Goal: Task Accomplishment & Management: Manage account settings

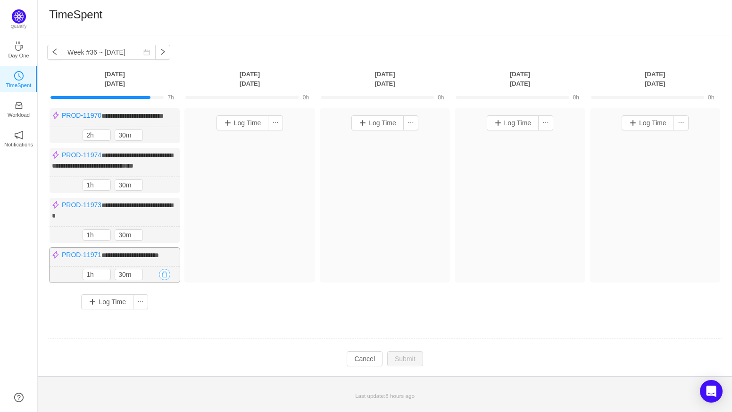
click at [166, 280] on button "button" at bounding box center [164, 274] width 11 height 11
click at [153, 330] on button "Yes" at bounding box center [154, 332] width 18 height 11
click at [168, 241] on button "button" at bounding box center [164, 235] width 11 height 11
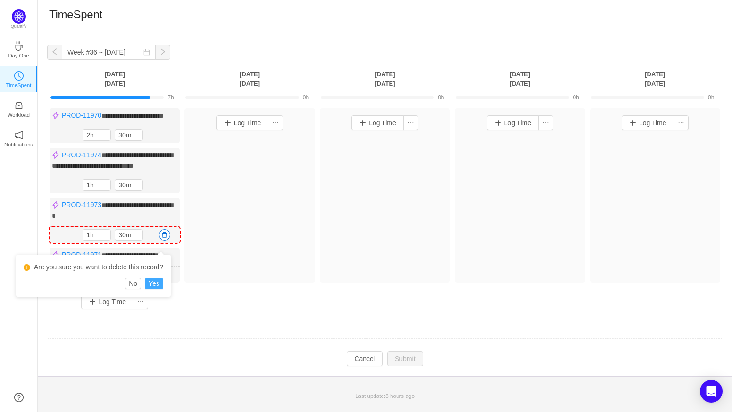
drag, startPoint x: 157, startPoint y: 272, endPoint x: 156, endPoint y: 284, distance: 12.4
click at [157, 274] on div "Are you sure you want to delete this record?" at bounding box center [94, 269] width 140 height 17
click at [156, 284] on button "Yes" at bounding box center [154, 283] width 18 height 11
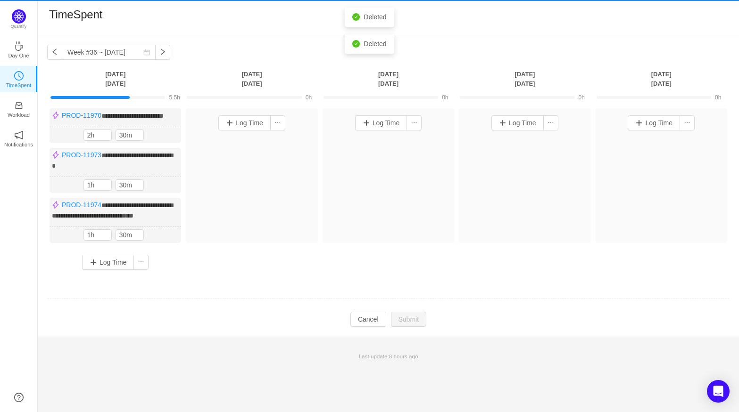
click at [168, 227] on div "1h 30m 1h 30m" at bounding box center [115, 235] width 132 height 16
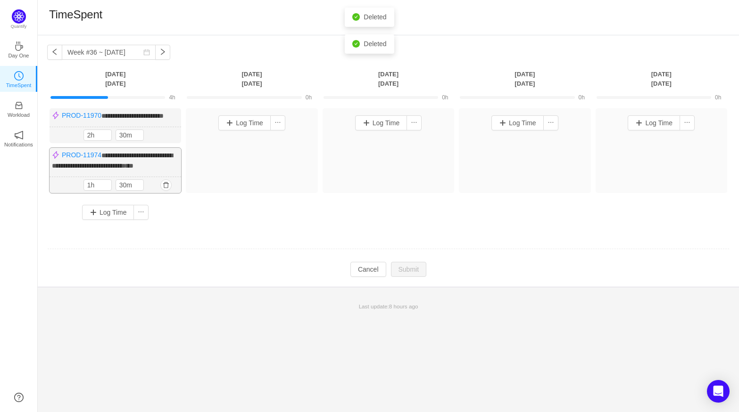
click at [165, 188] on div "1h 30m 1h 30m" at bounding box center [115, 185] width 132 height 16
drag, startPoint x: 166, startPoint y: 191, endPoint x: 166, endPoint y: 200, distance: 9.0
click at [166, 191] on button "button" at bounding box center [165, 185] width 11 height 11
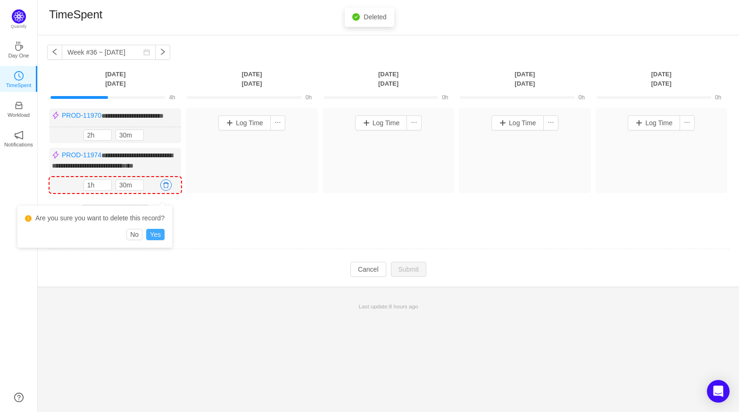
click at [157, 230] on button "Yes" at bounding box center [155, 234] width 18 height 11
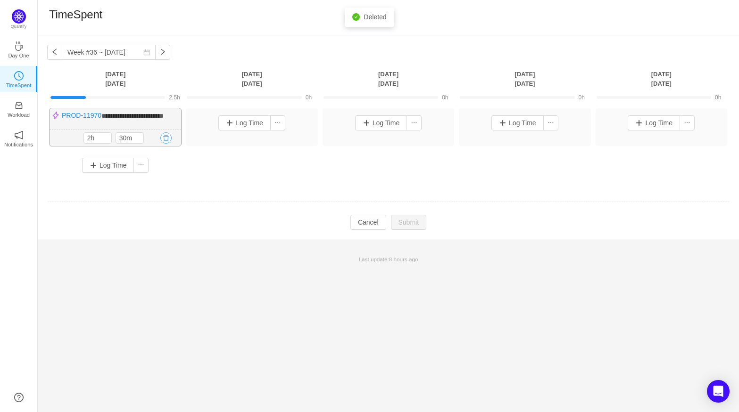
click at [167, 144] on button "button" at bounding box center [165, 137] width 11 height 11
click at [157, 182] on button "Yes" at bounding box center [155, 185] width 18 height 11
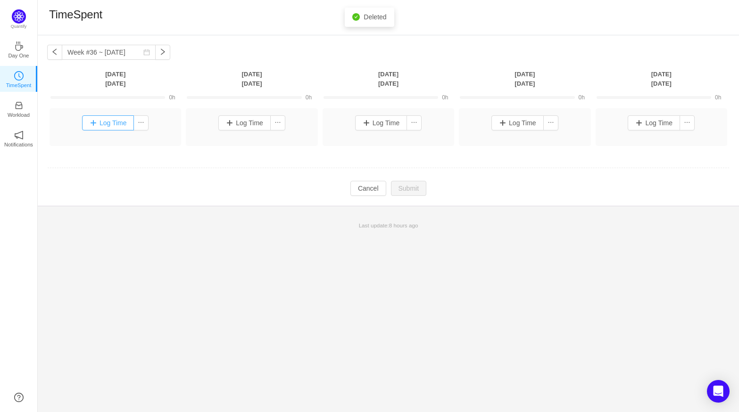
click at [110, 125] on button "Log Time" at bounding box center [108, 122] width 52 height 15
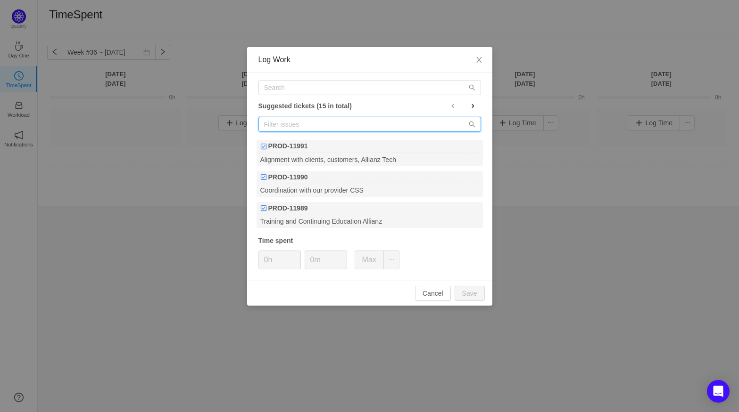
click at [348, 123] on input "text" at bounding box center [369, 124] width 223 height 15
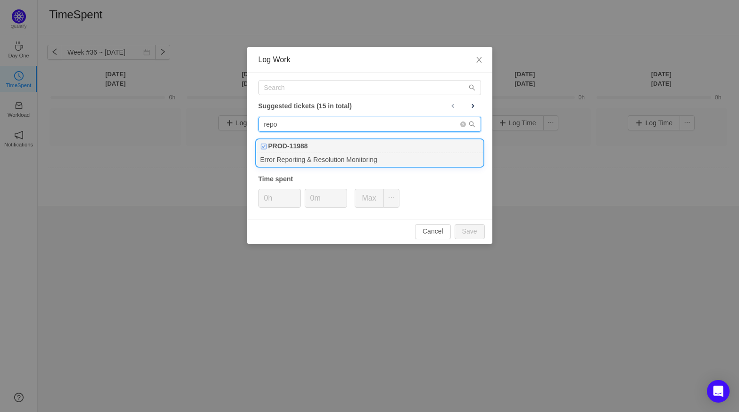
type input "repo"
click at [303, 146] on b "PROD-11988" at bounding box center [288, 146] width 40 height 10
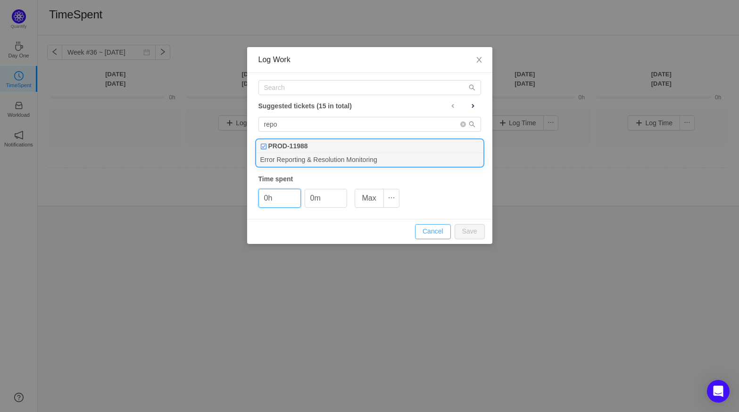
click at [427, 226] on button "Cancel" at bounding box center [433, 231] width 36 height 15
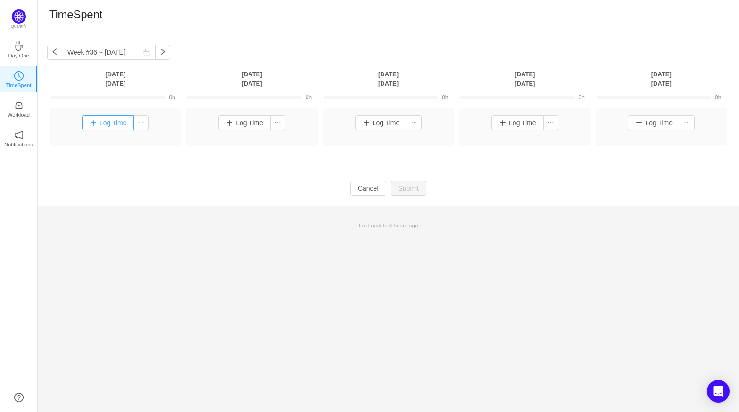
click at [121, 125] on button "Log Time" at bounding box center [108, 122] width 52 height 15
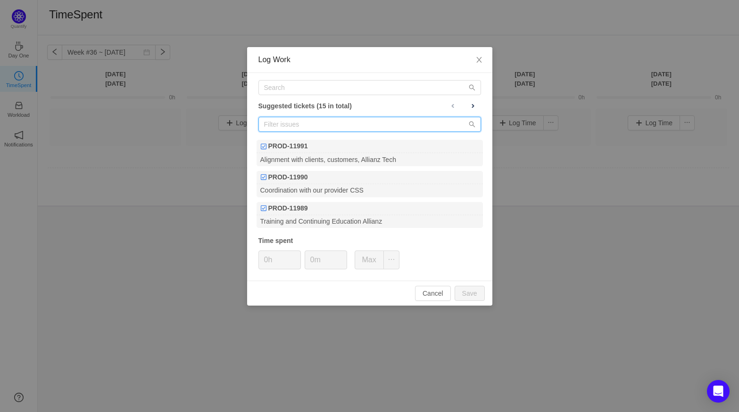
click at [276, 123] on input "text" at bounding box center [369, 124] width 223 height 15
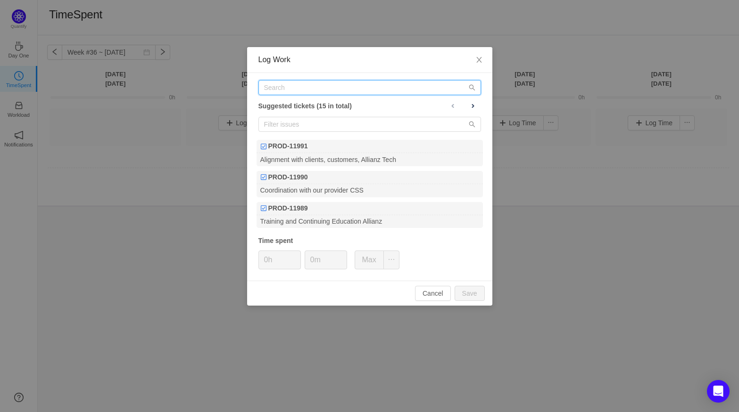
click at [294, 84] on input "text" at bounding box center [369, 87] width 223 height 15
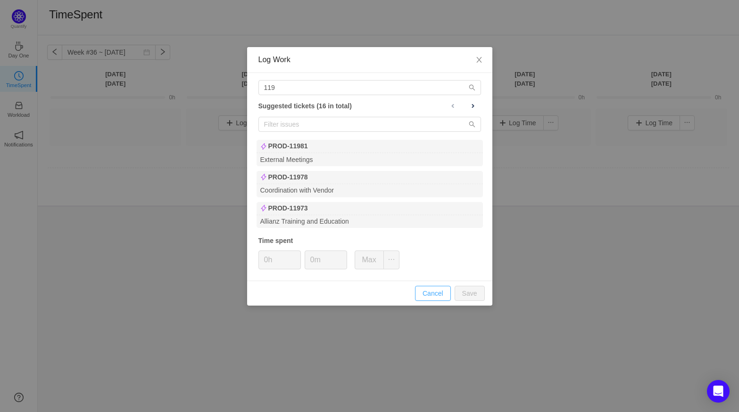
click at [444, 292] on button "Cancel" at bounding box center [433, 293] width 36 height 15
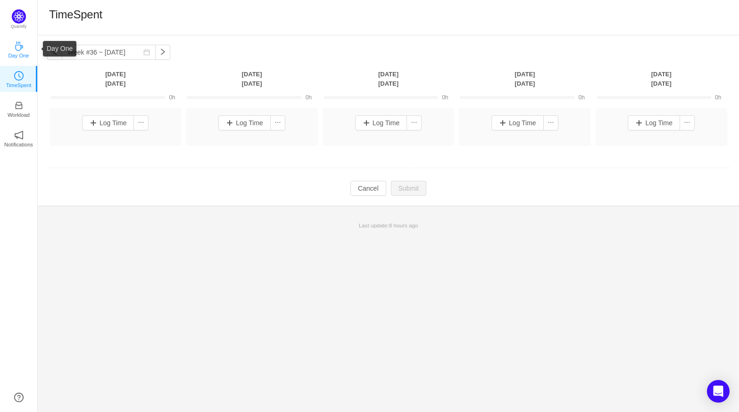
click at [16, 41] on icon "icon: coffee" at bounding box center [18, 45] width 9 height 9
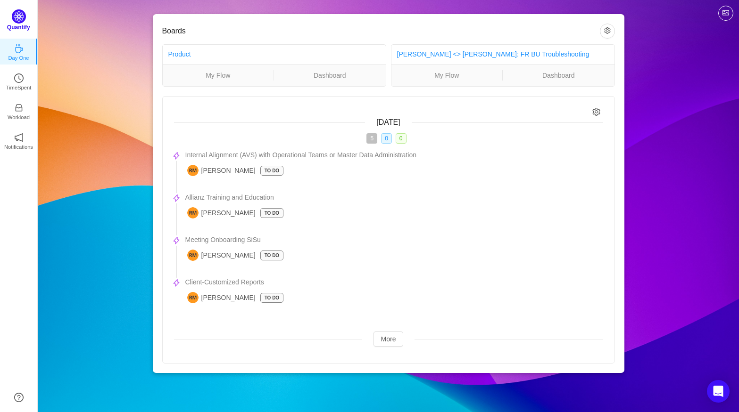
drag, startPoint x: 19, startPoint y: 15, endPoint x: 25, endPoint y: 53, distance: 38.5
click at [19, 15] on img at bounding box center [19, 16] width 14 height 14
click at [24, 78] on link "TimeSpent" at bounding box center [18, 78] width 9 height 9
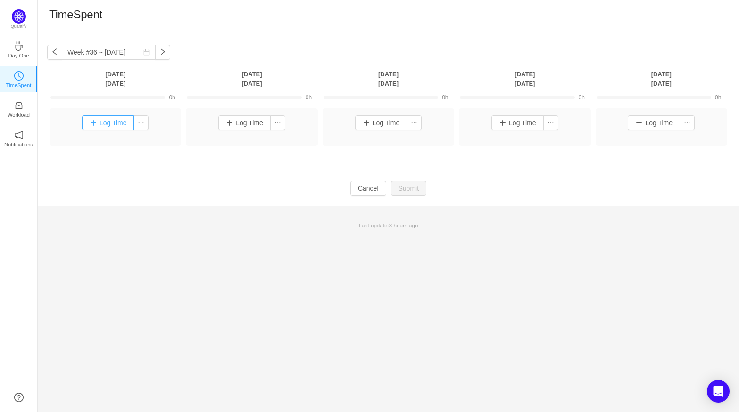
click at [105, 124] on button "Log Time" at bounding box center [108, 122] width 52 height 15
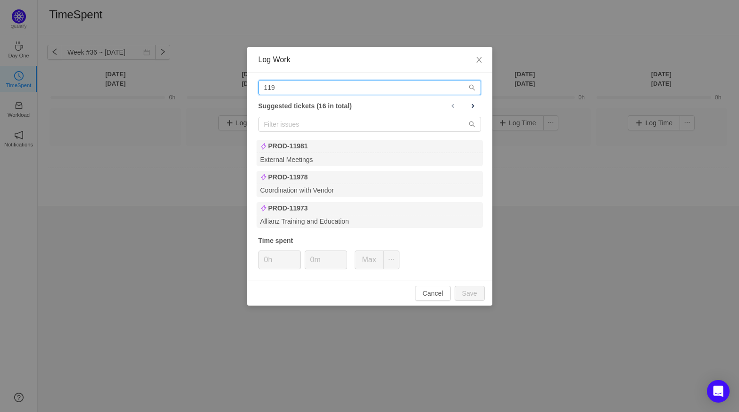
click at [302, 92] on input "119" at bounding box center [369, 87] width 223 height 15
type input "1197"
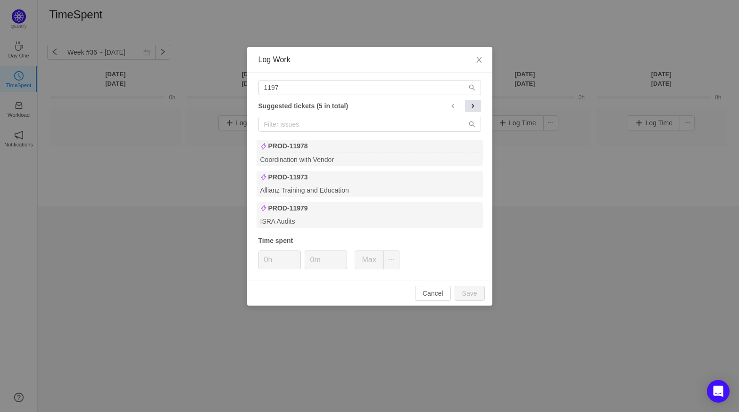
click at [478, 104] on button at bounding box center [473, 106] width 16 height 12
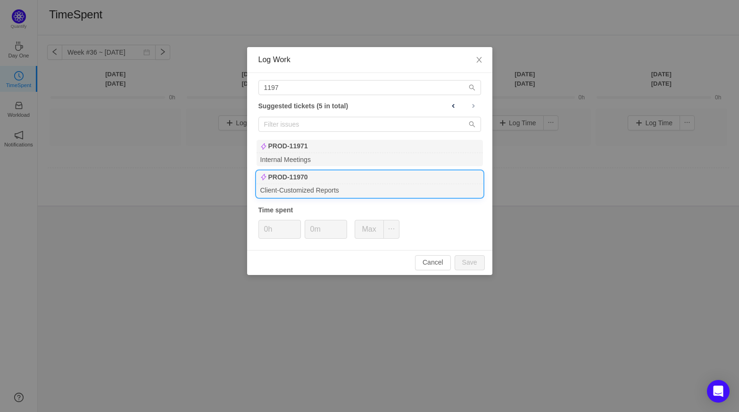
click at [313, 183] on div "PROD-11970" at bounding box center [369, 177] width 226 height 13
click at [471, 124] on icon "icon: search" at bounding box center [472, 124] width 7 height 7
click at [299, 179] on b "PROD-11970" at bounding box center [288, 178] width 40 height 10
click at [455, 107] on span at bounding box center [453, 106] width 8 height 8
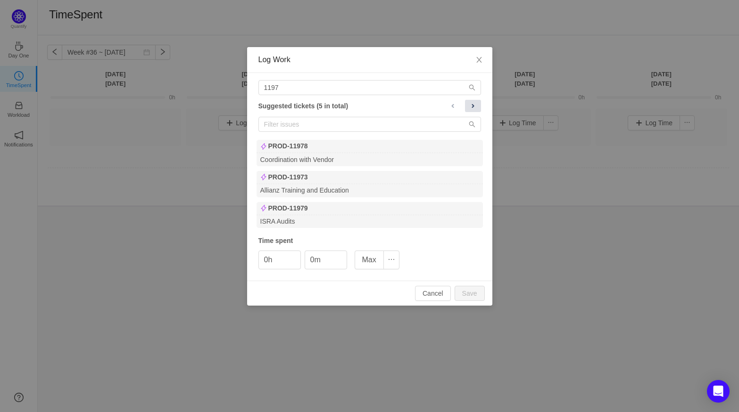
click at [478, 107] on button at bounding box center [473, 106] width 16 height 12
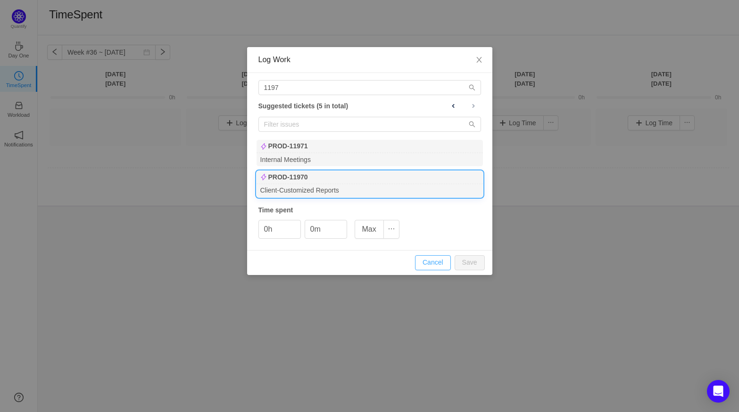
click at [438, 260] on button "Cancel" at bounding box center [433, 263] width 36 height 15
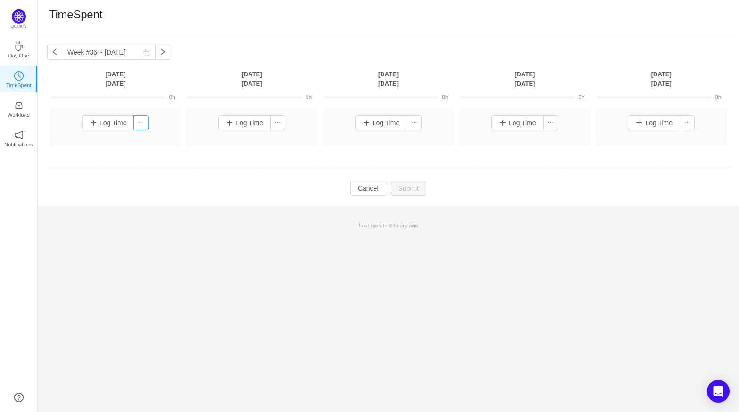
click at [140, 123] on button "button" at bounding box center [140, 122] width 15 height 15
click at [146, 121] on button "button" at bounding box center [140, 122] width 15 height 15
click at [136, 143] on li "Create Issue" at bounding box center [119, 141] width 58 height 15
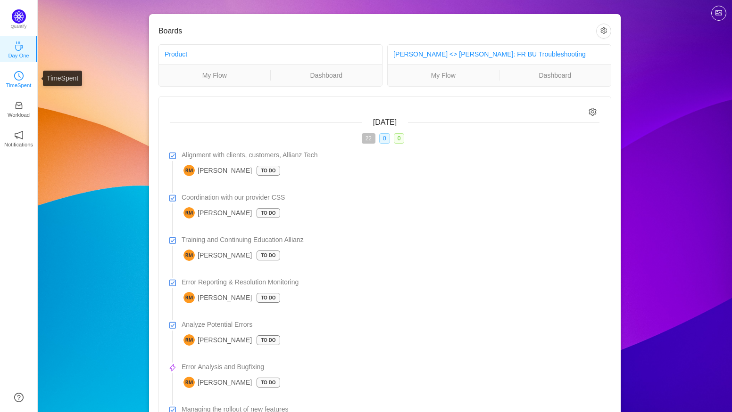
click at [14, 74] on link "TimeSpent" at bounding box center [18, 78] width 9 height 9
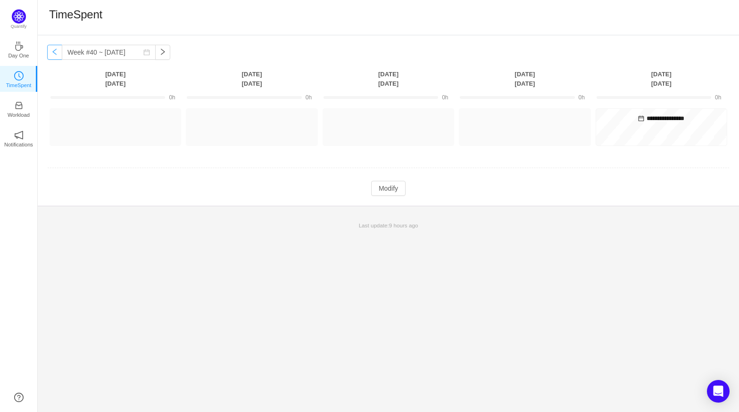
click at [57, 49] on button "button" at bounding box center [54, 52] width 15 height 15
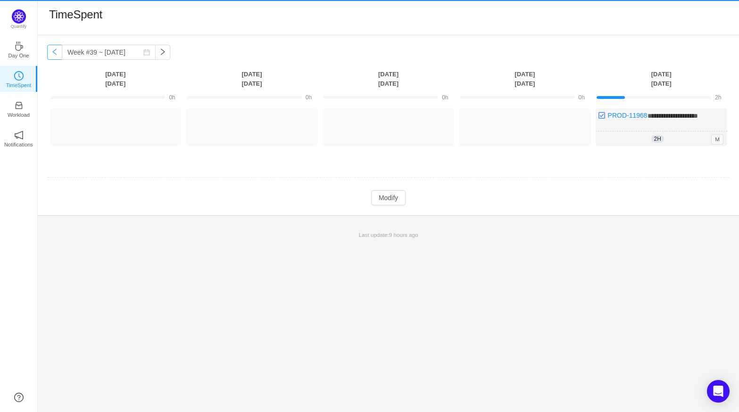
click at [57, 49] on button "button" at bounding box center [54, 52] width 15 height 15
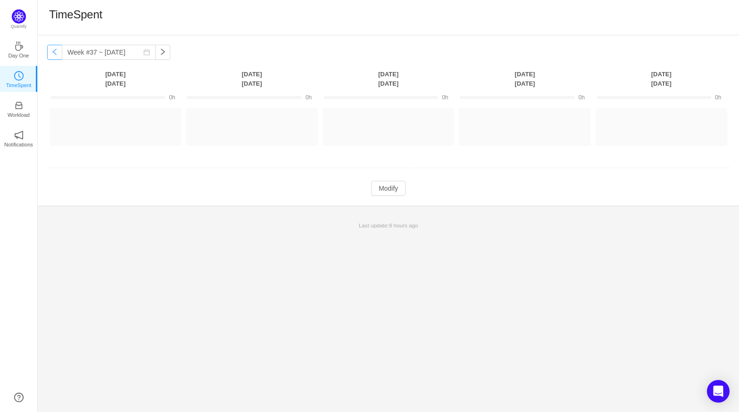
click at [57, 49] on button "button" at bounding box center [54, 52] width 15 height 15
type input "Week #36 ~ Sep 01"
click at [100, 125] on button "Log Time" at bounding box center [108, 122] width 52 height 15
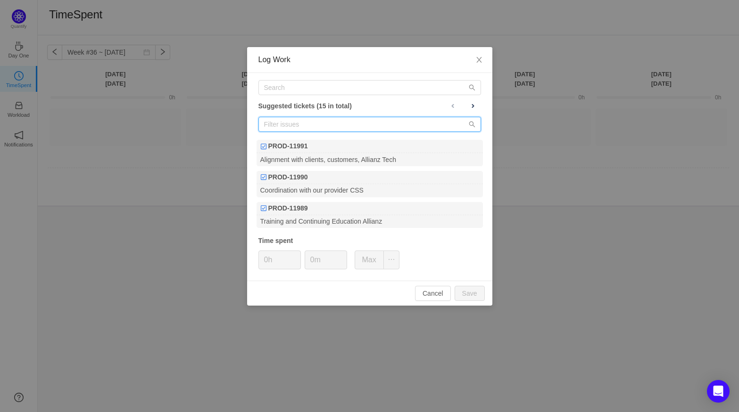
click at [471, 119] on input "text" at bounding box center [369, 124] width 223 height 15
click at [468, 124] on input "text" at bounding box center [369, 124] width 223 height 15
click at [405, 127] on input "text" at bounding box center [369, 124] width 223 height 15
type input "r"
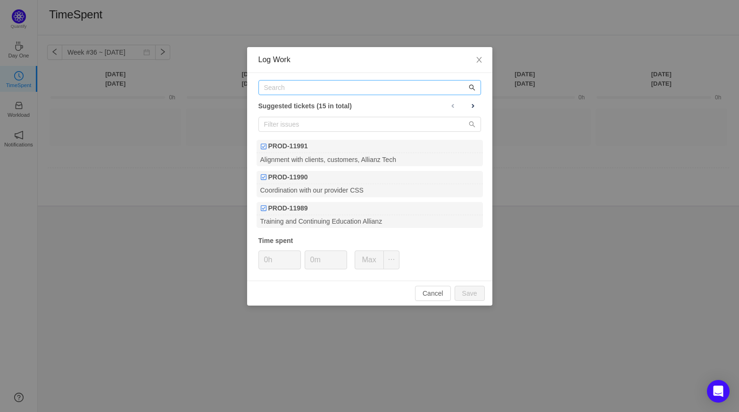
click at [473, 88] on icon "icon: search" at bounding box center [472, 87] width 7 height 7
click at [439, 293] on button "Cancel" at bounding box center [433, 293] width 36 height 15
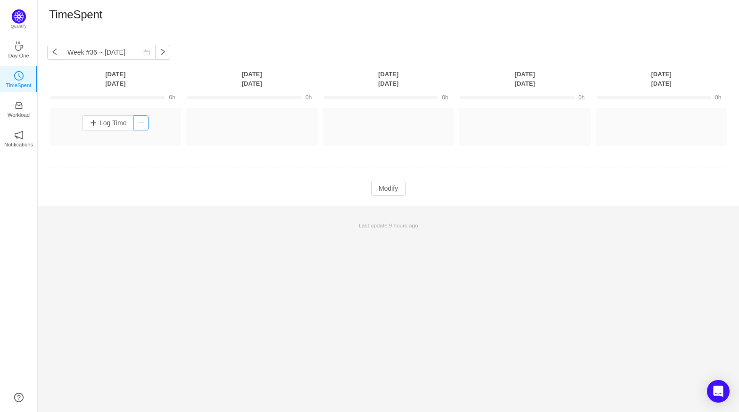
click at [146, 123] on button "button" at bounding box center [140, 122] width 15 height 15
click at [137, 125] on button "button" at bounding box center [140, 122] width 15 height 15
click at [141, 121] on button "button" at bounding box center [140, 122] width 15 height 15
click at [89, 126] on button "Log Time" at bounding box center [108, 122] width 52 height 15
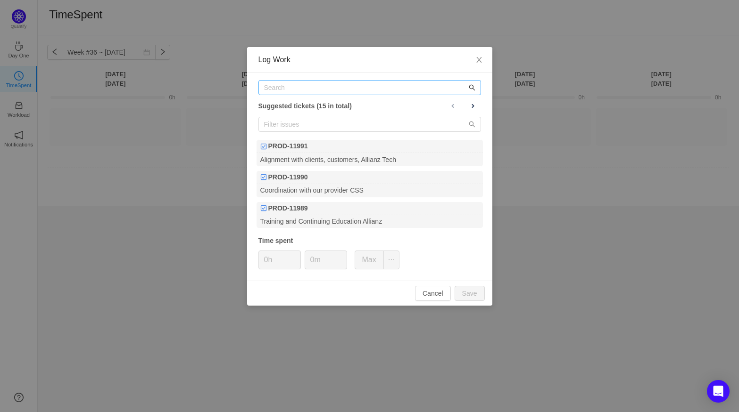
click at [472, 90] on icon "icon: search" at bounding box center [472, 87] width 7 height 7
type input "avs"
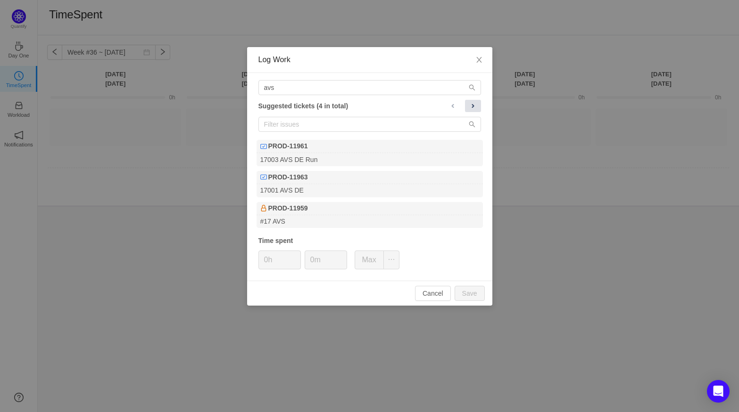
click at [470, 107] on span at bounding box center [473, 106] width 8 height 8
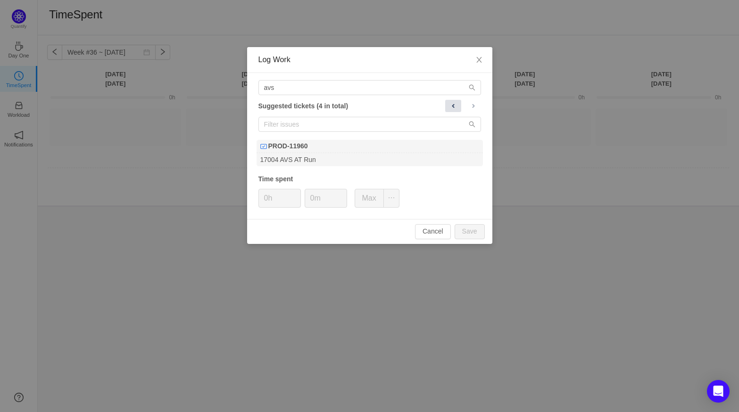
click at [458, 108] on button at bounding box center [453, 106] width 16 height 12
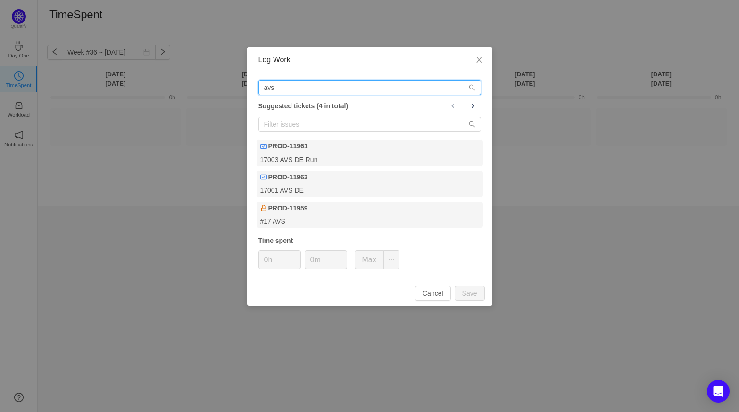
drag, startPoint x: 299, startPoint y: 90, endPoint x: 159, endPoint y: 79, distance: 140.5
click at [159, 79] on div "Log Work avs Suggested tickets (4 in total) PROD-11961 17003 AVS DE Run PROD-11…" at bounding box center [369, 206] width 739 height 412
click at [319, 83] on input "text" at bounding box center [369, 87] width 223 height 15
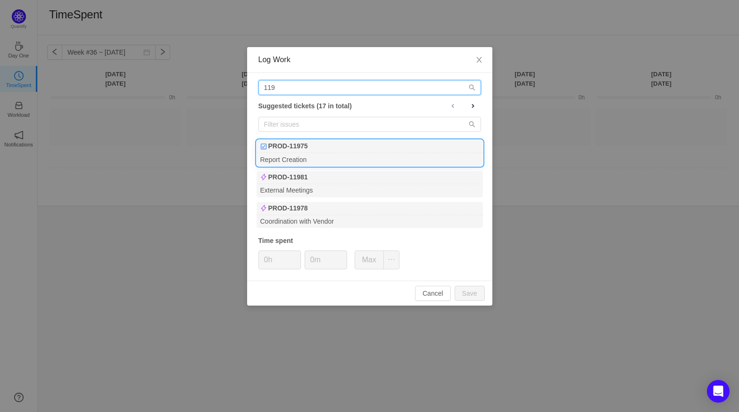
type input "119"
click at [292, 148] on b "PROD-11975" at bounding box center [288, 146] width 40 height 10
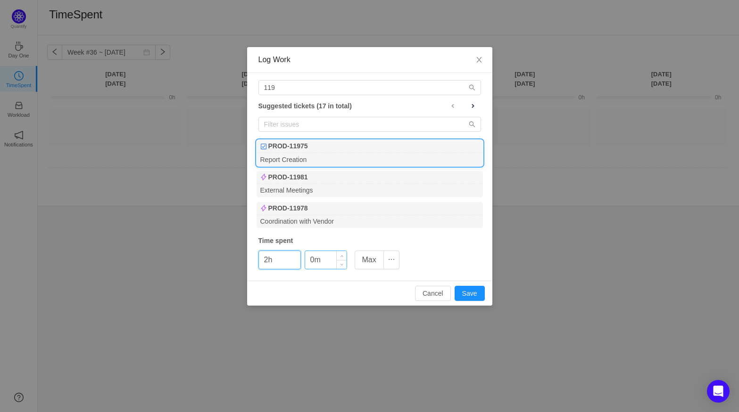
type input "2h"
drag, startPoint x: 313, startPoint y: 261, endPoint x: 244, endPoint y: 258, distance: 69.8
click at [244, 258] on div "Log Work 119 Suggested tickets (17 in total) PROD-11975 Report Creation PROD-11…" at bounding box center [369, 206] width 739 height 412
type input "30m"
click at [474, 291] on button "Save" at bounding box center [469, 293] width 30 height 15
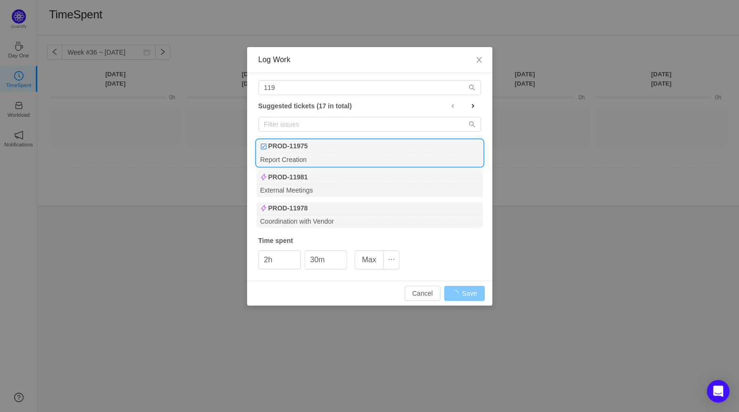
type input "0h"
type input "0m"
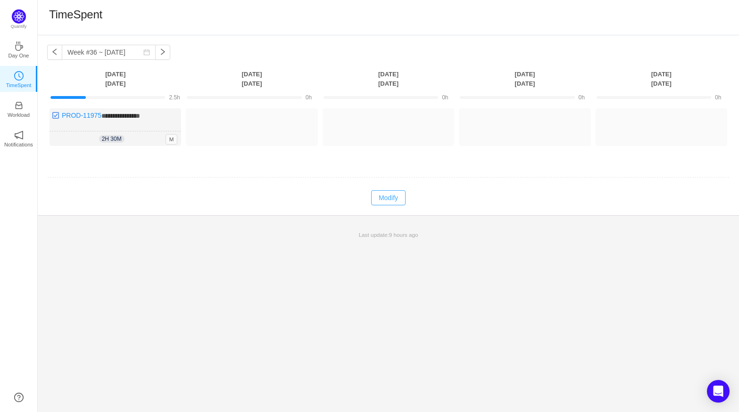
click at [384, 200] on button "Modify" at bounding box center [388, 197] width 34 height 15
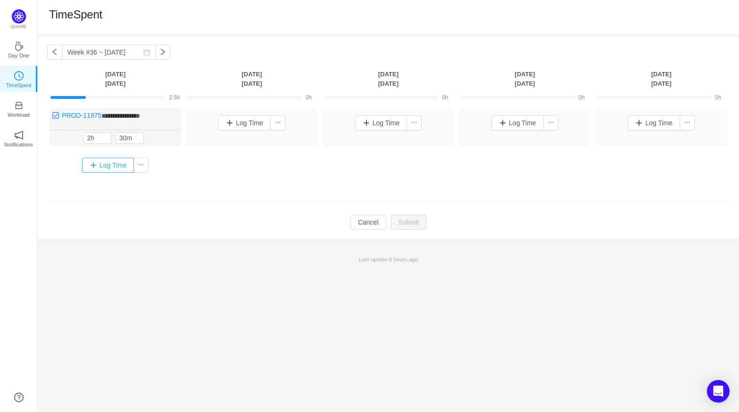
click at [112, 163] on button "Log Time" at bounding box center [108, 165] width 52 height 15
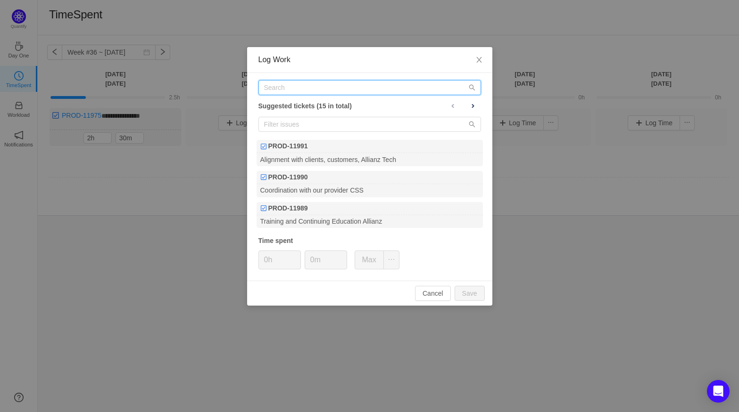
click at [311, 92] on input "text" at bounding box center [369, 87] width 223 height 15
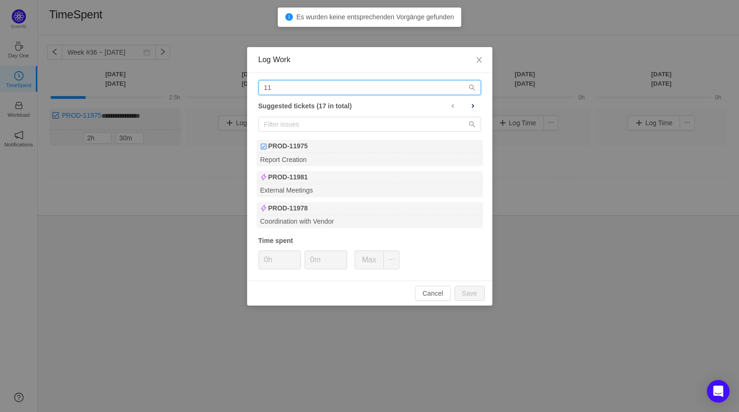
type input "1"
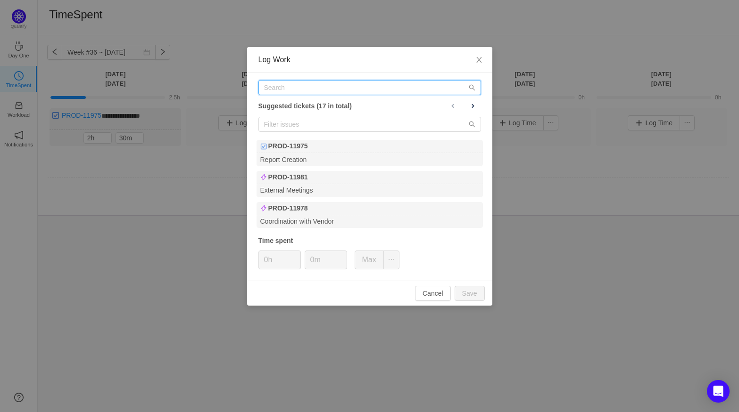
click at [305, 91] on input "text" at bounding box center [369, 87] width 223 height 15
click at [479, 67] on span "Close" at bounding box center [479, 60] width 26 height 26
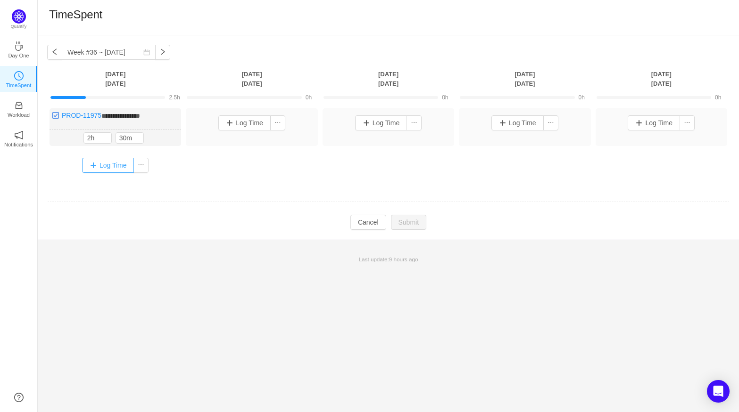
click at [115, 168] on button "Log Time" at bounding box center [108, 165] width 52 height 15
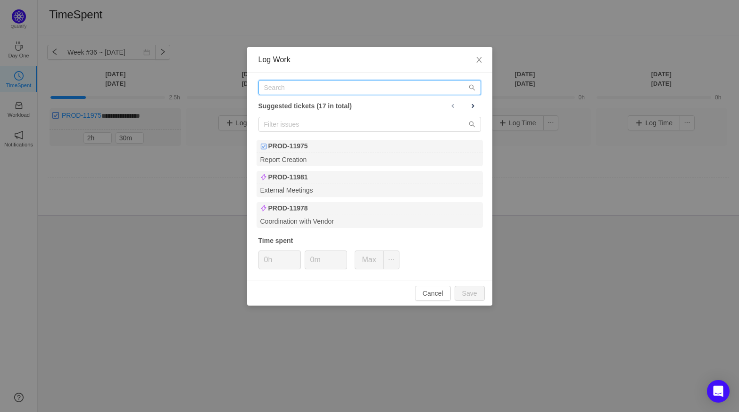
click at [325, 89] on input "text" at bounding box center [369, 87] width 223 height 15
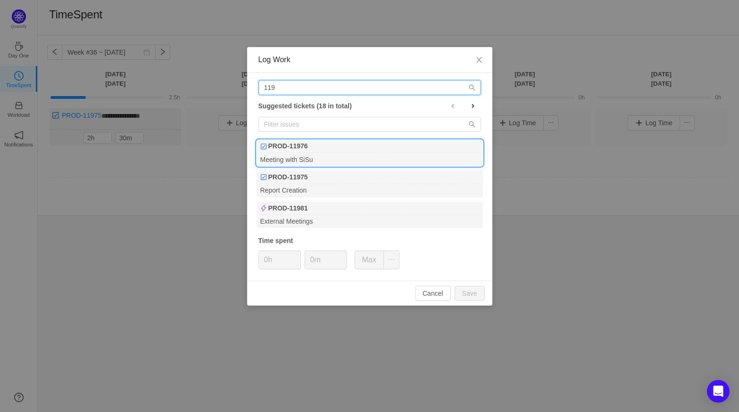
type input "119"
click at [318, 144] on div "PROD-11976" at bounding box center [369, 146] width 226 height 13
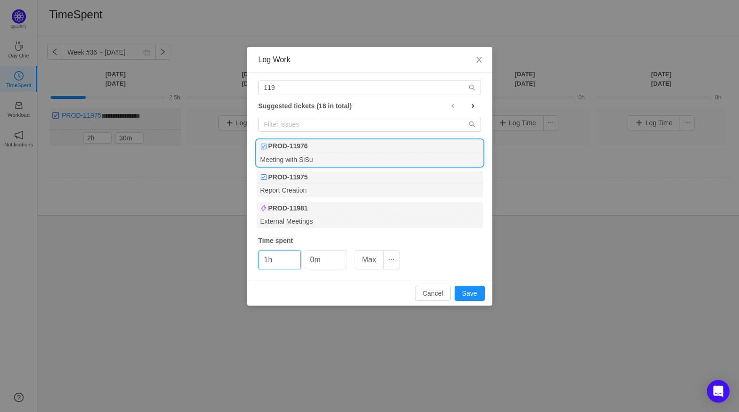
type input "1h"
type input "30m"
click at [466, 288] on button "Save" at bounding box center [469, 293] width 30 height 15
type input "0h"
type input "0m"
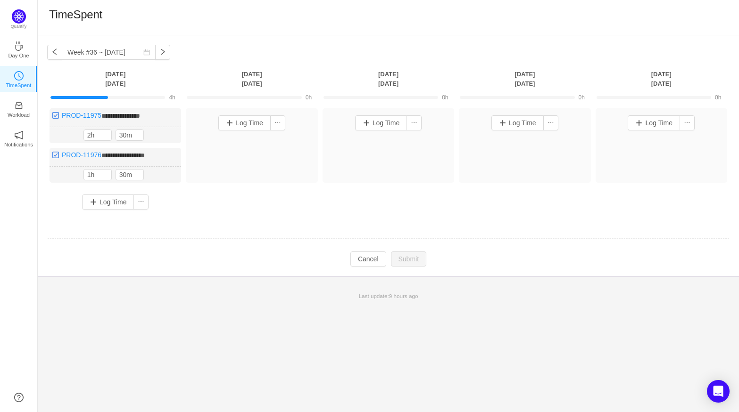
click at [21, 76] on icon "icon: clock-circle" at bounding box center [18, 75] width 9 height 9
click at [21, 55] on p "Day One" at bounding box center [18, 55] width 21 height 8
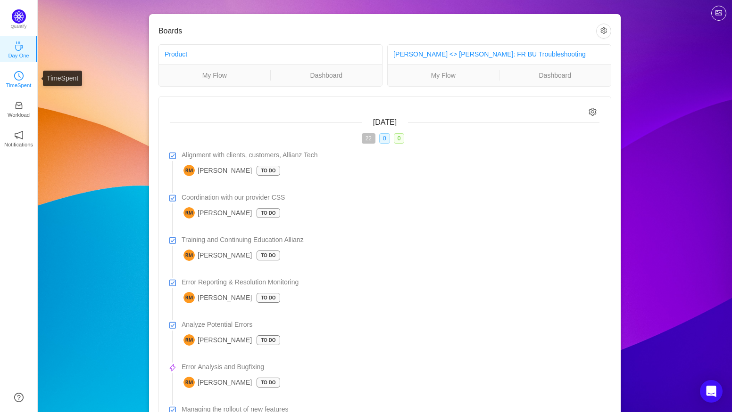
click at [22, 72] on icon "icon: clock-circle" at bounding box center [18, 75] width 9 height 9
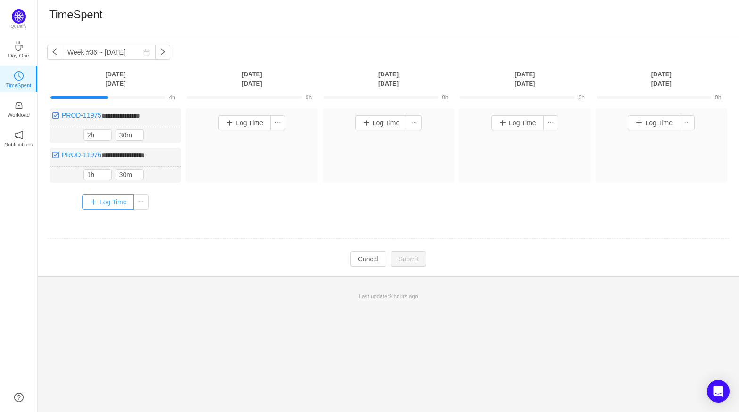
click at [103, 202] on button "Log Time" at bounding box center [108, 202] width 52 height 15
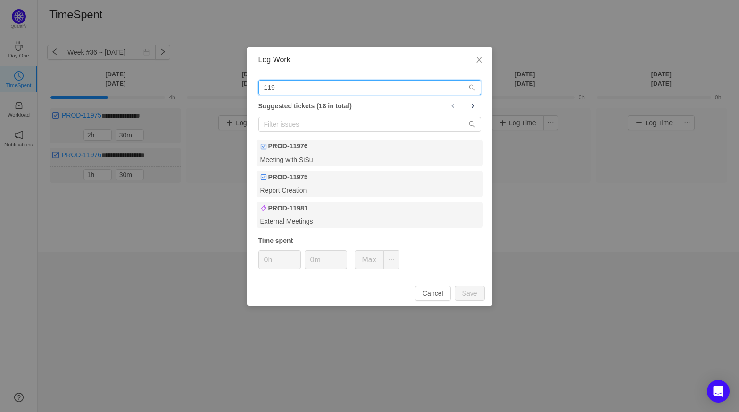
click at [302, 91] on input "119" at bounding box center [369, 87] width 223 height 15
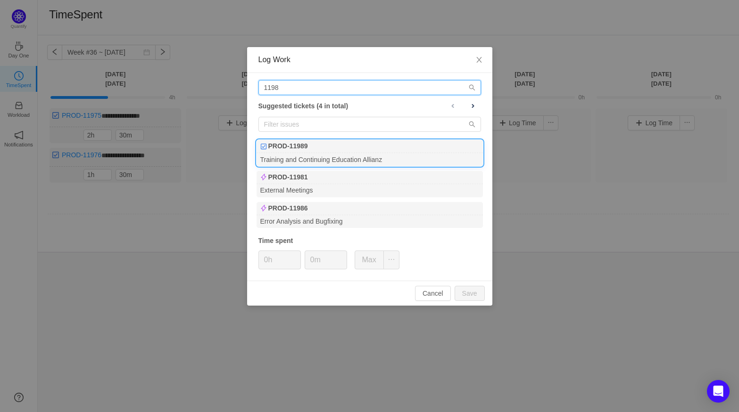
type input "1198"
click at [297, 159] on div "Training and Continuing Education Allianz" at bounding box center [369, 159] width 226 height 13
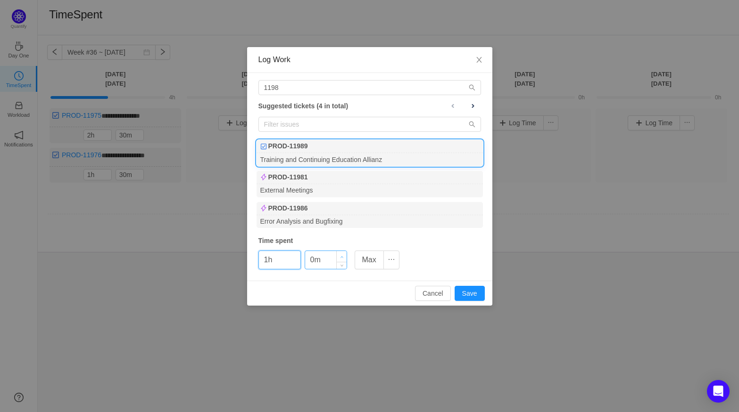
type input "1h"
type input "30m"
click at [479, 297] on button "Save" at bounding box center [469, 293] width 30 height 15
type input "0h"
type input "0m"
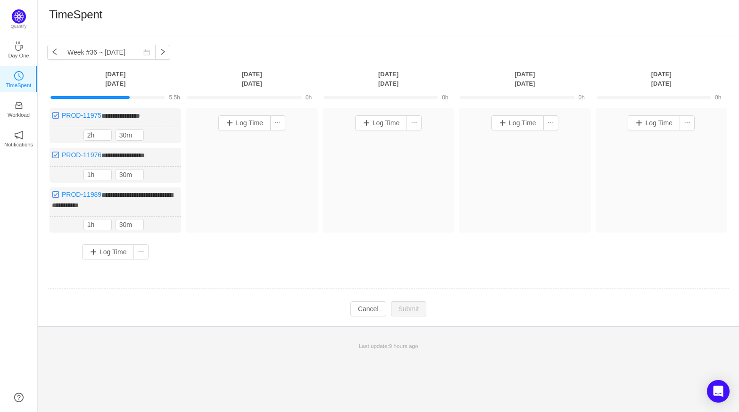
click at [125, 262] on div "Log Time" at bounding box center [115, 252] width 127 height 25
click at [115, 247] on button "Log Time" at bounding box center [108, 252] width 52 height 15
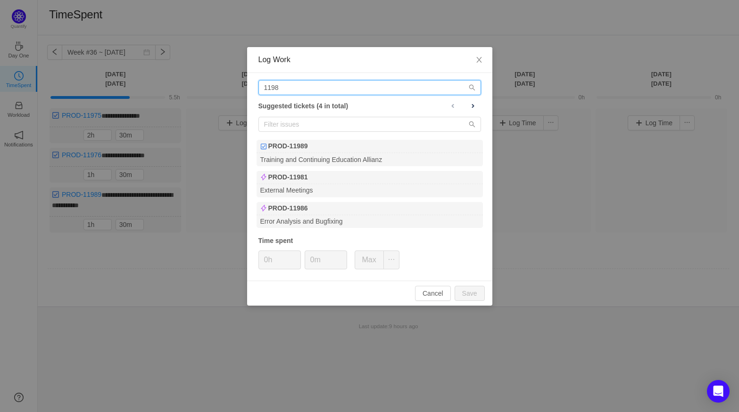
click at [295, 90] on input "1198" at bounding box center [369, 87] width 223 height 15
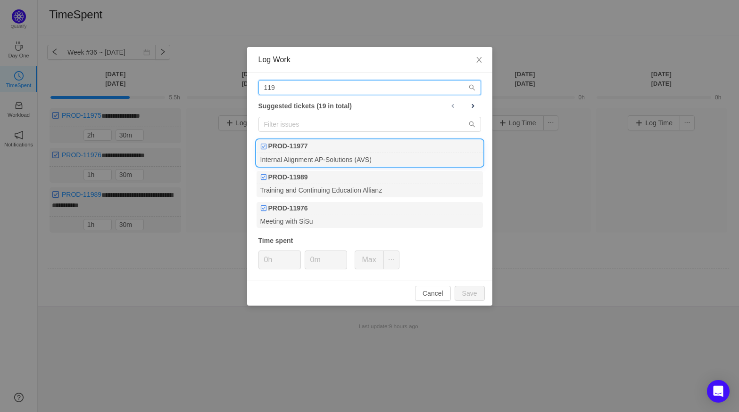
type input "119"
click at [311, 150] on div "PROD-11977" at bounding box center [369, 146] width 226 height 13
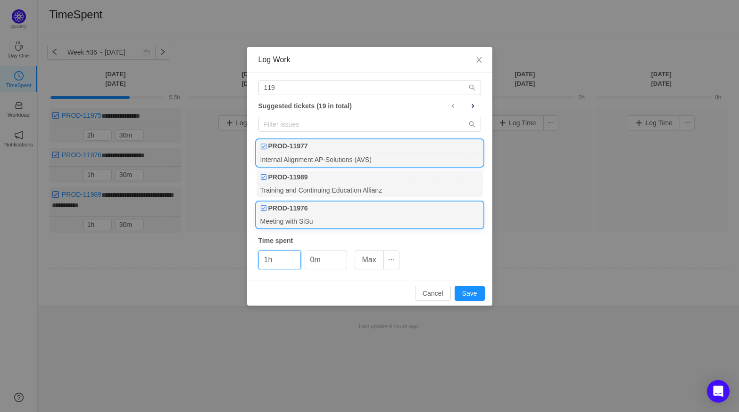
type input "1h"
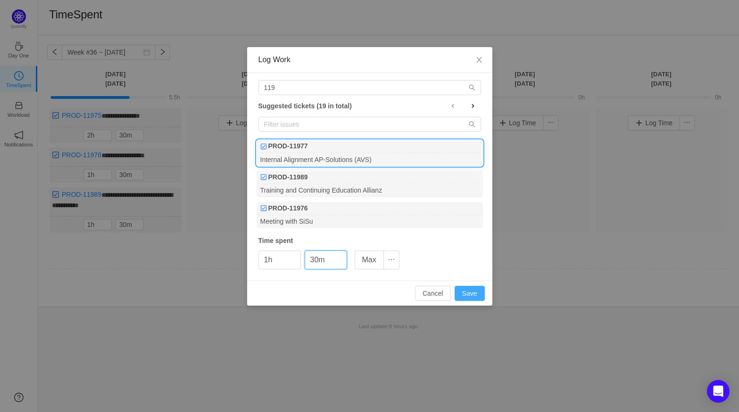
type input "30m"
click at [473, 294] on button "Save" at bounding box center [469, 293] width 30 height 15
type input "0h"
type input "0m"
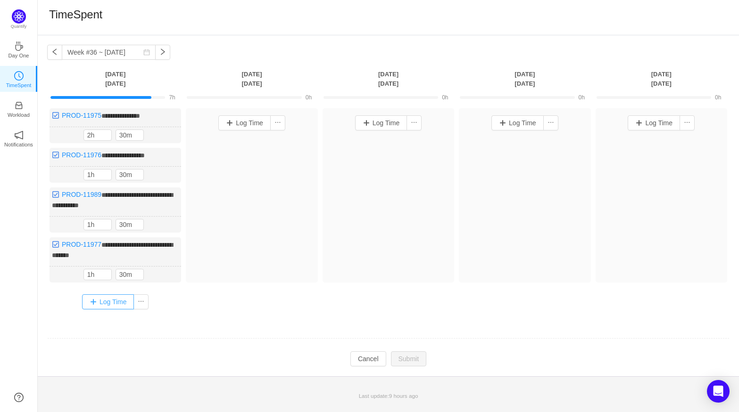
click at [97, 297] on button "Log Time" at bounding box center [108, 302] width 52 height 15
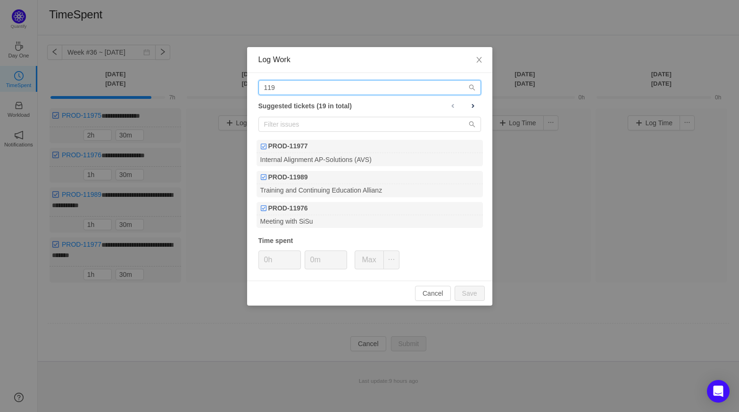
click at [285, 89] on input "119" at bounding box center [369, 87] width 223 height 15
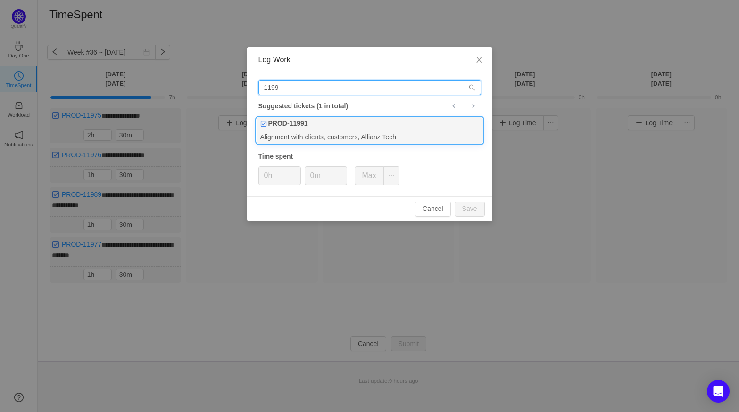
type input "1199"
click at [326, 133] on div "Alignment with clients, customers, Allianz Tech" at bounding box center [369, 137] width 226 height 13
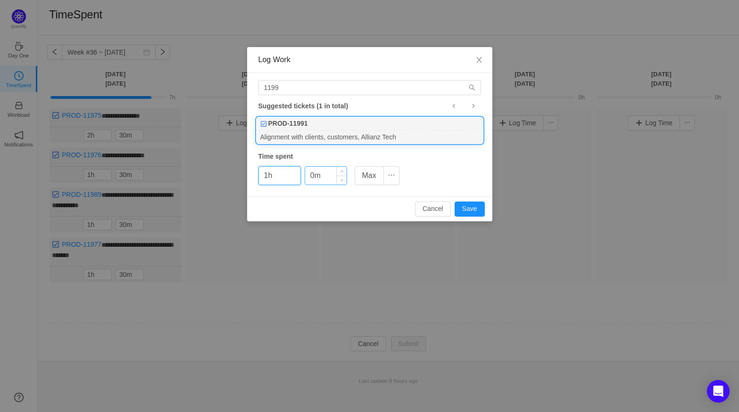
type input "1h"
type input "15m"
click at [470, 206] on button "Save" at bounding box center [469, 209] width 30 height 15
type input "0h"
type input "0m"
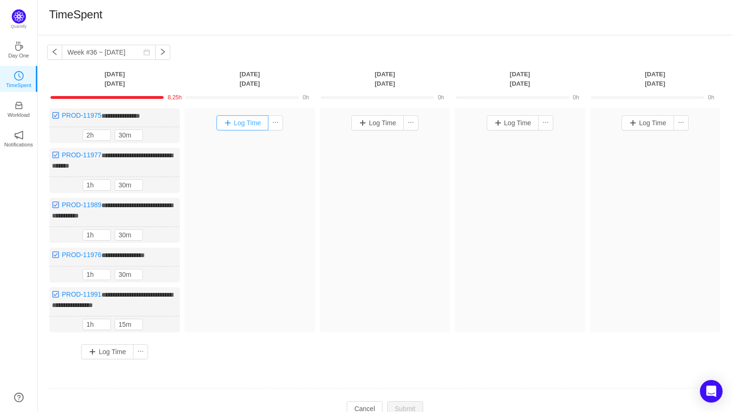
click at [233, 120] on button "Log Time" at bounding box center [242, 122] width 52 height 15
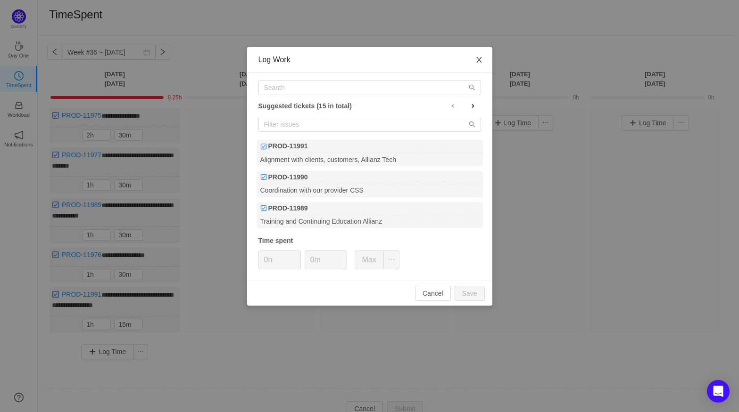
click at [479, 62] on icon "icon: close" at bounding box center [479, 60] width 8 height 8
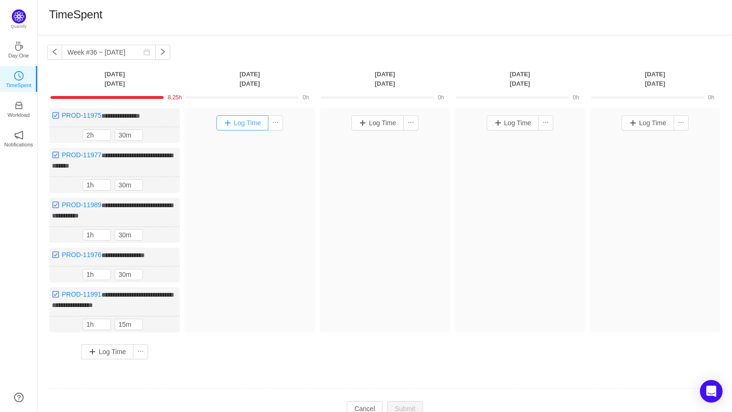
click at [245, 118] on button "Log Time" at bounding box center [242, 122] width 52 height 15
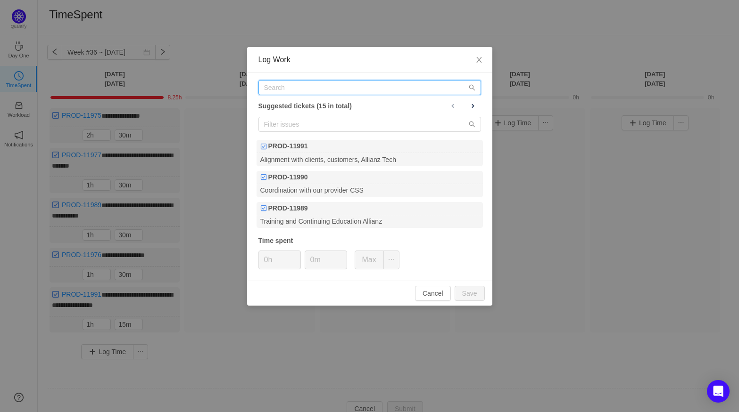
click at [292, 86] on input "text" at bounding box center [369, 87] width 223 height 15
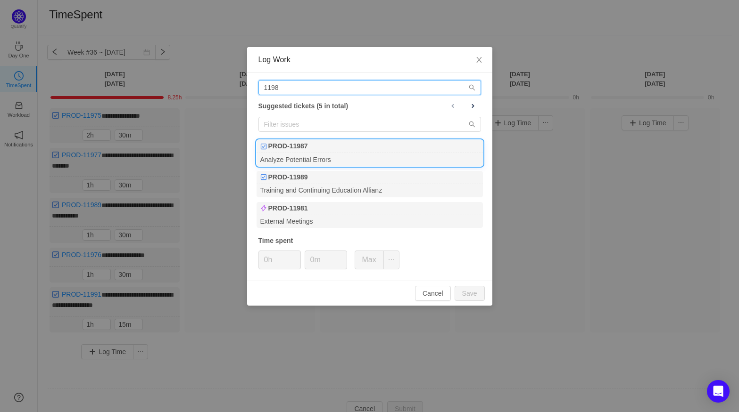
type input "1198"
click at [312, 149] on div "PROD-11987" at bounding box center [369, 146] width 226 height 13
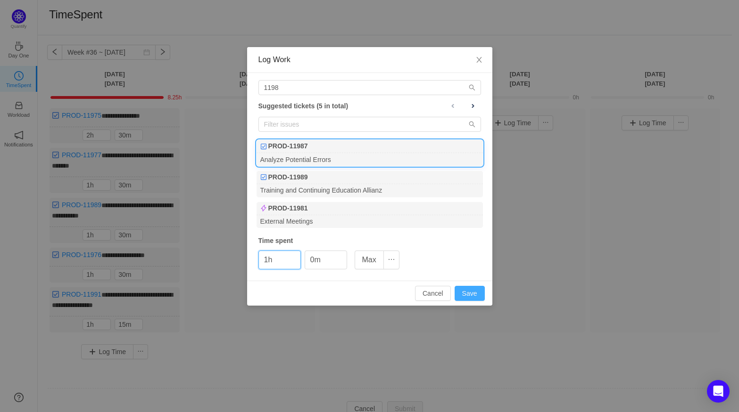
click at [469, 290] on button "Save" at bounding box center [469, 293] width 30 height 15
type input "0h"
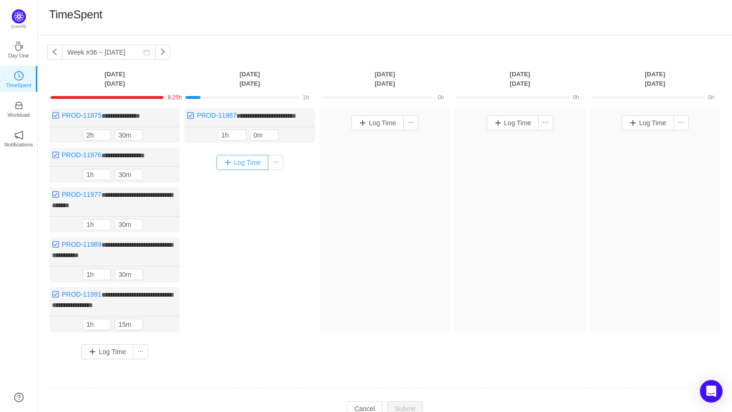
click at [242, 163] on button "Log Time" at bounding box center [242, 162] width 52 height 15
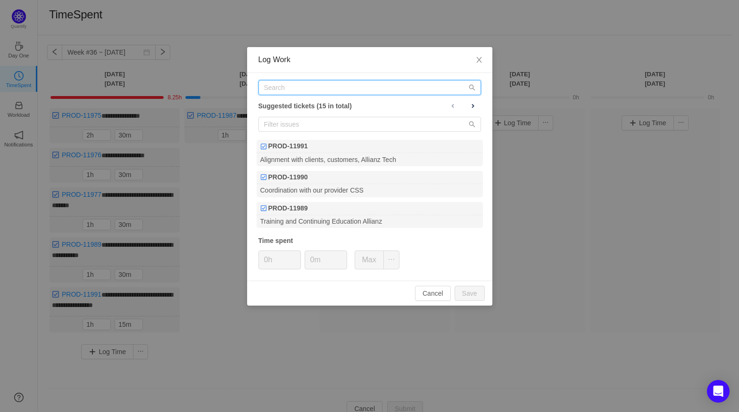
click at [275, 86] on input "text" at bounding box center [369, 87] width 223 height 15
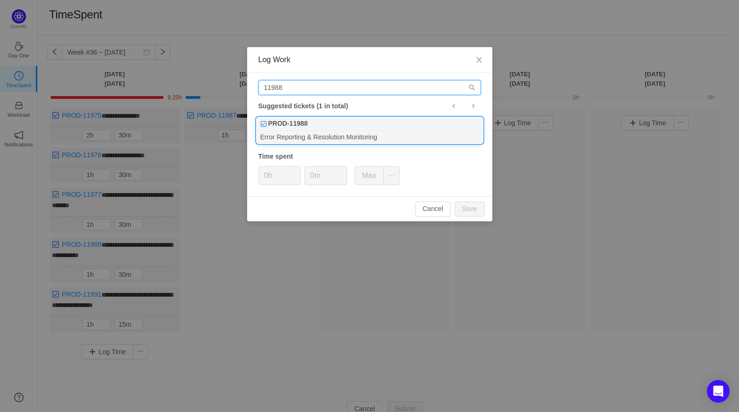
type input "11988"
click at [304, 133] on div "Error Reporting & Resolution Monitoring" at bounding box center [369, 137] width 226 height 13
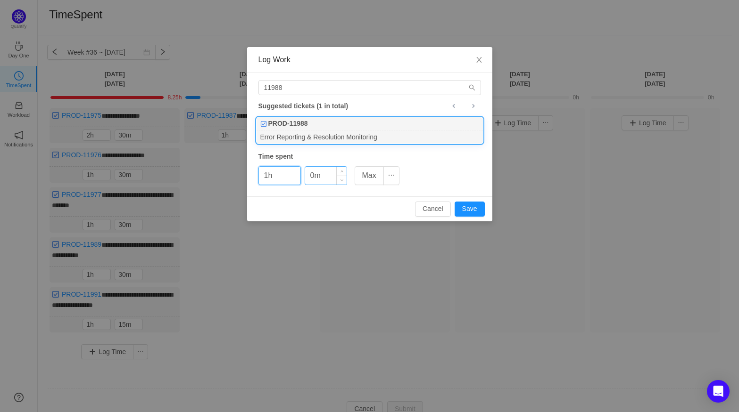
type input "1h"
drag, startPoint x: 316, startPoint y: 174, endPoint x: 295, endPoint y: 173, distance: 21.8
click at [295, 173] on div "1h 0m Max" at bounding box center [328, 175] width 141 height 19
type input "30m"
click at [464, 211] on button "Save" at bounding box center [469, 209] width 30 height 15
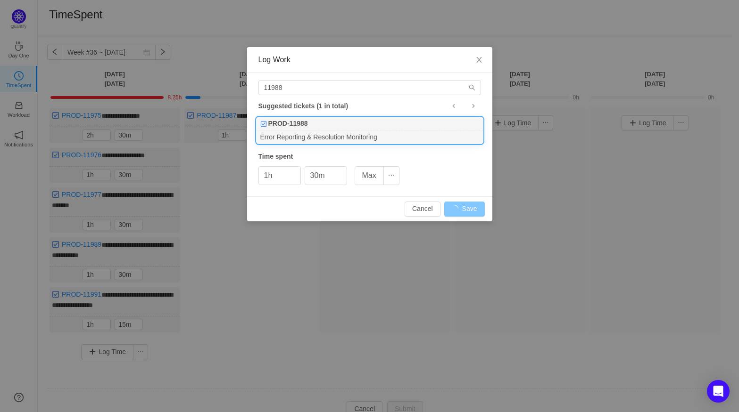
type input "0h"
type input "0m"
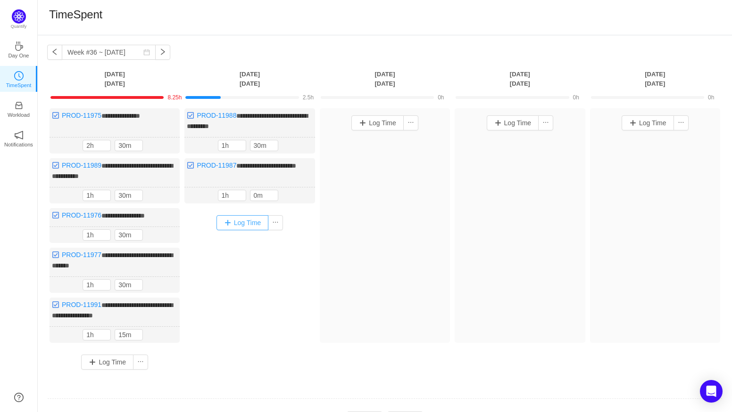
click at [233, 221] on button "Log Time" at bounding box center [242, 222] width 52 height 15
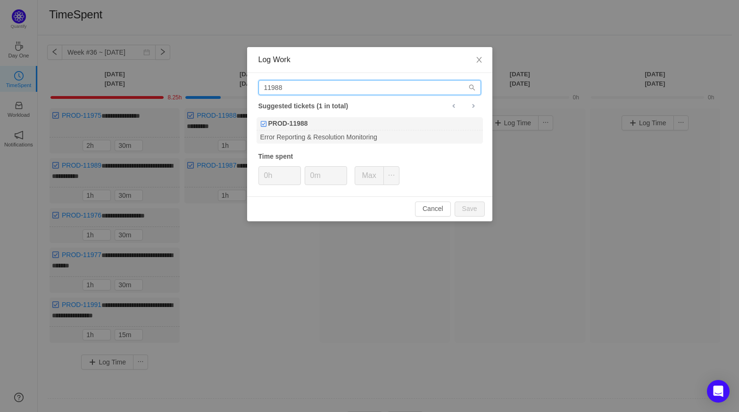
click at [286, 85] on input "11988" at bounding box center [369, 87] width 223 height 15
drag, startPoint x: 286, startPoint y: 85, endPoint x: 195, endPoint y: 82, distance: 90.6
click at [195, 82] on div "Log Work 11988 Suggested tickets (1 in total) PROD-11988 Error Reporting & Reso…" at bounding box center [369, 206] width 739 height 412
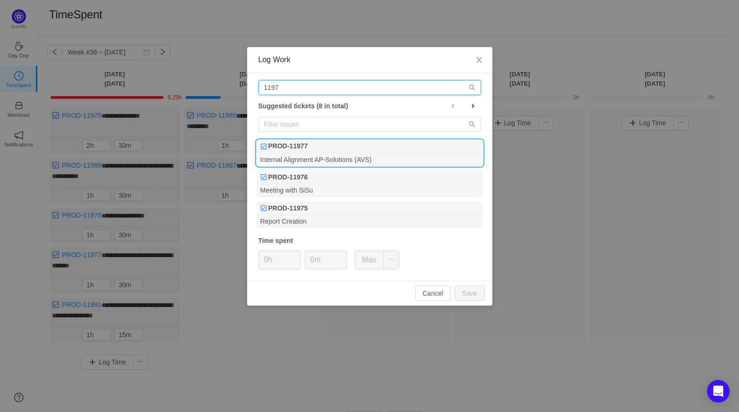
type input "1197"
click at [330, 151] on div "PROD-11977" at bounding box center [369, 146] width 226 height 13
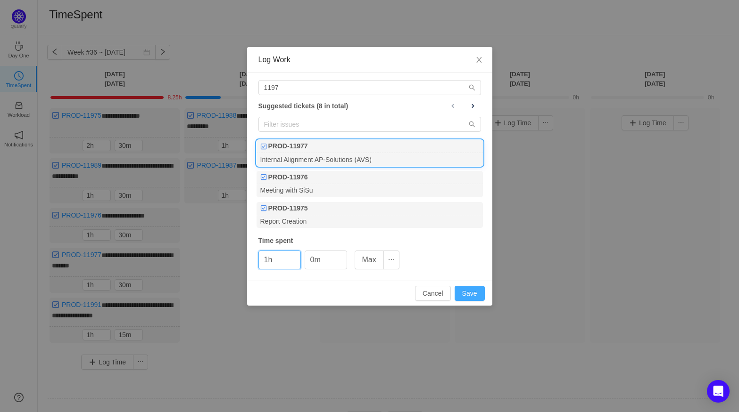
click at [467, 288] on button "Save" at bounding box center [469, 293] width 30 height 15
type input "0h"
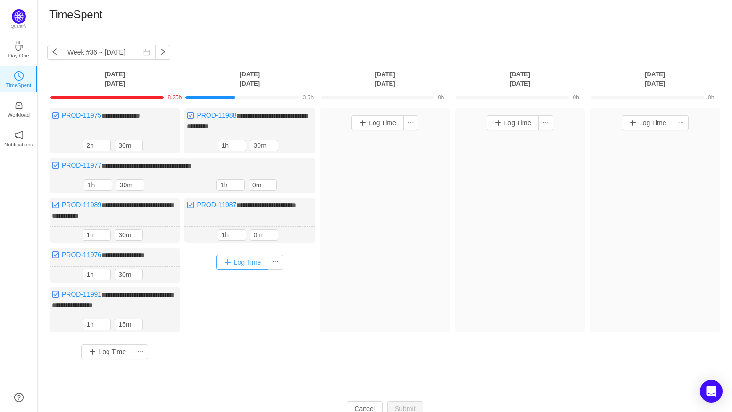
click at [233, 257] on button "Log Time" at bounding box center [242, 262] width 52 height 15
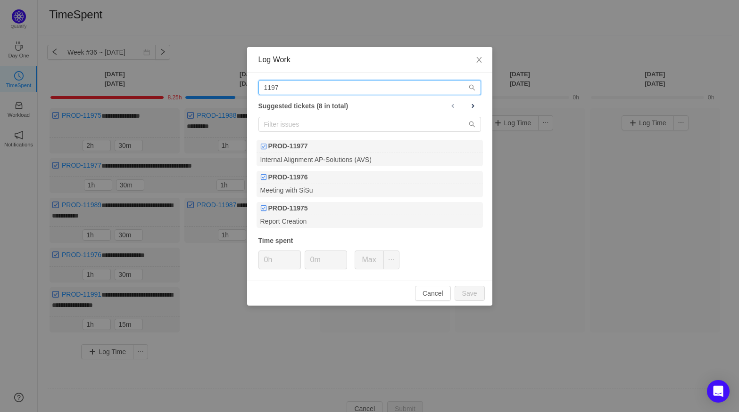
click at [307, 93] on input "1197" at bounding box center [369, 87] width 223 height 15
drag, startPoint x: 307, startPoint y: 93, endPoint x: 235, endPoint y: 86, distance: 72.9
click at [235, 86] on div "Log Work 1197 Suggested tickets (8 in total) PROD-11977 Internal Alignment AP-S…" at bounding box center [369, 206] width 739 height 412
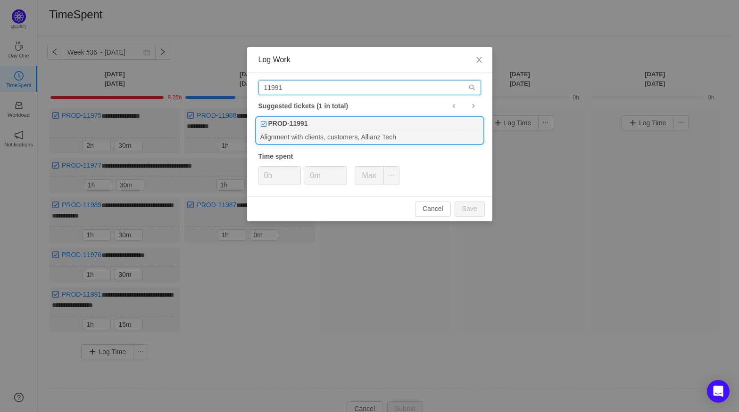
type input "11991"
click at [314, 123] on div "PROD-11991" at bounding box center [369, 123] width 226 height 13
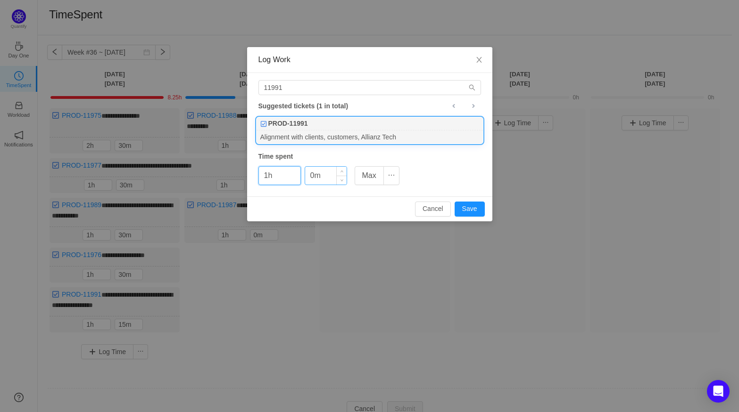
type input "1h"
drag, startPoint x: 324, startPoint y: 175, endPoint x: 300, endPoint y: 172, distance: 23.8
click at [300, 172] on div "1h 0m Max" at bounding box center [328, 175] width 141 height 19
type input "30m"
click at [462, 208] on button "Save" at bounding box center [469, 209] width 30 height 15
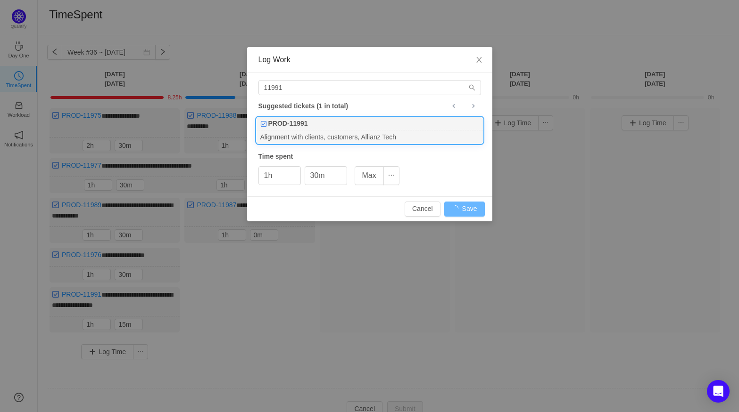
type input "0h"
type input "0m"
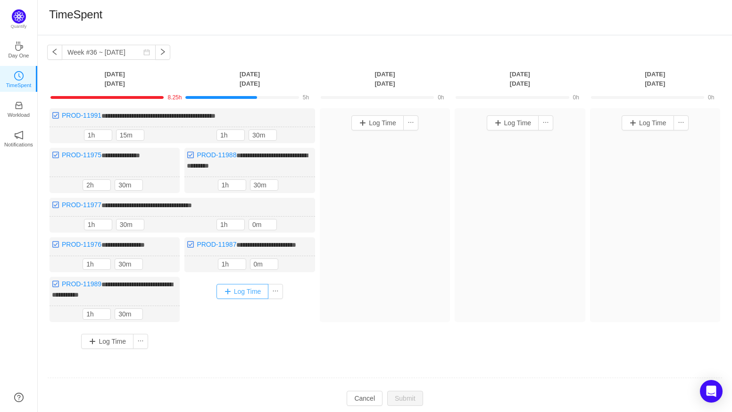
click at [246, 294] on button "Log Time" at bounding box center [242, 291] width 52 height 15
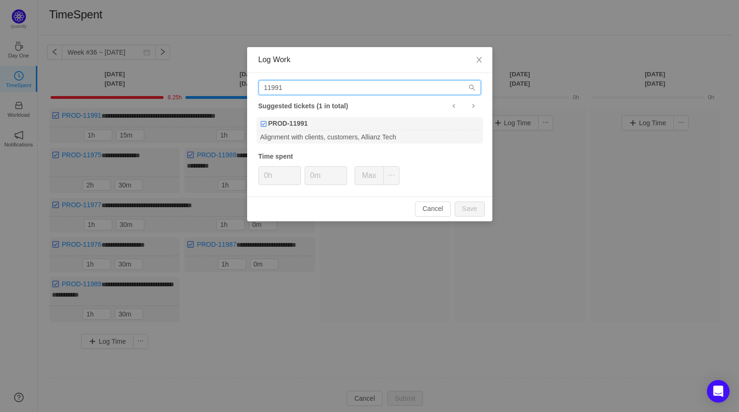
drag, startPoint x: 302, startPoint y: 88, endPoint x: 95, endPoint y: 69, distance: 207.8
click at [95, 69] on div "Log Work 11991 Suggested tickets (1 in total) PROD-11991 Alignment with clients…" at bounding box center [369, 206] width 739 height 412
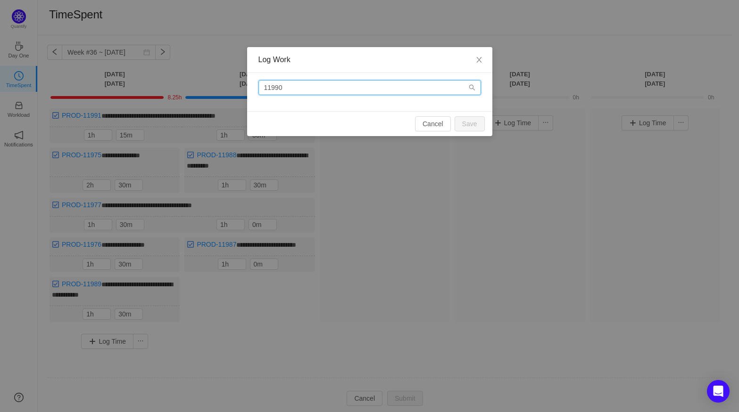
type input "11990"
click at [477, 64] on icon "icon: close" at bounding box center [479, 60] width 8 height 8
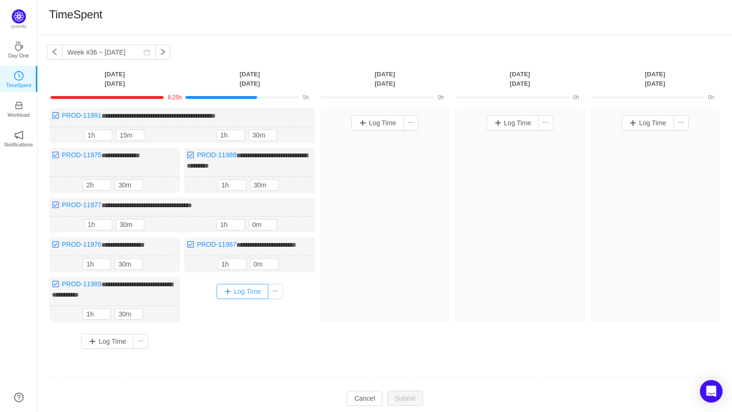
click at [248, 289] on button "Log Time" at bounding box center [242, 291] width 52 height 15
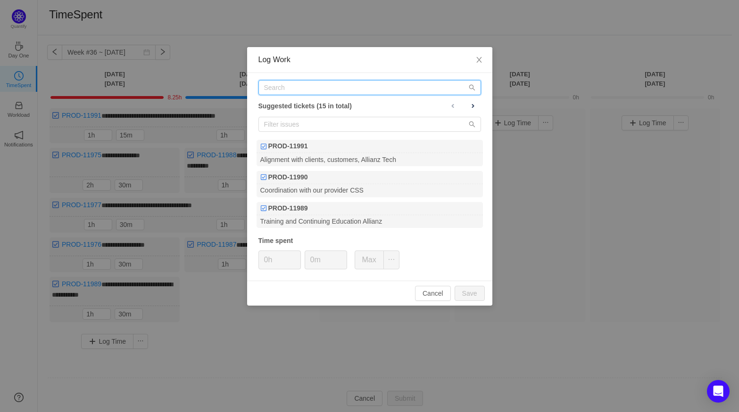
click at [292, 85] on input "text" at bounding box center [369, 87] width 223 height 15
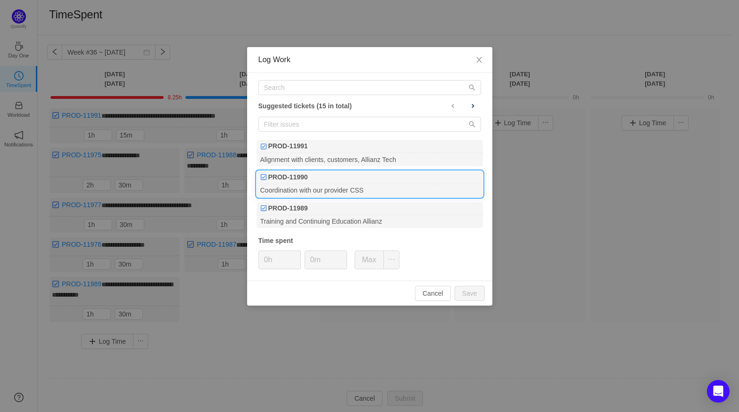
click at [320, 175] on div "PROD-11990" at bounding box center [369, 177] width 226 height 13
click at [472, 293] on button "Save" at bounding box center [469, 293] width 30 height 15
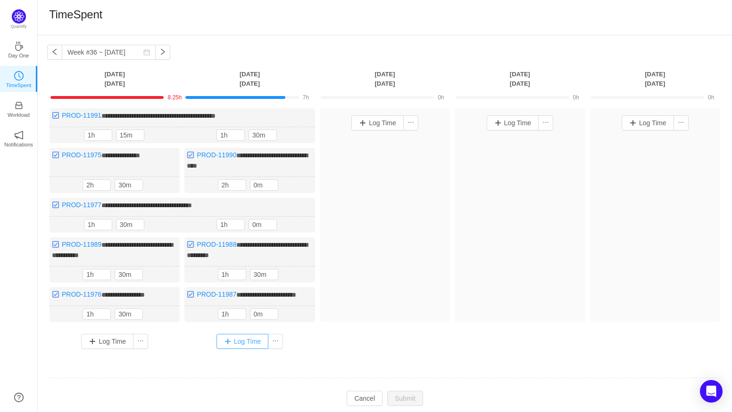
click at [241, 341] on button "Log Time" at bounding box center [242, 341] width 52 height 15
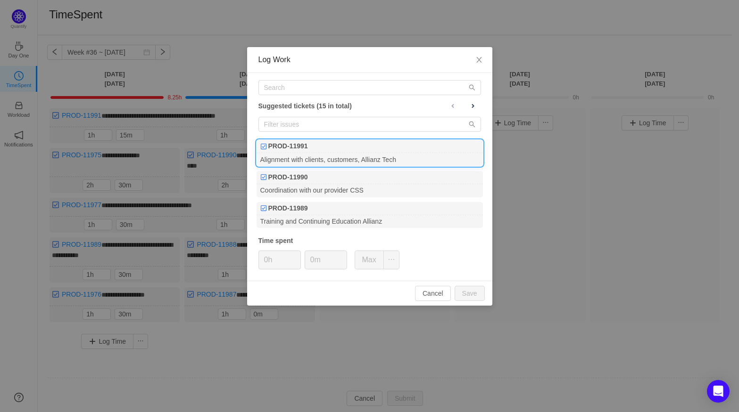
click at [340, 154] on div "Alignment with clients, customers, Allianz Tech" at bounding box center [369, 159] width 226 height 13
click at [474, 290] on button "Save" at bounding box center [469, 293] width 30 height 15
type input "0h"
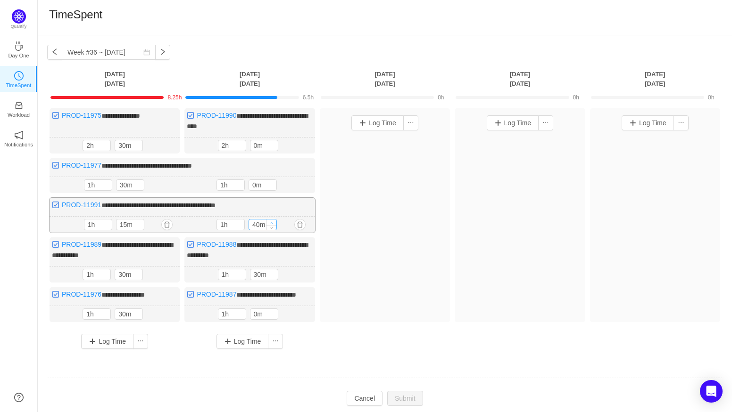
click at [272, 220] on span "Increase Value" at bounding box center [271, 223] width 10 height 6
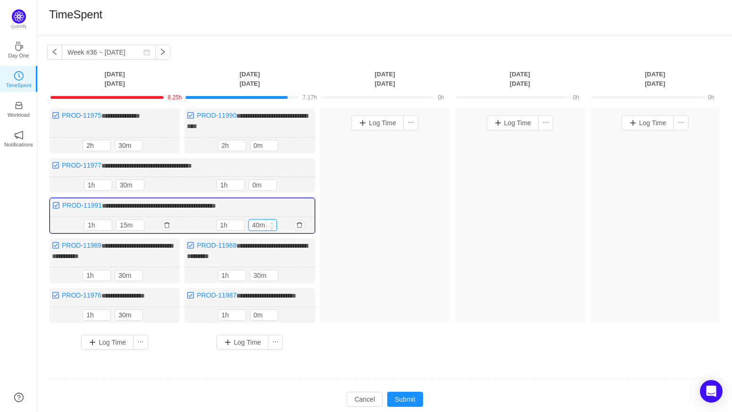
type input "50m"
click at [272, 220] on span "Increase Value" at bounding box center [271, 223] width 10 height 6
type input "2h"
type input "0m"
click at [272, 222] on icon "icon: up" at bounding box center [271, 223] width 3 height 3
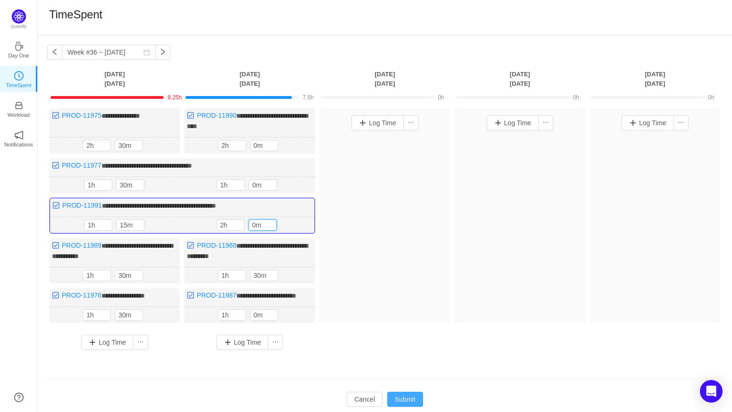
click at [399, 392] on button "Submit" at bounding box center [405, 399] width 36 height 15
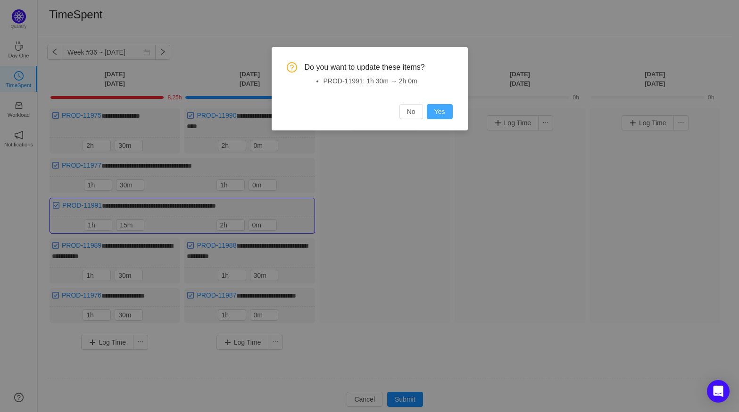
click at [449, 111] on button "Yes" at bounding box center [440, 111] width 26 height 15
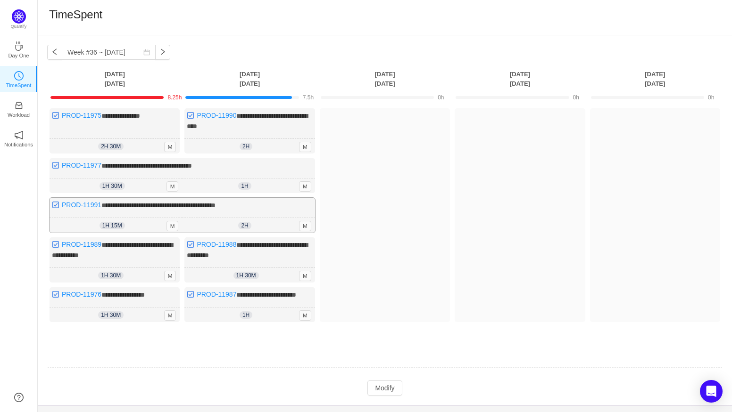
click at [116, 224] on span "1h 15m" at bounding box center [111, 226] width 25 height 8
click at [118, 222] on span "1h 15m" at bounding box center [111, 226] width 25 height 8
click at [173, 227] on span "M" at bounding box center [172, 226] width 12 height 10
click at [258, 142] on div "2h 2h 0m M" at bounding box center [249, 146] width 130 height 15
click at [305, 144] on span "M" at bounding box center [305, 147] width 12 height 10
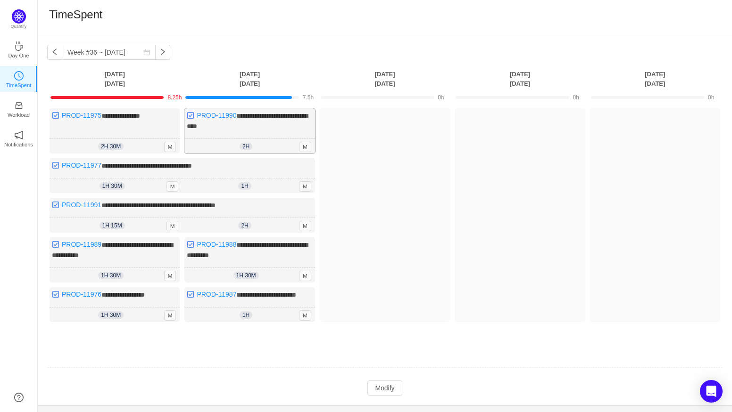
click at [246, 136] on div "**********" at bounding box center [249, 130] width 130 height 45
click at [242, 117] on span "**********" at bounding box center [247, 121] width 121 height 17
click at [215, 114] on link "PROD-11990" at bounding box center [217, 116] width 40 height 8
click at [264, 133] on div "**********" at bounding box center [249, 130] width 130 height 45
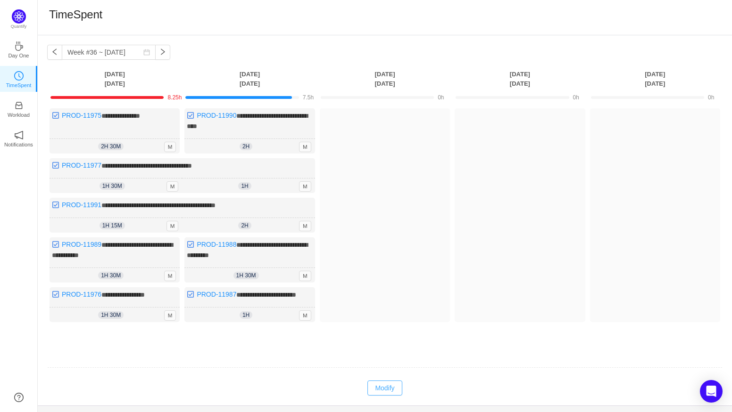
click at [379, 382] on button "Modify" at bounding box center [384, 388] width 34 height 15
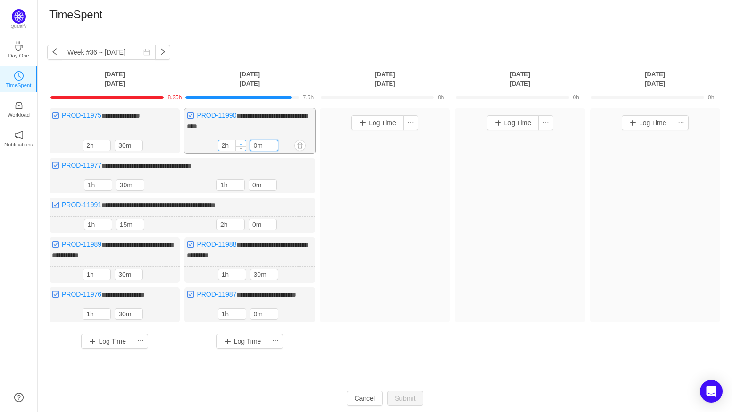
drag, startPoint x: 263, startPoint y: 145, endPoint x: 244, endPoint y: 144, distance: 18.9
click at [244, 144] on div "2h 0m" at bounding box center [250, 145] width 64 height 11
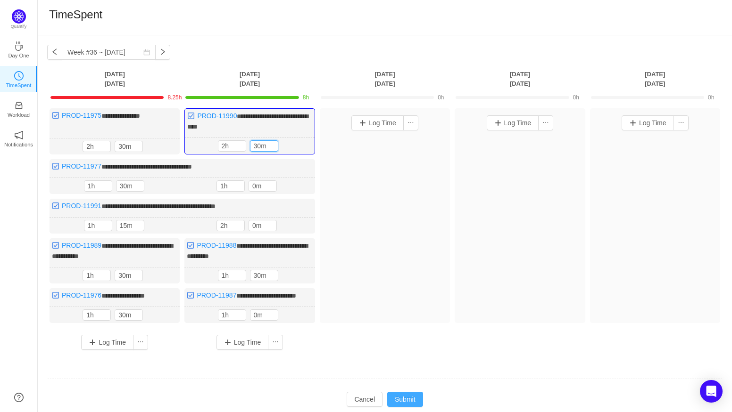
type input "30m"
click at [405, 392] on button "Submit" at bounding box center [405, 399] width 36 height 15
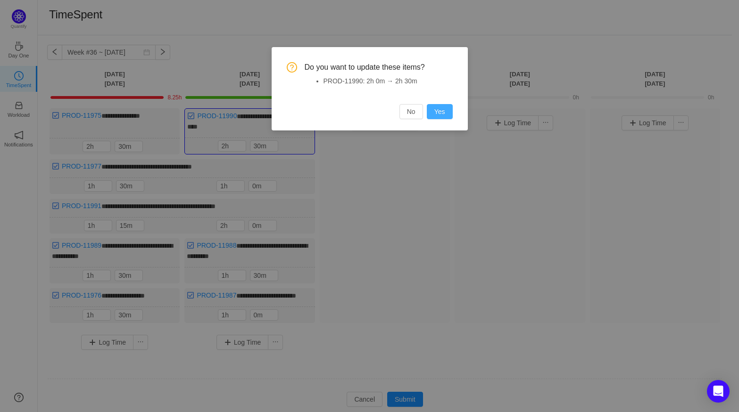
click at [449, 111] on button "Yes" at bounding box center [440, 111] width 26 height 15
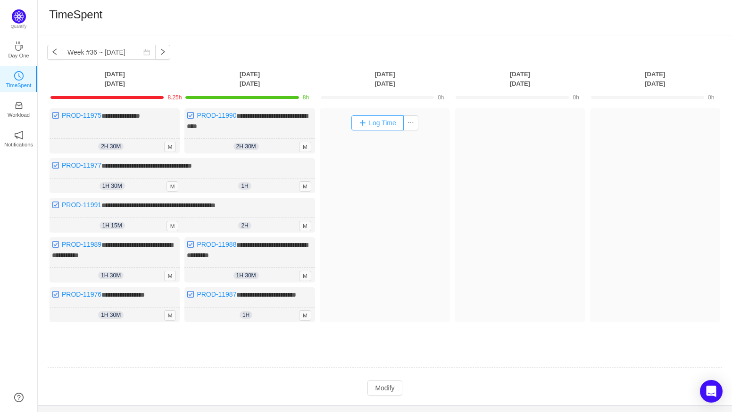
click at [374, 124] on button "Log Time" at bounding box center [377, 122] width 52 height 15
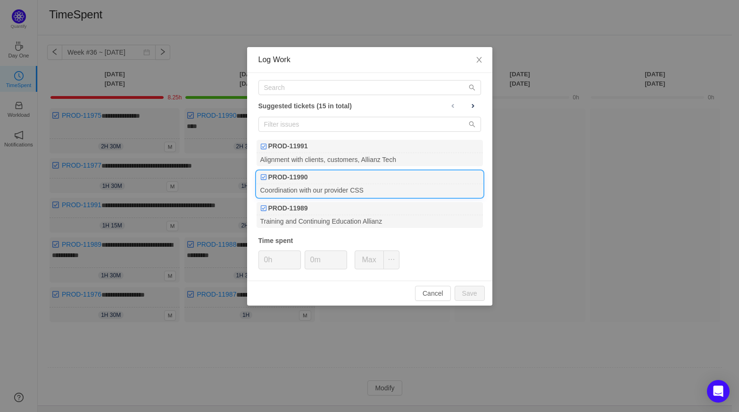
click at [332, 190] on div "Coordination with our provider CSS" at bounding box center [369, 190] width 226 height 13
click at [468, 292] on button "Save" at bounding box center [469, 293] width 30 height 15
type input "0h"
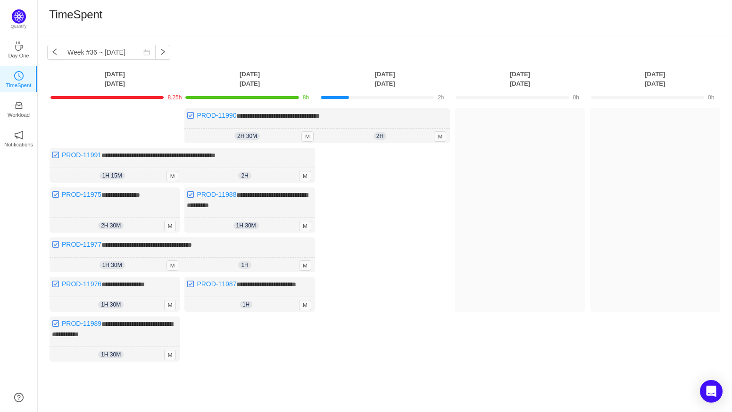
click at [380, 227] on div "Log Time" at bounding box center [385, 255] width 130 height 214
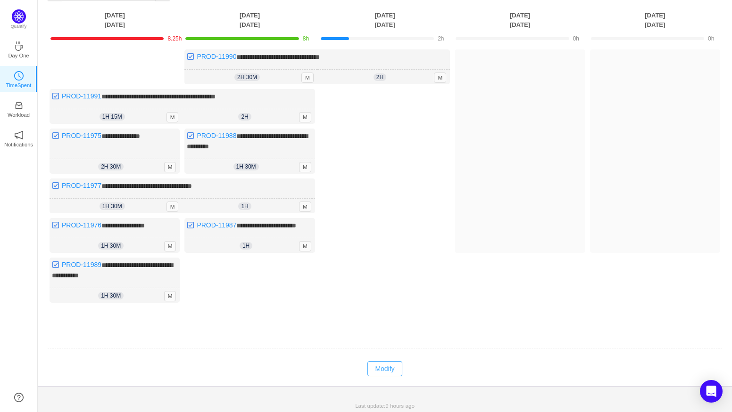
click at [394, 363] on button "Modify" at bounding box center [384, 369] width 34 height 15
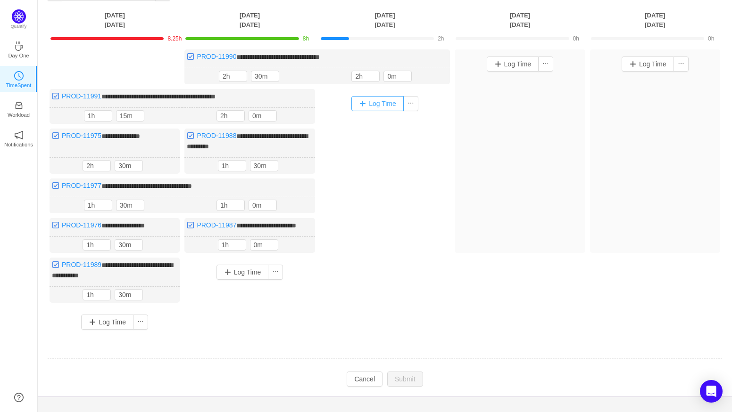
click at [393, 98] on button "Log Time" at bounding box center [377, 103] width 52 height 15
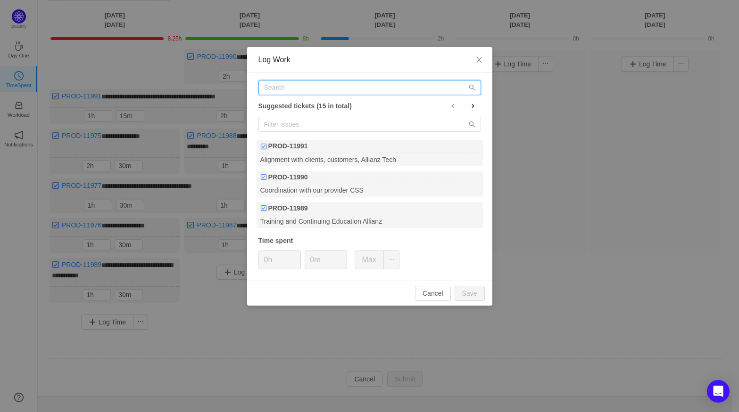
click at [304, 91] on input "text" at bounding box center [369, 87] width 223 height 15
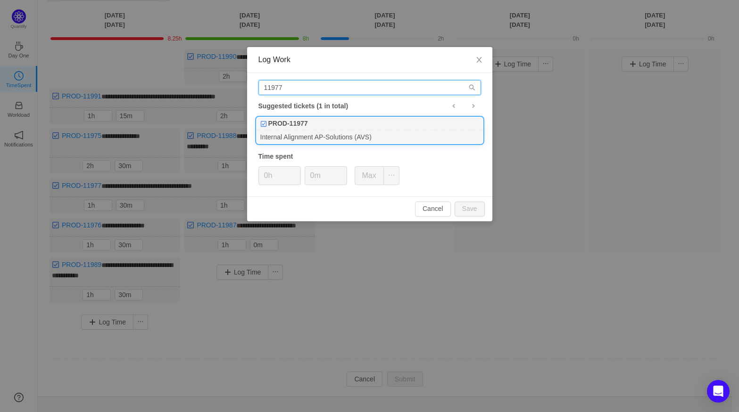
type input "11977"
click at [321, 136] on div "Internal Alignment AP-Solutions (AVS)" at bounding box center [369, 137] width 226 height 13
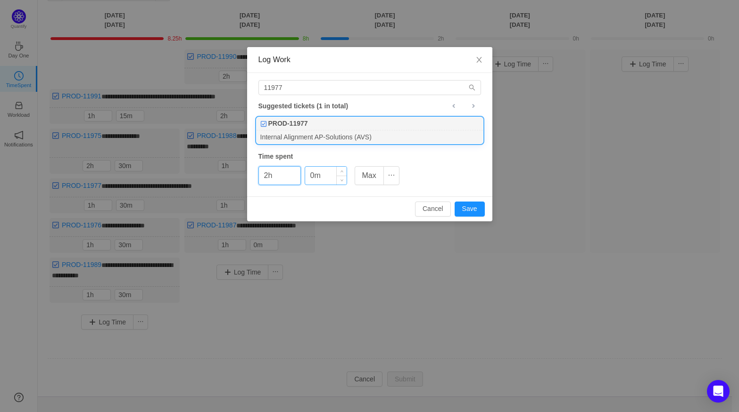
type input "2h"
type input "30m"
click at [461, 209] on button "Save" at bounding box center [469, 209] width 30 height 15
type input "0h"
type input "0m"
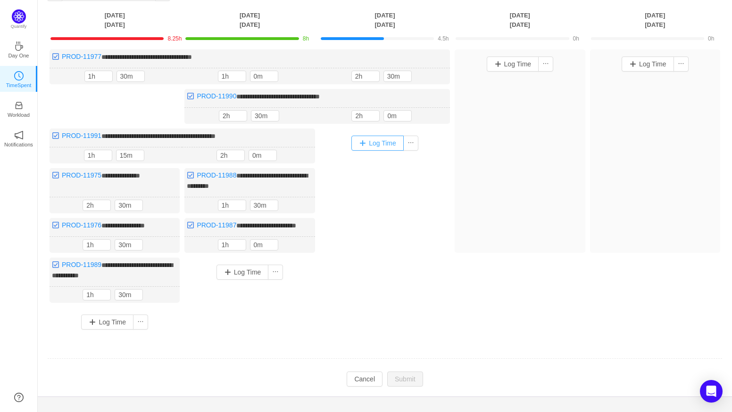
click at [390, 140] on button "Log Time" at bounding box center [377, 143] width 52 height 15
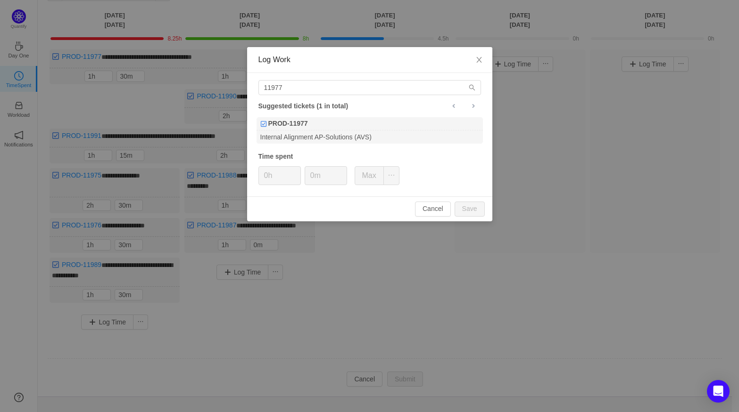
drag, startPoint x: 316, startPoint y: 56, endPoint x: 418, endPoint y: 58, distance: 101.8
click at [418, 58] on div "Log Work" at bounding box center [369, 60] width 223 height 10
drag, startPoint x: 327, startPoint y: 88, endPoint x: 251, endPoint y: 88, distance: 75.9
click at [251, 88] on div "11977 Suggested tickets (1 in total) PROD-11977 Internal Alignment AP-Solutions…" at bounding box center [369, 135] width 245 height 124
type input "11987"
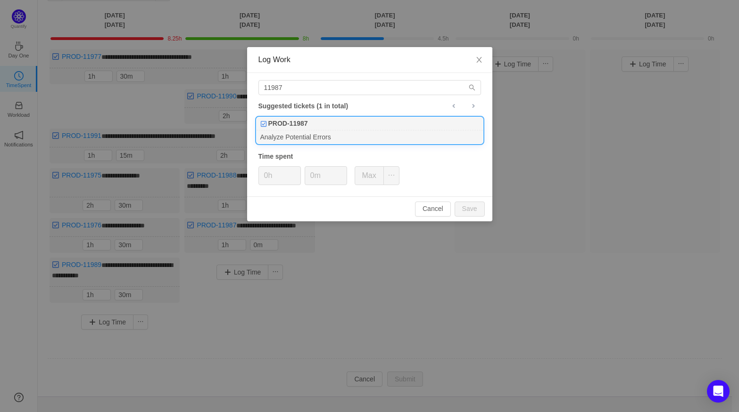
click at [286, 134] on div "Analyze Potential Errors" at bounding box center [369, 137] width 226 height 13
click at [456, 197] on div "Cancel Save" at bounding box center [369, 209] width 245 height 25
click at [474, 206] on button "Save" at bounding box center [469, 209] width 30 height 15
type input "0h"
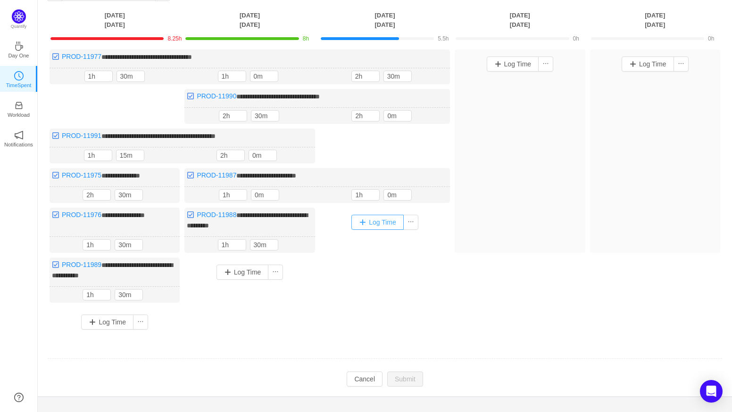
click at [377, 222] on button "Log Time" at bounding box center [377, 222] width 52 height 15
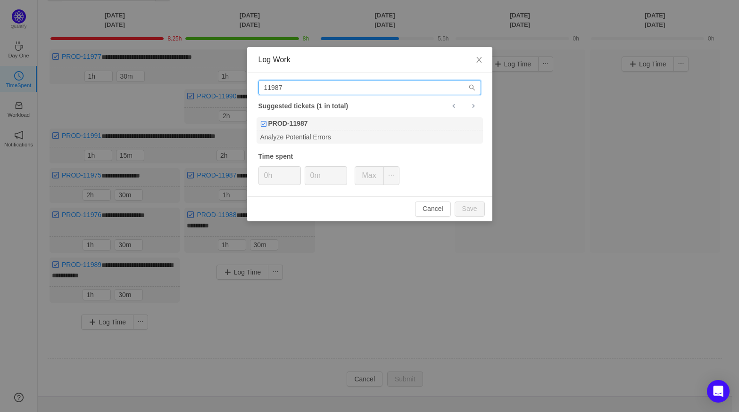
click at [284, 89] on input "11987" at bounding box center [369, 87] width 223 height 15
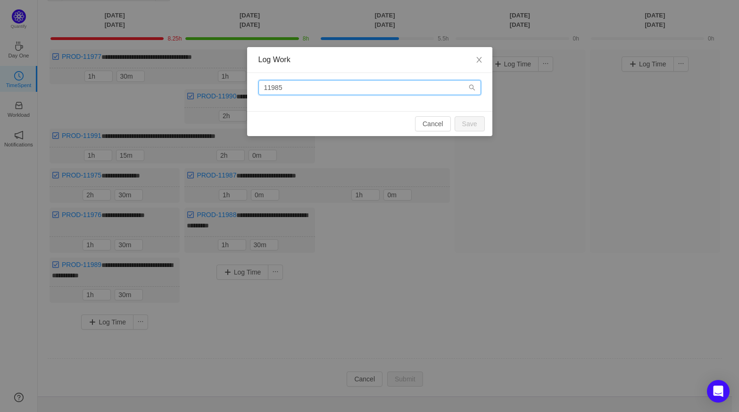
type input "11985"
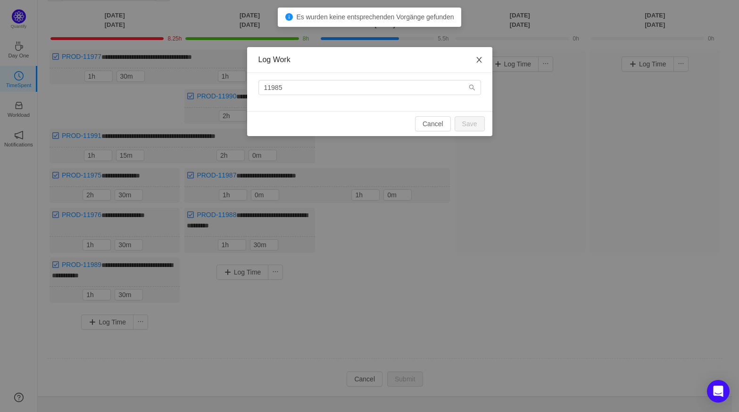
click at [474, 53] on span "Close" at bounding box center [479, 60] width 26 height 26
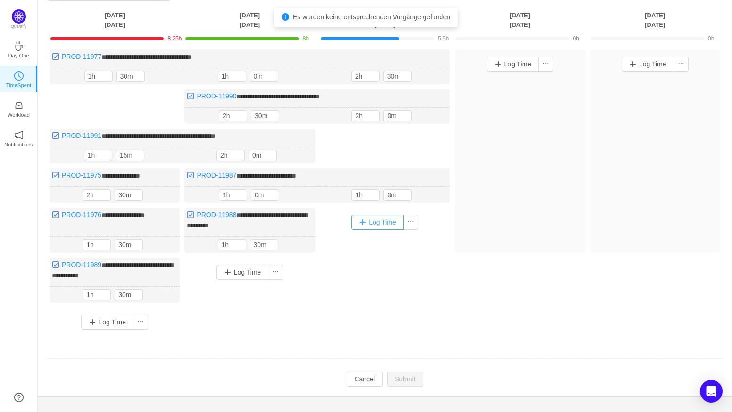
click at [383, 223] on button "Log Time" at bounding box center [377, 222] width 52 height 15
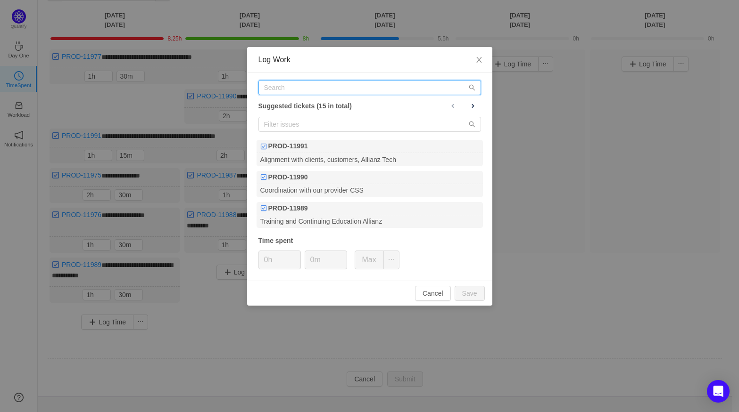
click at [344, 86] on input "text" at bounding box center [369, 87] width 223 height 15
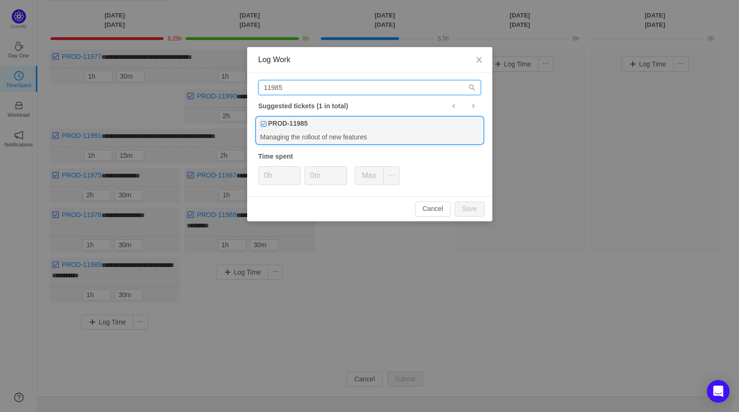
type input "11985"
click at [329, 125] on div "PROD-11985" at bounding box center [369, 123] width 226 height 13
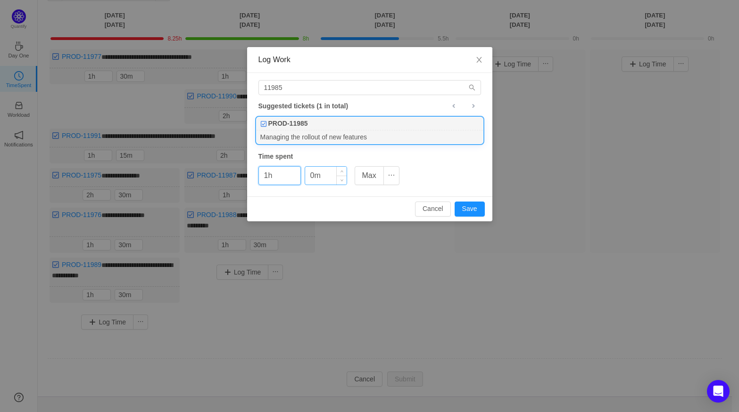
type input "1h"
type input "30m"
click at [459, 214] on button "Save" at bounding box center [469, 209] width 30 height 15
type input "0h"
type input "0m"
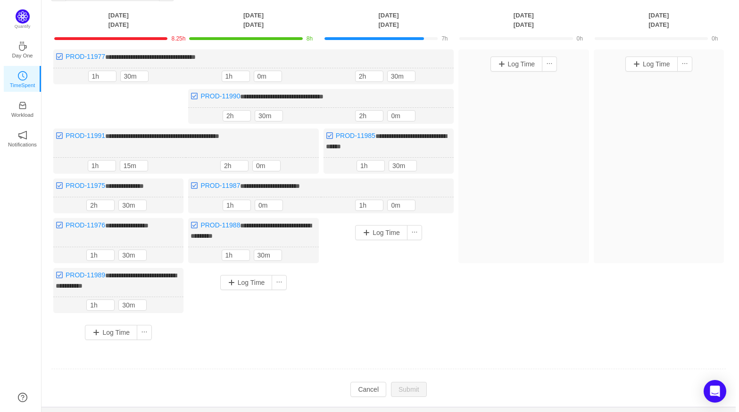
scroll to position [79, 0]
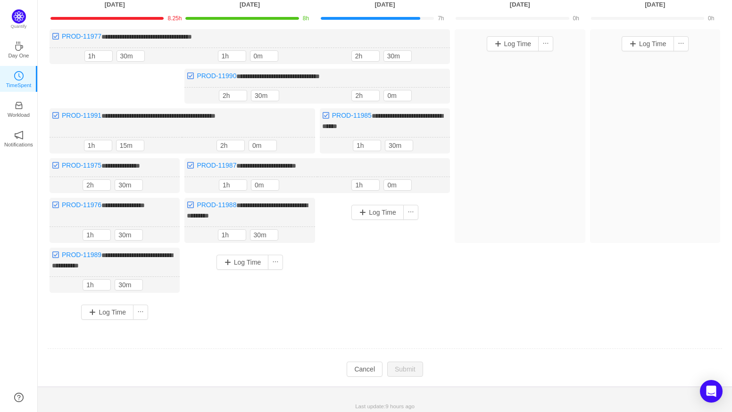
click at [400, 296] on div "Log Time" at bounding box center [385, 255] width 130 height 115
type input "40m"
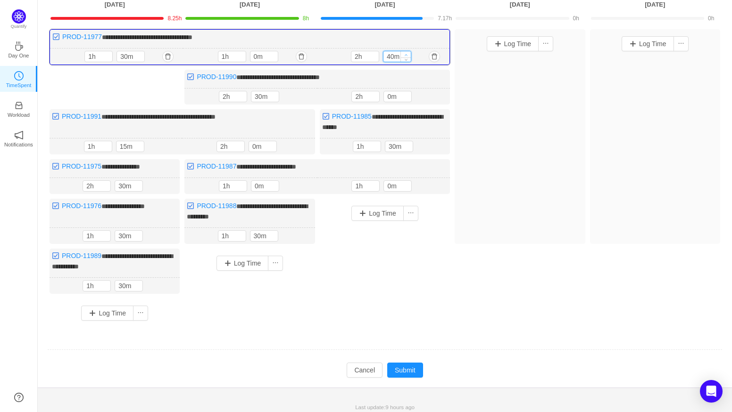
click at [405, 53] on icon "icon: up" at bounding box center [405, 54] width 3 height 3
click at [407, 92] on span "Increase Value" at bounding box center [406, 94] width 10 height 6
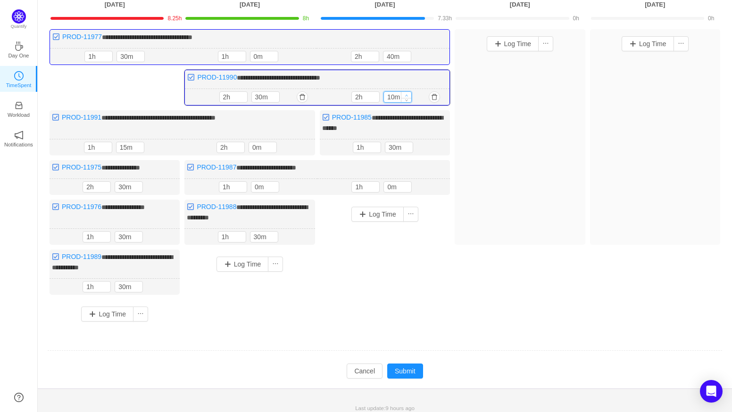
type input "20m"
click at [407, 92] on span "Increase Value" at bounding box center [406, 95] width 10 height 6
type input "40m"
click at [409, 142] on span "Increase Value" at bounding box center [408, 145] width 10 height 6
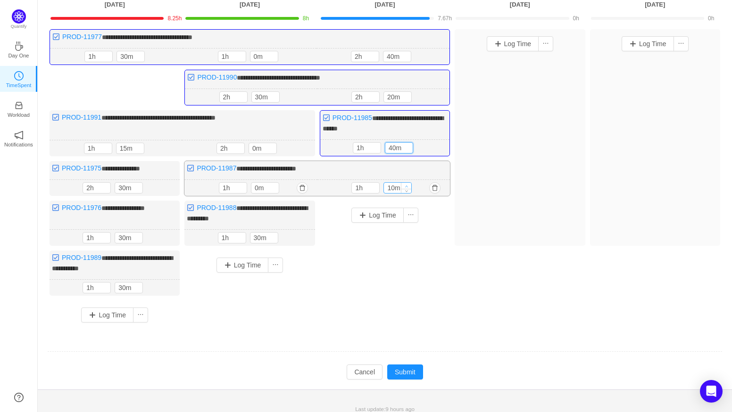
click at [407, 185] on icon "icon: up" at bounding box center [406, 186] width 3 height 3
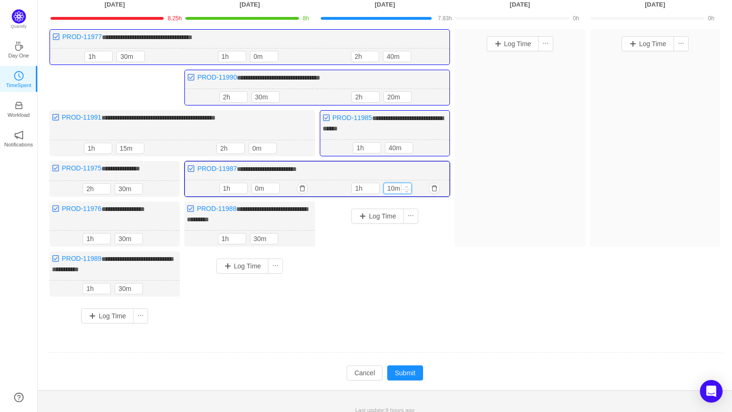
type input "20m"
click at [407, 185] on icon "icon: up" at bounding box center [405, 186] width 3 height 3
click at [402, 366] on button "Submit" at bounding box center [405, 373] width 36 height 15
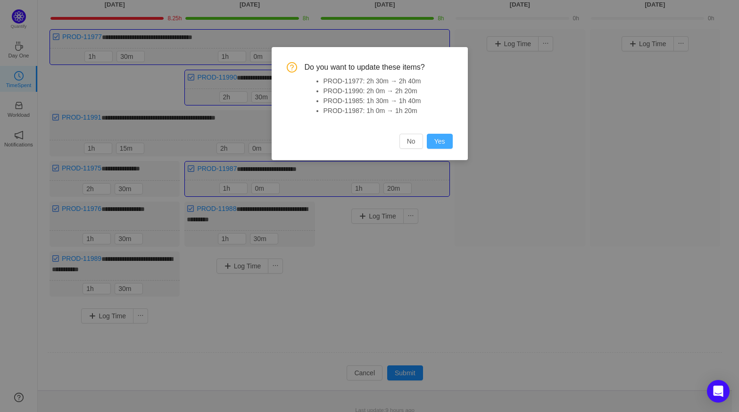
click at [440, 147] on button "Yes" at bounding box center [440, 141] width 26 height 15
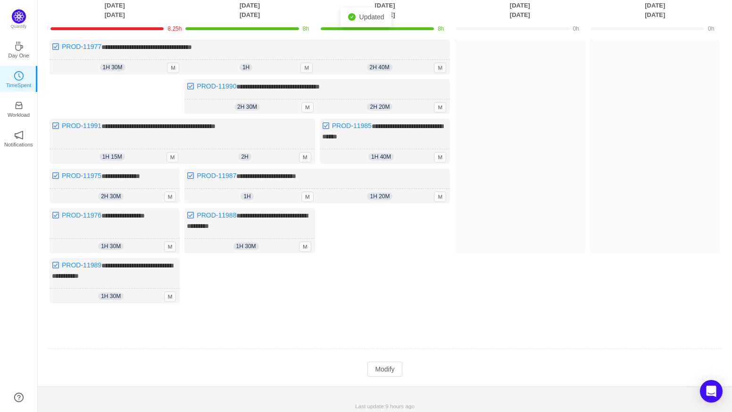
scroll to position [0, 0]
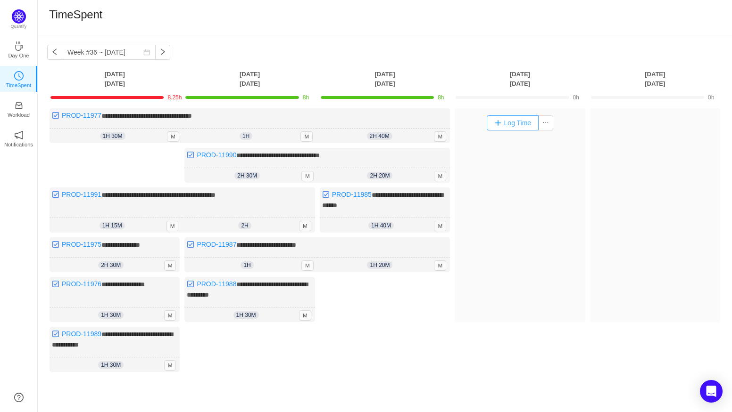
click at [513, 125] on button "Log Time" at bounding box center [512, 122] width 52 height 15
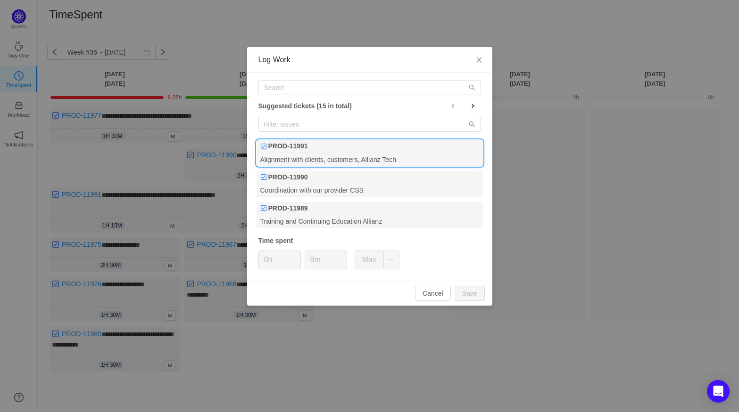
click at [357, 160] on div "Alignment with clients, customers, Allianz Tech" at bounding box center [369, 159] width 226 height 13
type input "1h"
type input "30m"
click at [470, 292] on button "Save" at bounding box center [469, 293] width 30 height 15
type input "0h"
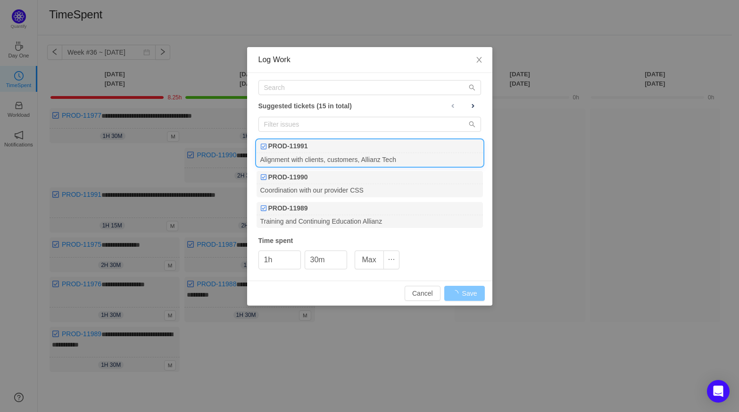
type input "0m"
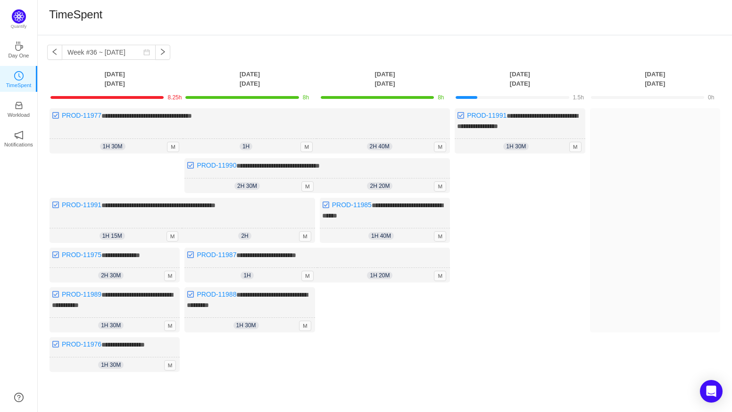
scroll to position [69, 0]
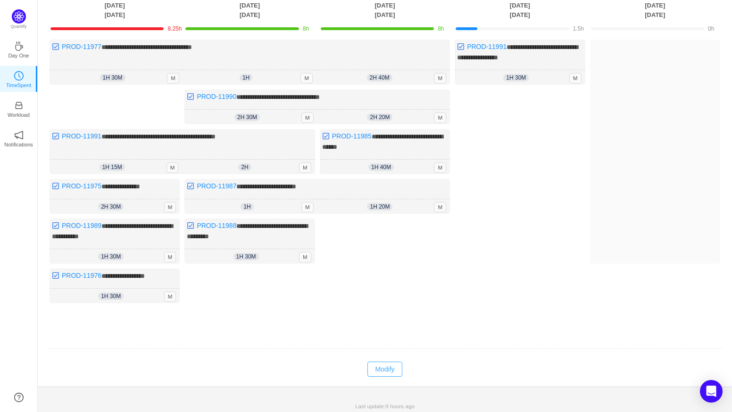
click at [390, 364] on button "Modify" at bounding box center [384, 369] width 34 height 15
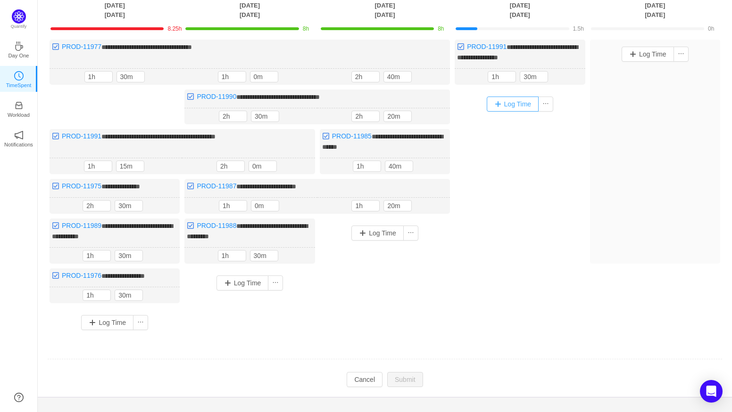
click at [518, 104] on button "Log Time" at bounding box center [512, 104] width 52 height 15
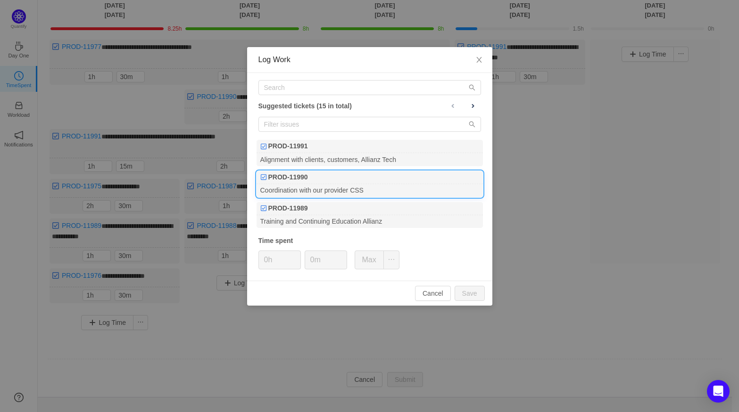
click at [334, 187] on div "Coordination with our provider CSS" at bounding box center [369, 190] width 226 height 13
type input "2h"
type input "30m"
click at [461, 292] on button "Save" at bounding box center [469, 293] width 30 height 15
type input "0h"
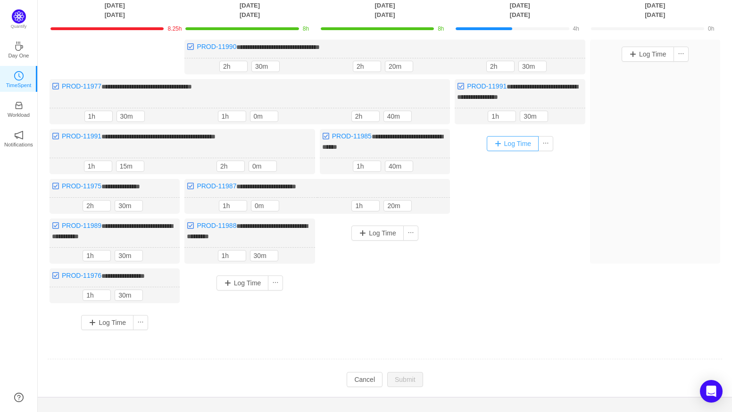
click at [511, 141] on button "Log Time" at bounding box center [512, 143] width 52 height 15
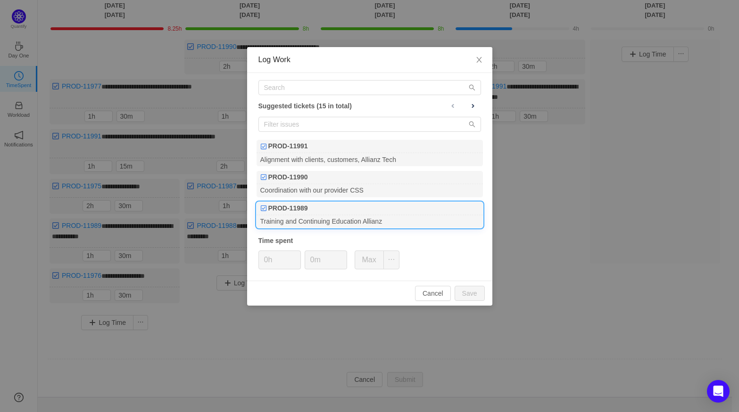
click at [365, 216] on div "Training and Continuing Education Allianz" at bounding box center [369, 221] width 226 height 13
click at [464, 293] on button "Save" at bounding box center [469, 293] width 30 height 15
type input "0m"
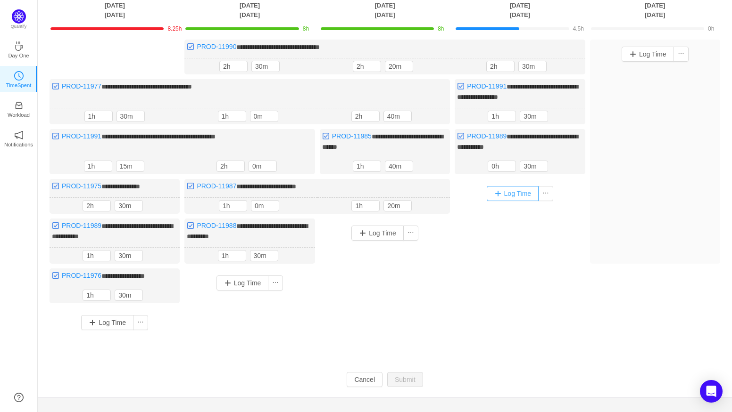
click at [508, 189] on button "Log Time" at bounding box center [512, 193] width 52 height 15
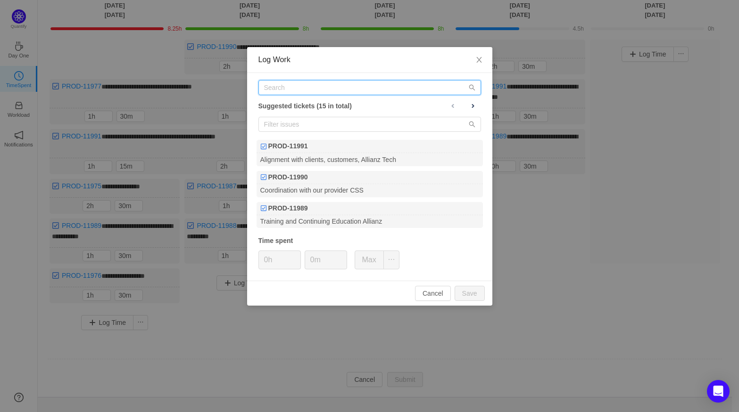
click at [300, 91] on input "text" at bounding box center [369, 87] width 223 height 15
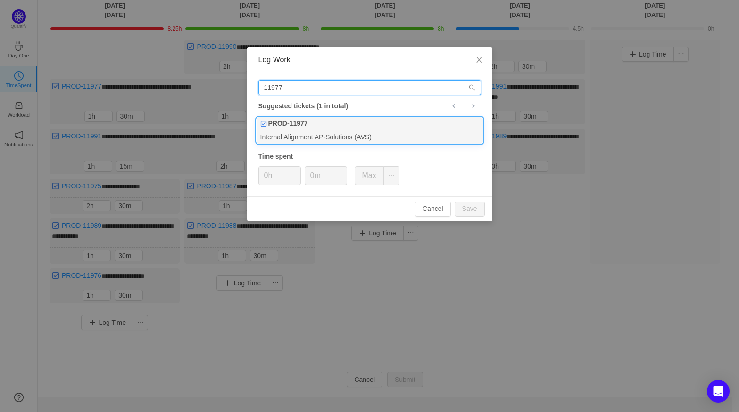
type input "11977"
click at [312, 127] on div "PROD-11977" at bounding box center [369, 123] width 226 height 13
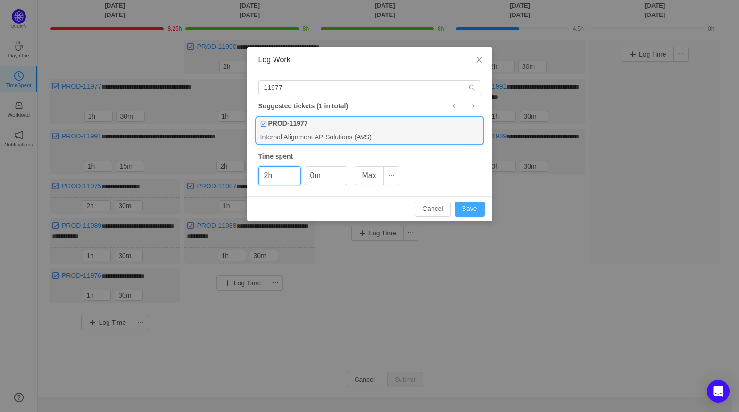
click at [472, 203] on button "Save" at bounding box center [469, 209] width 30 height 15
type input "0h"
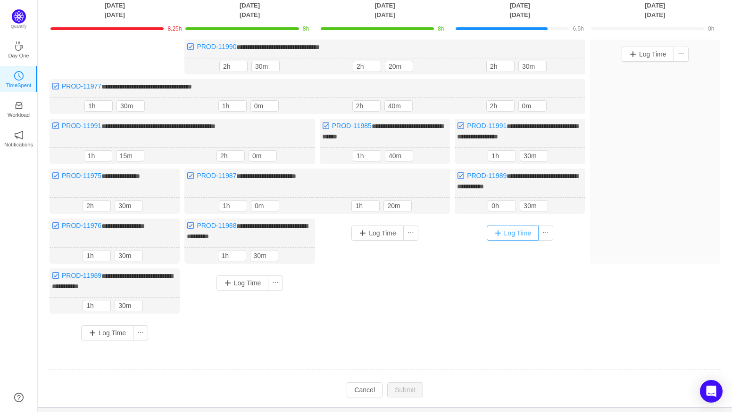
click at [514, 231] on button "Log Time" at bounding box center [512, 233] width 52 height 15
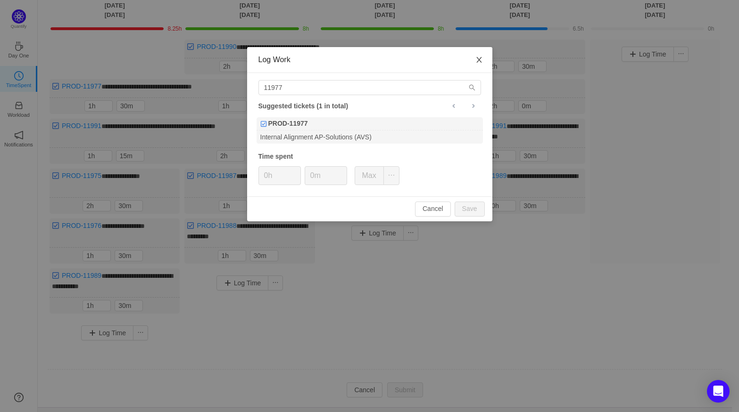
click at [478, 58] on icon "icon: close" at bounding box center [479, 60] width 8 height 8
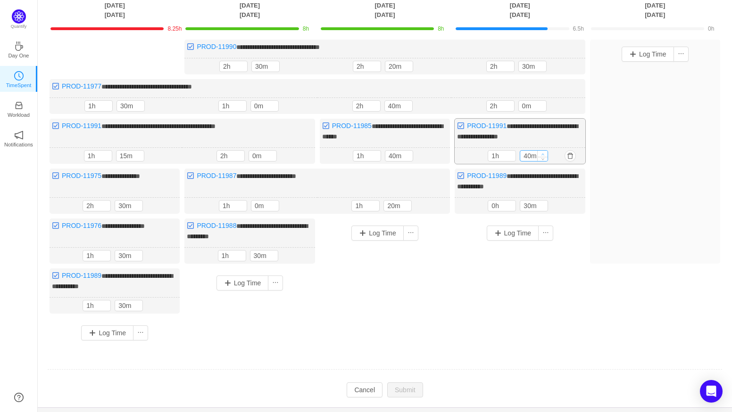
click at [540, 153] on span "Increase Value" at bounding box center [542, 154] width 10 height 6
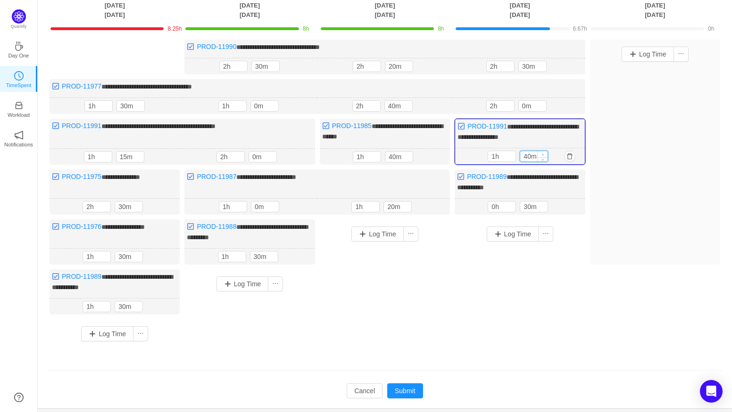
type input "50m"
click at [540, 153] on span "Increase Value" at bounding box center [542, 154] width 10 height 6
click at [544, 202] on span "Increase Value" at bounding box center [542, 205] width 10 height 6
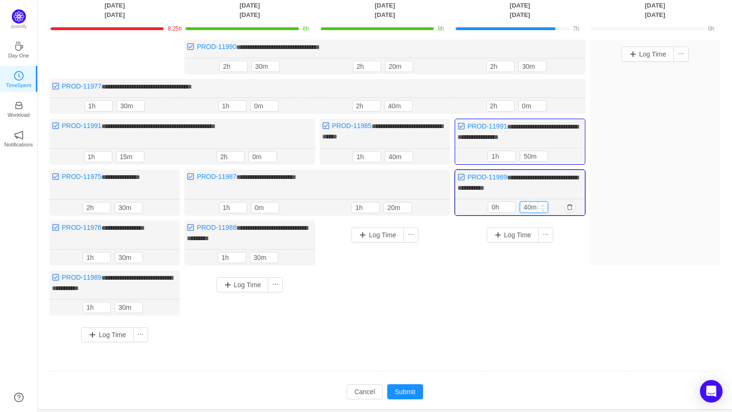
type input "50m"
click at [544, 202] on span "Increase Value" at bounding box center [542, 205] width 10 height 6
type input "1h"
type input "0m"
click at [544, 202] on span "Increase Value" at bounding box center [542, 205] width 10 height 6
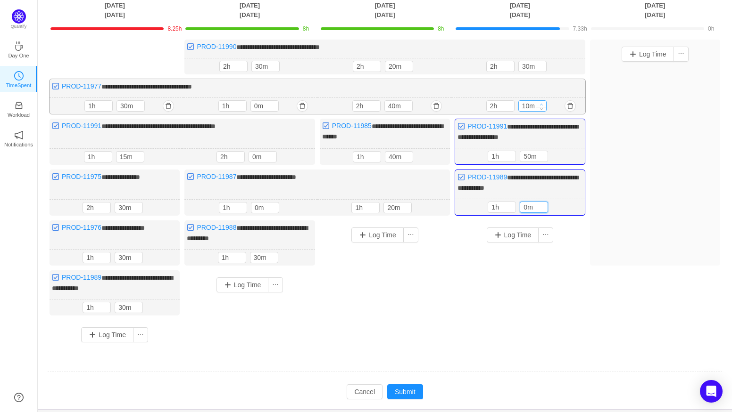
click at [542, 103] on icon "icon: up" at bounding box center [540, 104] width 3 height 3
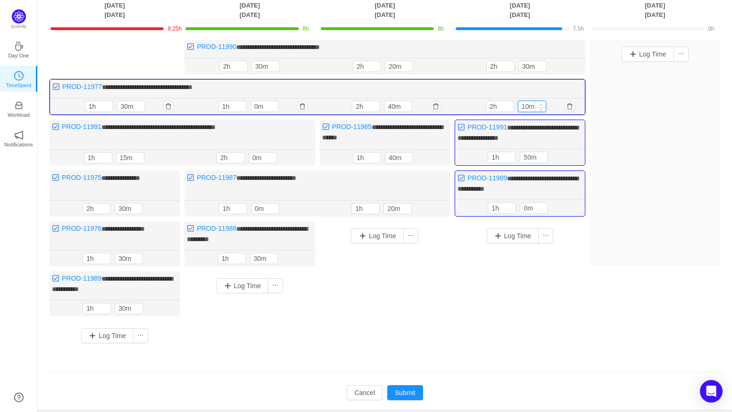
type input "20m"
click at [542, 103] on icon "icon: up" at bounding box center [540, 104] width 3 height 3
type input "2h"
type input "0m"
click at [544, 152] on span "Increase Value" at bounding box center [542, 155] width 10 height 6
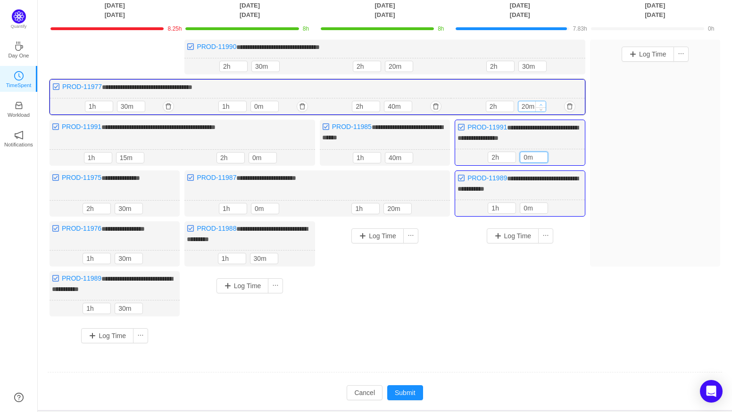
type input "30m"
click at [539, 103] on icon "icon: up" at bounding box center [540, 104] width 3 height 3
click at [404, 386] on button "Submit" at bounding box center [405, 393] width 36 height 15
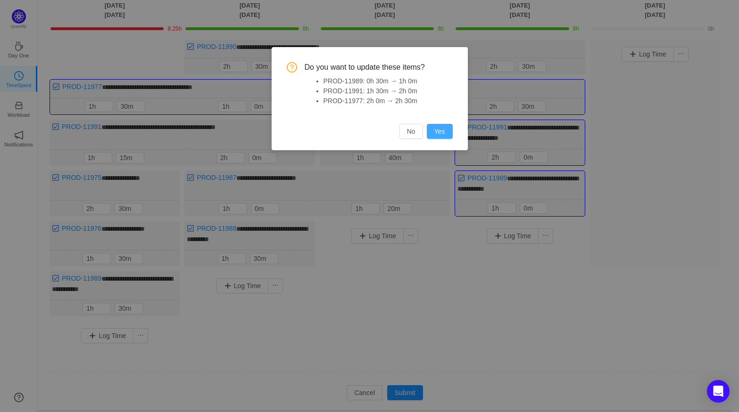
click at [441, 138] on button "Yes" at bounding box center [440, 131] width 26 height 15
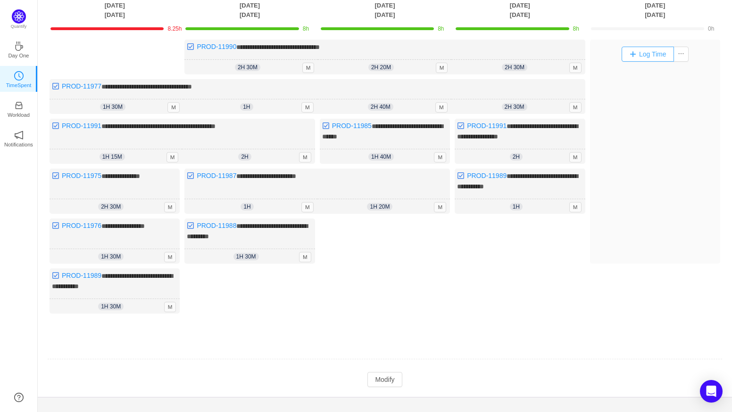
click at [643, 52] on button "Log Time" at bounding box center [647, 54] width 52 height 15
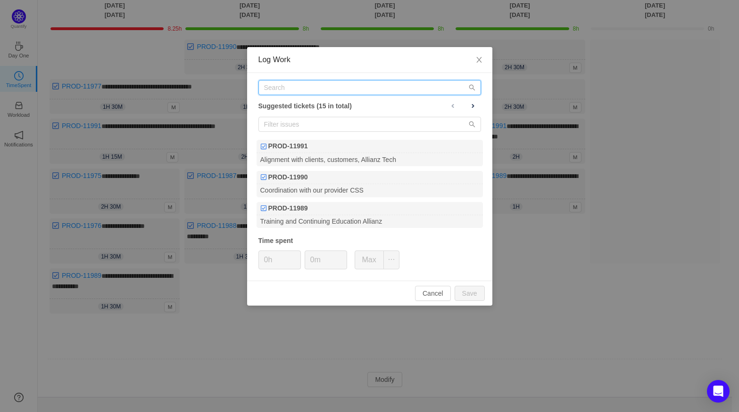
click at [288, 93] on input "text" at bounding box center [369, 87] width 223 height 15
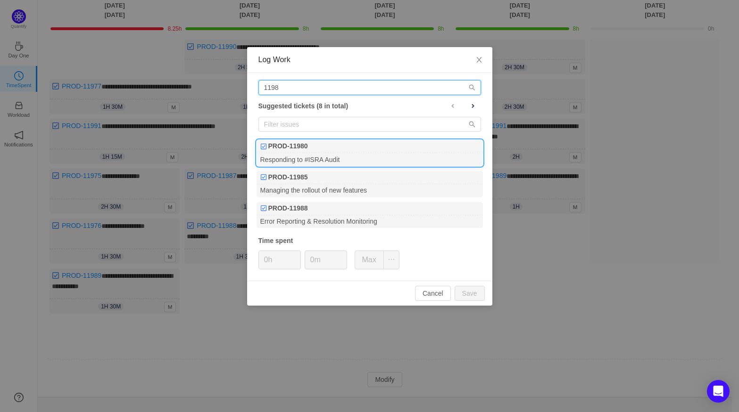
type input "1198"
click at [322, 156] on div "Responding to #ISRA Audit" at bounding box center [369, 159] width 226 height 13
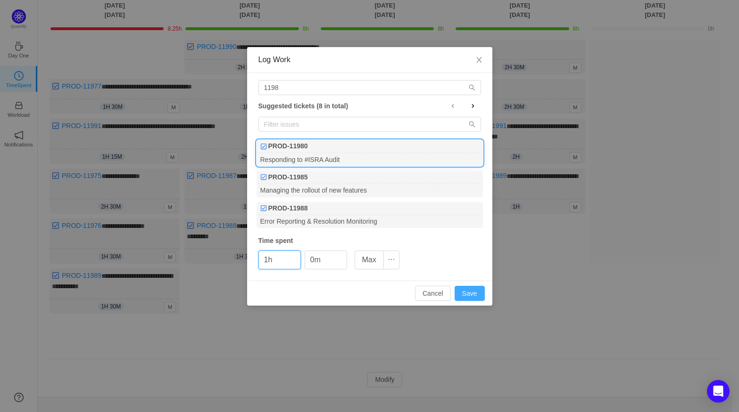
click at [470, 288] on button "Save" at bounding box center [469, 293] width 30 height 15
type input "0h"
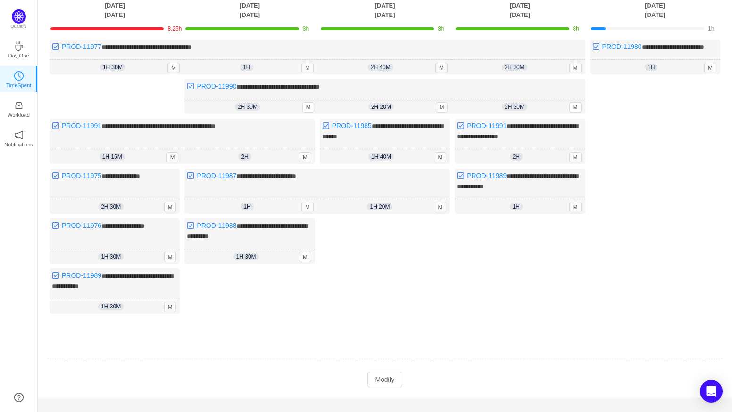
click at [365, 388] on td "Modify Cancel Submit" at bounding box center [384, 380] width 675 height 16
click at [379, 386] on button "Modify" at bounding box center [384, 379] width 34 height 15
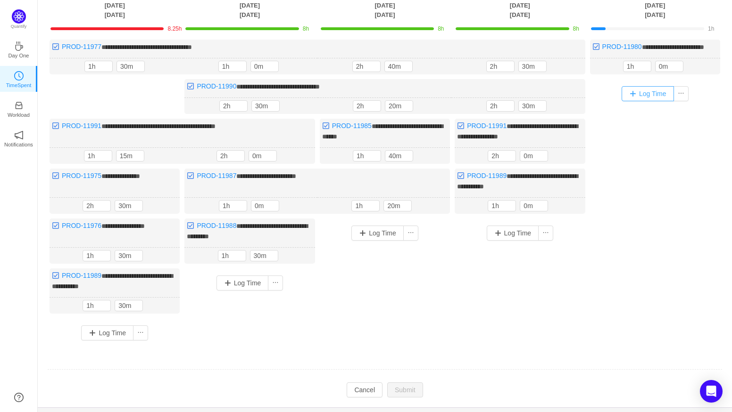
click at [646, 101] on button "Log Time" at bounding box center [647, 93] width 52 height 15
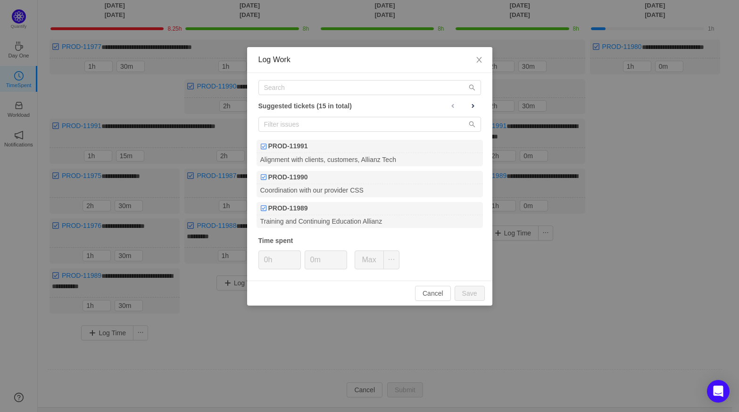
drag, startPoint x: 338, startPoint y: 57, endPoint x: 569, endPoint y: 66, distance: 231.6
click at [569, 66] on div "Log Work Suggested tickets (15 in total) PROD-11991 Alignment with clients, cus…" at bounding box center [369, 206] width 739 height 412
click at [482, 60] on icon "icon: close" at bounding box center [479, 60] width 8 height 8
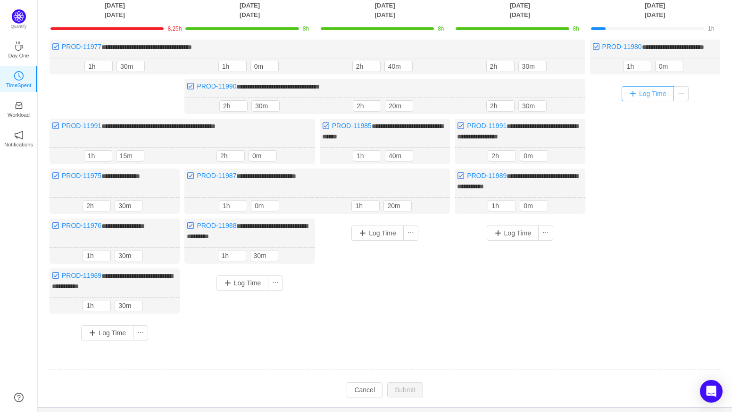
click at [657, 101] on button "Log Time" at bounding box center [647, 93] width 52 height 15
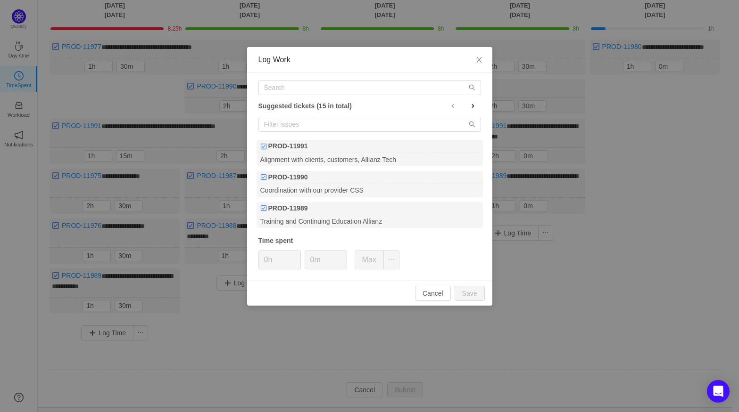
click at [331, 96] on div "Suggested tickets (15 in total) PROD-11991 Alignment with clients, customers, A…" at bounding box center [369, 177] width 245 height 208
click at [328, 92] on input "text" at bounding box center [369, 87] width 223 height 15
click at [483, 58] on span "Close" at bounding box center [479, 60] width 26 height 26
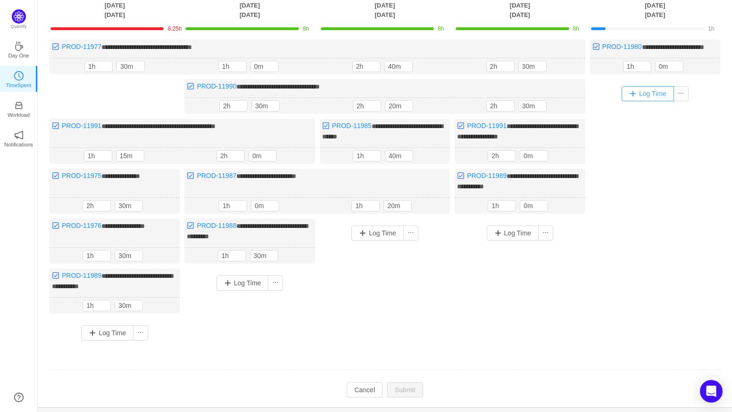
click at [656, 101] on button "Log Time" at bounding box center [647, 93] width 52 height 15
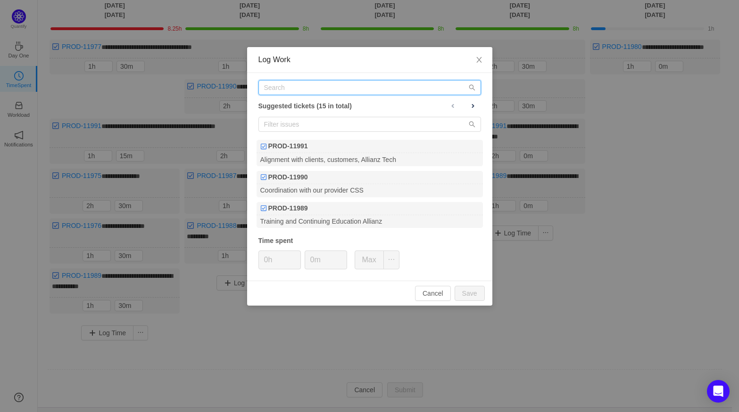
click at [344, 90] on input "text" at bounding box center [369, 87] width 223 height 15
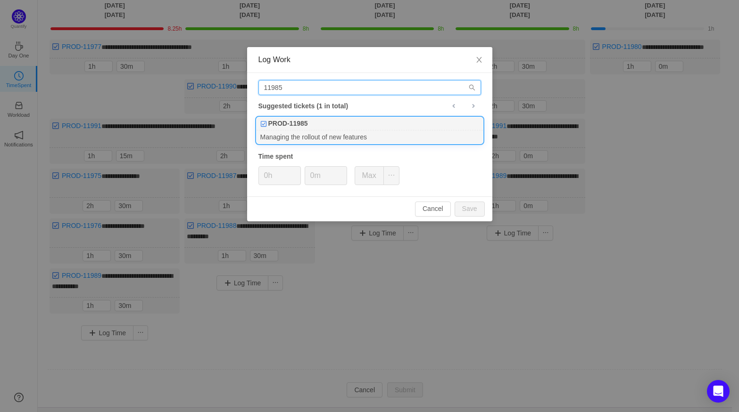
type input "11985"
click at [303, 130] on div "PROD-11985" at bounding box center [369, 123] width 226 height 13
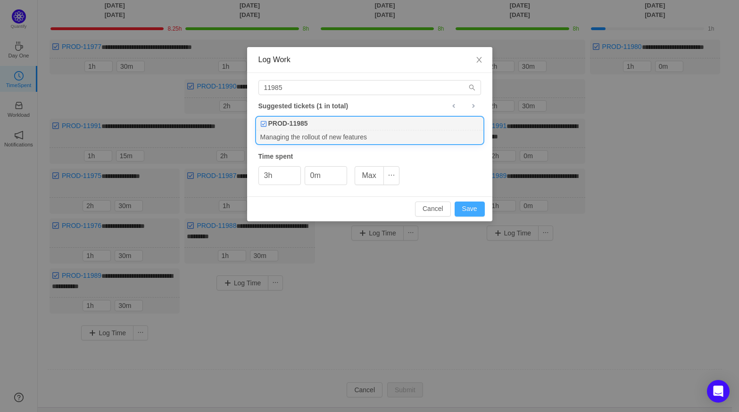
click at [462, 206] on button "Save" at bounding box center [469, 209] width 30 height 15
type input "0h"
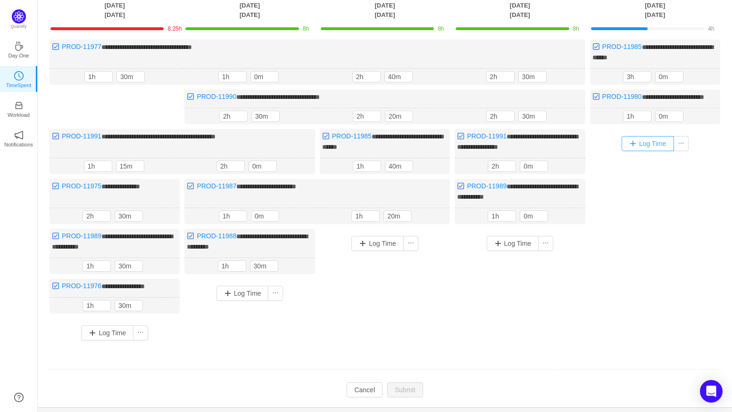
click at [662, 151] on button "Log Time" at bounding box center [647, 143] width 52 height 15
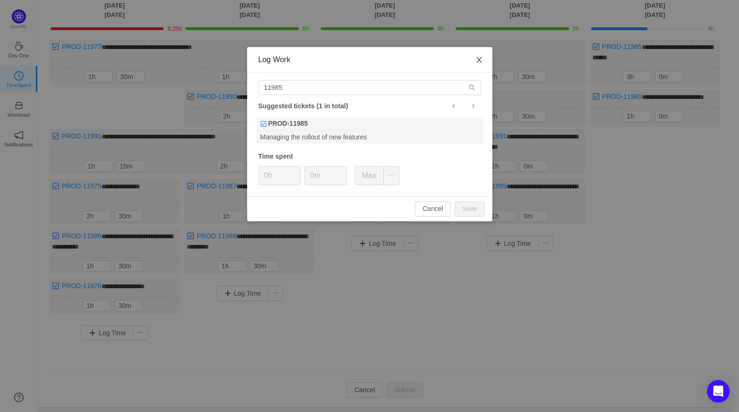
click at [473, 63] on span "Close" at bounding box center [479, 60] width 26 height 26
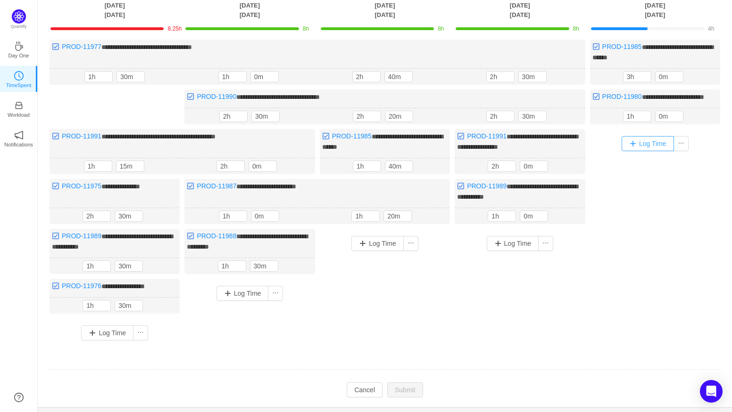
click at [640, 147] on button "Log Time" at bounding box center [647, 143] width 52 height 15
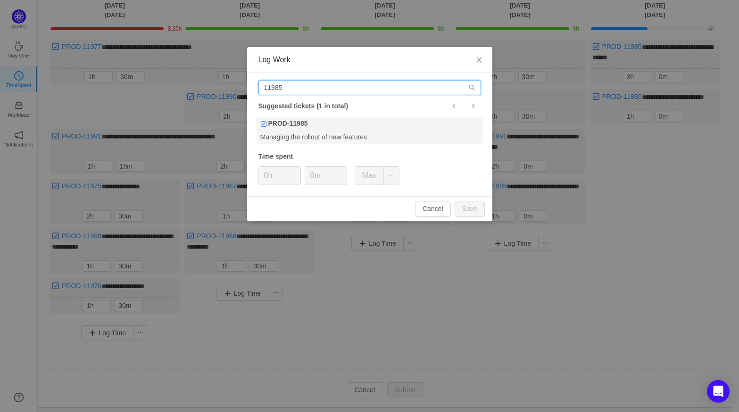
click at [348, 87] on input "11985" at bounding box center [369, 87] width 223 height 15
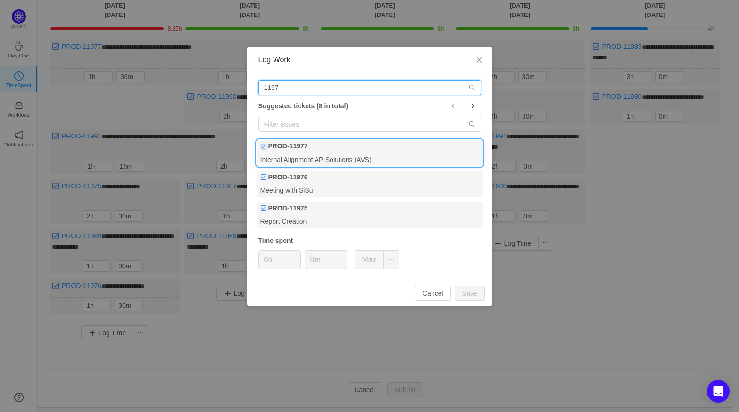
type input "1197"
click at [318, 152] on div "PROD-11977" at bounding box center [369, 146] width 226 height 13
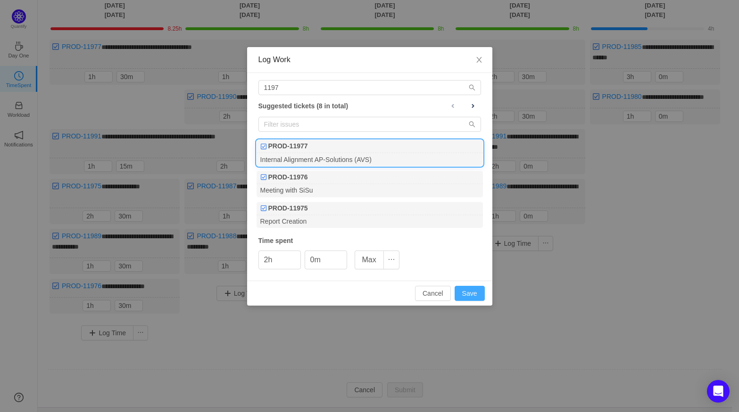
click at [467, 295] on button "Save" at bounding box center [469, 293] width 30 height 15
type input "0h"
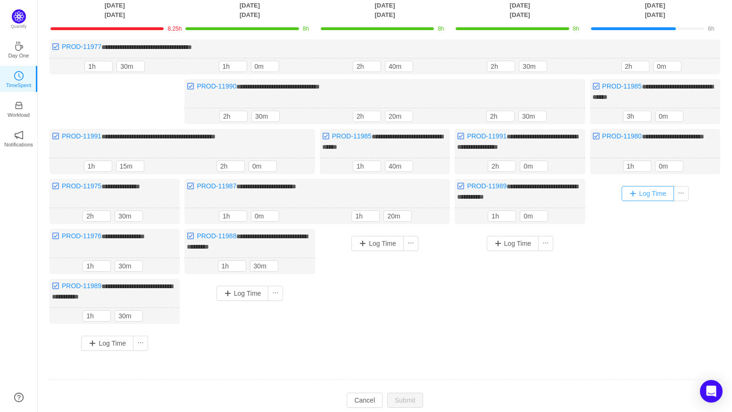
click at [647, 191] on button "Log Time" at bounding box center [647, 193] width 52 height 15
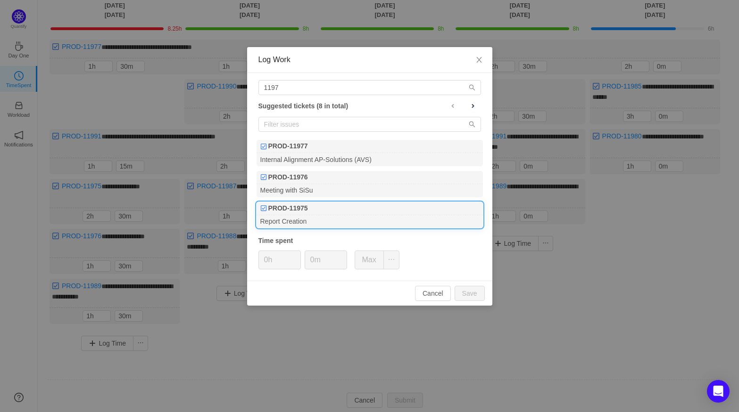
click at [334, 209] on div "PROD-11975" at bounding box center [369, 208] width 226 height 13
drag, startPoint x: 321, startPoint y: 261, endPoint x: 283, endPoint y: 261, distance: 37.7
click at [283, 261] on div "0h 0m Max" at bounding box center [328, 260] width 141 height 19
click at [463, 291] on button "Save" at bounding box center [469, 293] width 30 height 15
type input "0m"
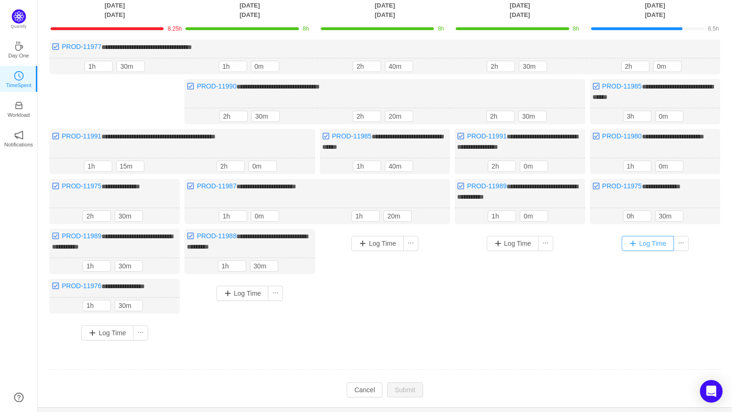
click at [647, 242] on button "Log Time" at bounding box center [647, 243] width 52 height 15
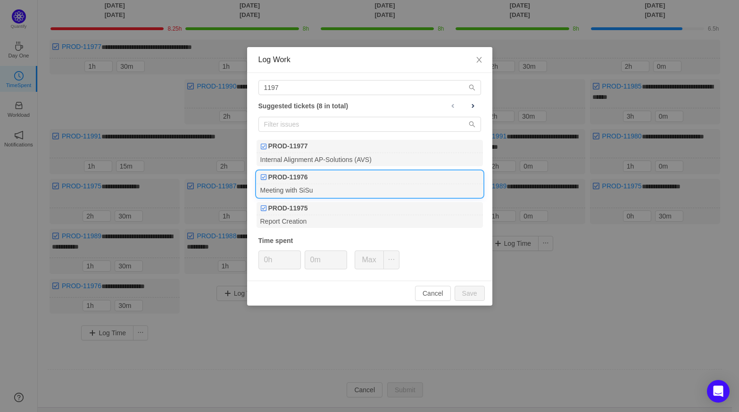
click at [316, 186] on div "Meeting with SiSu" at bounding box center [369, 190] width 226 height 13
click at [468, 295] on button "Save" at bounding box center [469, 293] width 30 height 15
type input "0h"
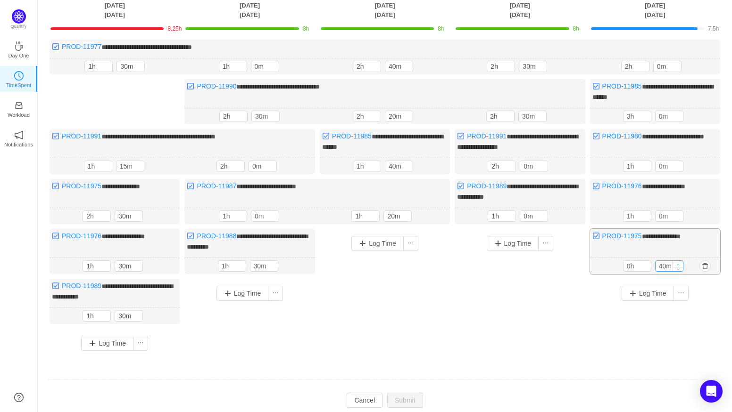
click at [676, 261] on span "Increase Value" at bounding box center [678, 264] width 10 height 6
click at [680, 261] on span "Increase Value" at bounding box center [678, 264] width 10 height 6
drag, startPoint x: 663, startPoint y: 264, endPoint x: 608, endPoint y: 256, distance: 55.7
click at [608, 258] on div "50m 0h 50m" at bounding box center [654, 266] width 129 height 16
drag, startPoint x: 665, startPoint y: 261, endPoint x: 630, endPoint y: 261, distance: 35.4
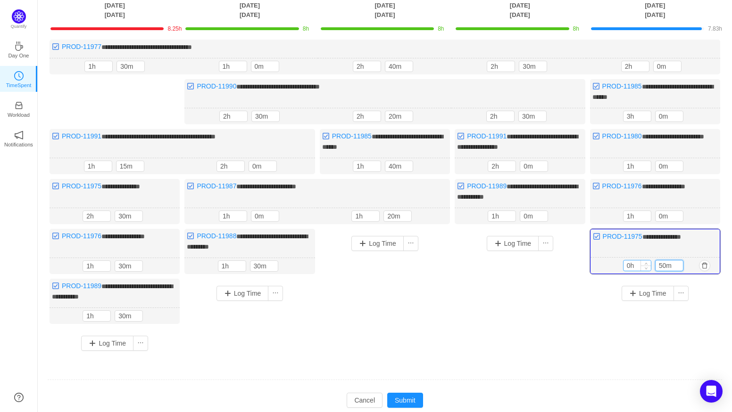
click at [630, 261] on div "0h 50m" at bounding box center [655, 265] width 64 height 11
type input "45m"
click at [671, 115] on input "0m" at bounding box center [668, 116] width 27 height 10
click at [678, 111] on span "Increase Value" at bounding box center [678, 114] width 10 height 6
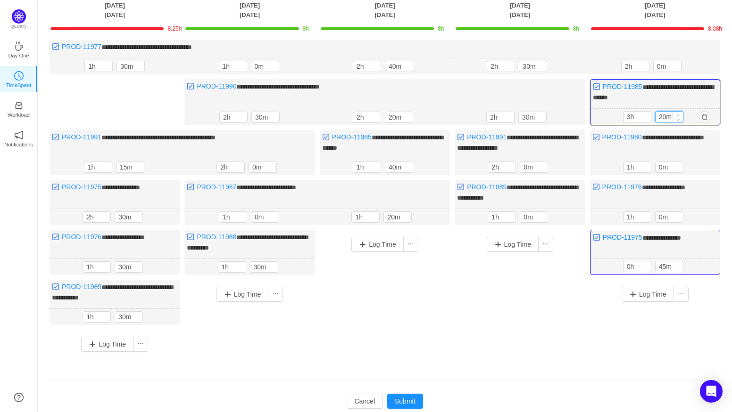
click at [678, 112] on span "Increase Value" at bounding box center [678, 115] width 10 height 6
type input "30m"
click at [678, 112] on span "Increase Value" at bounding box center [678, 115] width 10 height 6
click at [669, 262] on input "45m" at bounding box center [668, 267] width 27 height 10
click at [678, 267] on icon "icon: down" at bounding box center [677, 268] width 3 height 3
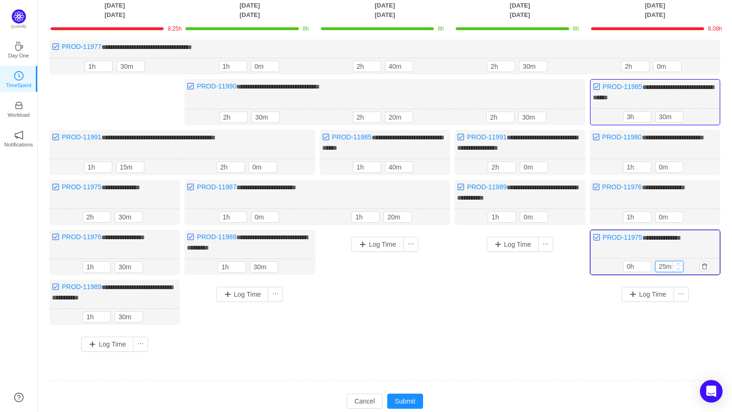
click at [678, 267] on icon "icon: down" at bounding box center [677, 268] width 3 height 3
drag, startPoint x: 668, startPoint y: 263, endPoint x: 630, endPoint y: 264, distance: 37.7
click at [630, 264] on div "0h 25m" at bounding box center [655, 266] width 64 height 11
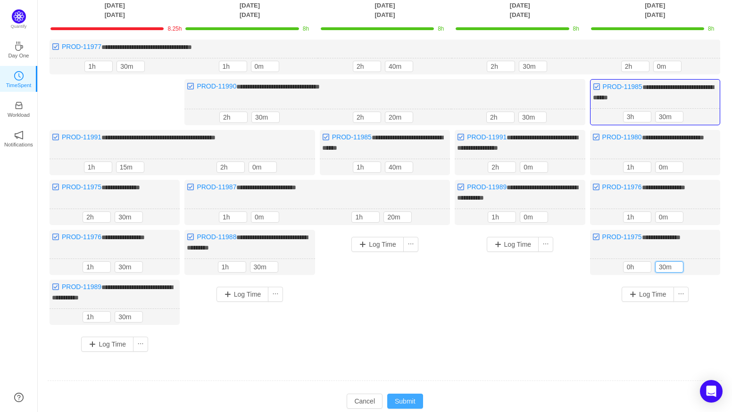
type input "30m"
click at [402, 396] on button "Submit" at bounding box center [405, 401] width 36 height 15
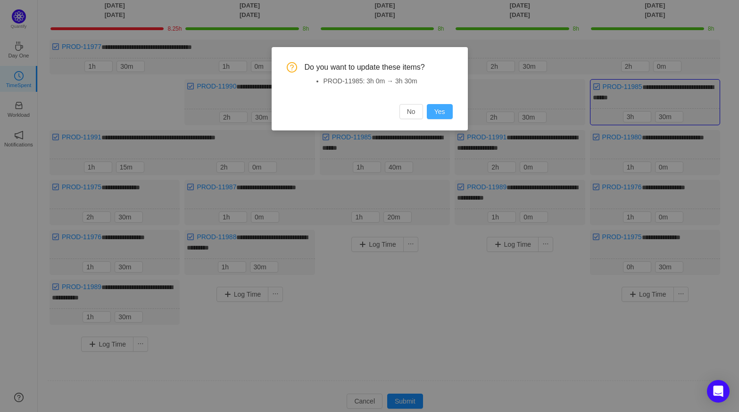
click at [439, 111] on button "Yes" at bounding box center [440, 111] width 26 height 15
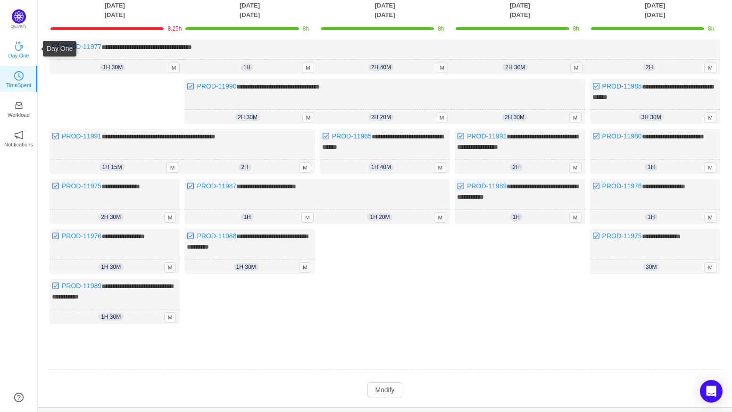
click at [21, 51] on p "Day One" at bounding box center [18, 55] width 21 height 8
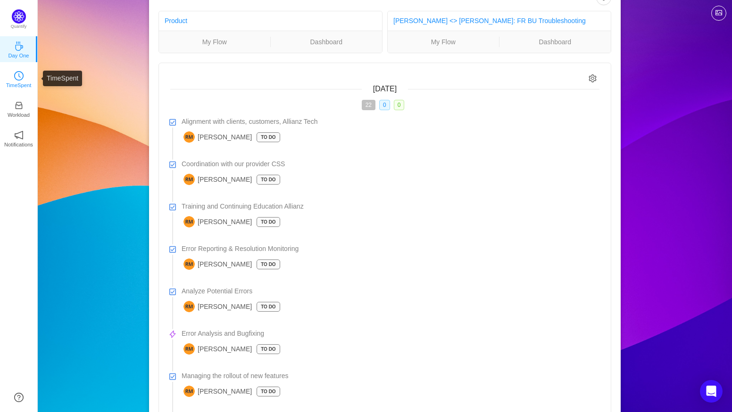
click at [21, 74] on icon "icon: clock-circle" at bounding box center [18, 75] width 9 height 9
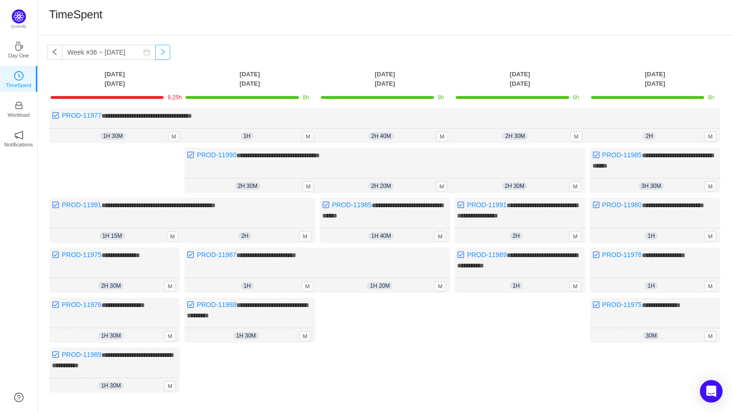
click at [160, 49] on button "button" at bounding box center [162, 52] width 15 height 15
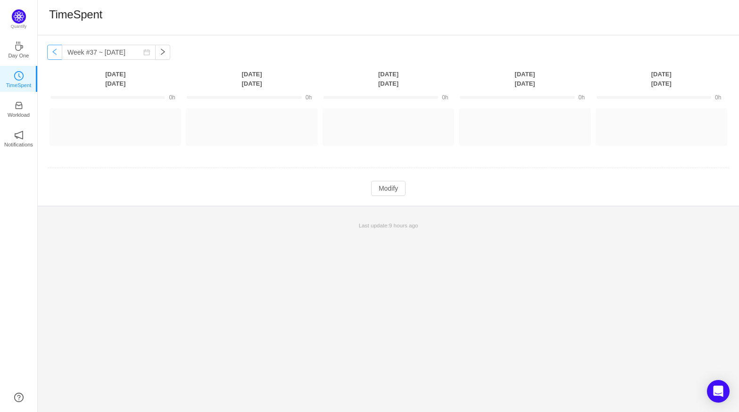
click at [57, 53] on button "button" at bounding box center [54, 52] width 15 height 15
type input "Week #36 ~ Sep 01"
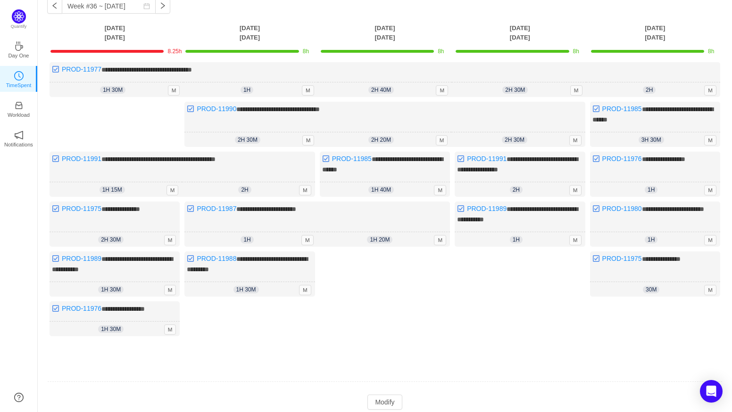
scroll to position [79, 0]
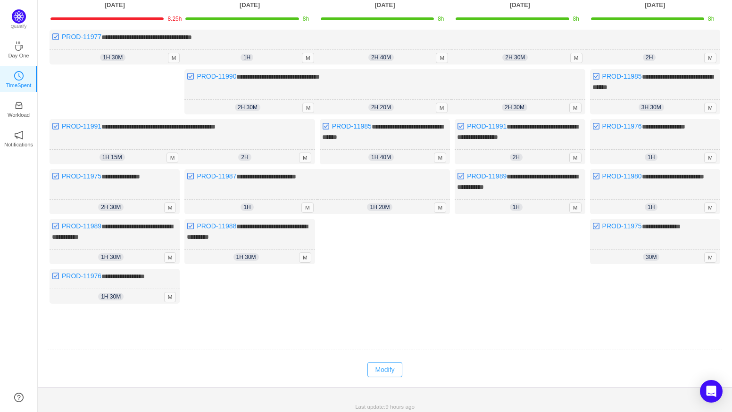
drag, startPoint x: 390, startPoint y: 364, endPoint x: 396, endPoint y: 362, distance: 6.3
click at [390, 364] on button "Modify" at bounding box center [384, 370] width 34 height 15
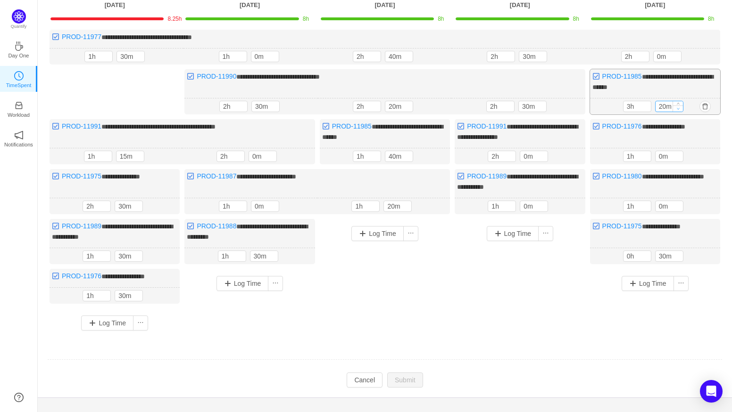
click at [675, 106] on span "Decrease Value" at bounding box center [678, 109] width 10 height 6
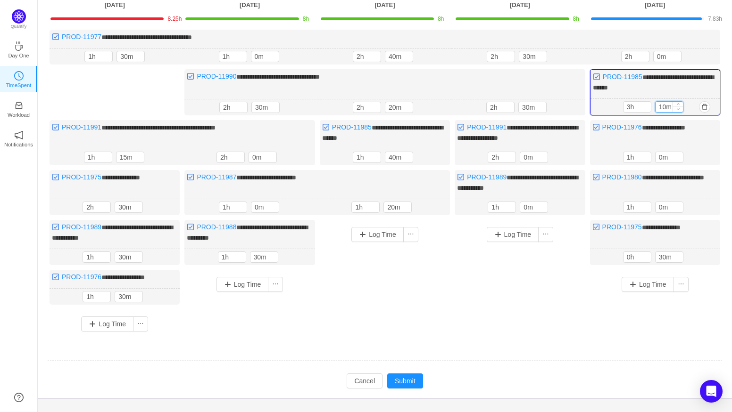
click at [675, 106] on span "Decrease Value" at bounding box center [678, 109] width 10 height 6
type input "0m"
click at [677, 108] on icon "icon: down" at bounding box center [677, 108] width 3 height 3
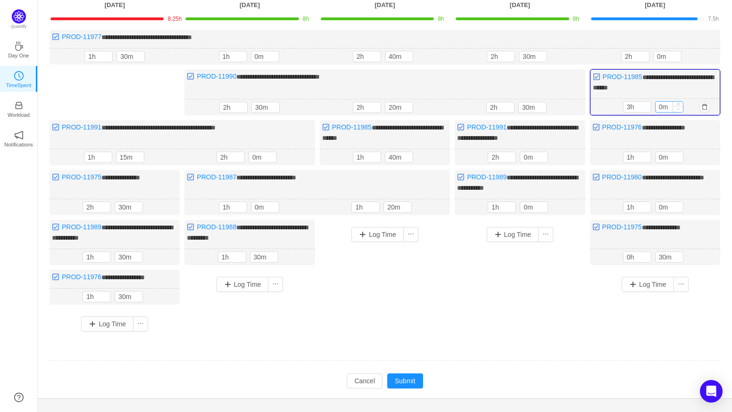
click at [677, 108] on icon "icon: down" at bounding box center [677, 108] width 3 height 3
click at [637, 110] on input "3h" at bounding box center [636, 107] width 27 height 10
type input "2h"
click at [642, 109] on span "Decrease Value" at bounding box center [646, 109] width 10 height 6
click at [414, 374] on button "Submit" at bounding box center [405, 381] width 36 height 15
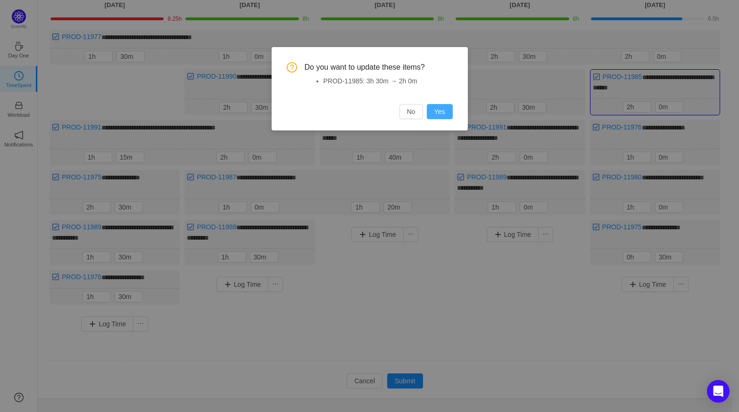
click at [442, 111] on button "Yes" at bounding box center [440, 111] width 26 height 15
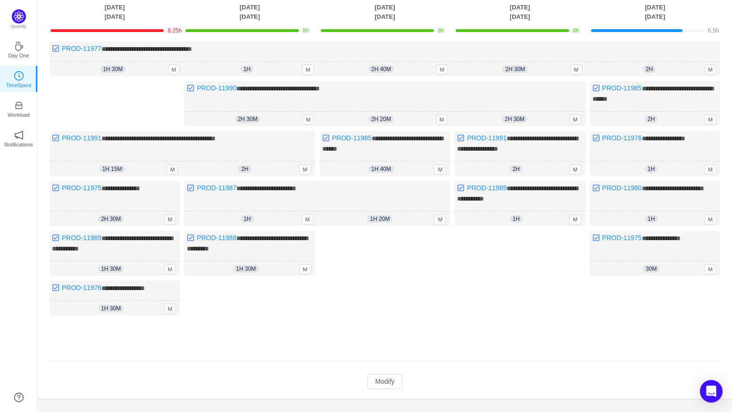
scroll to position [73, 0]
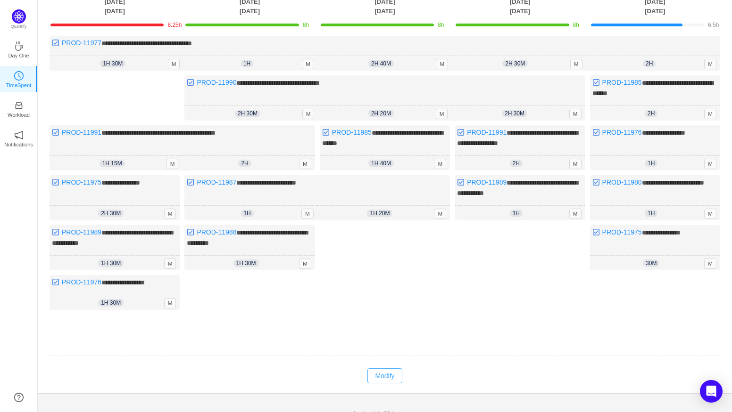
click at [392, 371] on button "Modify" at bounding box center [384, 376] width 34 height 15
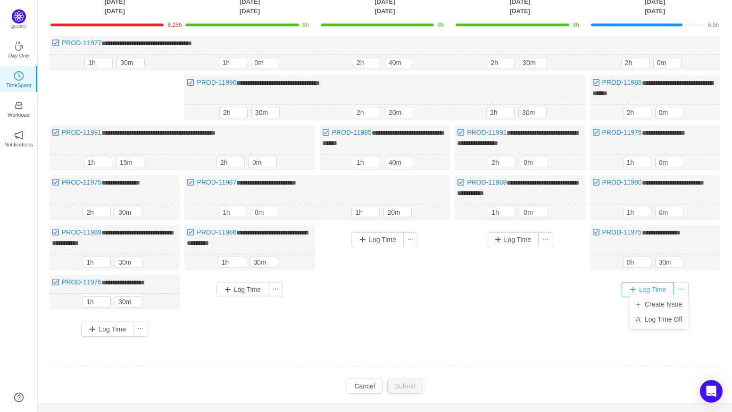
click at [638, 288] on button "Log Time" at bounding box center [647, 289] width 52 height 15
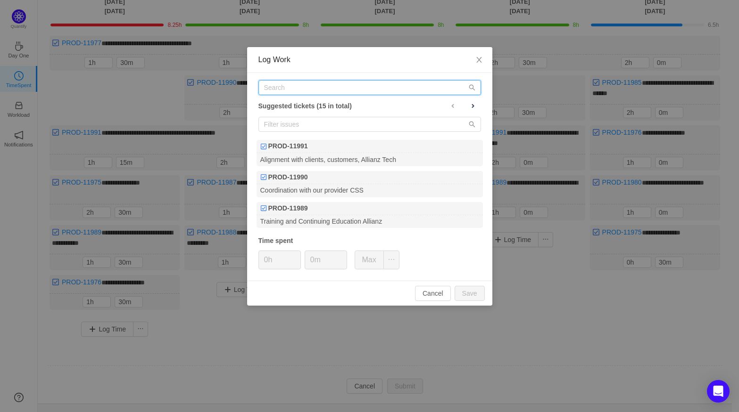
click at [337, 91] on input "text" at bounding box center [369, 87] width 223 height 15
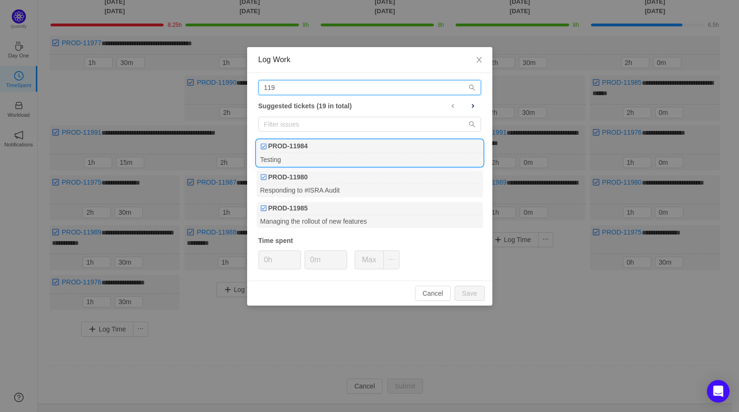
type input "119"
click at [341, 158] on div "Testing" at bounding box center [369, 159] width 226 height 13
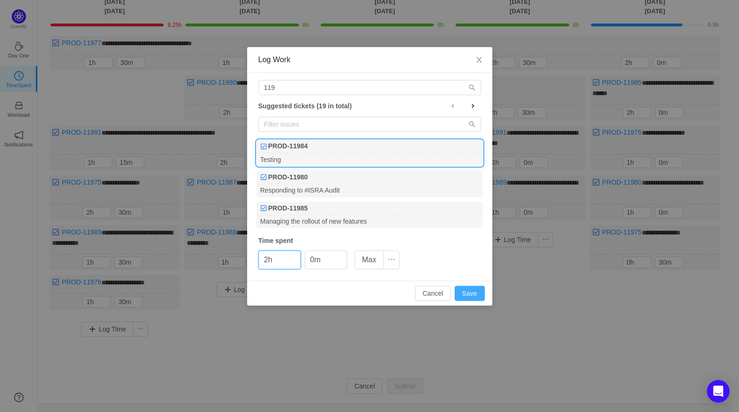
click at [477, 292] on button "Save" at bounding box center [469, 293] width 30 height 15
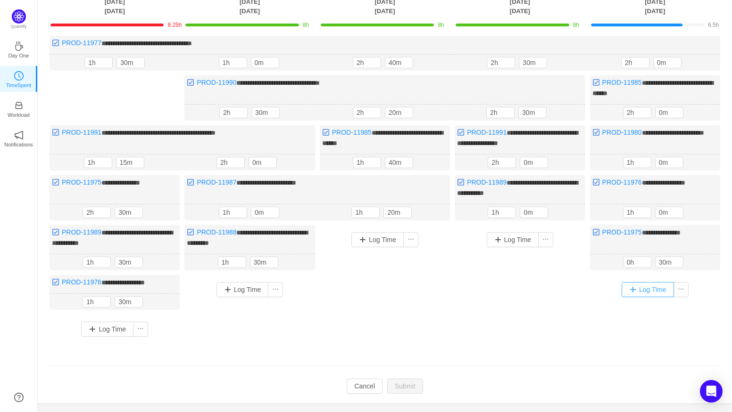
click at [649, 288] on button "Log Time" at bounding box center [647, 289] width 52 height 15
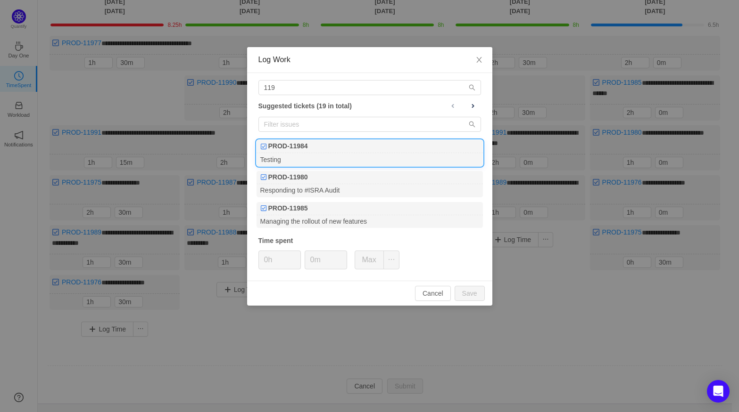
click at [321, 149] on div "PROD-11984" at bounding box center [369, 146] width 226 height 13
click at [484, 300] on button "Save" at bounding box center [469, 293] width 30 height 15
type input "0h"
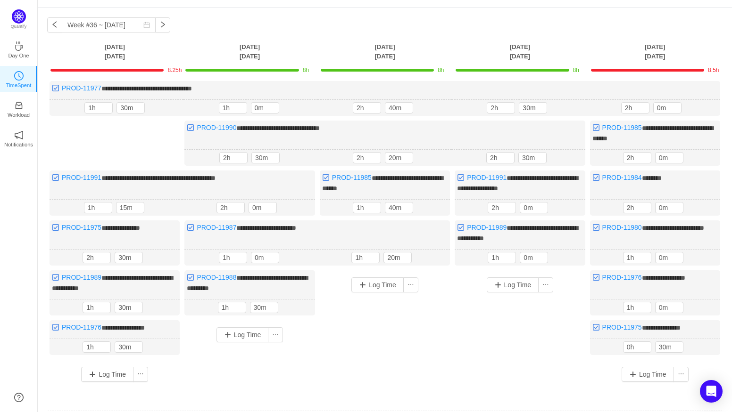
scroll to position [58, 0]
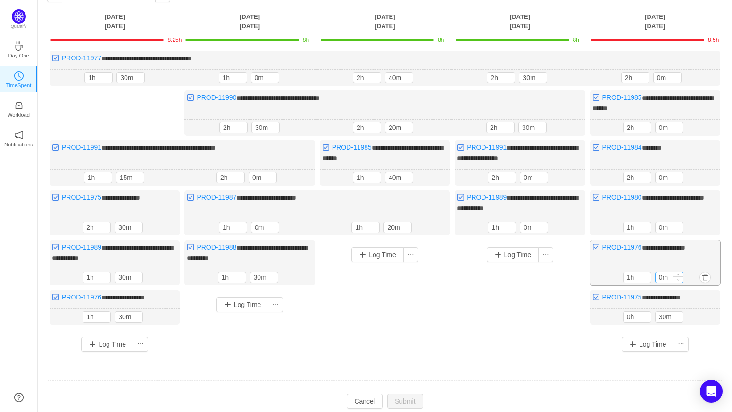
click at [675, 277] on span "Decrease Value" at bounding box center [678, 280] width 10 height 6
drag, startPoint x: 731, startPoint y: 317, endPoint x: 731, endPoint y: 346, distance: 29.2
click at [731, 346] on div "**********" at bounding box center [385, 198] width 694 height 441
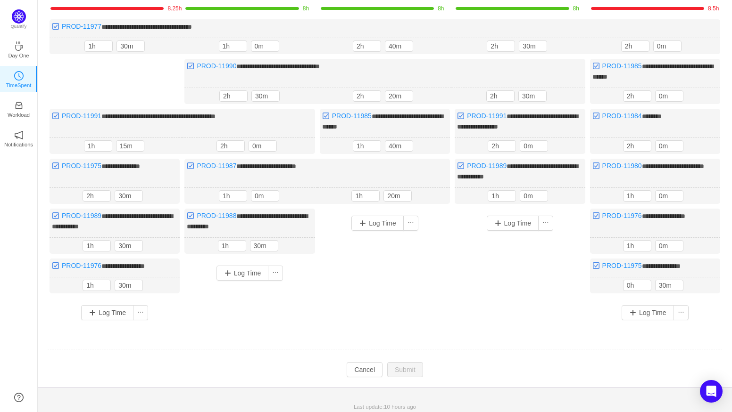
click at [569, 362] on td "Modify Cancel Submit" at bounding box center [384, 370] width 675 height 16
click at [553, 282] on div "Log Time" at bounding box center [519, 262] width 130 height 107
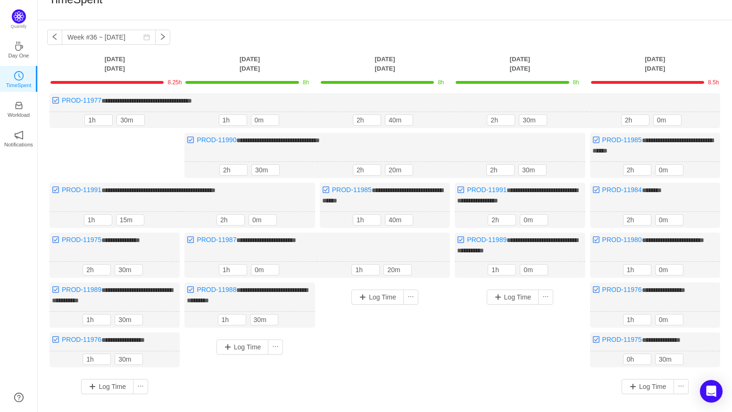
scroll to position [2, 0]
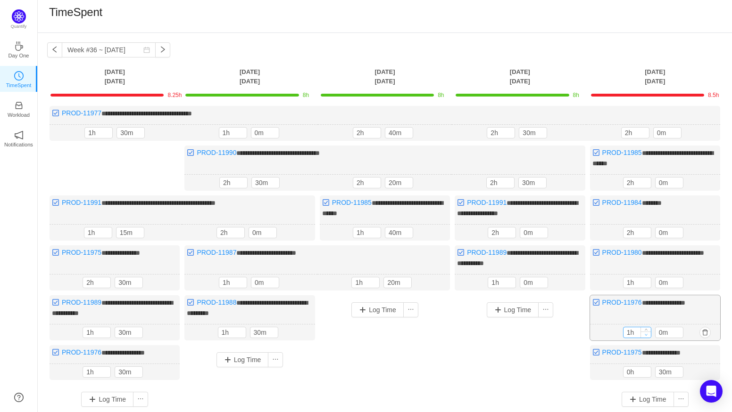
type input "0h"
click at [641, 332] on span "Decrease Value" at bounding box center [646, 335] width 10 height 6
click at [665, 331] on input "0m" at bounding box center [668, 332] width 27 height 10
click at [678, 331] on span "Decrease Value" at bounding box center [678, 334] width 10 height 6
click at [677, 327] on span "Increase Value" at bounding box center [678, 330] width 10 height 6
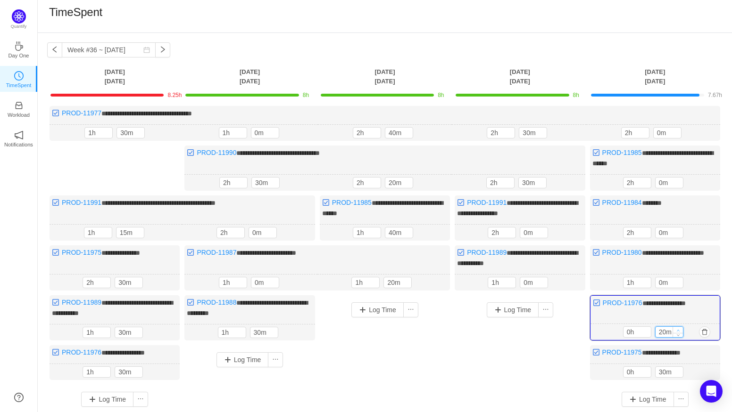
click at [679, 329] on icon "icon: up" at bounding box center [677, 330] width 3 height 3
type input "30m"
click at [678, 333] on icon "icon: down" at bounding box center [677, 334] width 3 height 3
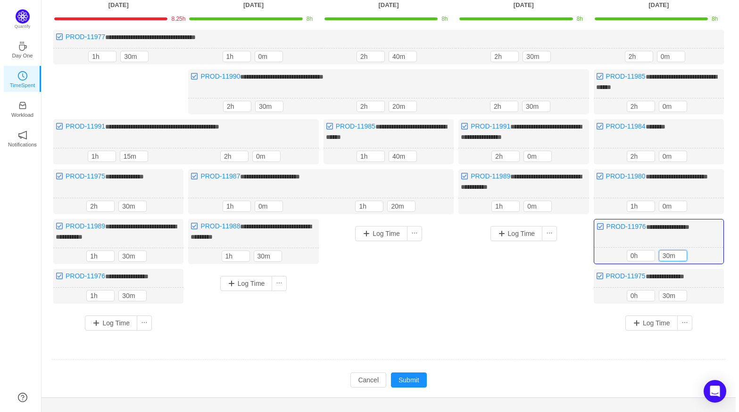
scroll to position [89, 0]
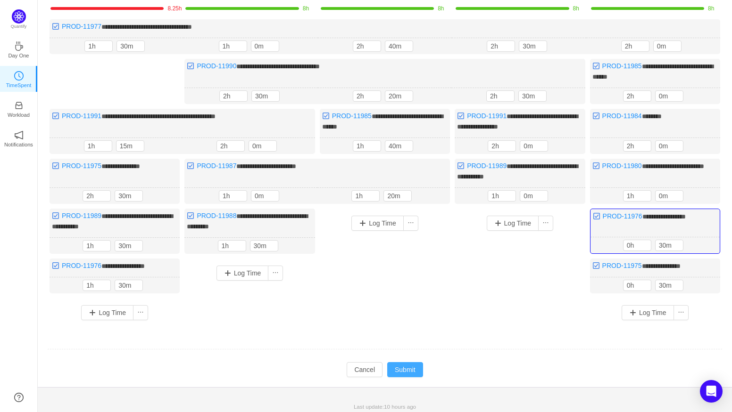
click at [416, 368] on button "Submit" at bounding box center [405, 370] width 36 height 15
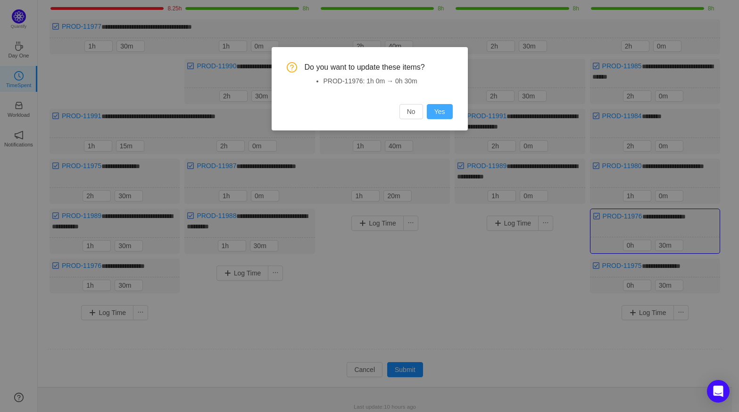
click at [450, 109] on button "Yes" at bounding box center [440, 111] width 26 height 15
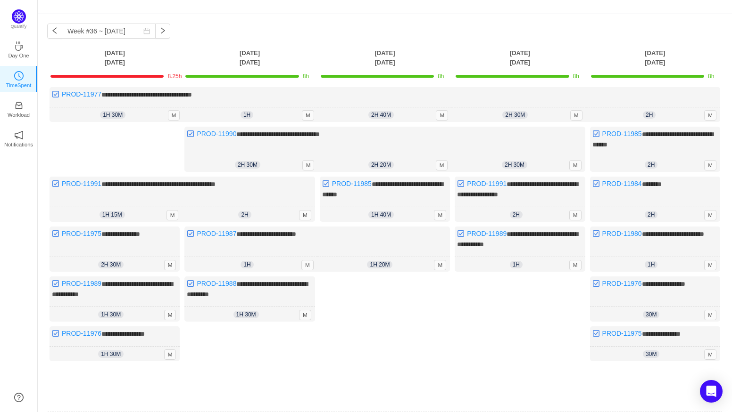
scroll to position [1, 0]
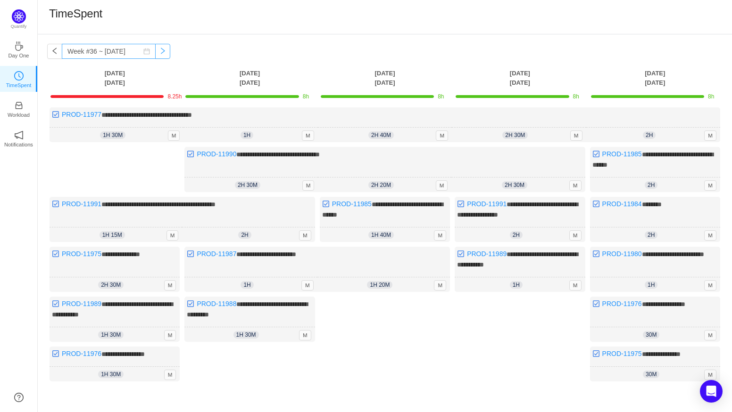
drag, startPoint x: 157, startPoint y: 53, endPoint x: 143, endPoint y: 56, distance: 13.5
click at [157, 53] on button "button" at bounding box center [162, 51] width 15 height 15
type input "Week #37 ~ Sep 08"
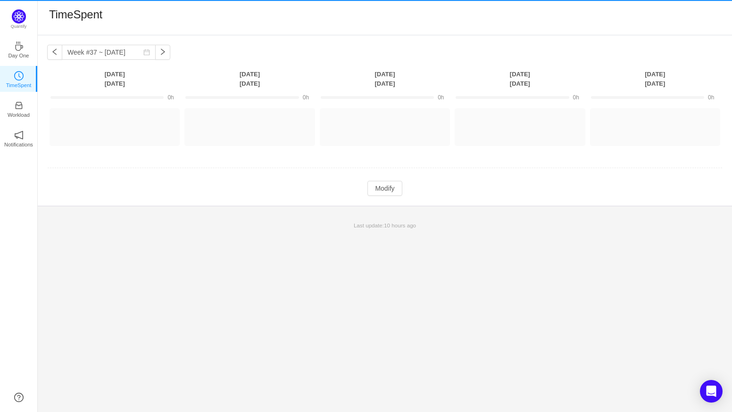
scroll to position [0, 0]
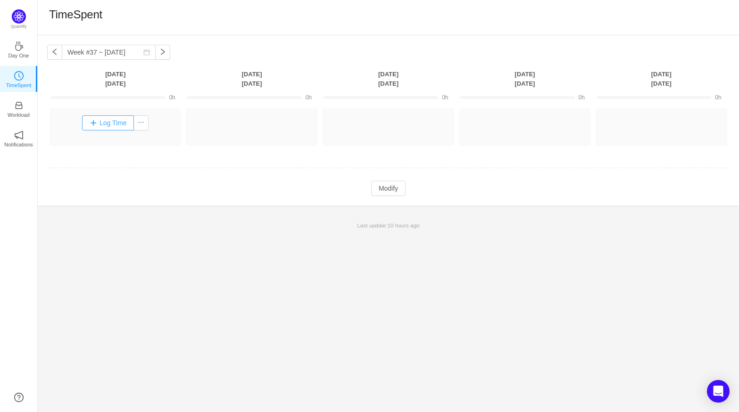
click at [111, 121] on button "Log Time" at bounding box center [108, 122] width 52 height 15
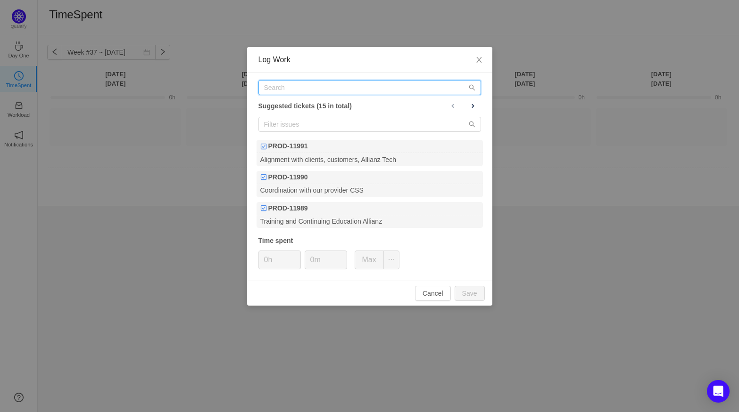
click at [295, 91] on input "text" at bounding box center [369, 87] width 223 height 15
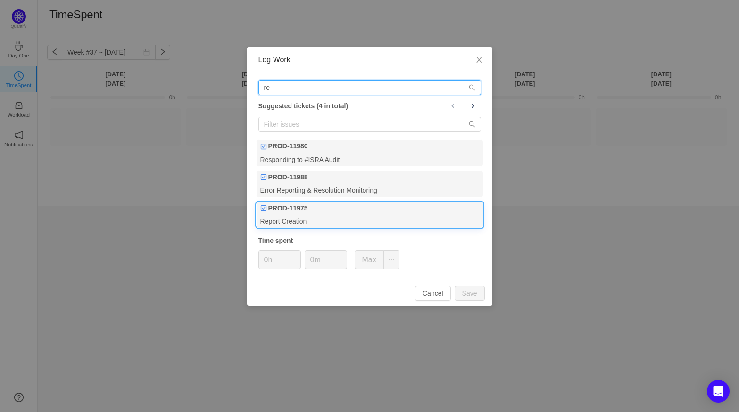
type input "re"
click at [300, 212] on b "PROD-11975" at bounding box center [288, 209] width 40 height 10
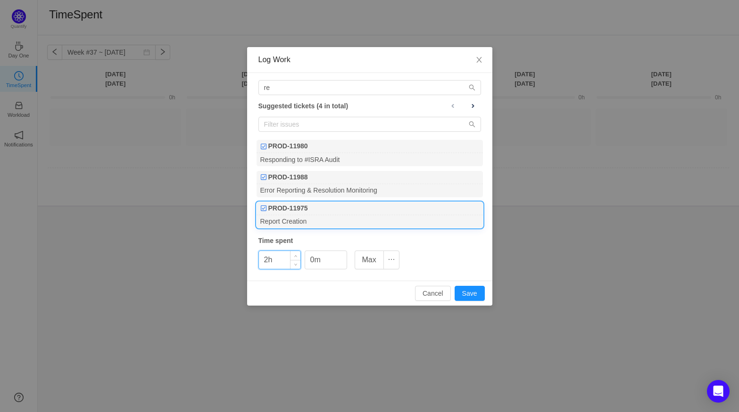
type input "2h"
type input "30m"
click at [480, 288] on button "Save" at bounding box center [469, 293] width 30 height 15
type input "0h"
type input "0m"
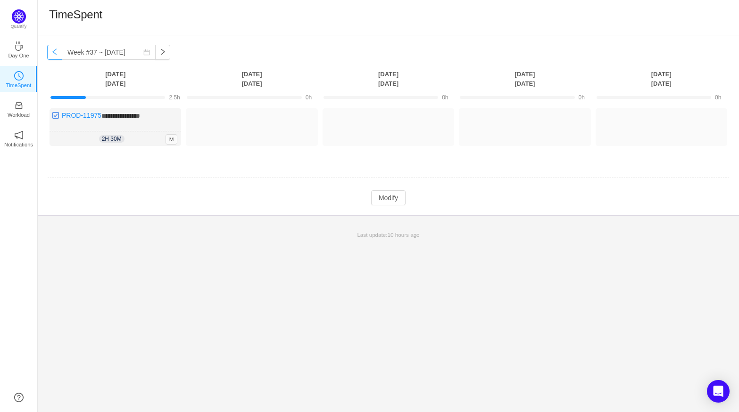
click at [60, 51] on button "button" at bounding box center [54, 52] width 15 height 15
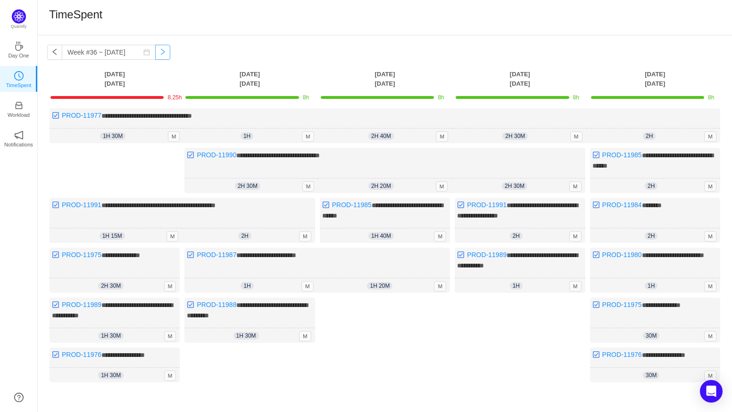
click at [157, 54] on button "button" at bounding box center [162, 52] width 15 height 15
type input "Week #37 ~ Sep 08"
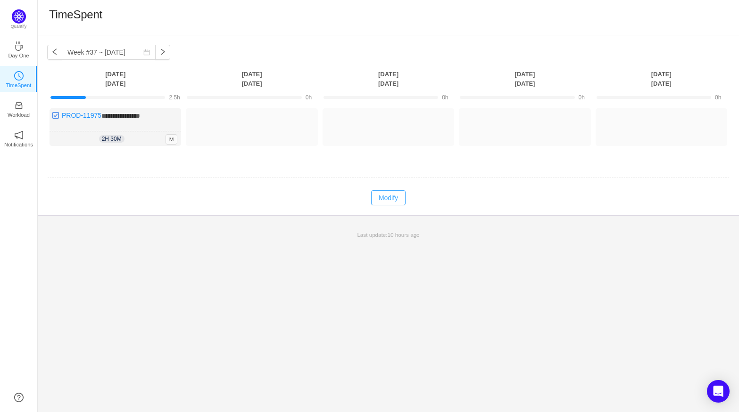
click at [393, 201] on button "Modify" at bounding box center [388, 197] width 34 height 15
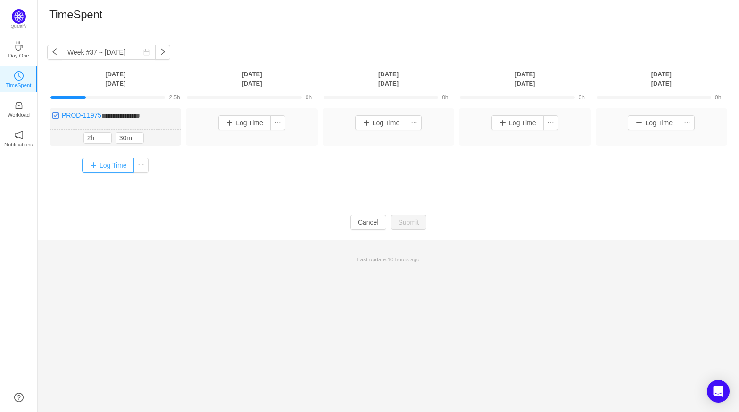
click at [116, 160] on button "Log Time" at bounding box center [108, 165] width 52 height 15
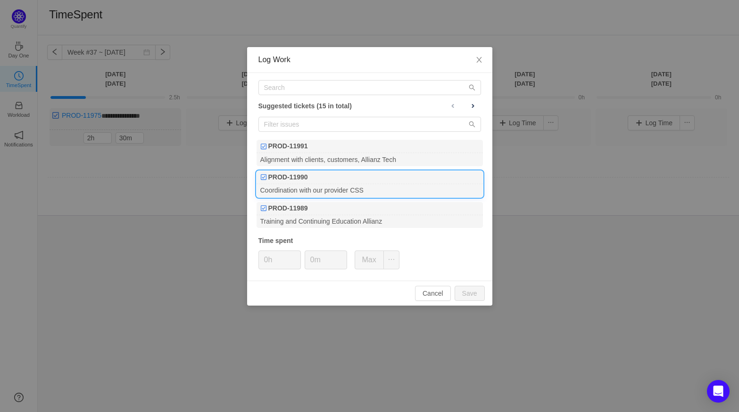
click at [310, 181] on div "PROD-11990" at bounding box center [369, 177] width 226 height 13
click at [464, 290] on button "Save" at bounding box center [469, 293] width 30 height 15
type input "0h"
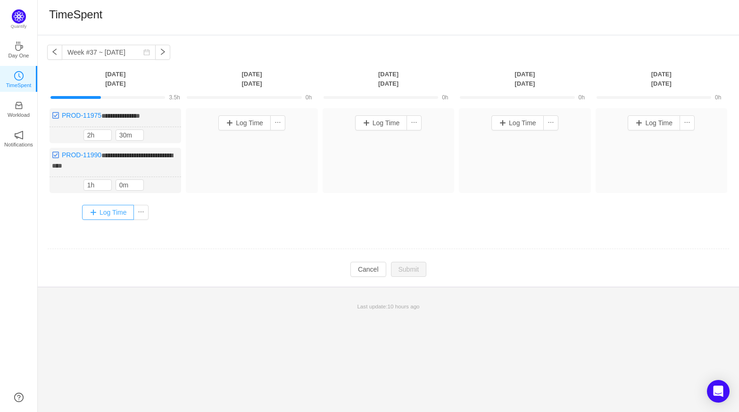
click at [102, 208] on button "Log Time" at bounding box center [108, 212] width 52 height 15
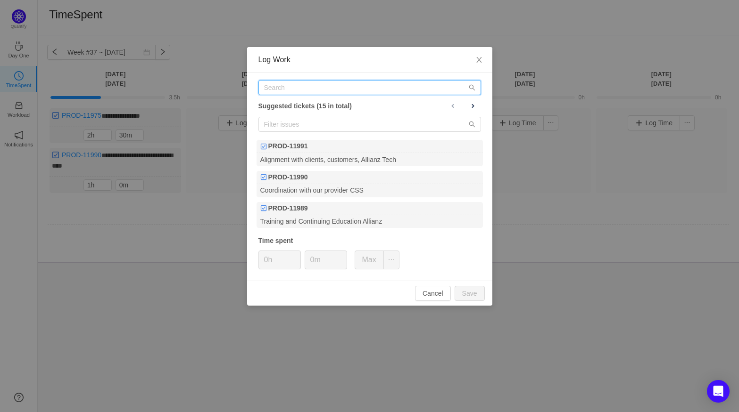
click at [311, 87] on input "text" at bounding box center [369, 87] width 223 height 15
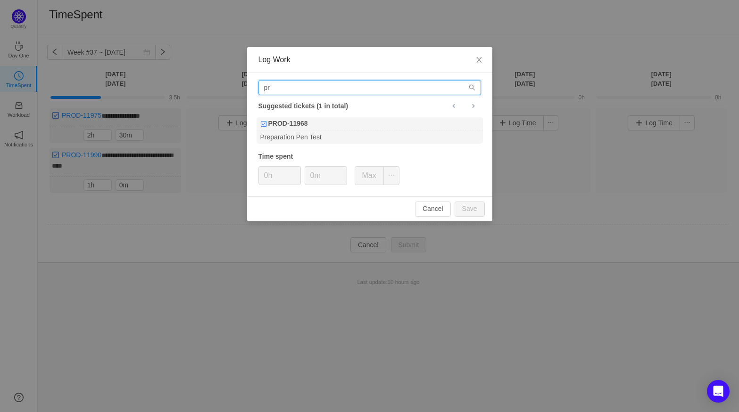
type input "p"
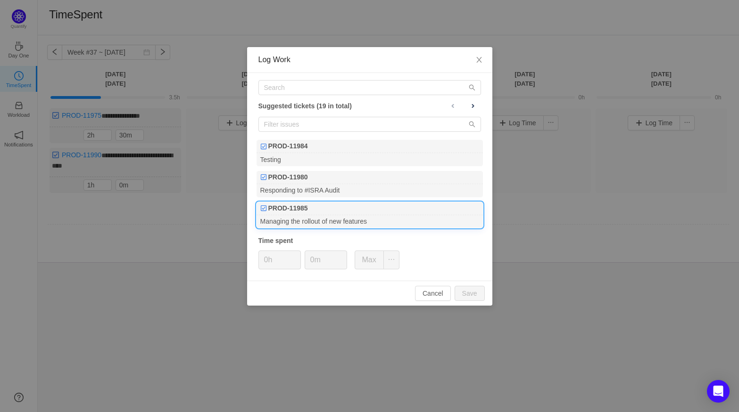
click at [319, 204] on div "PROD-11985" at bounding box center [369, 208] width 226 height 13
click at [473, 290] on button "Save" at bounding box center [469, 293] width 30 height 15
type input "0h"
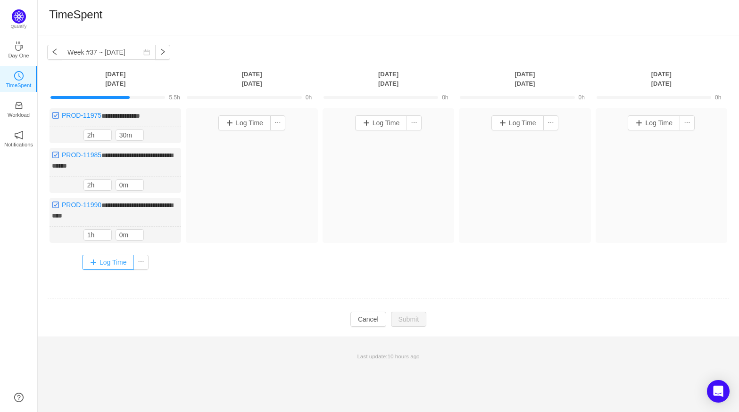
click at [94, 262] on button "Log Time" at bounding box center [108, 262] width 52 height 15
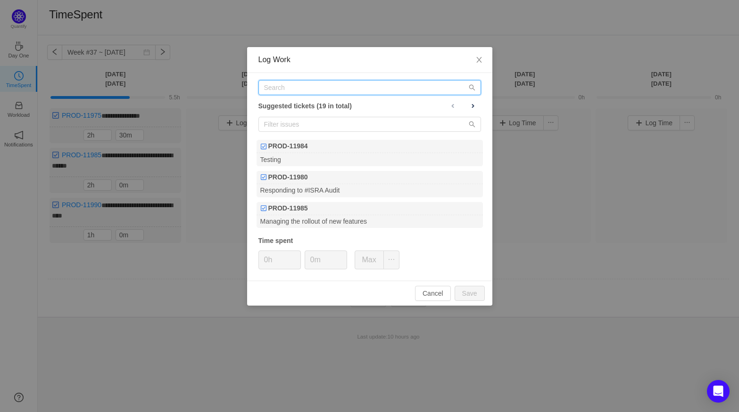
click at [311, 94] on input "text" at bounding box center [369, 87] width 223 height 15
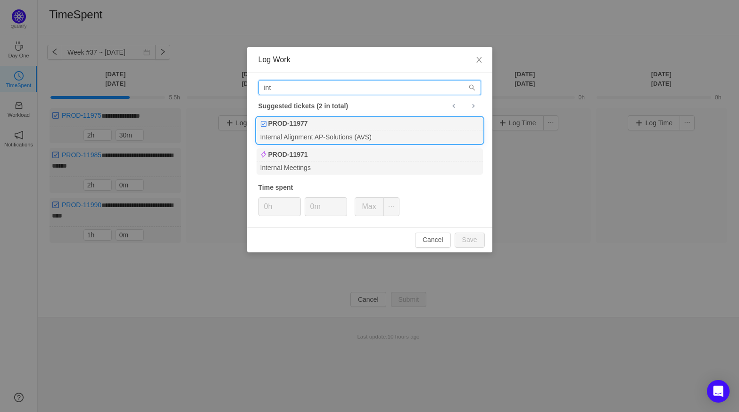
type input "int"
click at [307, 118] on div "PROD-11977" at bounding box center [369, 123] width 226 height 13
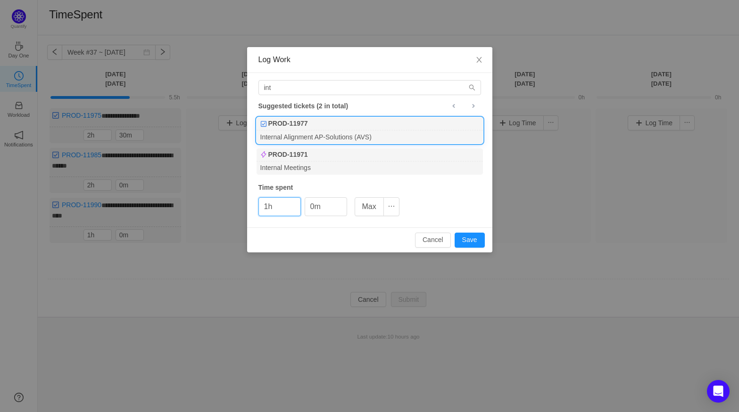
type input "1h"
type input "30m"
click at [461, 235] on button "Save" at bounding box center [469, 240] width 30 height 15
type input "0h"
type input "0m"
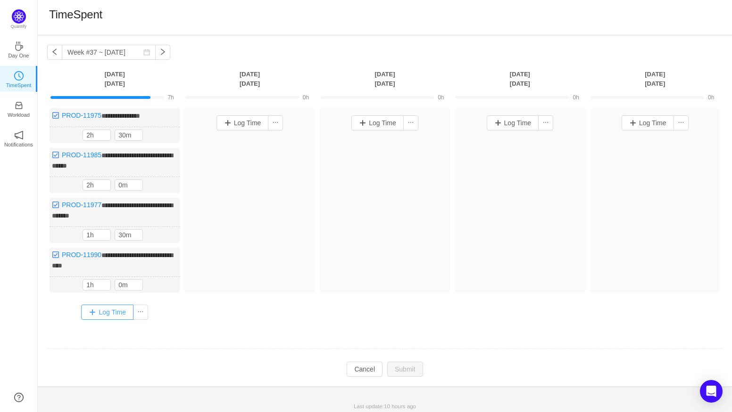
click at [101, 307] on button "Log Time" at bounding box center [107, 312] width 52 height 15
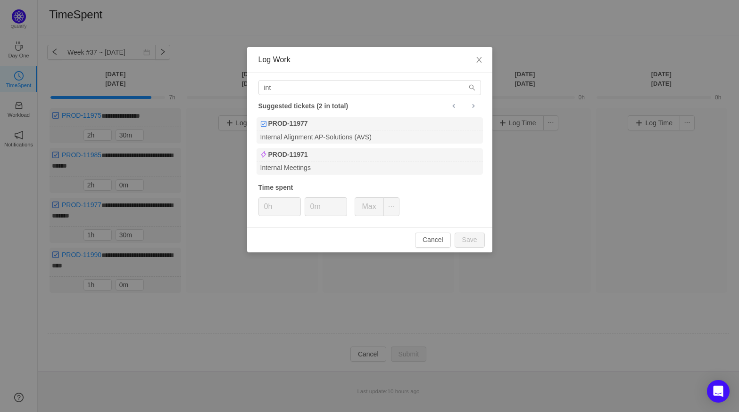
click at [301, 95] on div "int Suggested tickets (2 in total) PROD-11977 Internal Alignment AP-Solutions (…" at bounding box center [369, 150] width 245 height 155
drag, startPoint x: 279, startPoint y: 90, endPoint x: 257, endPoint y: 88, distance: 22.2
click at [257, 88] on div "int Suggested tickets (2 in total) PROD-11977 Internal Alignment AP-Solutions (…" at bounding box center [369, 150] width 245 height 155
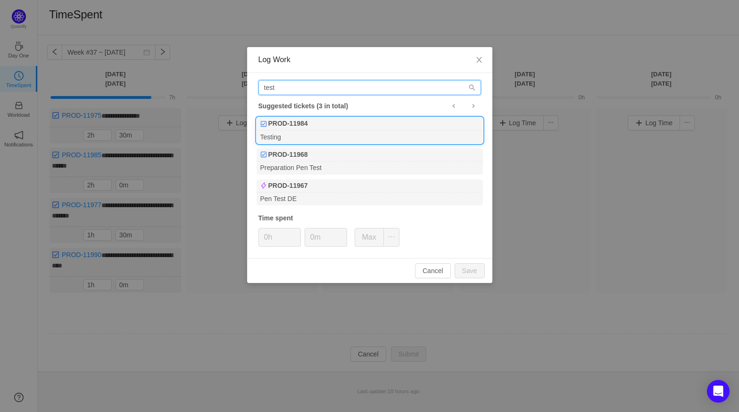
type input "test"
click at [314, 130] on div "PROD-11984" at bounding box center [369, 123] width 226 height 13
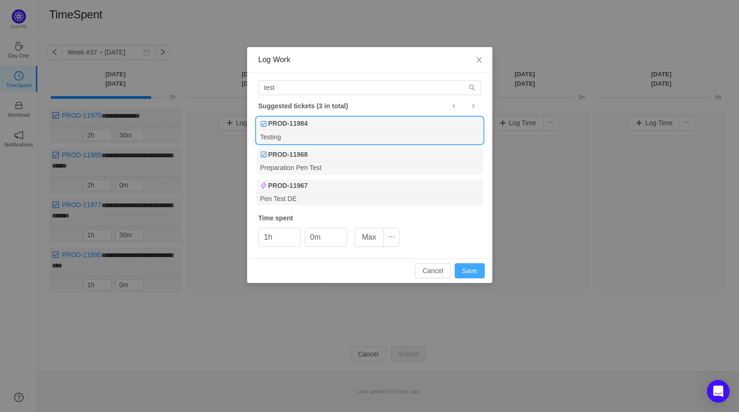
click at [475, 272] on button "Save" at bounding box center [469, 271] width 30 height 15
type input "0h"
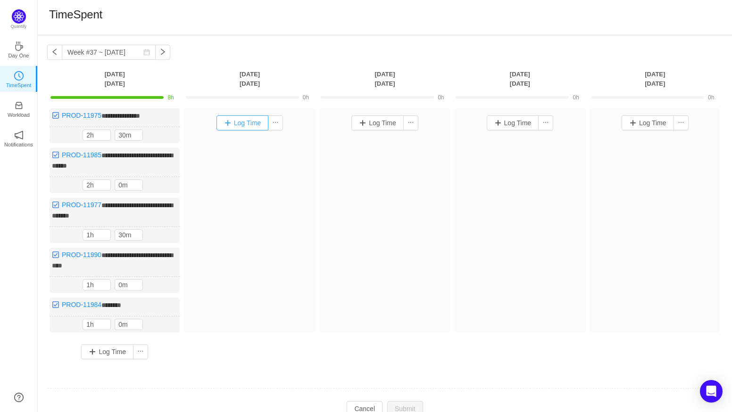
click at [246, 122] on button "Log Time" at bounding box center [242, 122] width 52 height 15
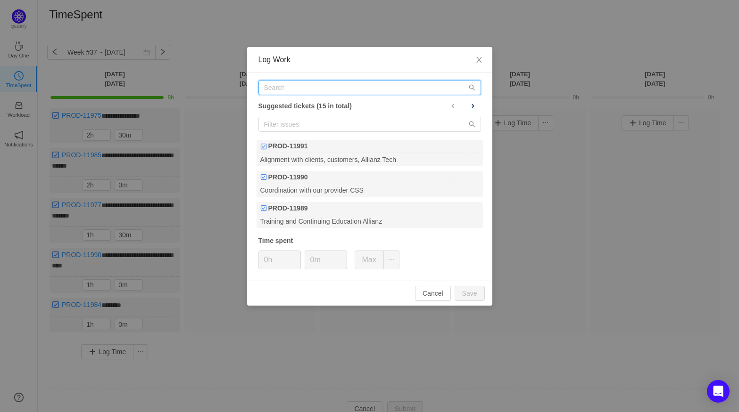
click at [331, 84] on input "text" at bounding box center [369, 87] width 223 height 15
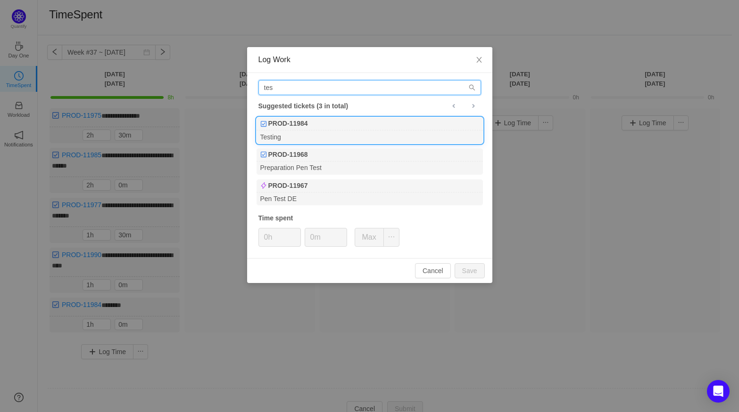
type input "tes"
click at [300, 128] on b "PROD-11984" at bounding box center [288, 124] width 40 height 10
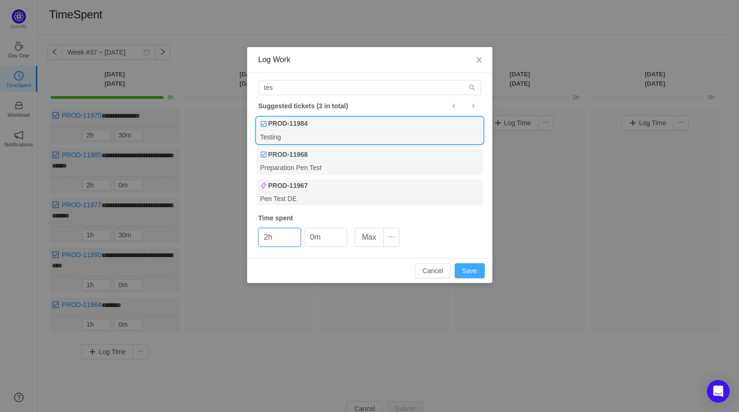
click at [471, 273] on button "Save" at bounding box center [469, 271] width 30 height 15
type input "0h"
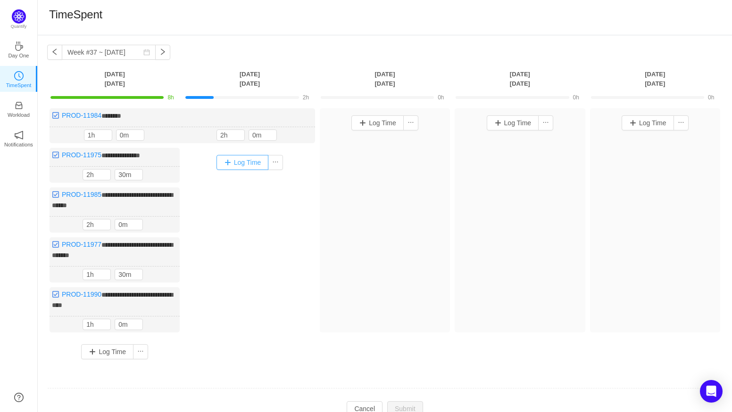
click at [236, 158] on button "Log Time" at bounding box center [242, 162] width 52 height 15
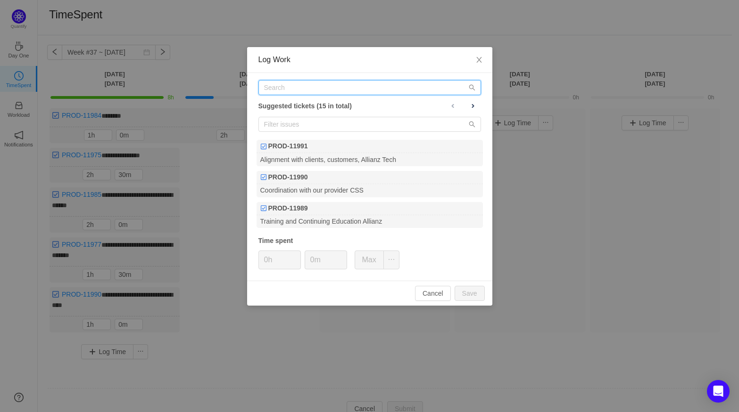
click at [284, 88] on input "text" at bounding box center [369, 87] width 223 height 15
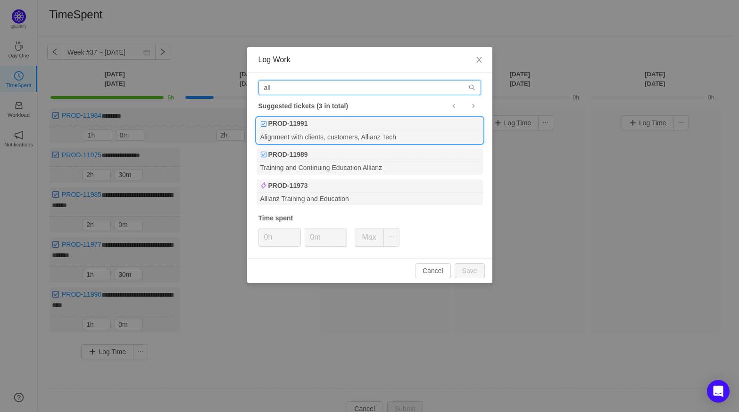
type input "all"
click at [431, 132] on div "Alignment with clients, customers, Allianz Tech" at bounding box center [369, 137] width 226 height 13
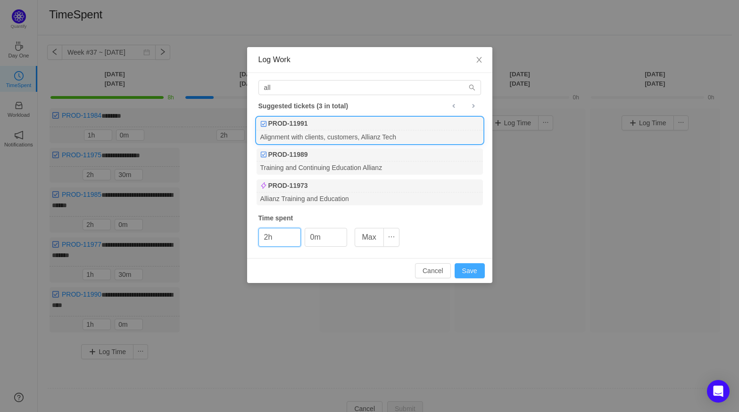
click at [480, 275] on button "Save" at bounding box center [469, 271] width 30 height 15
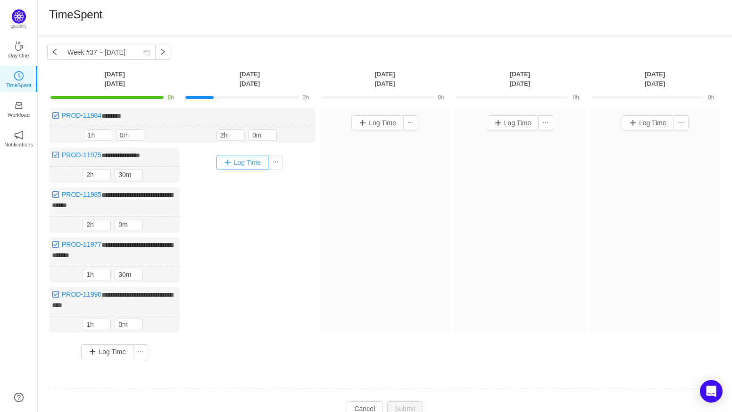
click at [243, 157] on button "Log Time" at bounding box center [242, 162] width 52 height 15
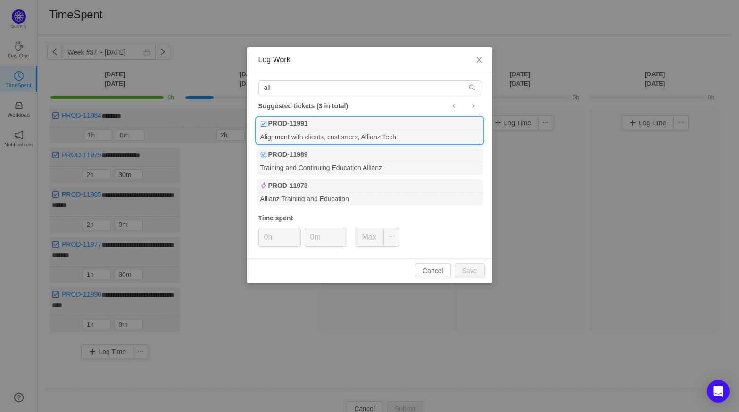
click at [305, 131] on div "Alignment with clients, customers, Allianz Tech" at bounding box center [369, 137] width 226 height 13
click at [478, 273] on button "Save" at bounding box center [469, 271] width 30 height 15
type input "0h"
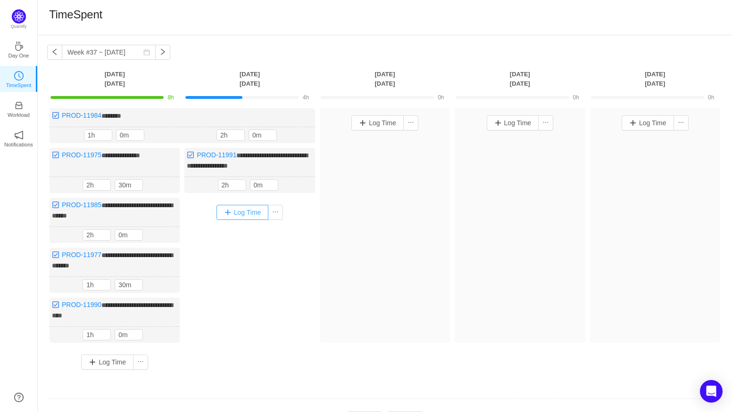
click at [236, 216] on button "Log Time" at bounding box center [242, 212] width 52 height 15
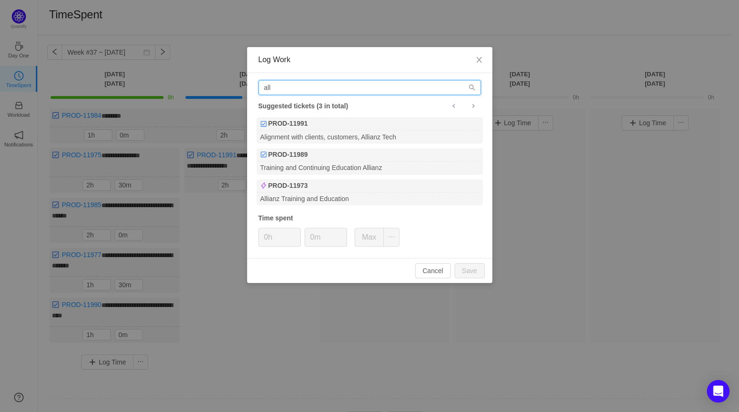
drag, startPoint x: 280, startPoint y: 87, endPoint x: 203, endPoint y: 84, distance: 77.8
click at [203, 84] on div "Log Work all Suggested tickets (3 in total) PROD-11991 Alignment with clients, …" at bounding box center [369, 206] width 739 height 412
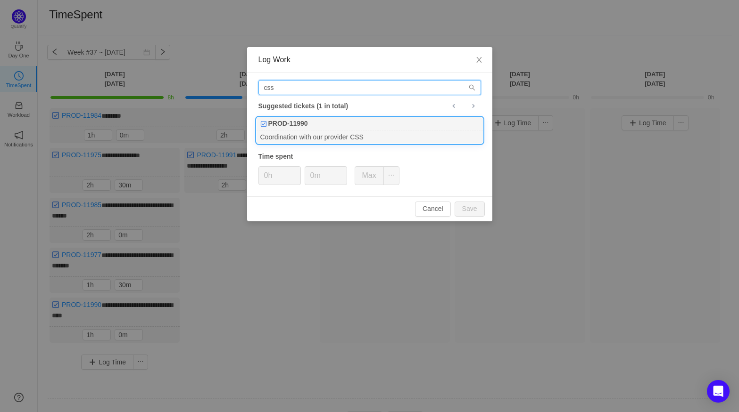
type input "css"
click at [378, 135] on div "Coordination with our provider CSS" at bounding box center [369, 137] width 226 height 13
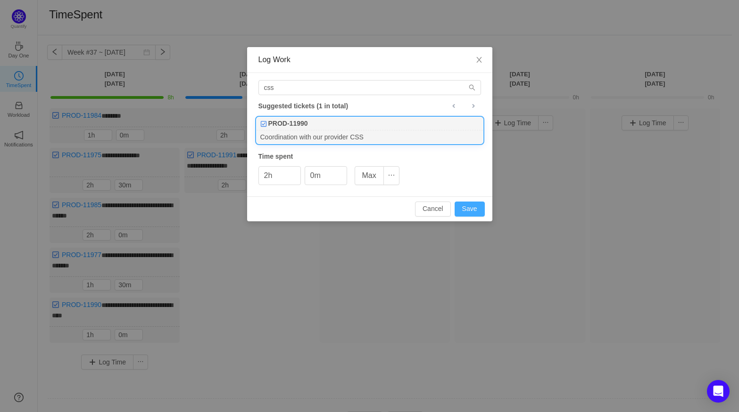
click at [480, 210] on button "Save" at bounding box center [469, 209] width 30 height 15
type input "0h"
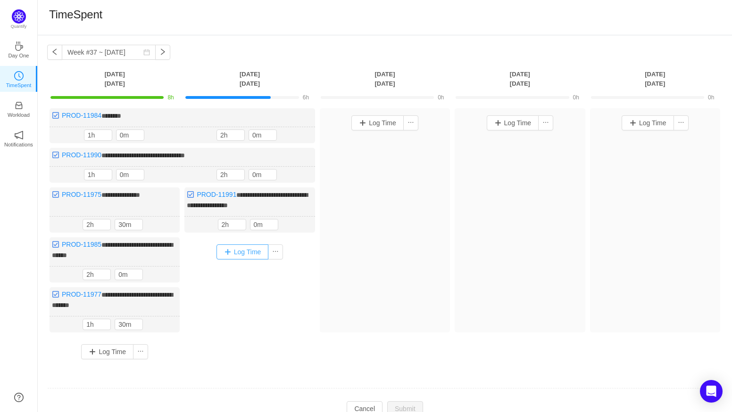
click at [245, 250] on button "Log Time" at bounding box center [242, 252] width 52 height 15
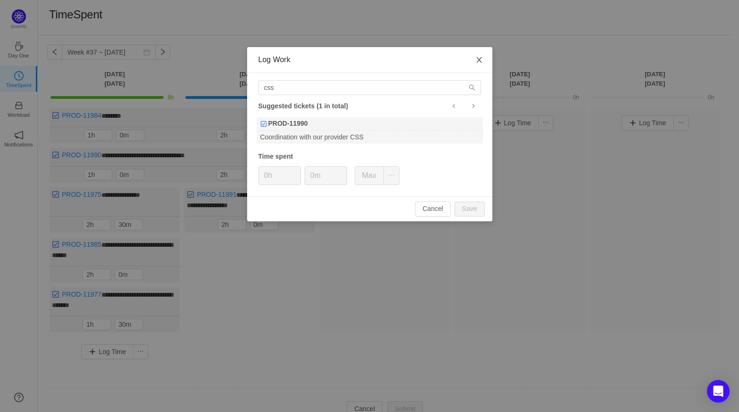
click at [475, 57] on icon "icon: close" at bounding box center [479, 60] width 8 height 8
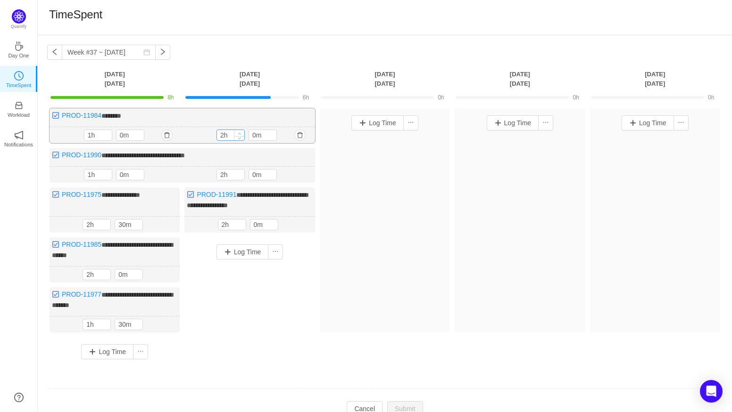
type input "3h"
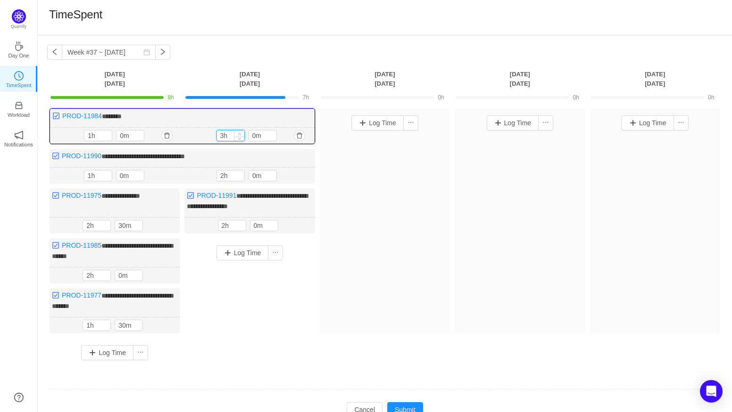
click at [238, 132] on span "Increase Value" at bounding box center [239, 134] width 10 height 6
click at [273, 171] on span "Increase Value" at bounding box center [271, 174] width 10 height 6
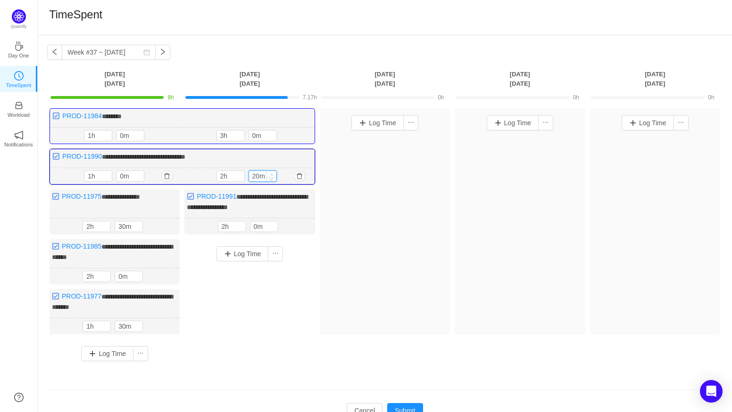
click at [273, 171] on span "Increase Value" at bounding box center [271, 174] width 10 height 6
type input "30m"
click at [273, 171] on span "Increase Value" at bounding box center [271, 174] width 10 height 6
click at [276, 222] on span "Increase Value" at bounding box center [273, 225] width 10 height 6
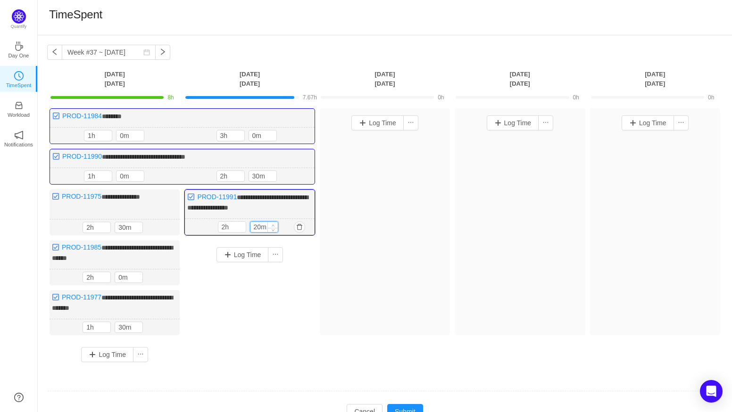
click at [276, 222] on span "Increase Value" at bounding box center [273, 225] width 10 height 6
type input "30m"
click at [276, 222] on span "Increase Value" at bounding box center [273, 225] width 10 height 6
click at [405, 405] on button "Submit" at bounding box center [405, 411] width 36 height 15
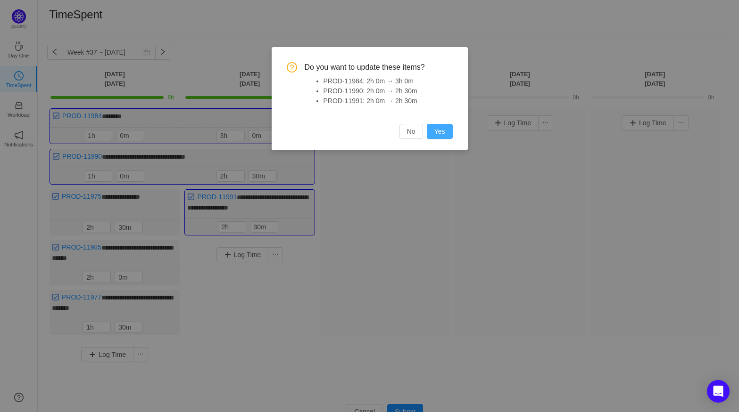
click at [438, 131] on button "Yes" at bounding box center [440, 131] width 26 height 15
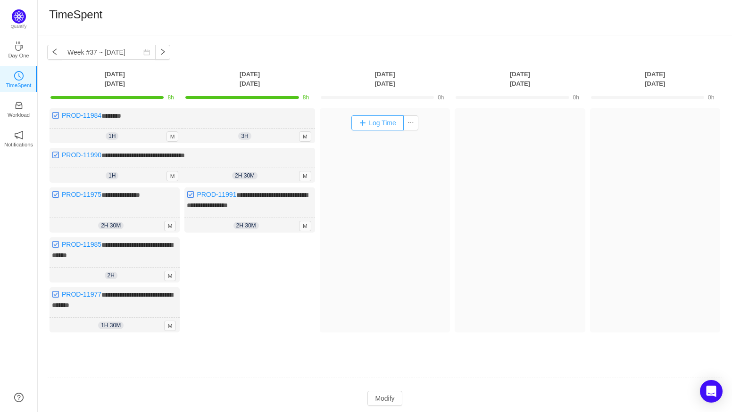
click at [367, 120] on button "Log Time" at bounding box center [377, 122] width 52 height 15
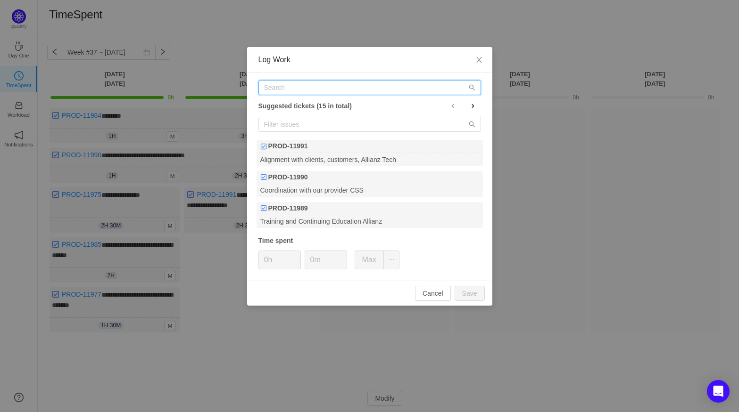
click at [330, 91] on input "text" at bounding box center [369, 87] width 223 height 15
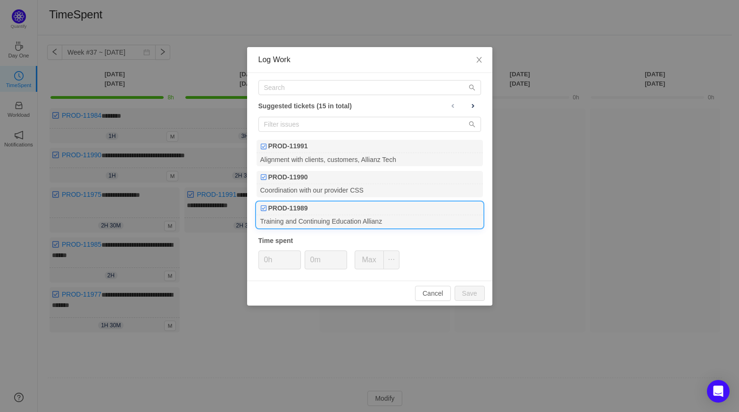
click at [338, 215] on div "Training and Continuing Education Allianz" at bounding box center [369, 221] width 226 height 13
type input "h"
click at [316, 264] on input "0m" at bounding box center [325, 260] width 41 height 18
type input "30m"
click at [474, 298] on button "Save" at bounding box center [469, 293] width 30 height 15
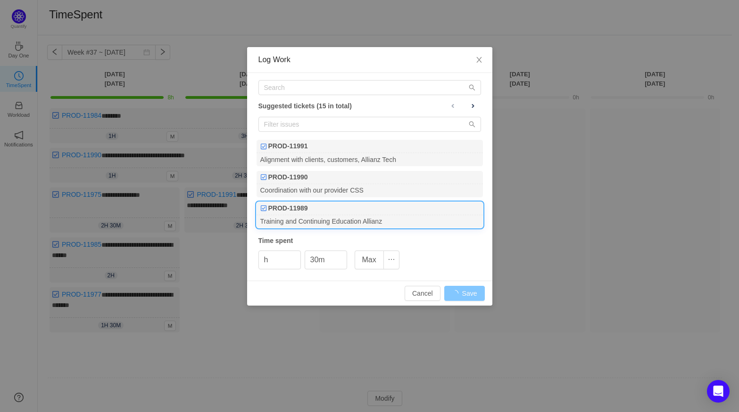
type input "0h"
type input "0m"
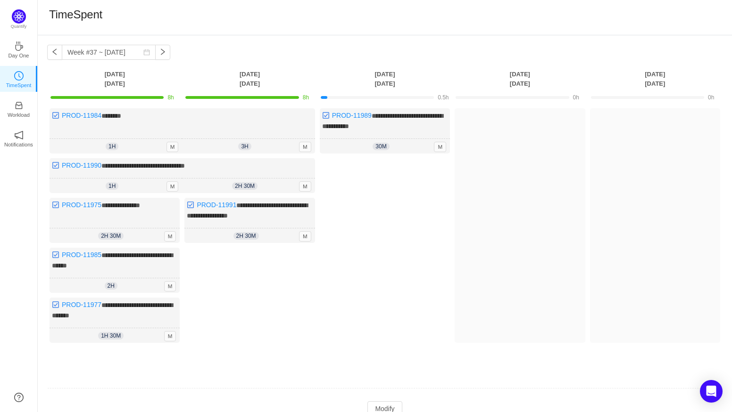
drag, startPoint x: 528, startPoint y: 404, endPoint x: 521, endPoint y: 404, distance: 6.1
click at [528, 404] on td "Modify Cancel Submit" at bounding box center [384, 409] width 675 height 16
click at [381, 402] on button "Modify" at bounding box center [384, 409] width 34 height 15
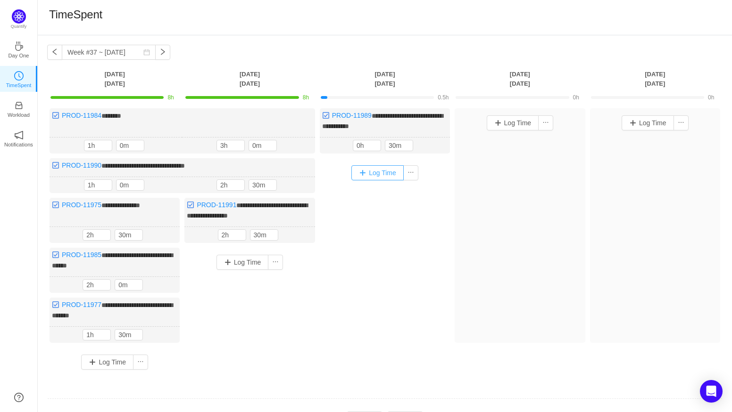
click at [381, 179] on button "Log Time" at bounding box center [377, 172] width 52 height 15
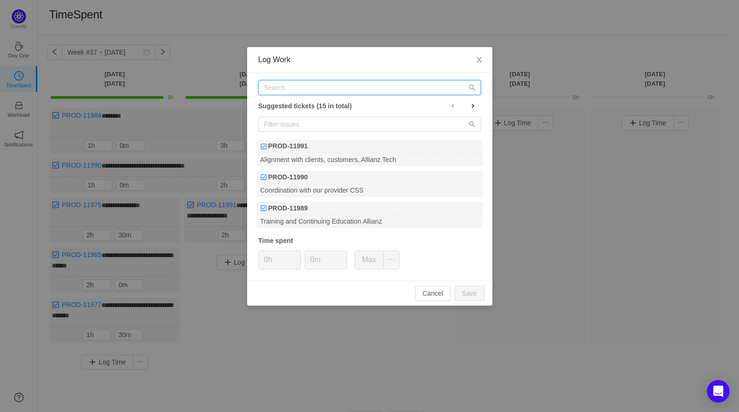
click at [315, 93] on input "text" at bounding box center [369, 87] width 223 height 15
click at [324, 94] on input "text" at bounding box center [369, 87] width 223 height 15
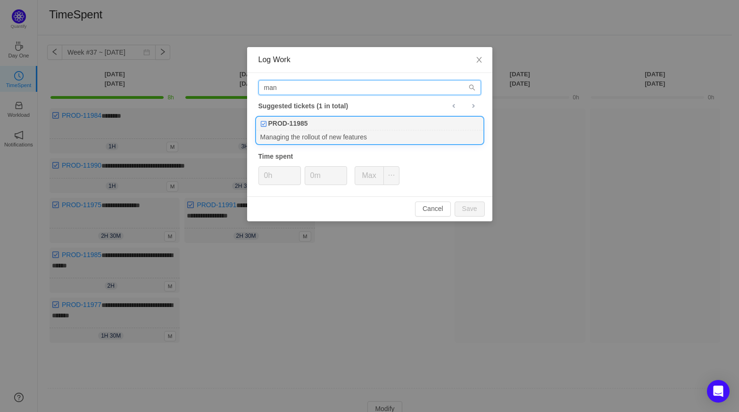
type input "man"
click at [316, 128] on div "PROD-11985" at bounding box center [369, 123] width 226 height 13
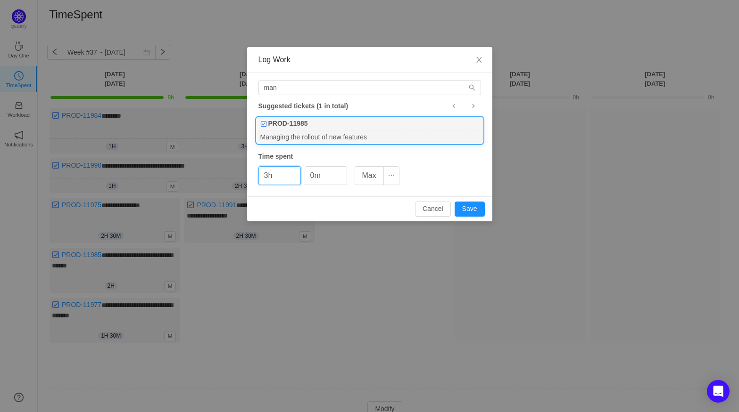
type input "3h"
type input "30m"
click at [462, 202] on button "Save" at bounding box center [469, 209] width 30 height 15
type input "0h"
type input "0m"
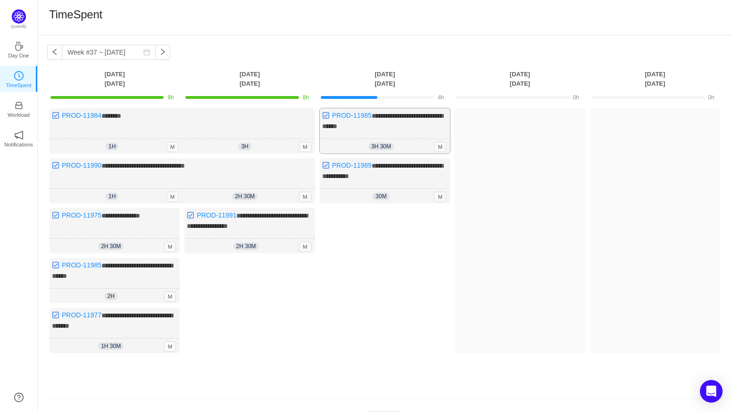
click at [373, 115] on span "**********" at bounding box center [382, 121] width 121 height 17
click at [437, 143] on span "M" at bounding box center [440, 147] width 12 height 10
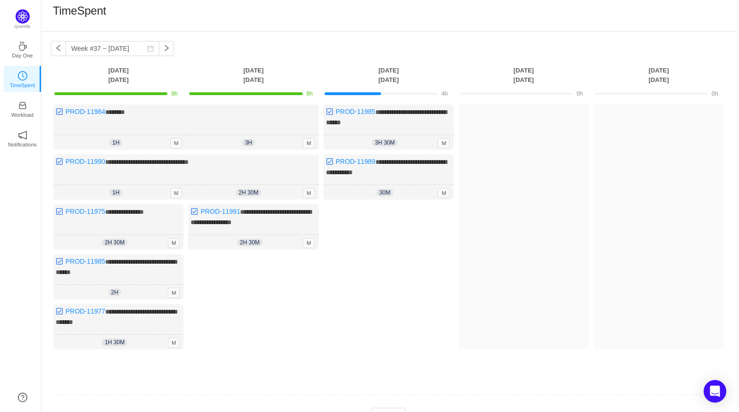
scroll to position [49, 0]
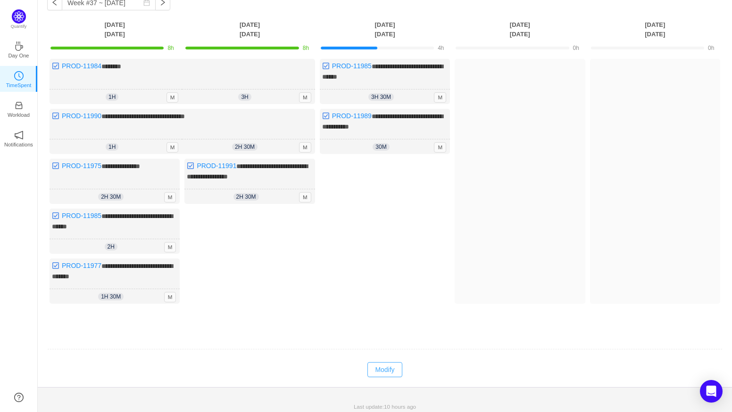
click at [382, 363] on button "Modify" at bounding box center [384, 370] width 34 height 15
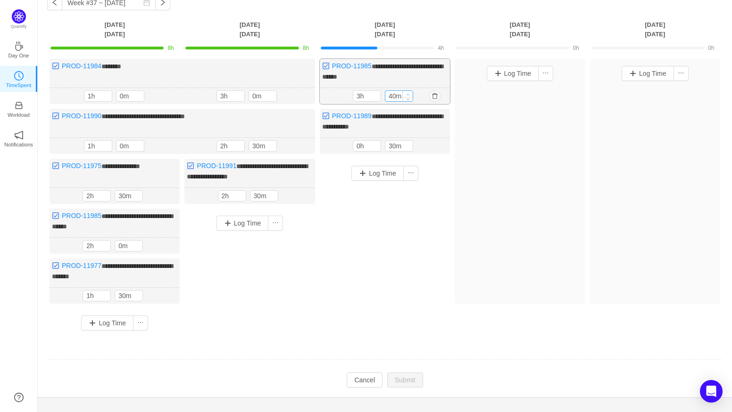
click at [407, 92] on span "Increase Value" at bounding box center [408, 94] width 10 height 6
type input "50m"
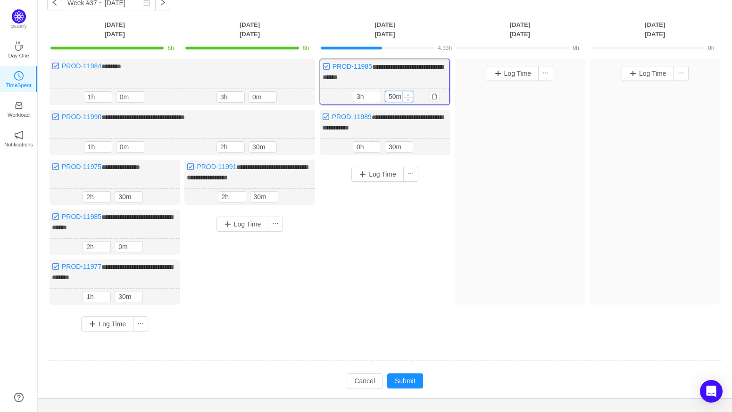
click at [407, 92] on span "Increase Value" at bounding box center [408, 94] width 10 height 6
type input "4h"
type input "0m"
click at [407, 92] on span "Increase Value" at bounding box center [408, 94] width 10 height 6
click at [377, 171] on button "Log Time" at bounding box center [377, 174] width 52 height 15
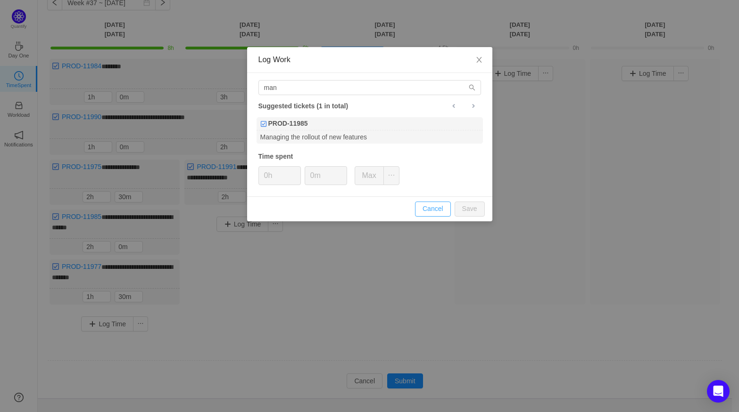
click at [445, 212] on button "Cancel" at bounding box center [433, 209] width 36 height 15
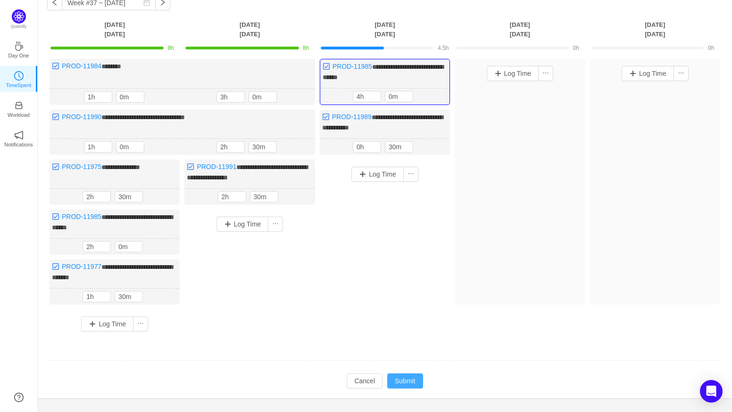
click at [410, 375] on button "Submit" at bounding box center [405, 381] width 36 height 15
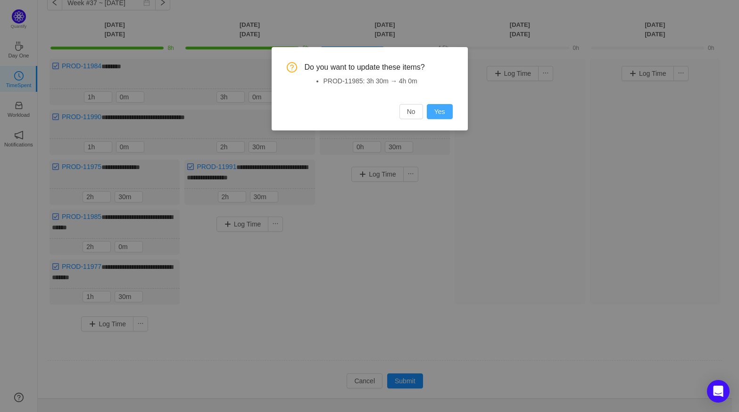
click at [432, 109] on button "Yes" at bounding box center [440, 111] width 26 height 15
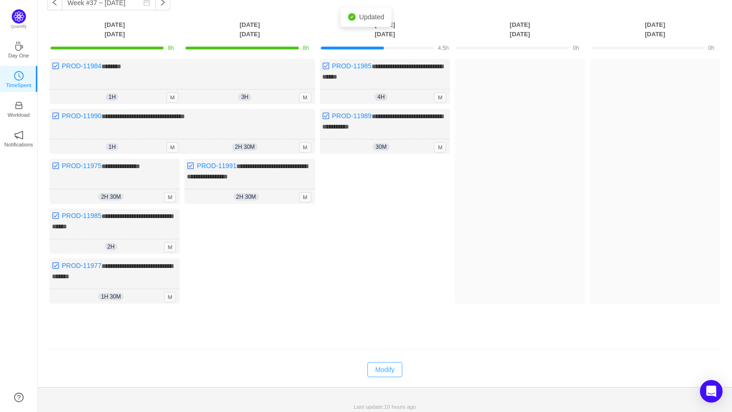
click at [398, 363] on button "Modify" at bounding box center [384, 370] width 34 height 15
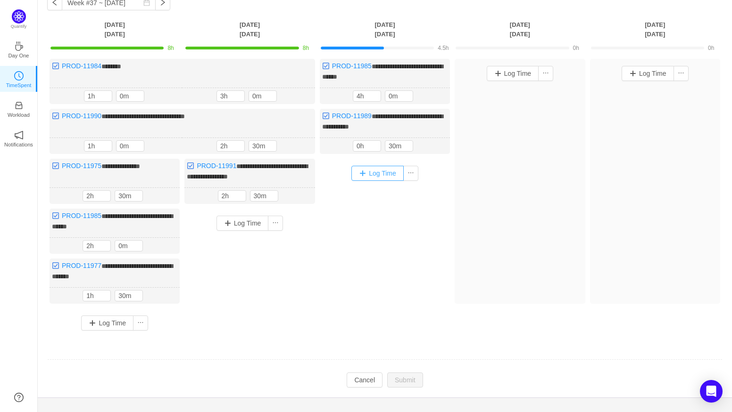
click at [371, 168] on button "Log Time" at bounding box center [377, 173] width 52 height 15
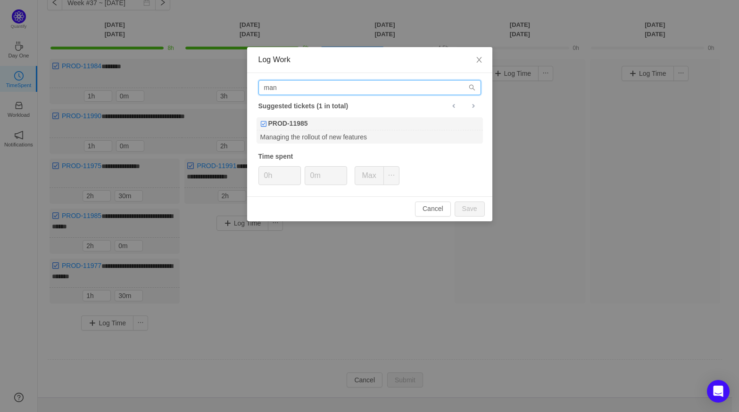
drag, startPoint x: 346, startPoint y: 86, endPoint x: 97, endPoint y: 93, distance: 249.0
click at [97, 93] on div "Log Work man Suggested tickets (1 in total) PROD-11985 Managing the rollout of …" at bounding box center [369, 206] width 739 height 412
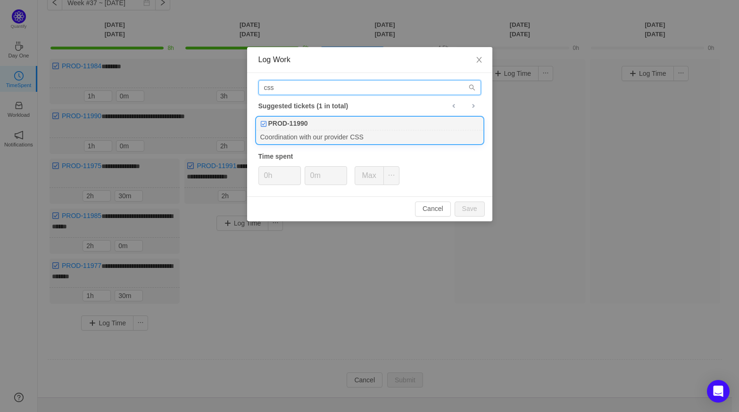
type input "css"
click at [308, 134] on div "Coordination with our provider CSS" at bounding box center [369, 137] width 226 height 13
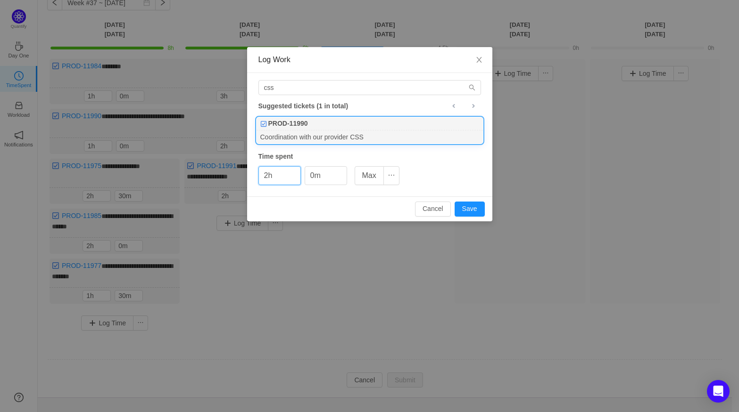
click at [470, 200] on div "Cancel Save" at bounding box center [369, 209] width 245 height 25
click at [470, 205] on button "Save" at bounding box center [469, 209] width 30 height 15
type input "0h"
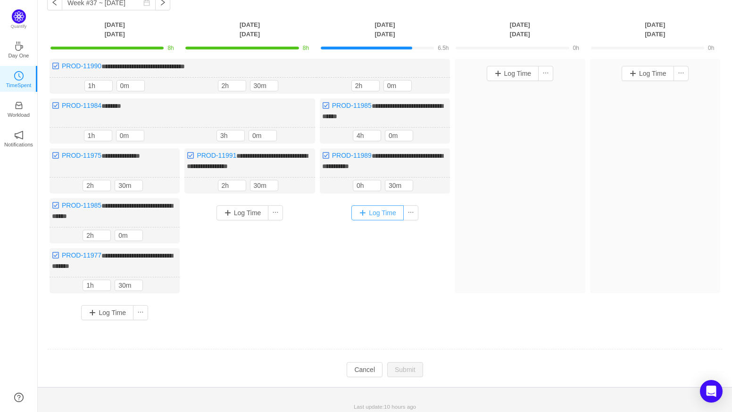
click at [381, 211] on button "Log Time" at bounding box center [377, 213] width 52 height 15
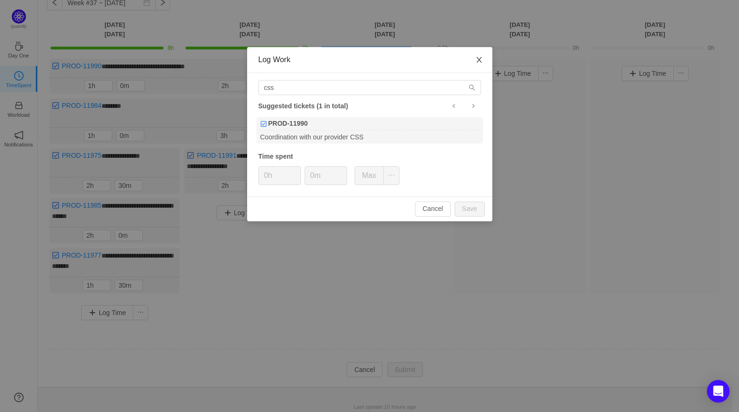
click at [473, 60] on span "Close" at bounding box center [479, 60] width 26 height 26
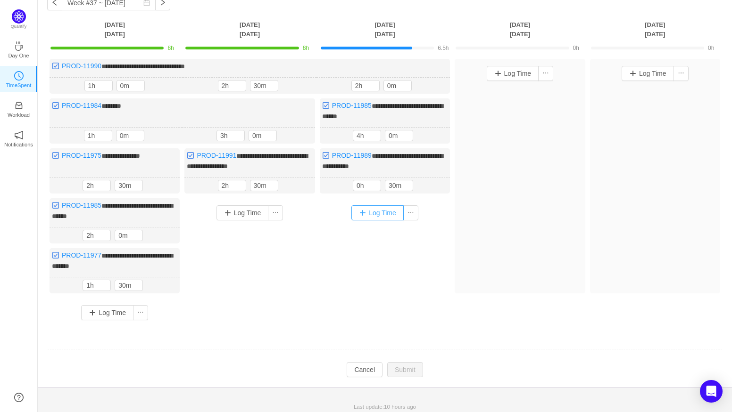
click at [369, 210] on button "Log Time" at bounding box center [377, 213] width 52 height 15
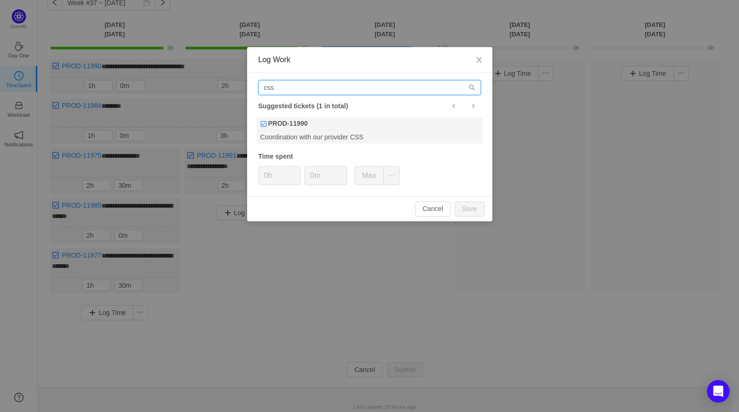
drag, startPoint x: 276, startPoint y: 89, endPoint x: 213, endPoint y: 88, distance: 63.2
click at [213, 88] on div "Log Work css Suggested tickets (1 in total) PROD-11990 Coordination with our pr…" at bounding box center [369, 206] width 739 height 412
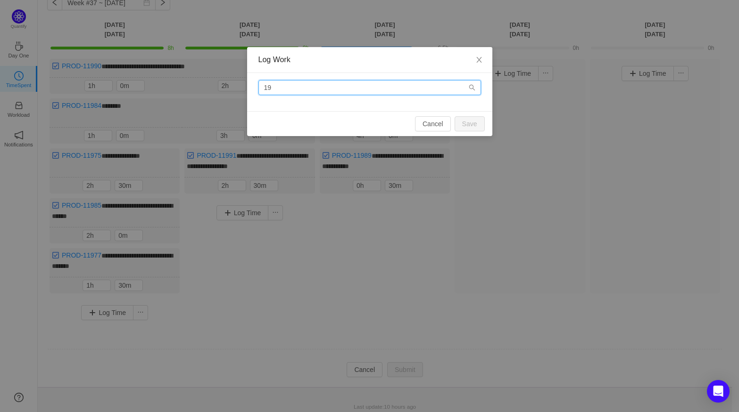
type input "1"
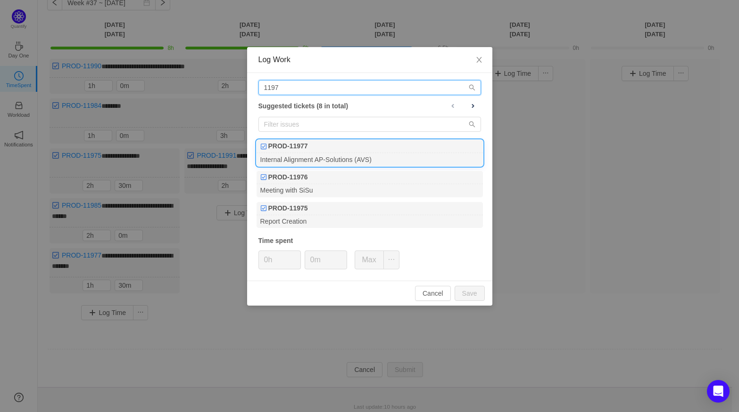
type input "1197"
click at [285, 144] on b "PROD-11977" at bounding box center [288, 146] width 40 height 10
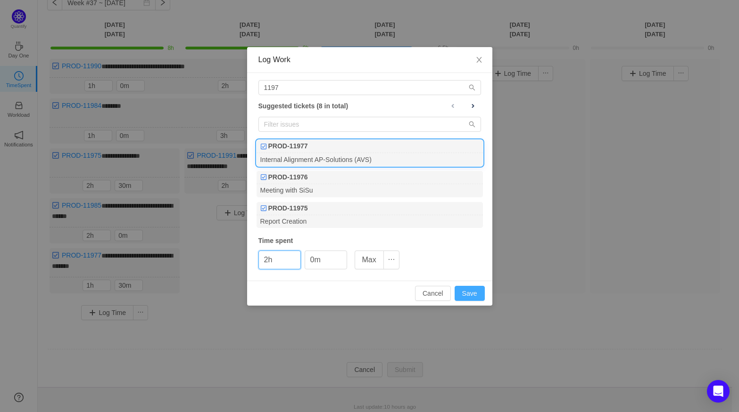
click at [464, 288] on button "Save" at bounding box center [469, 293] width 30 height 15
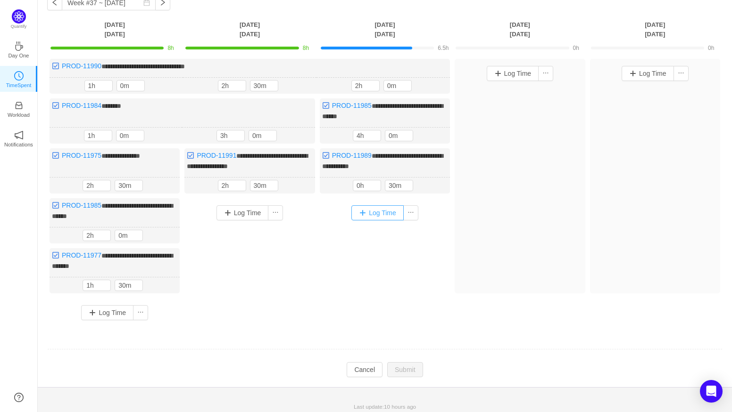
click at [389, 209] on button "Log Time" at bounding box center [377, 213] width 52 height 15
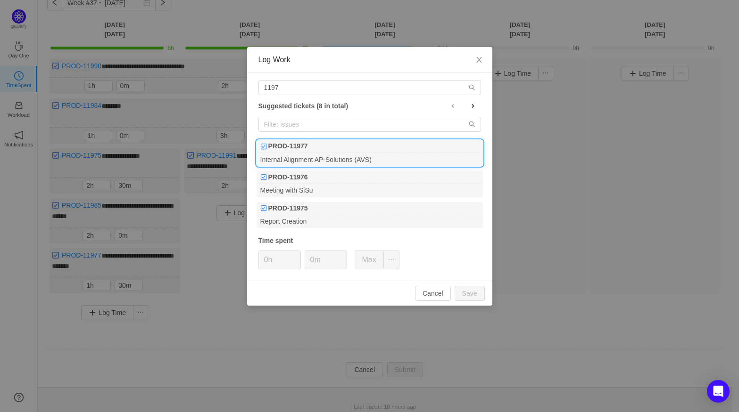
click at [313, 153] on div "PROD-11977" at bounding box center [369, 146] width 226 height 13
type input "1h"
type input "30m"
click at [476, 288] on button "Save" at bounding box center [469, 293] width 30 height 15
type input "0h"
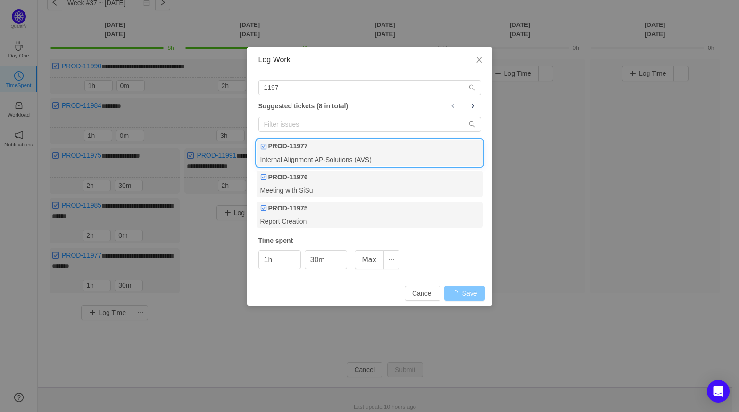
type input "0m"
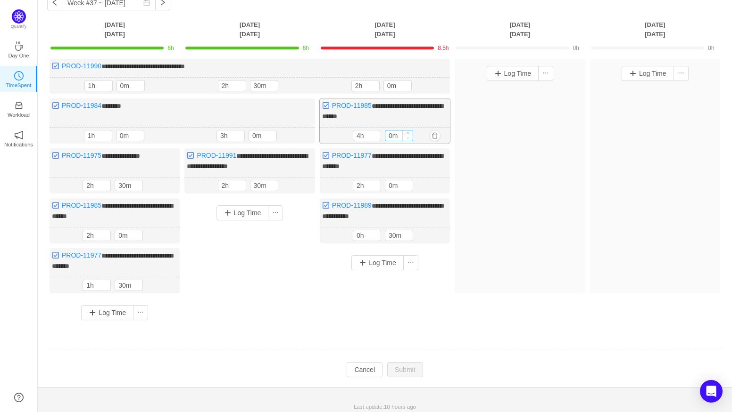
click at [408, 139] on span "Decrease Value" at bounding box center [408, 138] width 10 height 6
type input "3h"
click at [374, 135] on span "Decrease Value" at bounding box center [376, 138] width 10 height 6
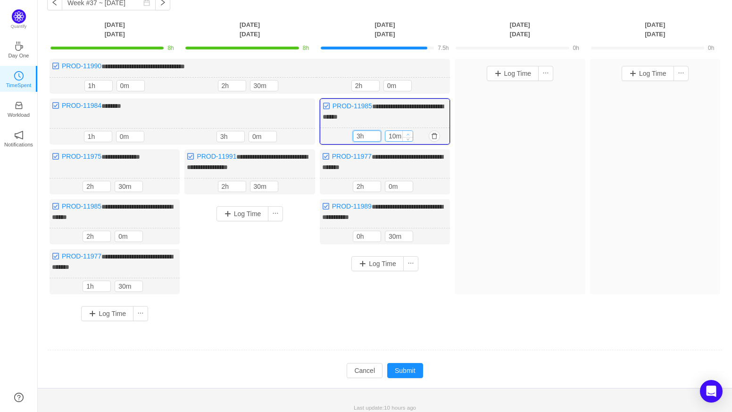
click at [407, 134] on icon "icon: up" at bounding box center [407, 134] width 3 height 3
type input "30m"
click at [407, 134] on icon "icon: up" at bounding box center [407, 134] width 3 height 3
click at [408, 367] on button "Submit" at bounding box center [405, 370] width 36 height 15
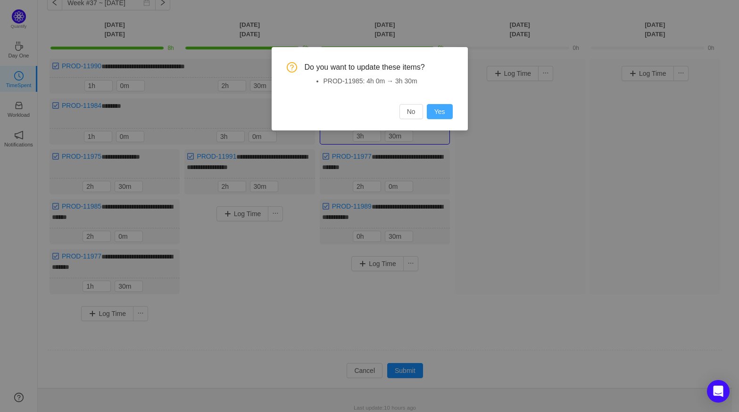
click at [432, 110] on button "Yes" at bounding box center [440, 111] width 26 height 15
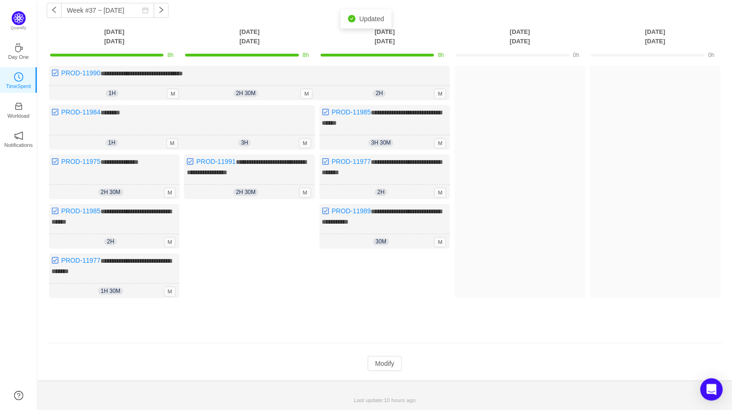
scroll to position [40, 0]
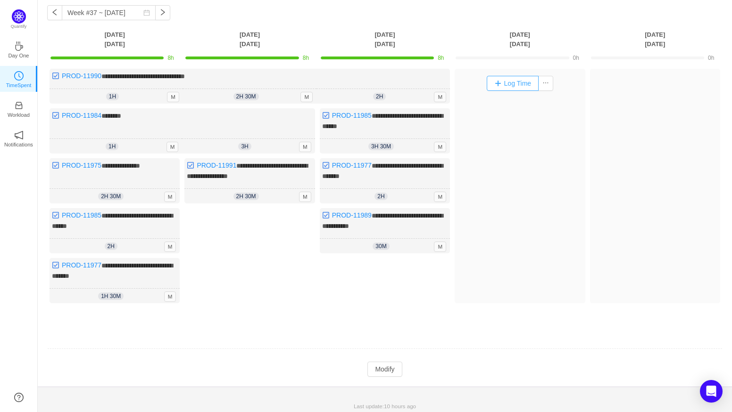
click at [519, 89] on button "Log Time" at bounding box center [512, 83] width 52 height 15
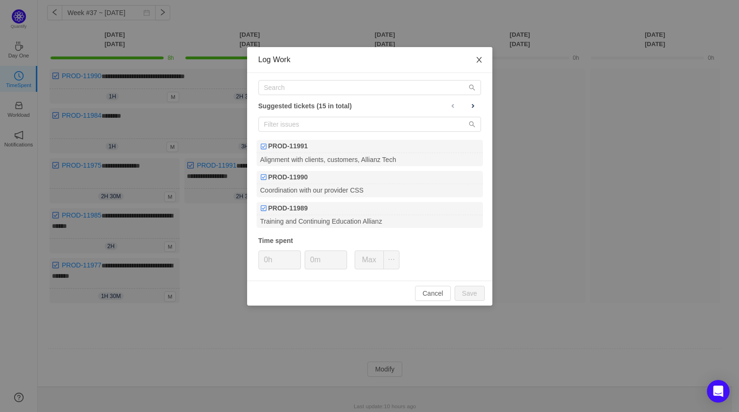
click at [474, 63] on span "Close" at bounding box center [479, 60] width 26 height 26
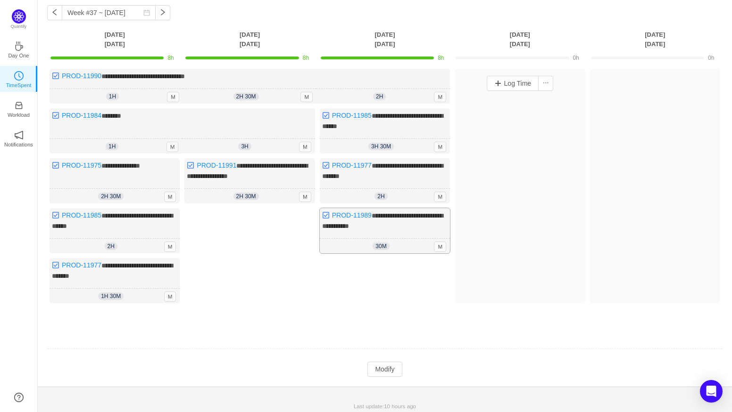
click at [394, 239] on div "30m 0h 30m M" at bounding box center [385, 246] width 130 height 15
click at [382, 371] on button "Modify" at bounding box center [384, 369] width 34 height 15
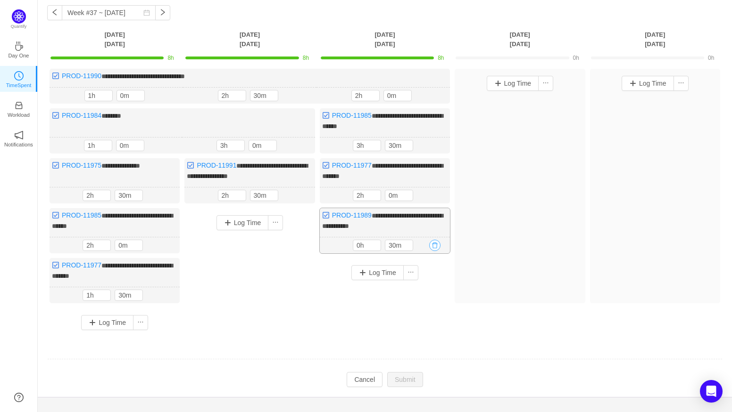
click at [433, 240] on button "button" at bounding box center [434, 245] width 11 height 11
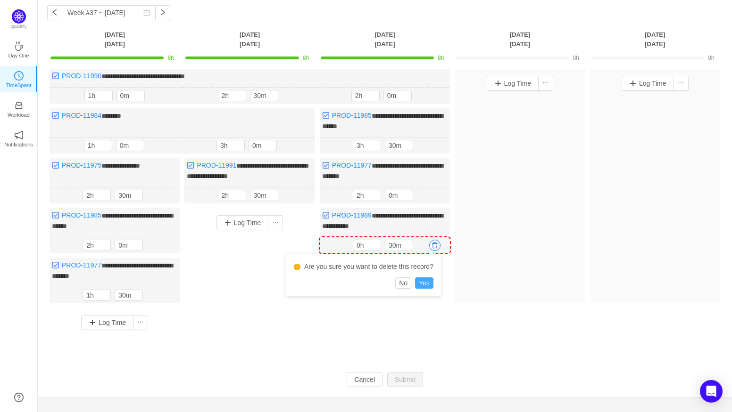
click at [418, 284] on button "Yes" at bounding box center [424, 283] width 18 height 11
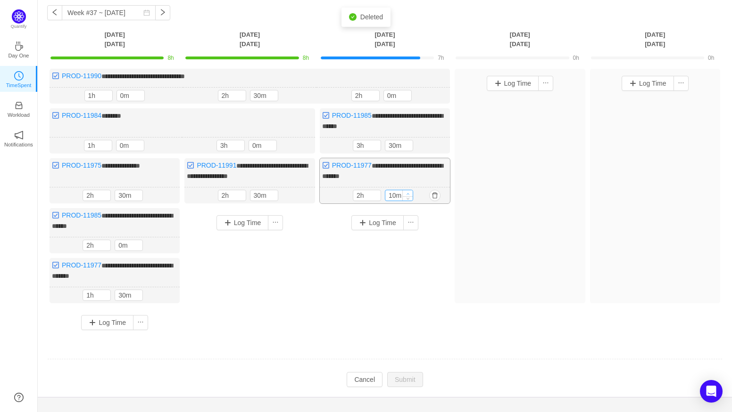
click at [407, 192] on icon "icon: up" at bounding box center [407, 193] width 3 height 3
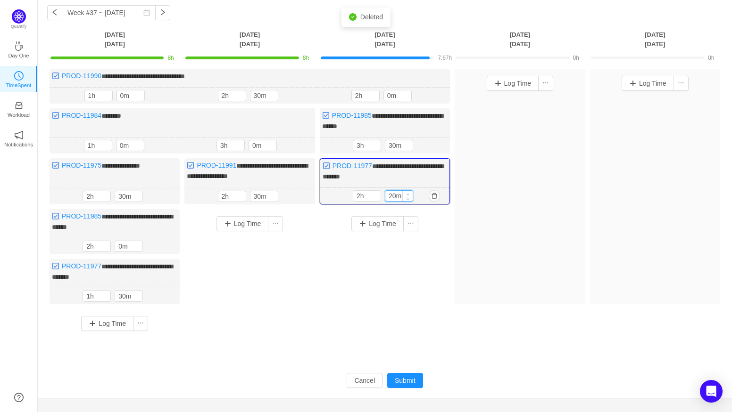
click at [407, 193] on icon "icon: up" at bounding box center [407, 194] width 3 height 3
type input "30m"
click at [407, 193] on icon "icon: up" at bounding box center [407, 194] width 3 height 3
click at [404, 374] on button "Submit" at bounding box center [405, 380] width 36 height 15
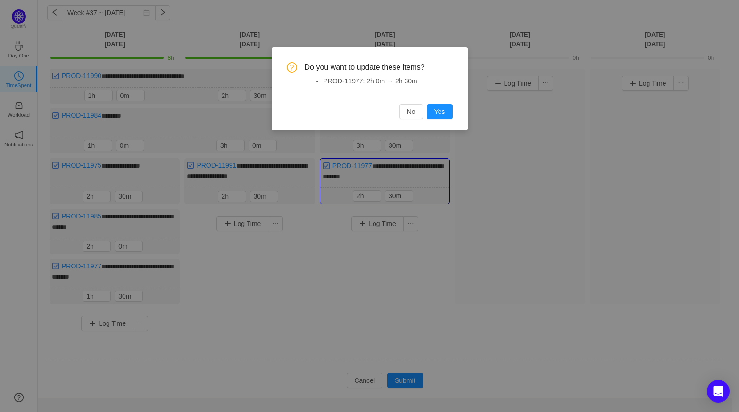
click at [435, 111] on button "Yes" at bounding box center [440, 111] width 26 height 15
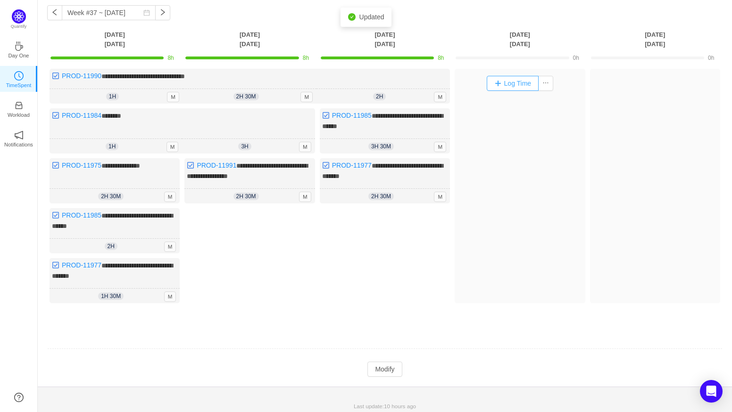
click at [510, 84] on button "Log Time" at bounding box center [512, 83] width 52 height 15
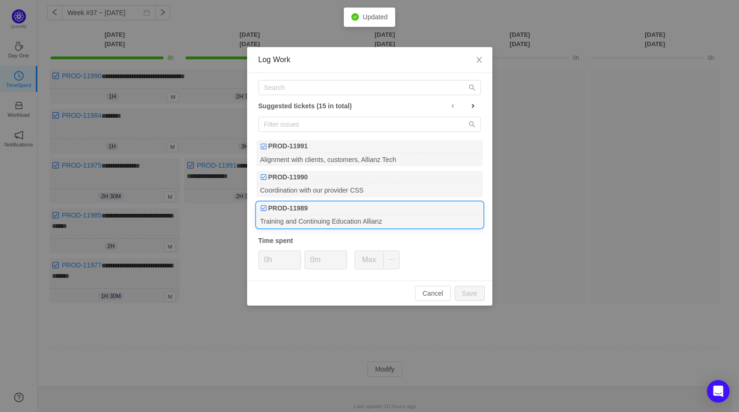
click at [307, 208] on b "PROD-11989" at bounding box center [288, 209] width 40 height 10
type input "1h"
drag, startPoint x: 326, startPoint y: 261, endPoint x: 285, endPoint y: 261, distance: 41.0
click at [285, 261] on div "1h 0m Max" at bounding box center [328, 260] width 141 height 19
type input "30m"
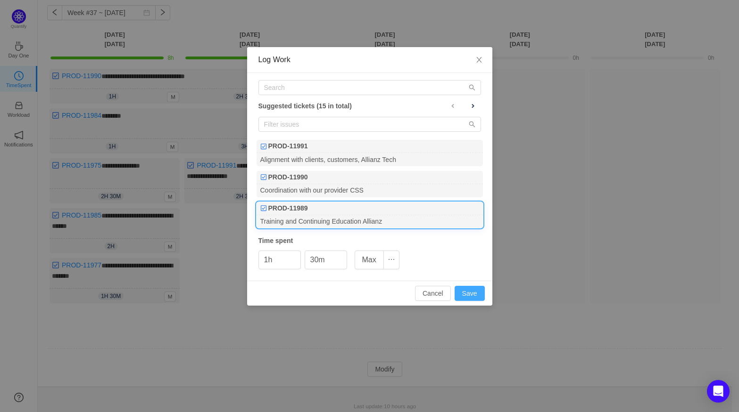
click at [457, 292] on button "Save" at bounding box center [469, 293] width 30 height 15
type input "0h"
type input "0m"
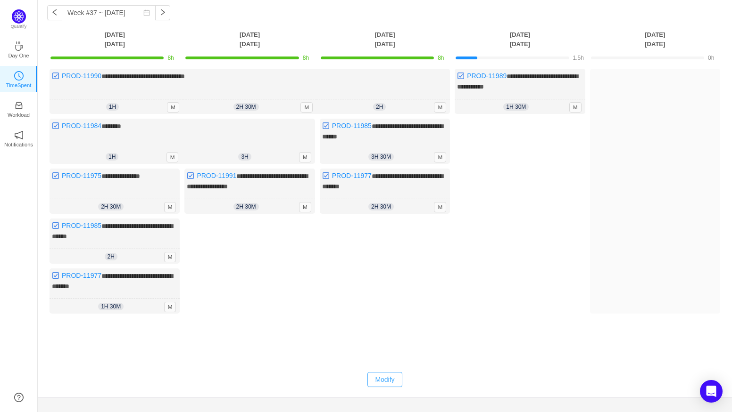
drag, startPoint x: 394, startPoint y: 371, endPoint x: 401, endPoint y: 367, distance: 7.8
click at [394, 372] on button "Modify" at bounding box center [384, 379] width 34 height 15
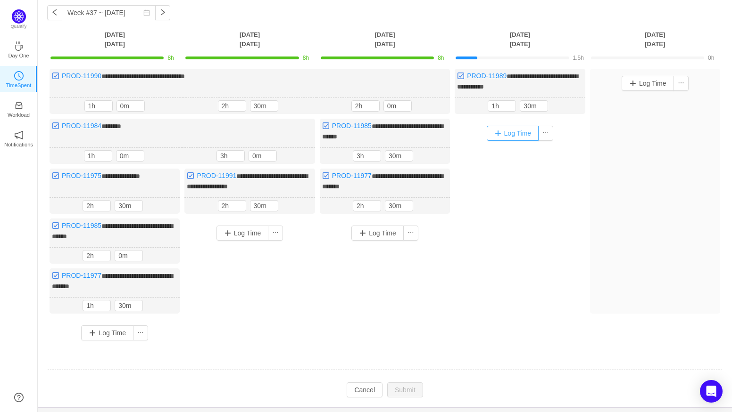
click at [526, 135] on button "Log Time" at bounding box center [512, 133] width 52 height 15
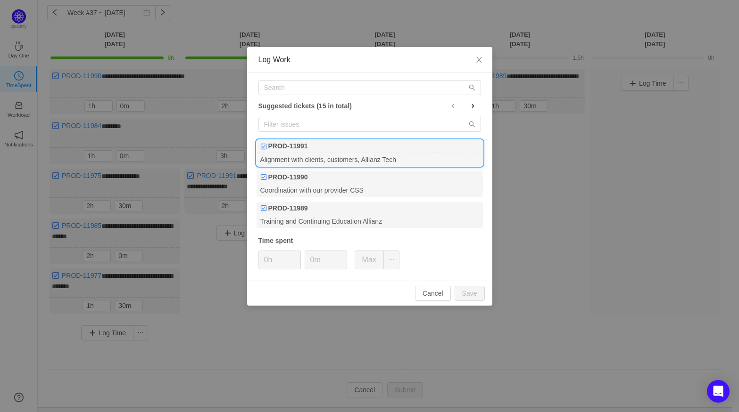
click at [342, 157] on div "Alignment with clients, customers, Allianz Tech" at bounding box center [369, 159] width 226 height 13
type input "1h"
drag, startPoint x: 314, startPoint y: 259, endPoint x: 298, endPoint y: 260, distance: 16.1
click at [298, 260] on div "1h 0m Max" at bounding box center [328, 260] width 141 height 19
type input "30m"
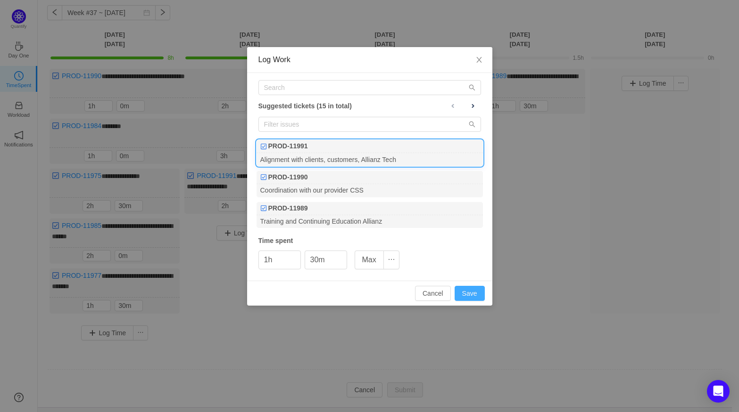
click at [476, 288] on button "Save" at bounding box center [469, 293] width 30 height 15
type input "0h"
type input "0m"
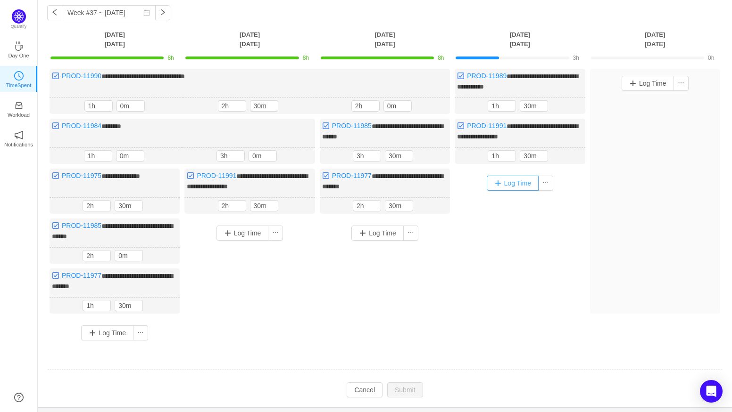
click at [510, 184] on button "Log Time" at bounding box center [512, 183] width 52 height 15
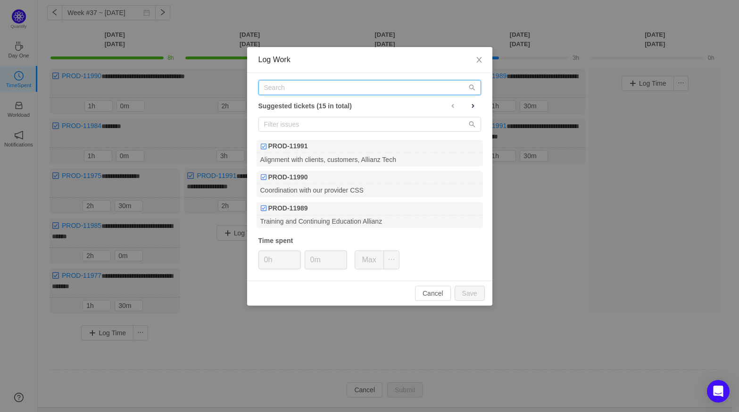
click at [319, 88] on input "text" at bounding box center [369, 87] width 223 height 15
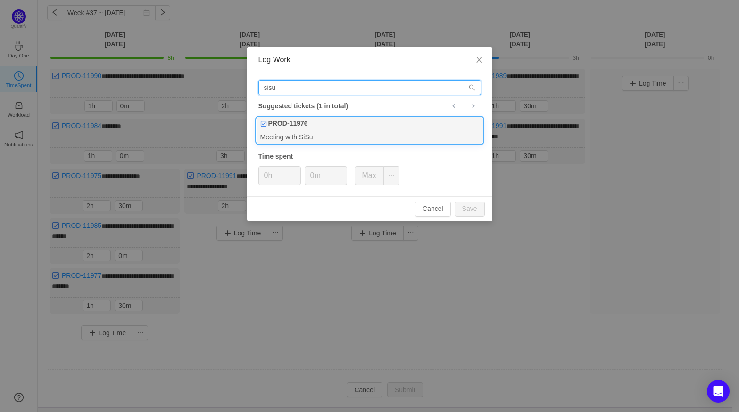
type input "sisu"
click at [297, 127] on b "PROD-11976" at bounding box center [288, 124] width 40 height 10
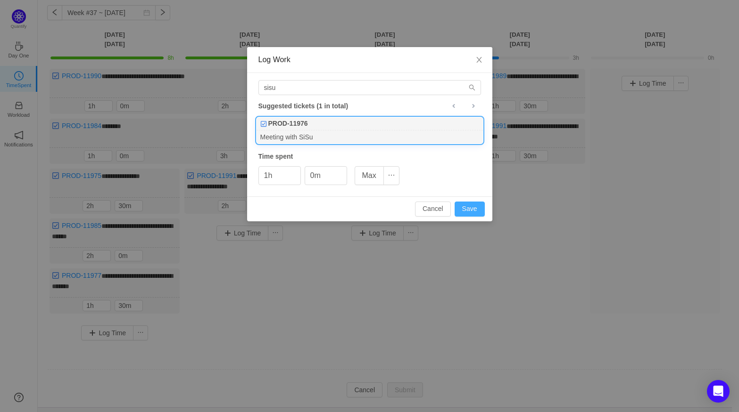
click at [475, 210] on button "Save" at bounding box center [469, 209] width 30 height 15
type input "0h"
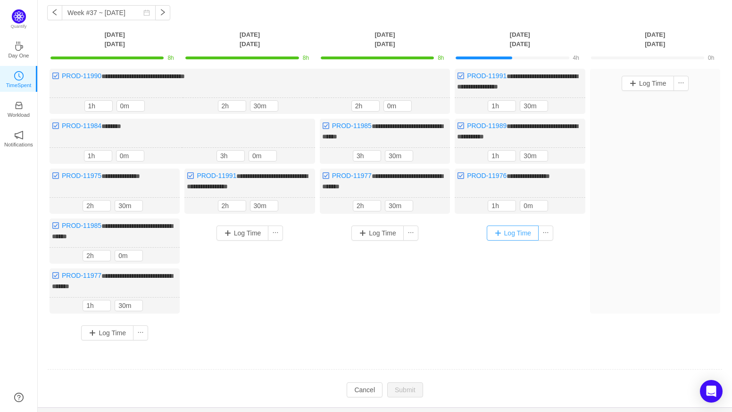
click at [511, 236] on button "Log Time" at bounding box center [512, 233] width 52 height 15
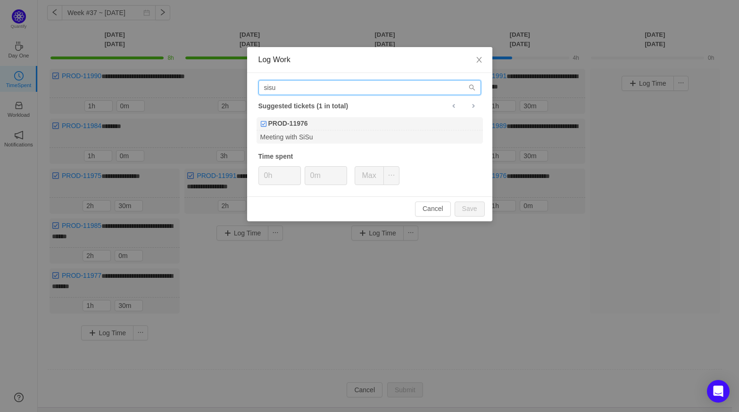
drag, startPoint x: 296, startPoint y: 91, endPoint x: 161, endPoint y: 87, distance: 135.3
click at [161, 87] on div "Log Work sisu Suggested tickets (1 in total) PROD-11976 Meeting with SiSu Time …" at bounding box center [369, 206] width 739 height 412
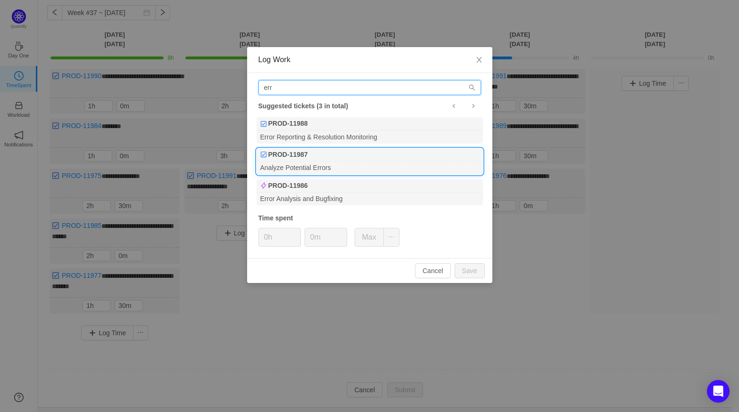
type input "err"
click at [297, 154] on b "PROD-11987" at bounding box center [288, 155] width 40 height 10
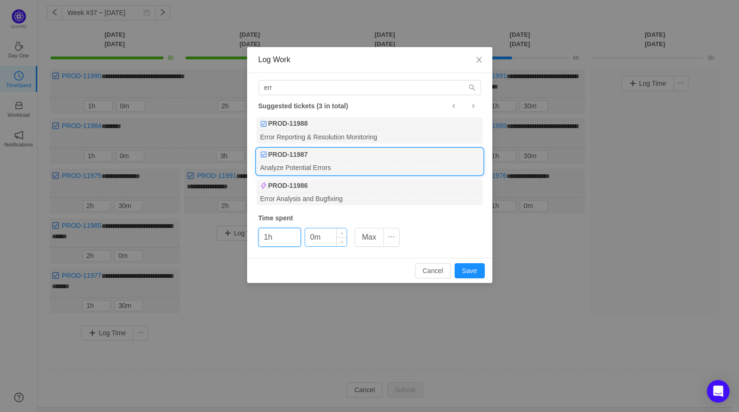
type input "1h"
drag, startPoint x: 313, startPoint y: 238, endPoint x: 289, endPoint y: 238, distance: 24.0
click at [289, 238] on div "1h 0m Max" at bounding box center [328, 237] width 141 height 19
type input "30m"
click at [465, 271] on button "Save" at bounding box center [469, 271] width 30 height 15
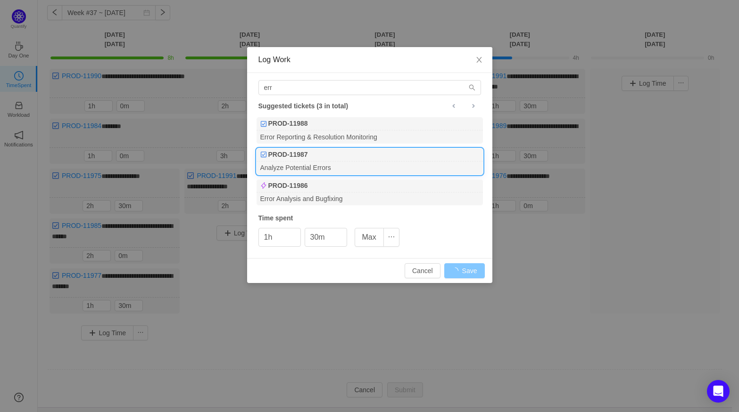
type input "0h"
type input "0m"
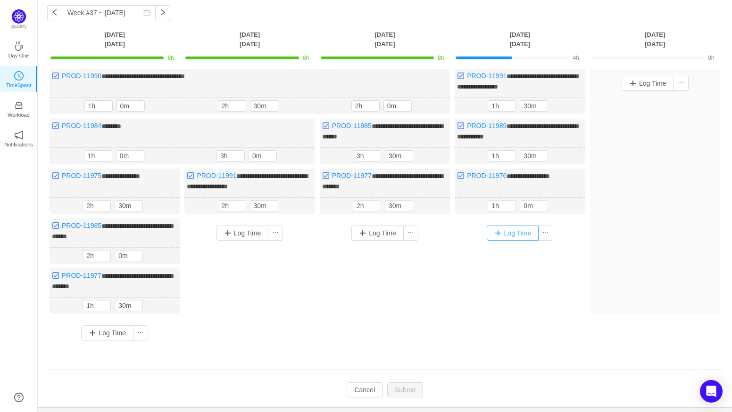
click at [513, 231] on button "Log Time" at bounding box center [512, 233] width 52 height 15
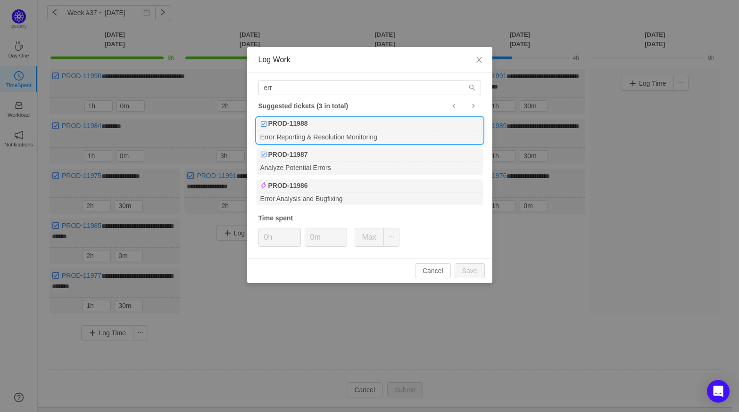
click at [334, 132] on div "Error Reporting & Resolution Monitoring" at bounding box center [369, 137] width 226 height 13
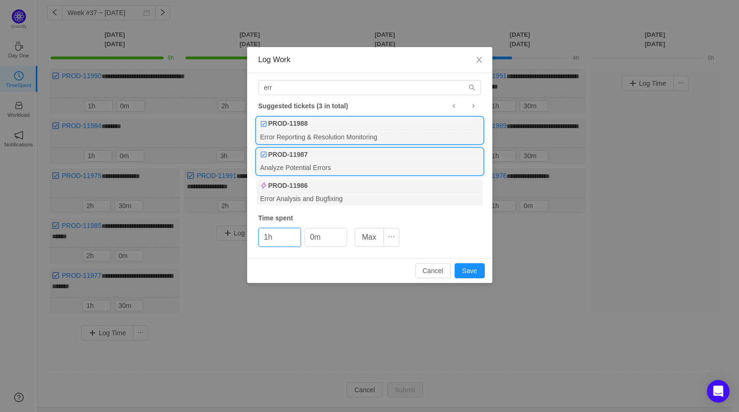
type input "1h"
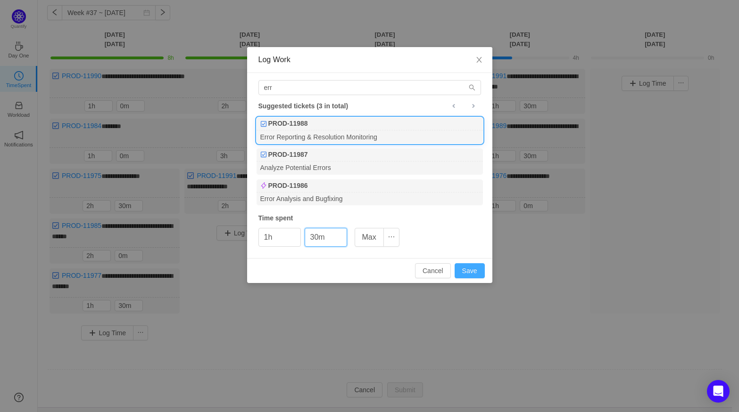
type input "30m"
click at [461, 273] on button "Save" at bounding box center [469, 271] width 30 height 15
type input "0h"
type input "0m"
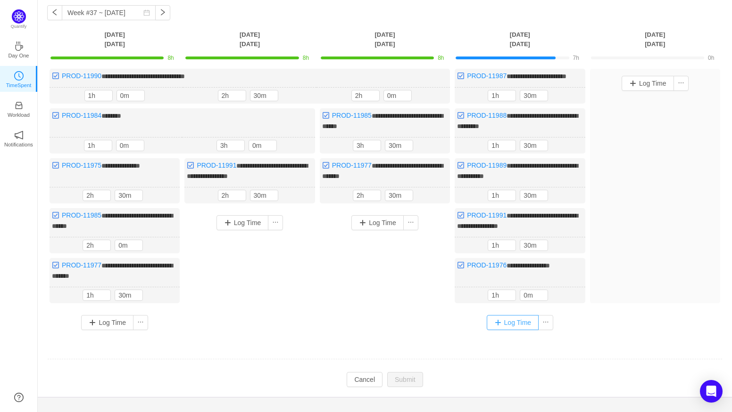
click at [511, 315] on button "Log Time" at bounding box center [512, 322] width 52 height 15
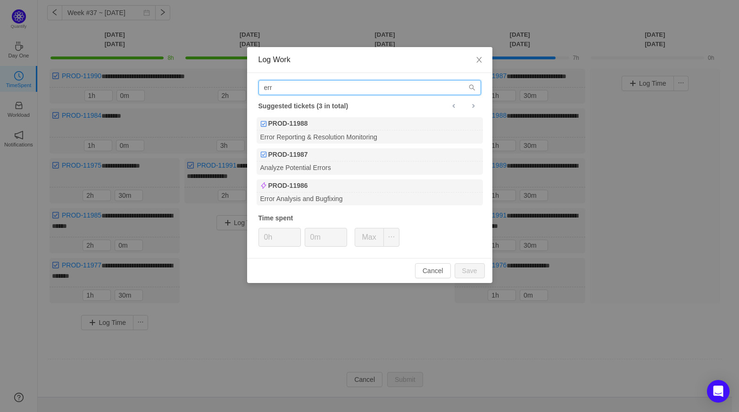
drag, startPoint x: 294, startPoint y: 88, endPoint x: 44, endPoint y: 84, distance: 249.4
click at [44, 84] on div "Log Work err Suggested tickets (3 in total) PROD-11988 Error Reporting & Resolu…" at bounding box center [369, 206] width 739 height 412
type input "err"
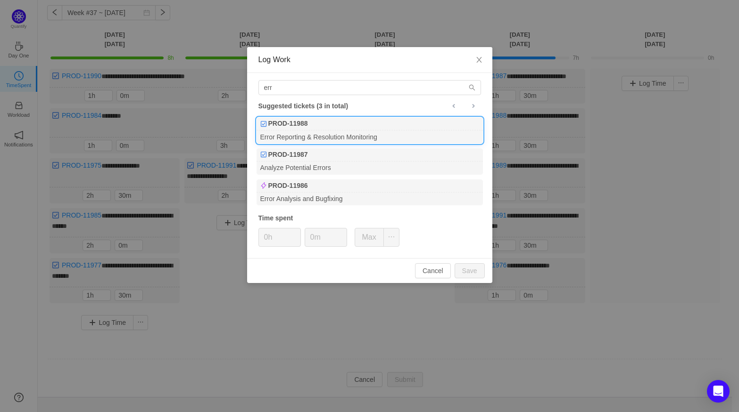
click at [340, 133] on div "Error Reporting & Resolution Monitoring" at bounding box center [369, 137] width 226 height 13
click at [466, 270] on button "Save" at bounding box center [469, 271] width 30 height 15
type input "0m"
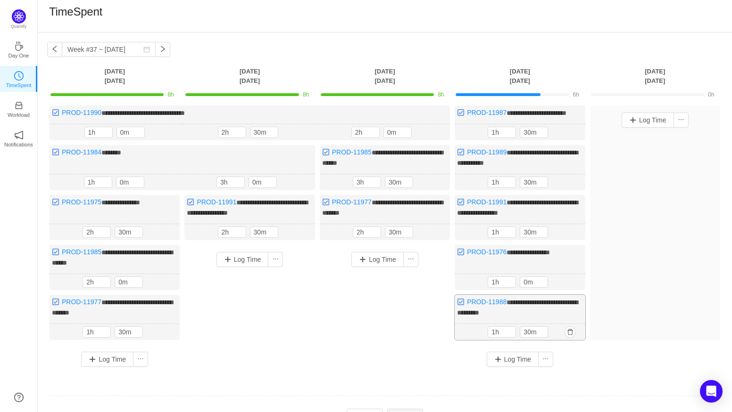
scroll to position [0, 0]
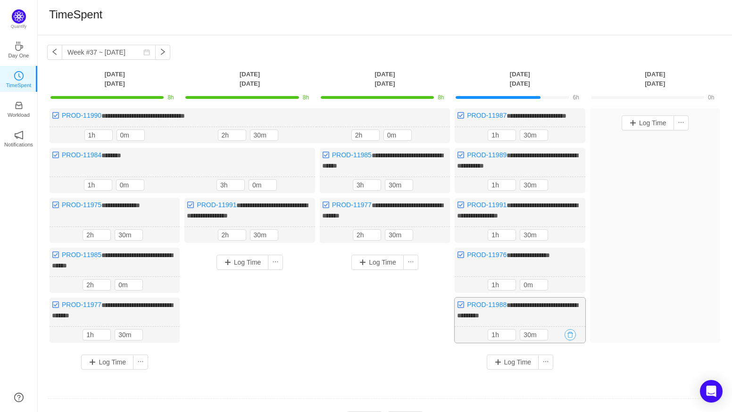
click at [574, 330] on button "button" at bounding box center [569, 335] width 11 height 11
click at [527, 368] on div "No Yes" at bounding box center [499, 371] width 140 height 11
click at [536, 370] on button "No" at bounding box center [538, 371] width 16 height 11
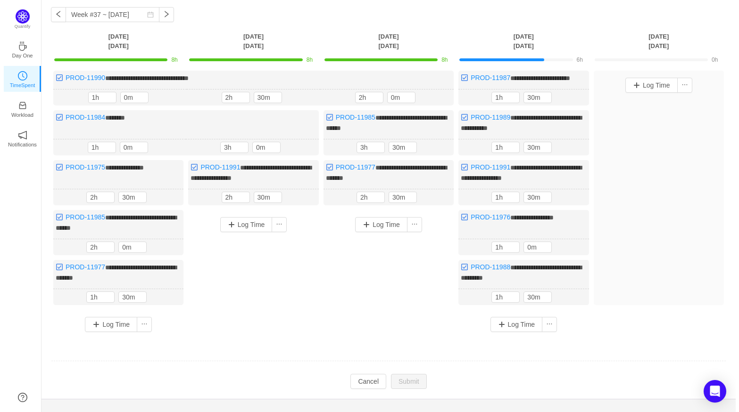
scroll to position [50, 0]
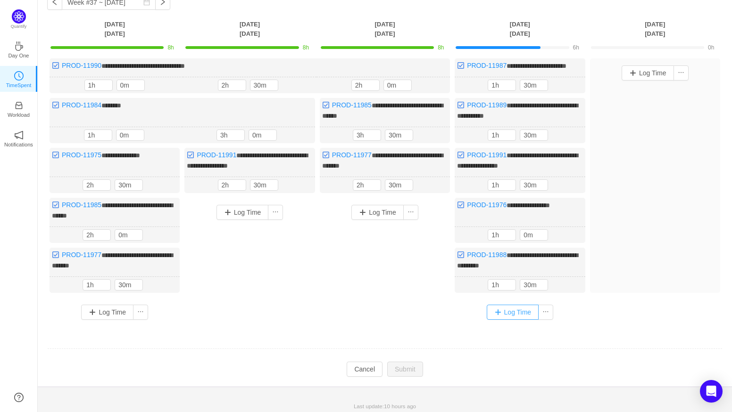
click at [522, 312] on button "Log Time" at bounding box center [512, 312] width 52 height 15
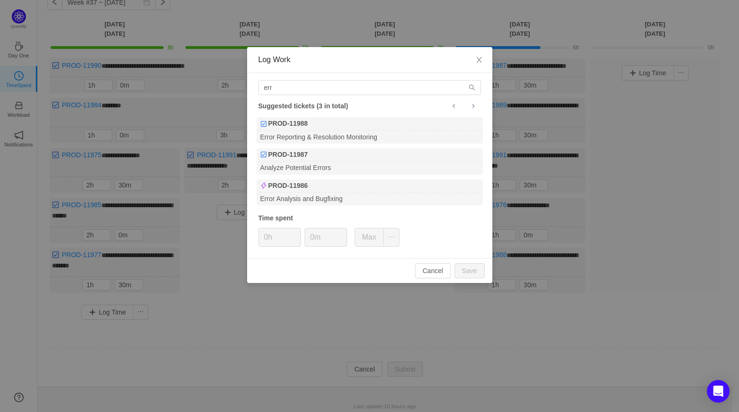
click at [662, 172] on div "Log Work err Suggested tickets (3 in total) PROD-11988 Error Reporting & Resolu…" at bounding box center [369, 206] width 739 height 412
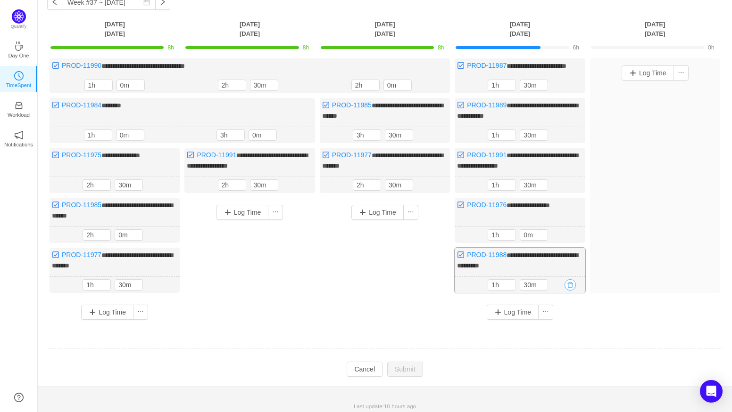
click at [574, 280] on button "button" at bounding box center [569, 285] width 11 height 11
click at [550, 320] on div "No Yes" at bounding box center [499, 321] width 140 height 11
click at [555, 321] on button "Yes" at bounding box center [559, 321] width 18 height 11
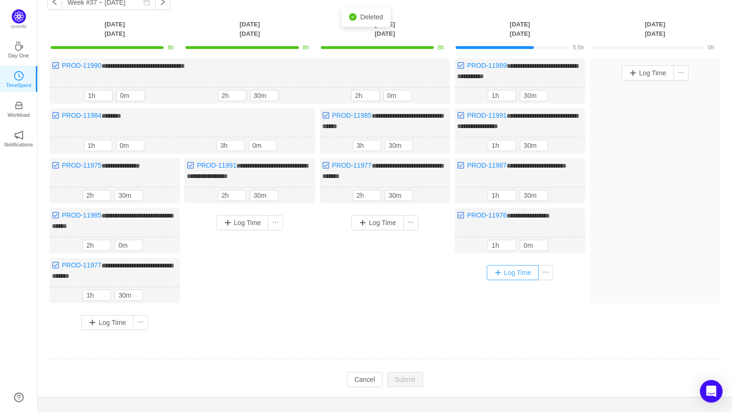
click at [514, 271] on button "Log Time" at bounding box center [512, 272] width 52 height 15
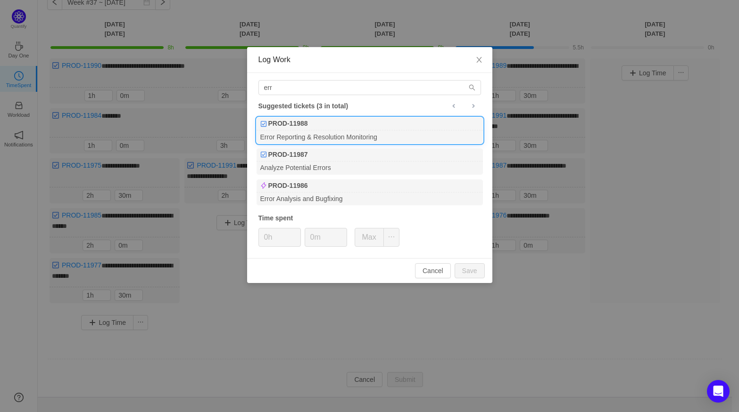
click at [333, 136] on div "Error Reporting & Resolution Monitoring" at bounding box center [369, 137] width 226 height 13
type input "1h"
type input "30m"
click at [471, 272] on button "Save" at bounding box center [469, 271] width 30 height 15
click at [473, 271] on button "Save" at bounding box center [469, 271] width 30 height 15
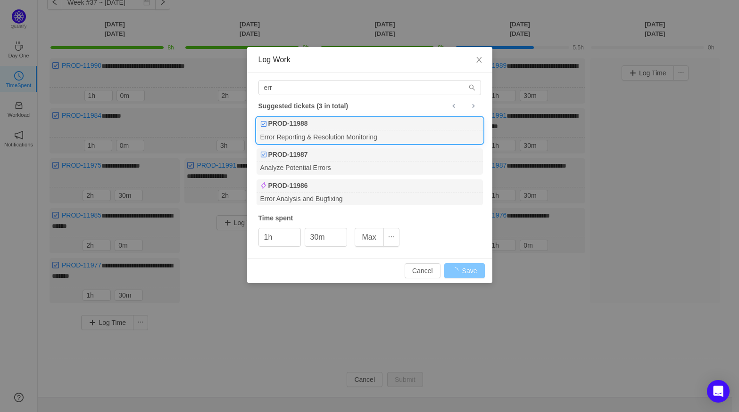
type input "0h"
type input "0m"
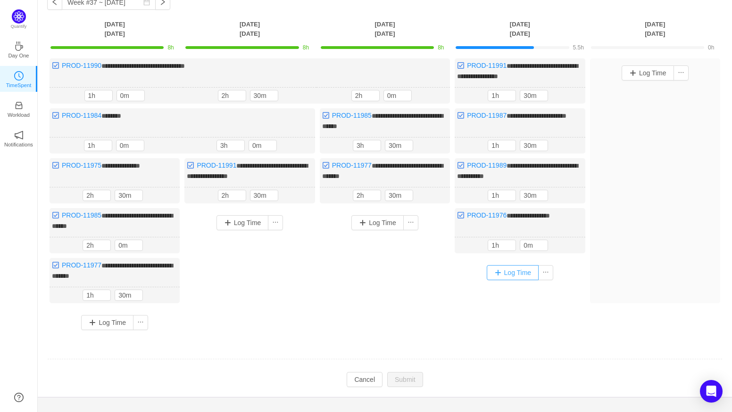
click at [508, 265] on button "Log Time" at bounding box center [512, 272] width 52 height 15
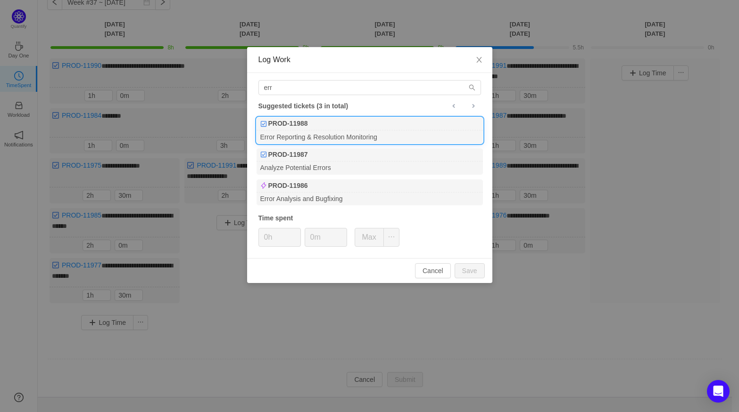
click at [355, 130] on div "PROD-11988" at bounding box center [369, 123] width 226 height 13
type input "1h"
type input "30m"
click at [473, 271] on button "Save" at bounding box center [469, 271] width 30 height 15
type input "0h"
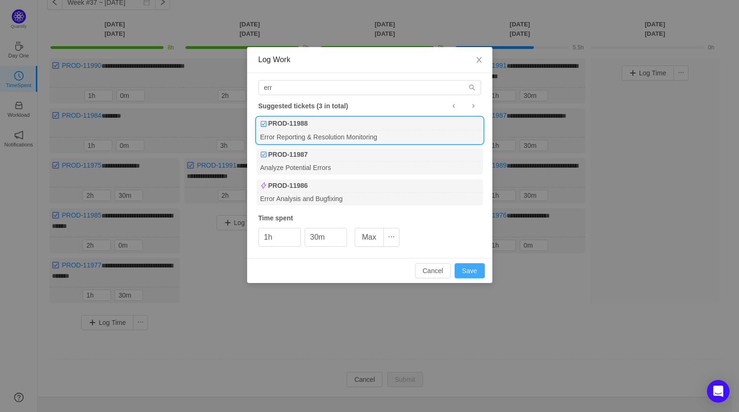
type input "0m"
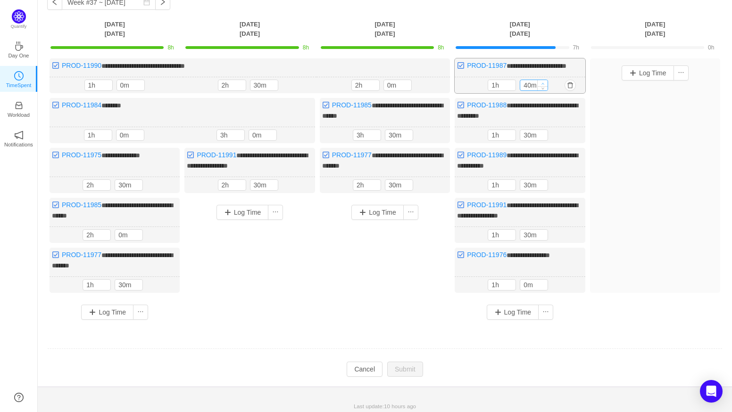
click at [544, 82] on icon "icon: up" at bounding box center [542, 83] width 3 height 3
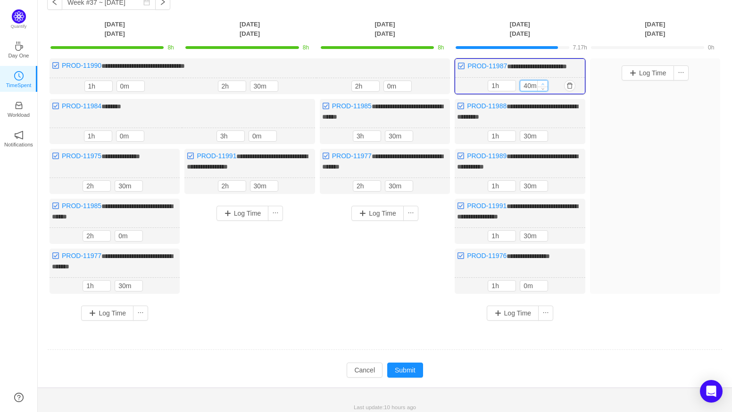
type input "50m"
click at [544, 82] on icon "icon: up" at bounding box center [542, 83] width 3 height 3
type input "40m"
click at [543, 132] on span "Increase Value" at bounding box center [542, 134] width 10 height 6
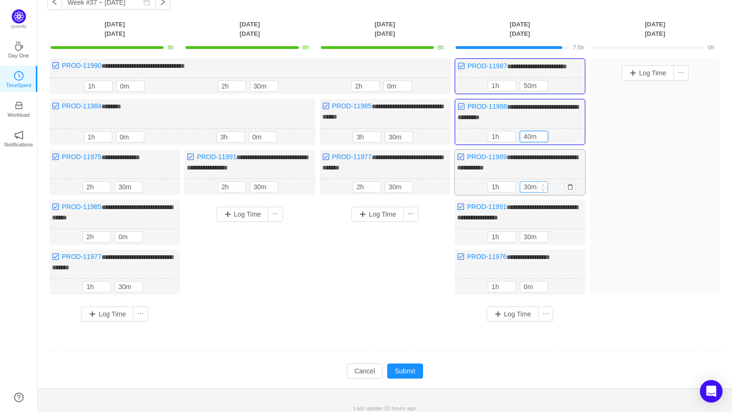
type input "40m"
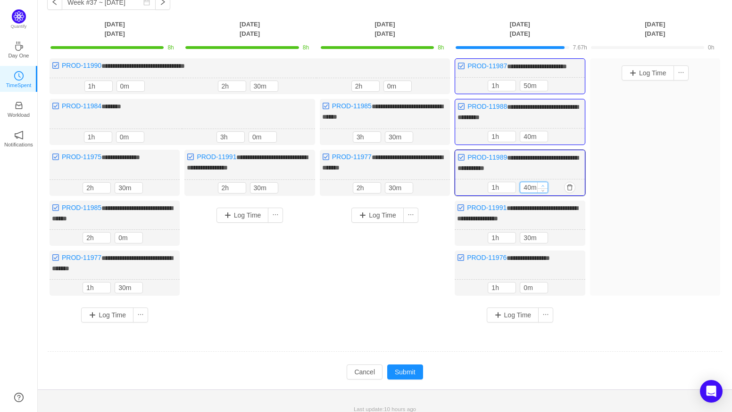
click at [544, 182] on span "Increase Value" at bounding box center [542, 185] width 10 height 6
click at [543, 233] on span "Increase Value" at bounding box center [542, 236] width 10 height 6
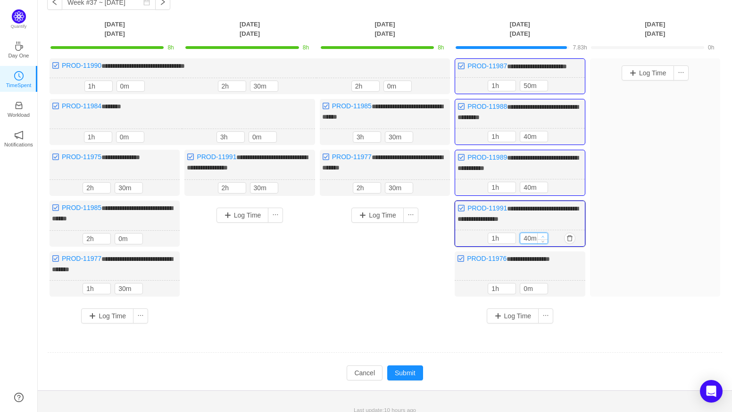
type input "50m"
click at [543, 233] on span "Increase Value" at bounding box center [542, 236] width 10 height 6
click at [393, 369] on button "Submit" at bounding box center [405, 373] width 36 height 15
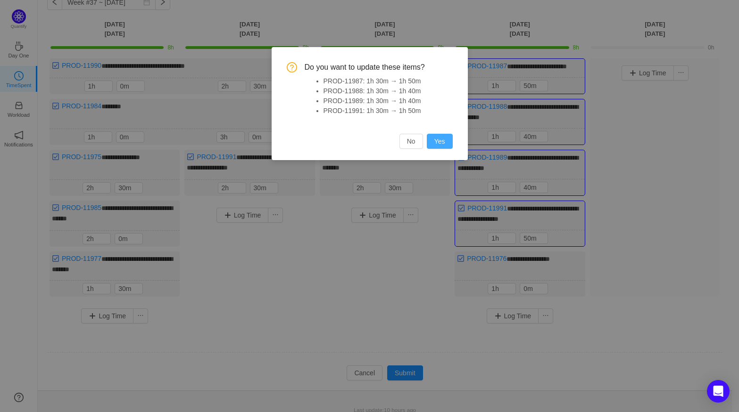
click at [438, 144] on button "Yes" at bounding box center [440, 141] width 26 height 15
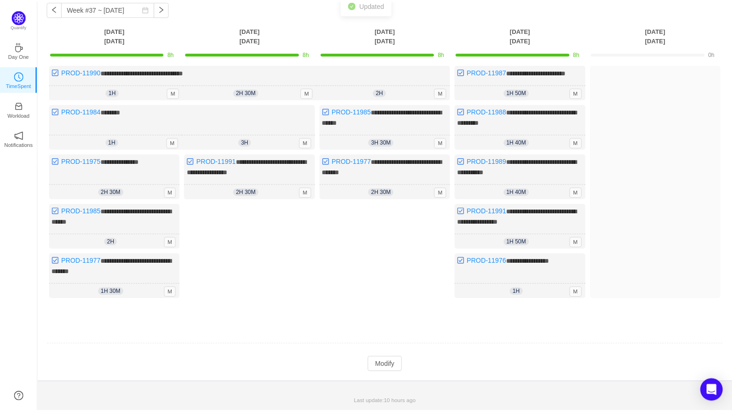
scroll to position [40, 0]
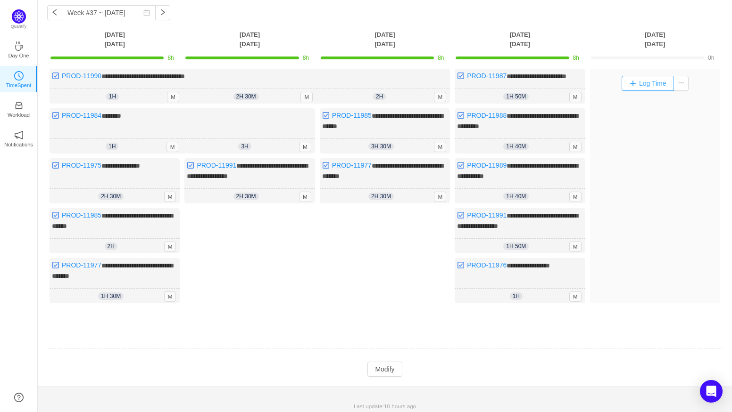
click at [636, 87] on button "Log Time" at bounding box center [647, 83] width 52 height 15
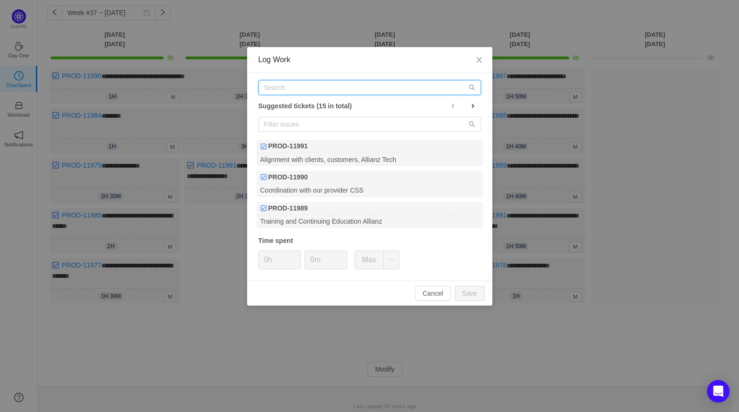
click at [285, 93] on input "text" at bounding box center [369, 87] width 223 height 15
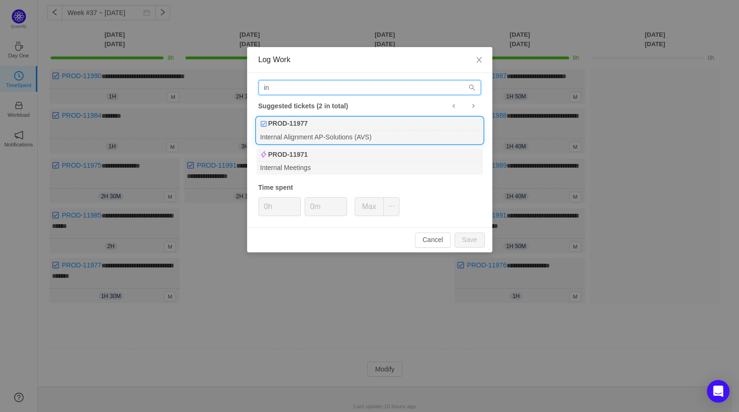
type input "in"
click at [321, 128] on div "PROD-11977" at bounding box center [369, 123] width 226 height 13
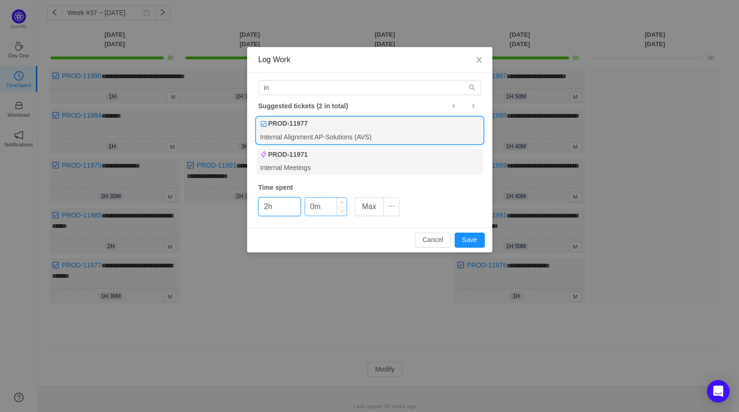
type input "2h"
drag, startPoint x: 317, startPoint y: 204, endPoint x: 303, endPoint y: 204, distance: 13.7
click at [303, 204] on div "2h 0m Max" at bounding box center [328, 207] width 141 height 19
type input "30m"
click at [475, 239] on button "Save" at bounding box center [469, 240] width 30 height 15
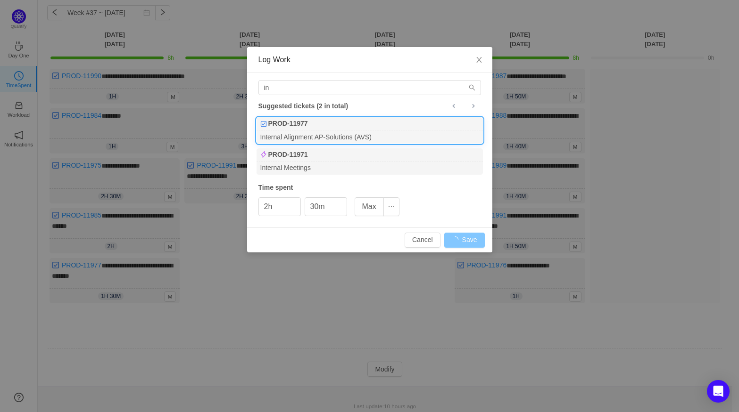
type input "0h"
type input "0m"
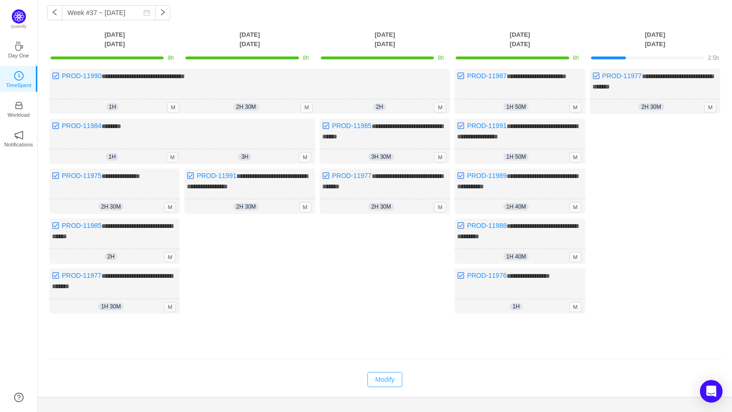
click at [389, 374] on button "Modify" at bounding box center [384, 379] width 34 height 15
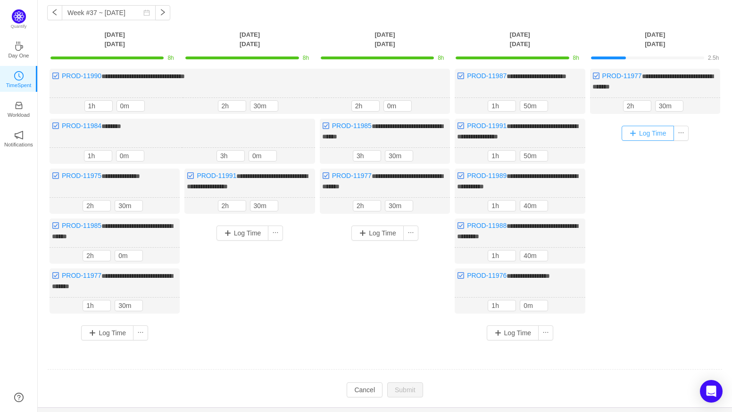
click at [644, 133] on button "Log Time" at bounding box center [647, 133] width 52 height 15
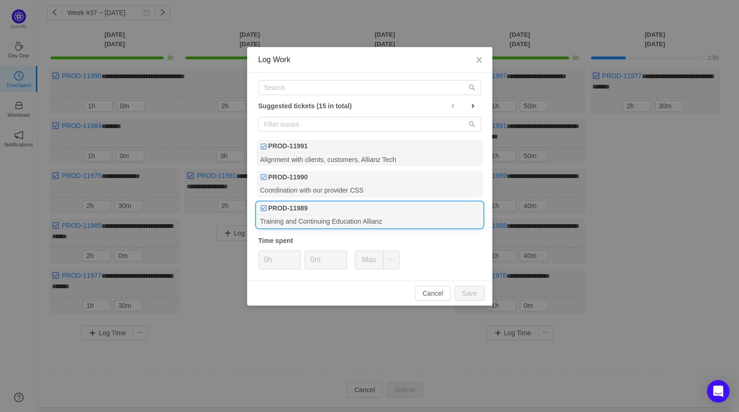
click at [366, 214] on div "PROD-11989" at bounding box center [369, 208] width 226 height 13
drag, startPoint x: 334, startPoint y: 261, endPoint x: 311, endPoint y: 259, distance: 23.2
click at [311, 259] on input "0m" at bounding box center [325, 260] width 41 height 18
click at [463, 295] on button "Save" at bounding box center [469, 293] width 30 height 15
type input "0m"
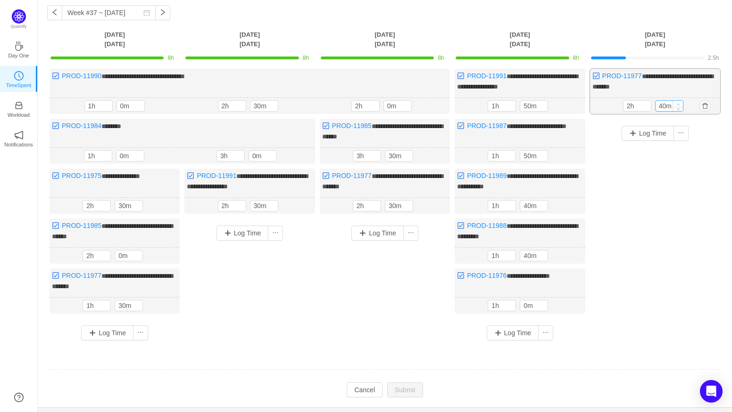
click at [679, 101] on span "Increase Value" at bounding box center [678, 104] width 10 height 6
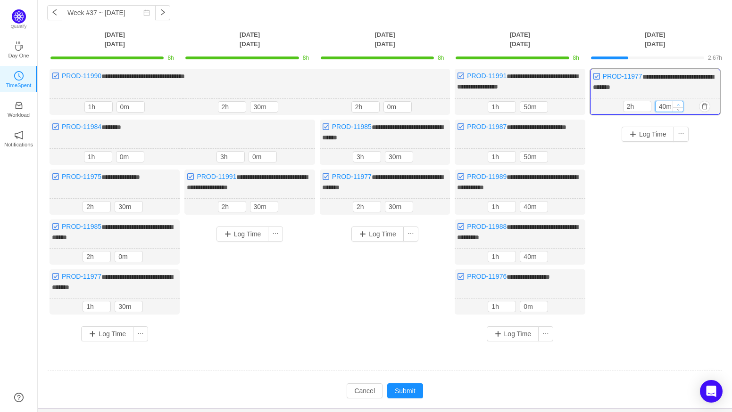
type input "50m"
click at [679, 101] on span "Increase Value" at bounding box center [678, 104] width 10 height 6
type input "3h"
type input "0m"
click at [679, 101] on span "Increase Value" at bounding box center [678, 104] width 10 height 6
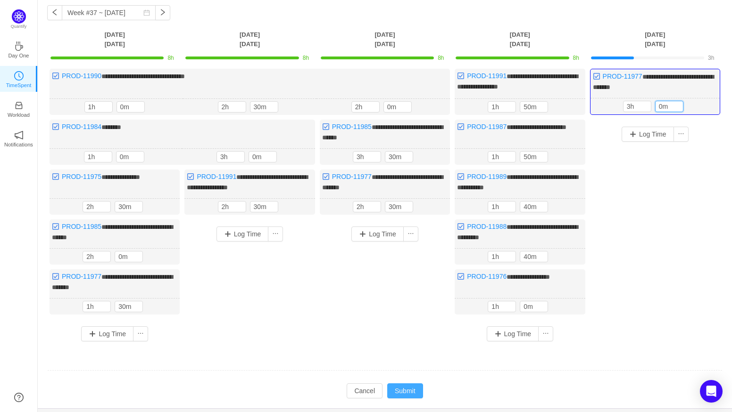
click at [415, 387] on button "Submit" at bounding box center [405, 391] width 36 height 15
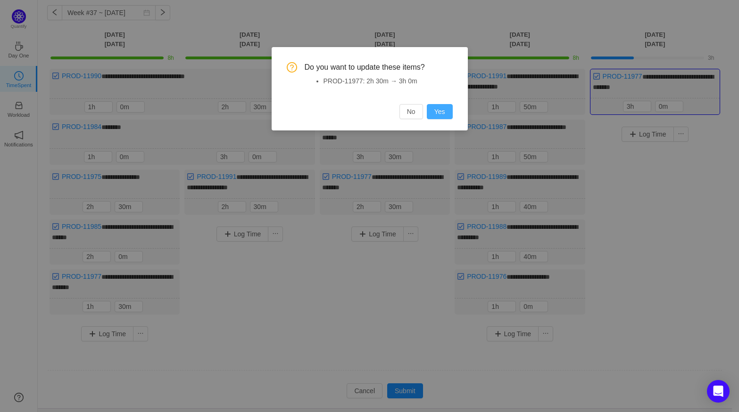
click at [438, 110] on button "Yes" at bounding box center [440, 111] width 26 height 15
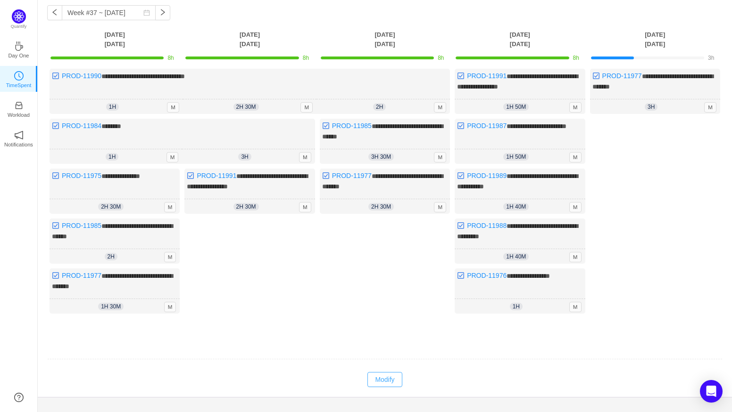
click at [393, 372] on button "Modify" at bounding box center [384, 379] width 34 height 15
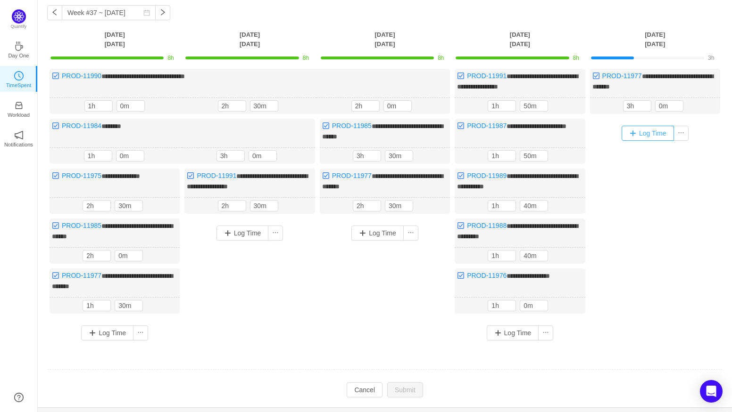
click at [642, 132] on button "Log Time" at bounding box center [647, 133] width 52 height 15
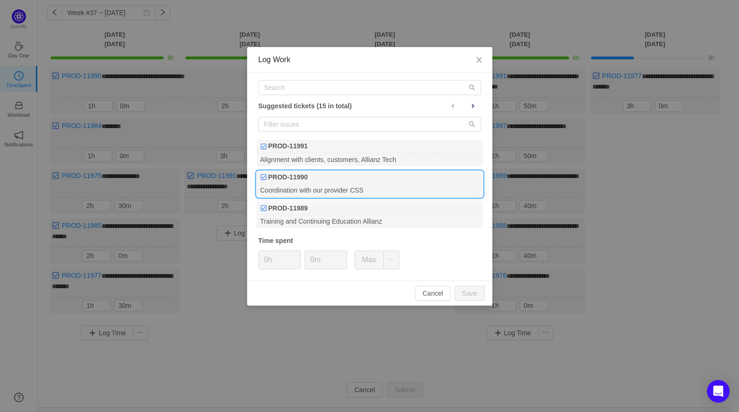
click at [350, 176] on div "PROD-11990" at bounding box center [369, 177] width 226 height 13
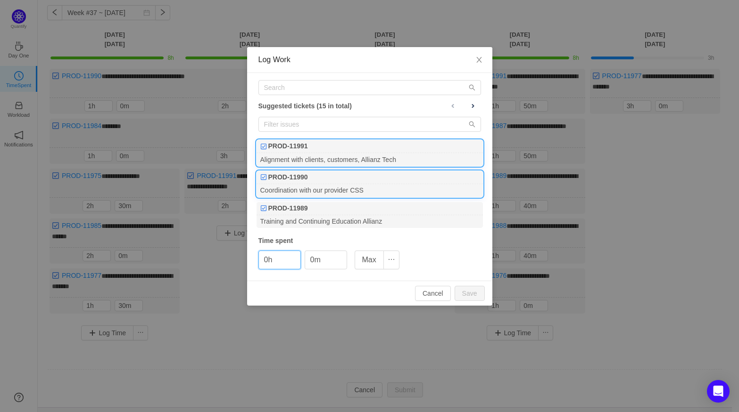
click at [352, 158] on div "Alignment with clients, customers, Allianz Tech" at bounding box center [369, 159] width 226 height 13
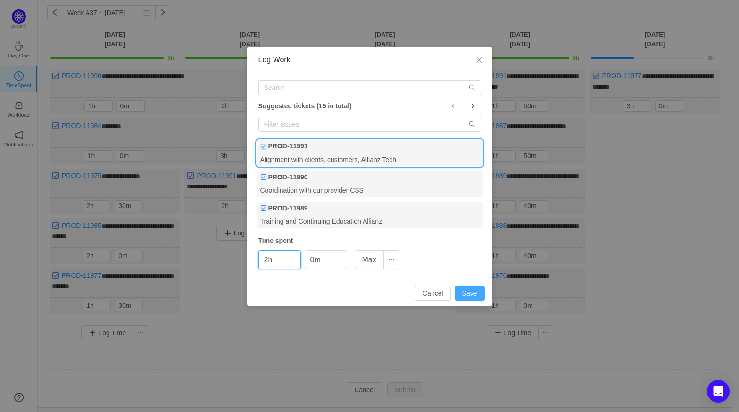
click at [462, 291] on button "Save" at bounding box center [469, 293] width 30 height 15
type input "0h"
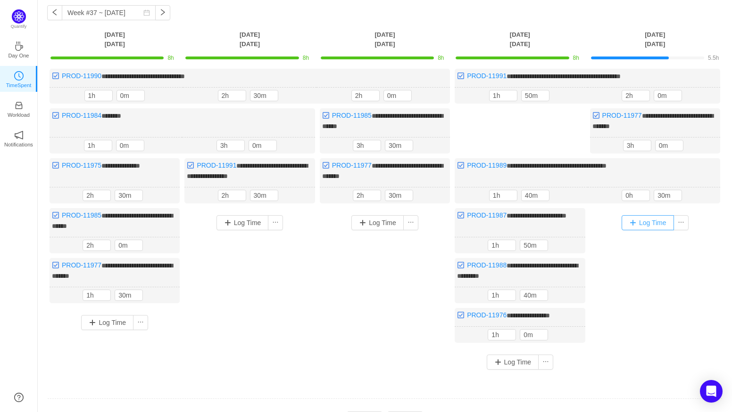
click at [644, 217] on button "Log Time" at bounding box center [647, 222] width 52 height 15
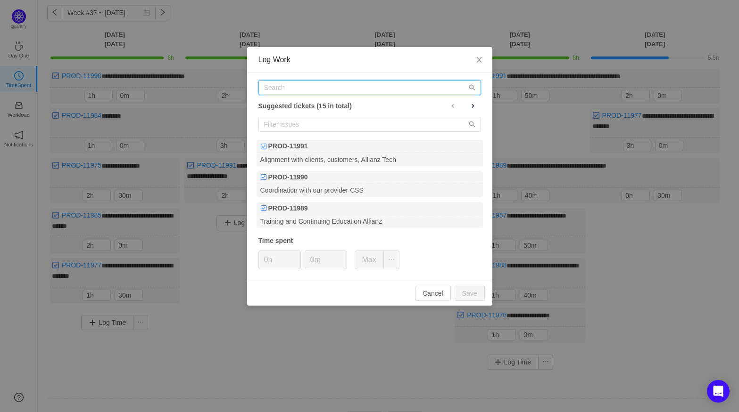
click at [326, 87] on input "text" at bounding box center [369, 87] width 223 height 15
type input "c"
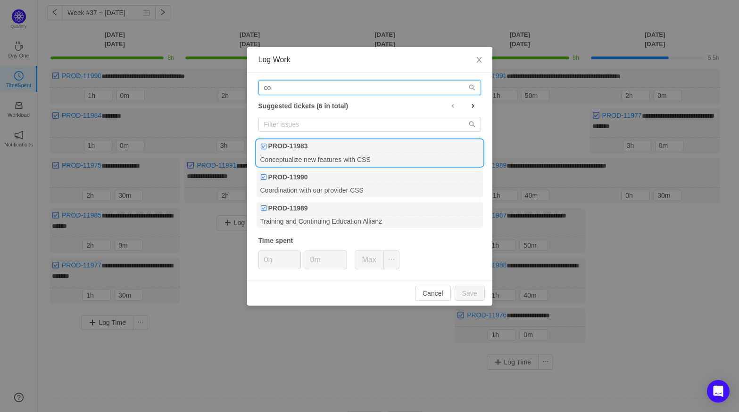
type input "co"
click at [311, 157] on div "Conceptualize new features with CSS" at bounding box center [369, 159] width 226 height 13
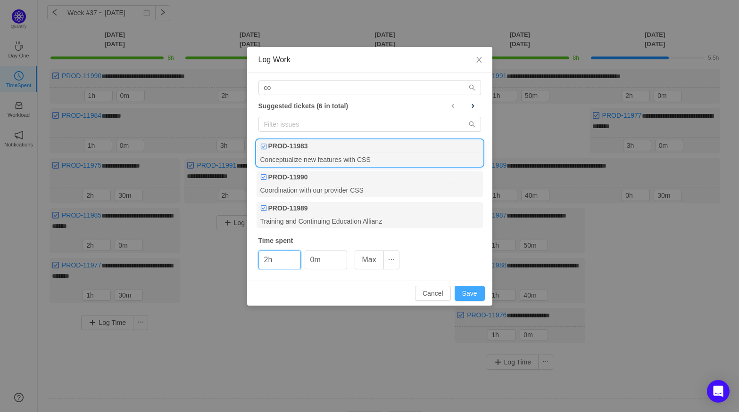
click at [461, 294] on button "Save" at bounding box center [469, 293] width 30 height 15
type input "0h"
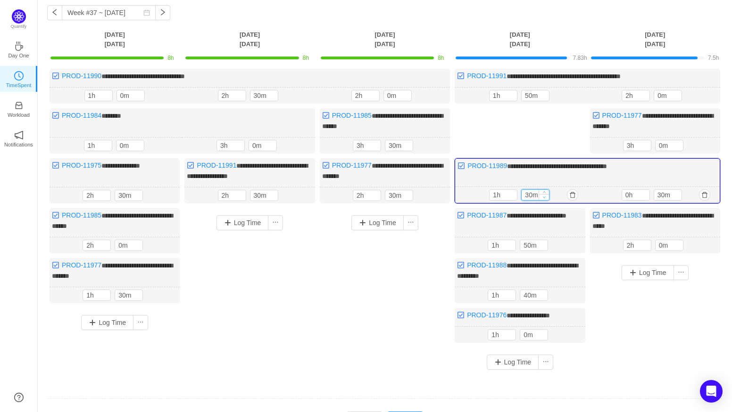
click at [545, 196] on icon "icon: down" at bounding box center [544, 197] width 3 height 3
click at [541, 242] on icon "icon: up" at bounding box center [542, 243] width 3 height 3
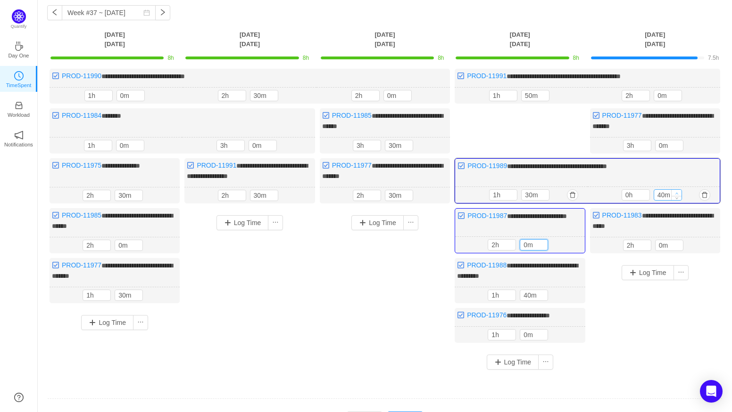
click at [675, 192] on icon "icon: up" at bounding box center [676, 193] width 3 height 3
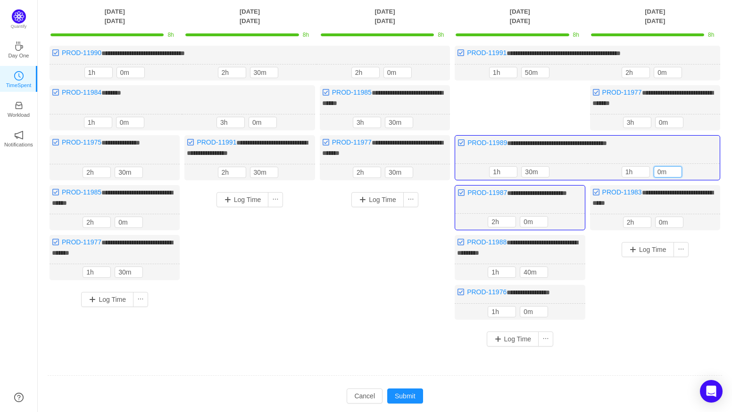
scroll to position [65, 0]
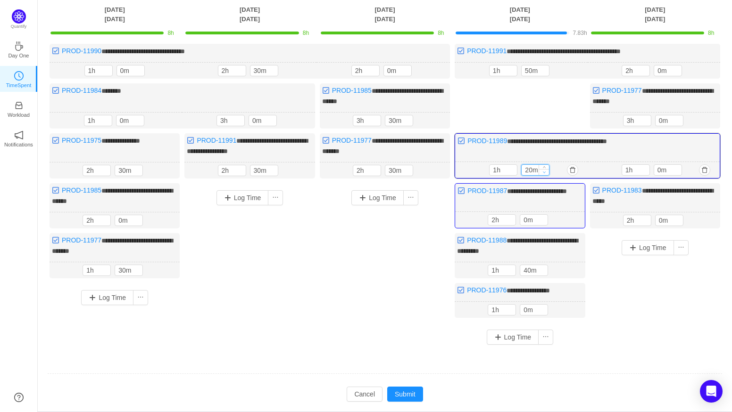
click at [543, 171] on icon "icon: down" at bounding box center [544, 172] width 3 height 3
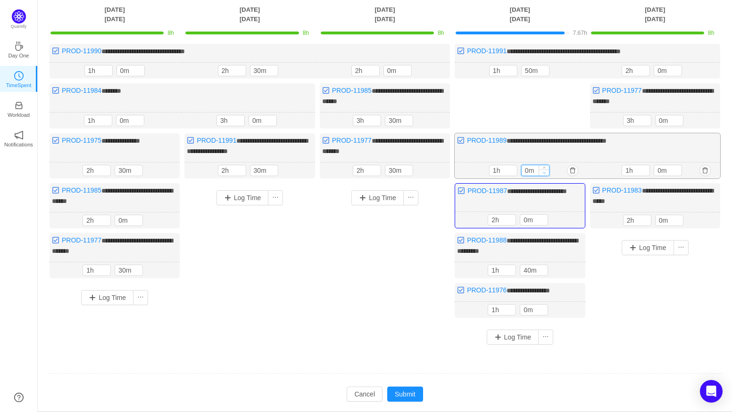
click at [542, 171] on icon "icon: down" at bounding box center [543, 172] width 3 height 3
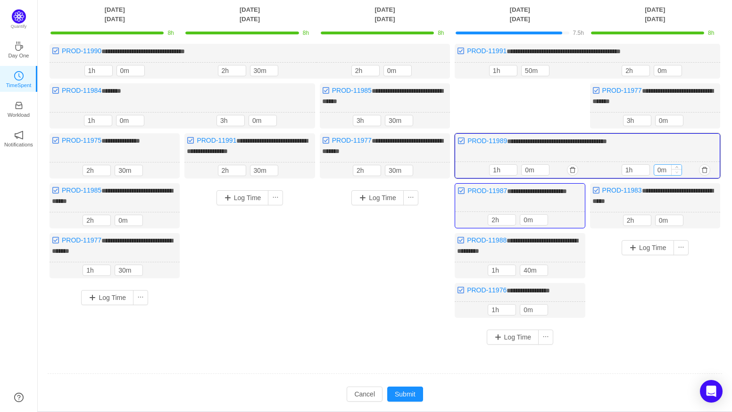
click at [674, 171] on span "Decrease Value" at bounding box center [676, 172] width 10 height 6
click at [676, 172] on icon "icon: down" at bounding box center [676, 173] width 3 height 2
click at [638, 167] on input "1h" at bounding box center [635, 170] width 27 height 10
click at [643, 169] on span "Decrease Value" at bounding box center [644, 172] width 10 height 6
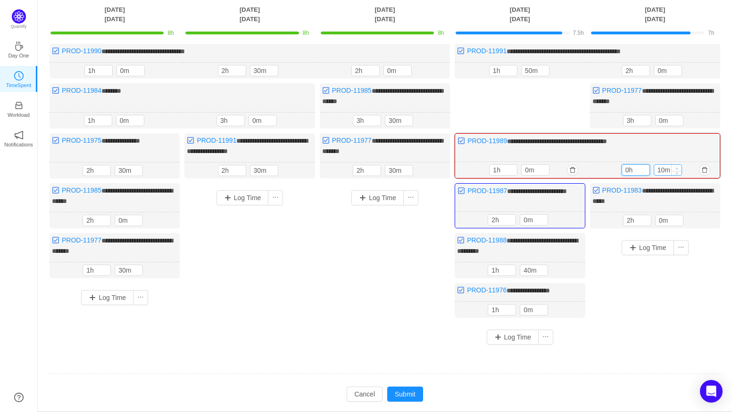
click at [677, 167] on icon "icon: up" at bounding box center [676, 168] width 3 height 3
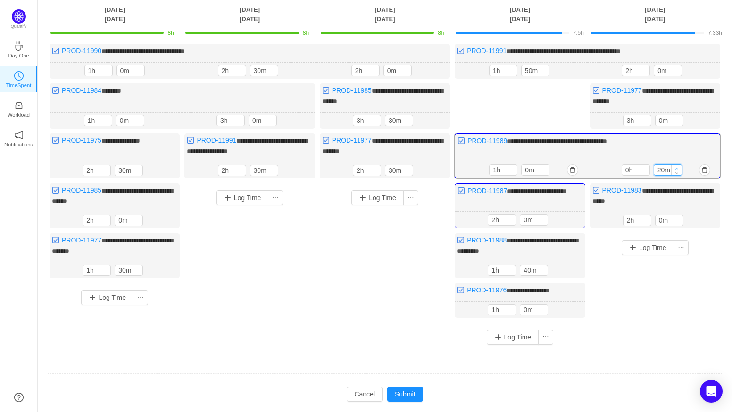
click at [677, 167] on icon "icon: up" at bounding box center [676, 168] width 3 height 3
click at [544, 69] on div at bounding box center [543, 71] width 10 height 10
click at [544, 66] on span "Increase Value" at bounding box center [544, 69] width 10 height 6
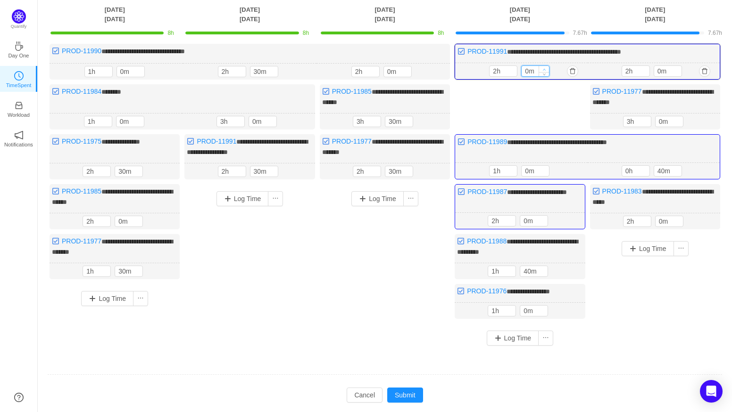
click at [544, 66] on span "Increase Value" at bounding box center [544, 69] width 10 height 6
click at [541, 266] on span "Increase Value" at bounding box center [542, 269] width 10 height 6
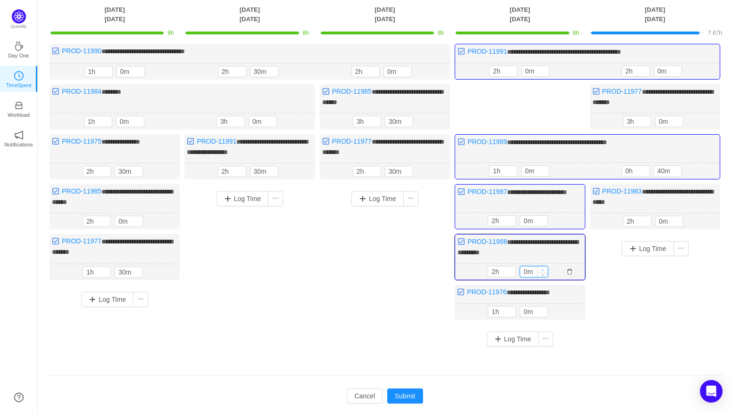
click at [541, 267] on span "Increase Value" at bounding box center [542, 270] width 10 height 6
click at [676, 68] on icon "icon: up" at bounding box center [676, 69] width 3 height 3
click at [676, 170] on span "Decrease Value" at bounding box center [676, 173] width 10 height 6
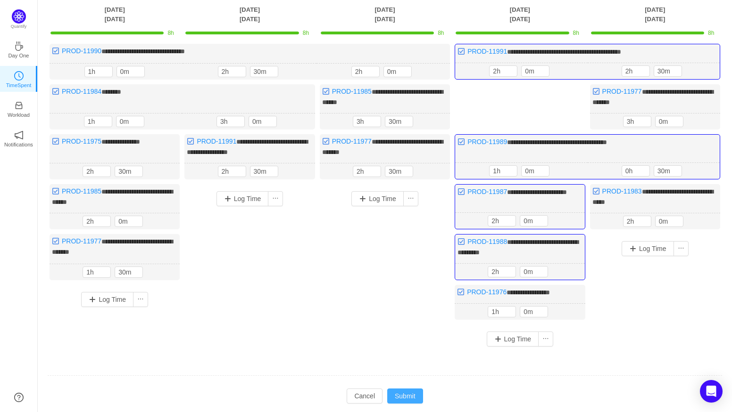
click at [412, 389] on button "Submit" at bounding box center [405, 396] width 36 height 15
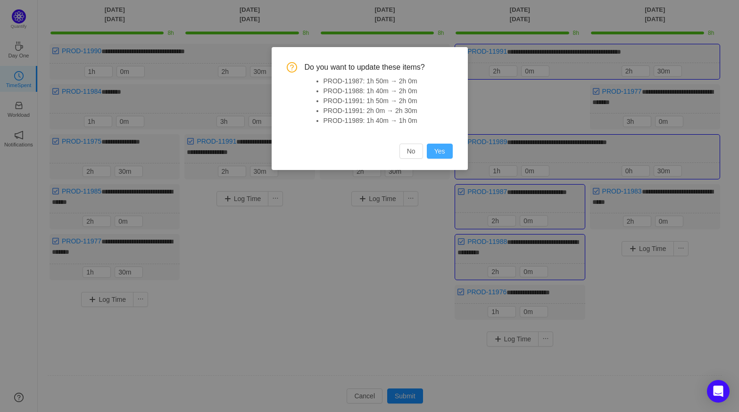
click at [436, 154] on button "Yes" at bounding box center [440, 151] width 26 height 15
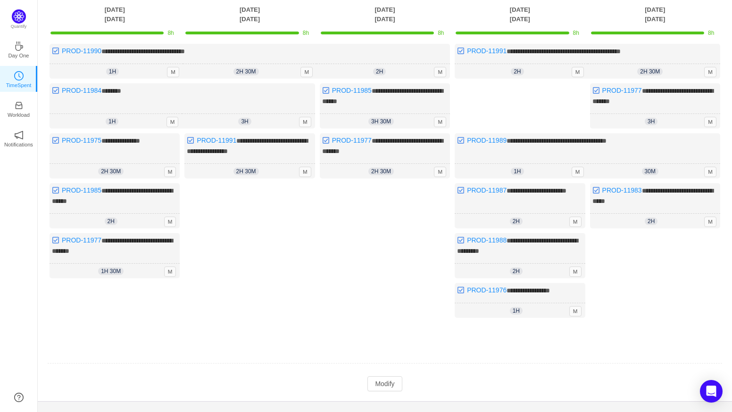
scroll to position [0, 0]
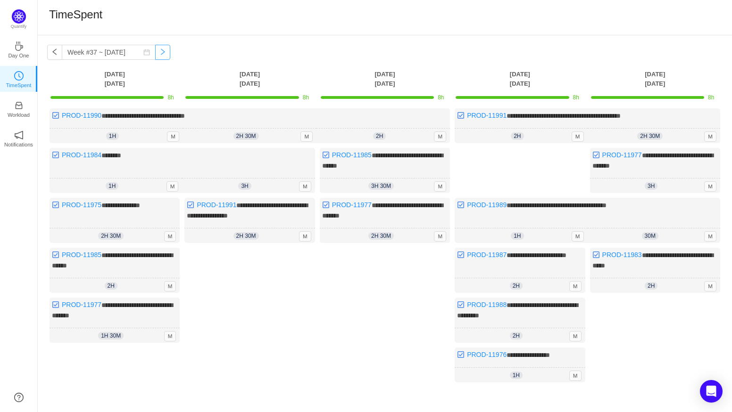
click at [160, 51] on button "button" at bounding box center [162, 52] width 15 height 15
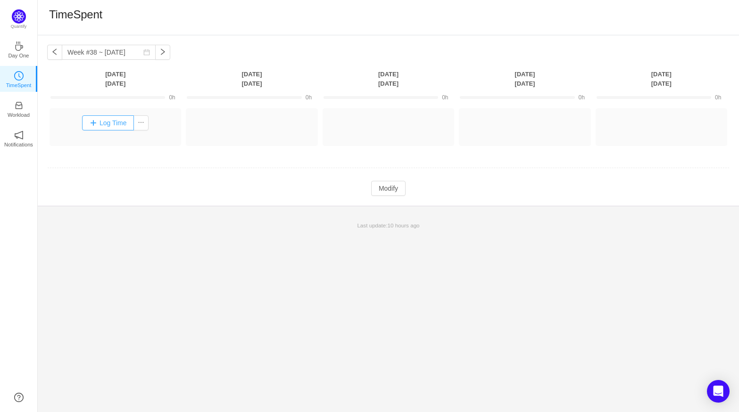
click at [109, 124] on button "Log Time" at bounding box center [108, 122] width 52 height 15
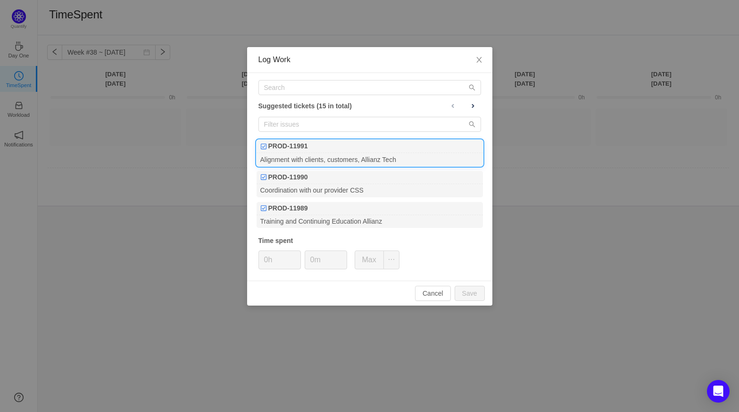
click at [345, 148] on div "PROD-11991" at bounding box center [369, 146] width 226 height 13
click at [474, 292] on button "Save" at bounding box center [469, 293] width 30 height 15
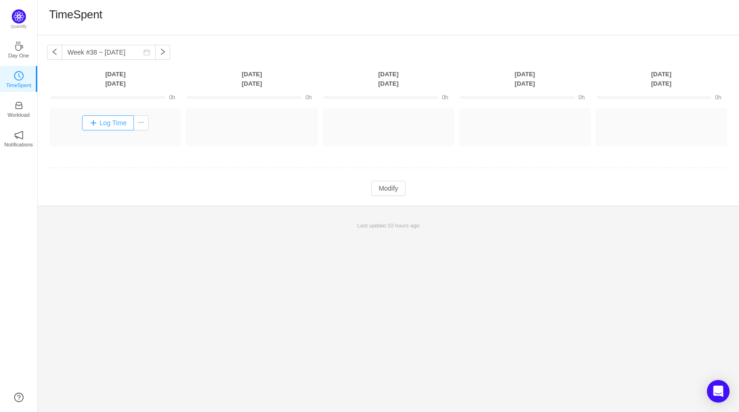
click at [105, 120] on button "Log Time" at bounding box center [108, 122] width 52 height 15
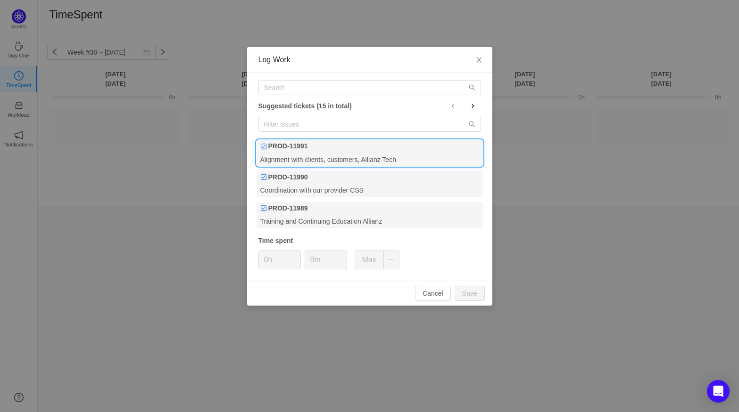
click at [323, 147] on div "PROD-11991" at bounding box center [369, 146] width 226 height 13
click at [463, 294] on button "Save" at bounding box center [469, 293] width 30 height 15
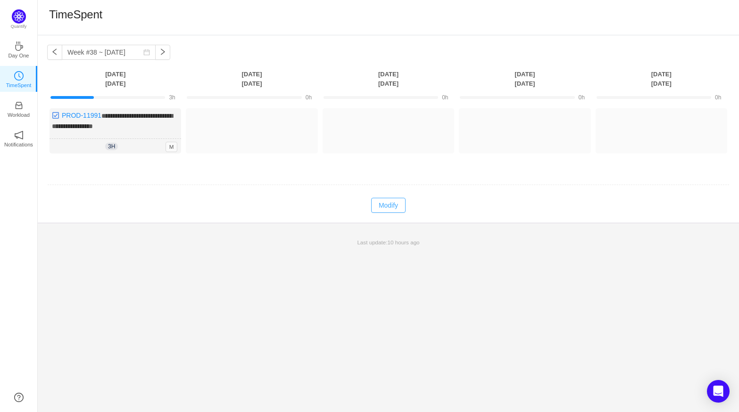
drag, startPoint x: 398, startPoint y: 204, endPoint x: 233, endPoint y: 185, distance: 165.6
click at [398, 204] on button "Modify" at bounding box center [388, 205] width 34 height 15
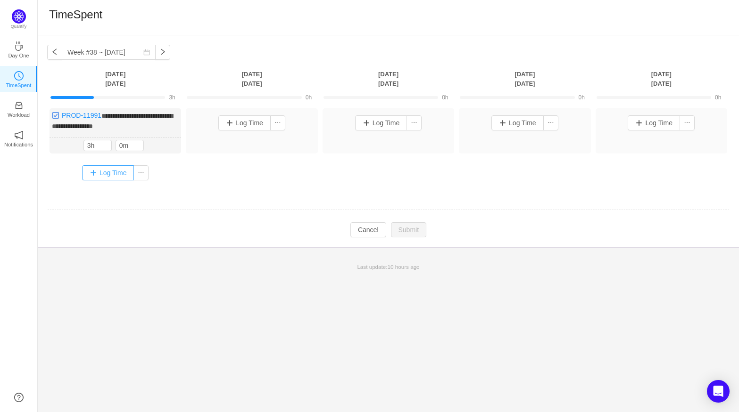
click at [129, 176] on button "Log Time" at bounding box center [108, 172] width 52 height 15
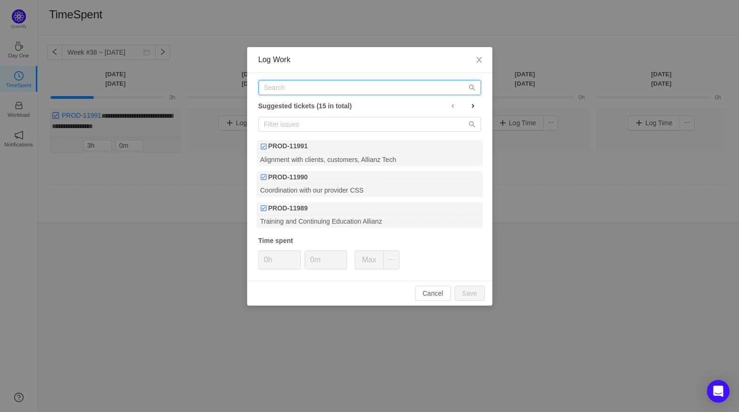
click at [297, 90] on input "text" at bounding box center [369, 87] width 223 height 15
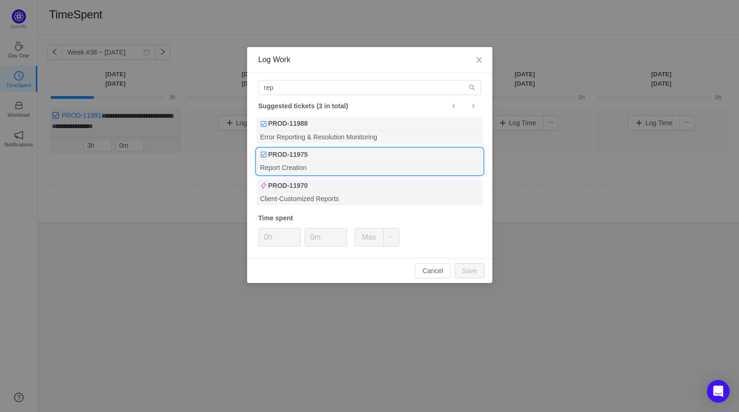
click at [307, 161] on div "PROD-11975" at bounding box center [369, 154] width 226 height 13
click at [473, 272] on button "Save" at bounding box center [469, 271] width 30 height 15
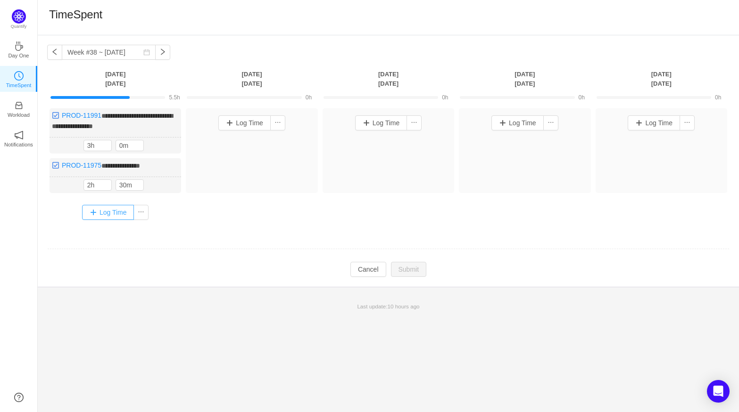
click at [116, 207] on button "Log Time" at bounding box center [108, 212] width 52 height 15
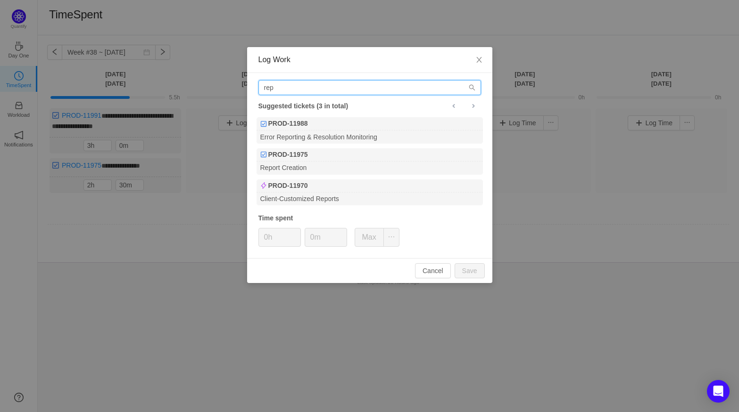
drag, startPoint x: 276, startPoint y: 88, endPoint x: 245, endPoint y: 89, distance: 31.1
click at [245, 89] on div "Log Work rep Suggested tickets (3 in total) PROD-11988 Error Reporting & Resolu…" at bounding box center [369, 206] width 739 height 412
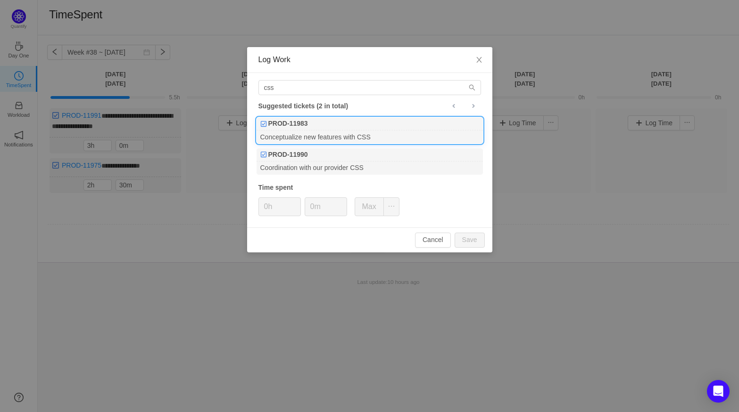
click at [331, 139] on div "Conceptualize new features with CSS" at bounding box center [369, 137] width 226 height 13
click at [485, 246] on div "Cancel Save" at bounding box center [369, 240] width 245 height 25
click at [478, 242] on button "Save" at bounding box center [469, 240] width 30 height 15
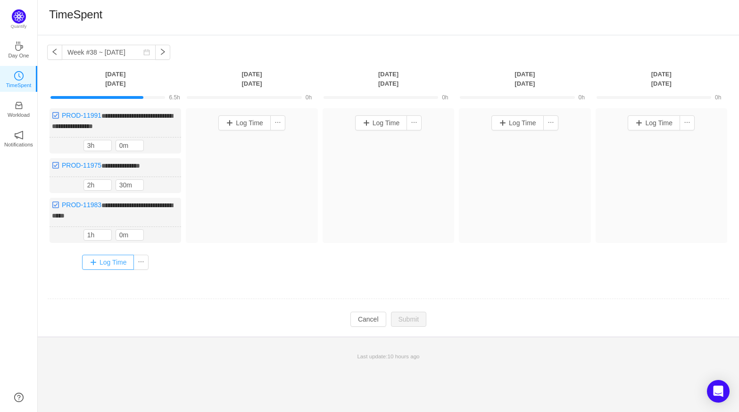
click at [116, 259] on button "Log Time" at bounding box center [108, 262] width 52 height 15
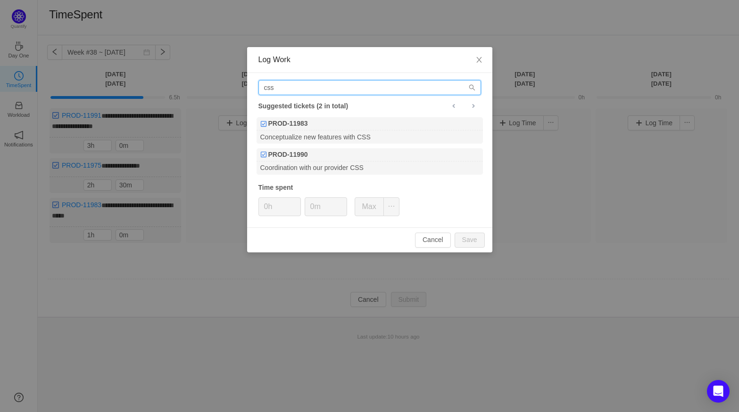
click at [302, 86] on input "css" at bounding box center [369, 87] width 223 height 15
drag, startPoint x: 302, startPoint y: 86, endPoint x: 175, endPoint y: 82, distance: 127.3
click at [175, 82] on div "Log Work css Suggested tickets (2 in total) PROD-11983 Conceptualize new featur…" at bounding box center [369, 206] width 739 height 412
click at [430, 241] on button "Cancel" at bounding box center [433, 240] width 36 height 15
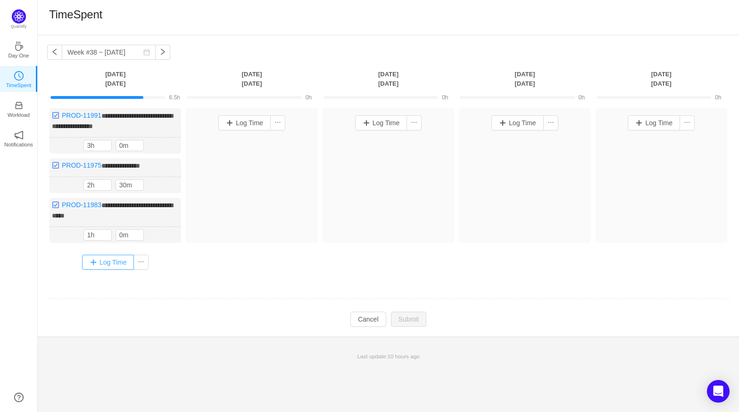
click at [108, 260] on button "Log Time" at bounding box center [108, 262] width 52 height 15
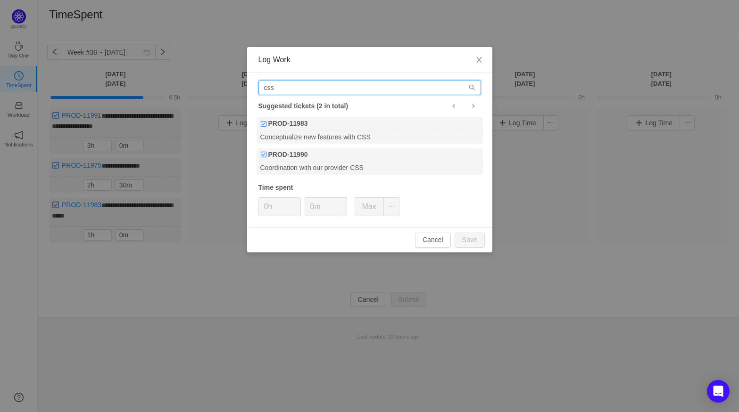
click at [306, 87] on input "css" at bounding box center [369, 87] width 223 height 15
drag, startPoint x: 306, startPoint y: 87, endPoint x: 148, endPoint y: 79, distance: 158.6
click at [148, 79] on div "Log Work css Suggested tickets (2 in total) PROD-11983 Conceptualize new featur…" at bounding box center [369, 206] width 739 height 412
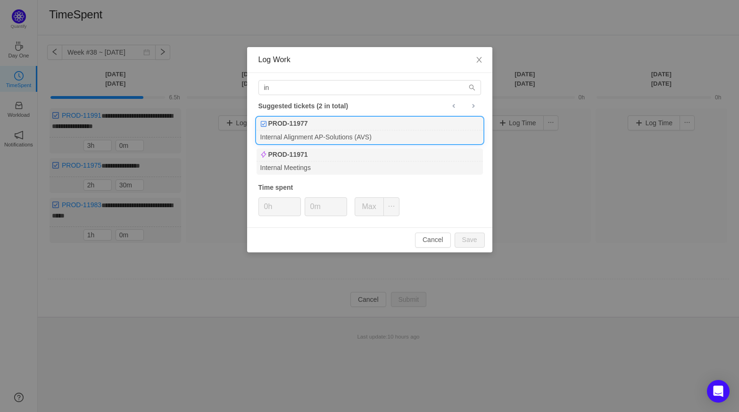
click at [309, 124] on div "PROD-11977" at bounding box center [369, 123] width 226 height 13
click at [469, 238] on button "Save" at bounding box center [469, 240] width 30 height 15
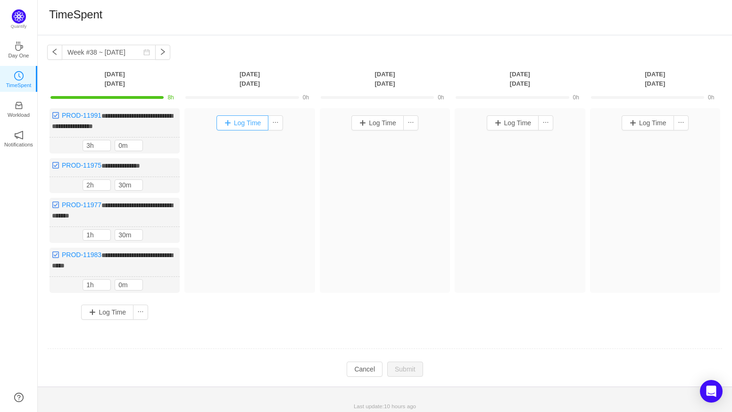
click at [245, 124] on button "Log Time" at bounding box center [242, 122] width 52 height 15
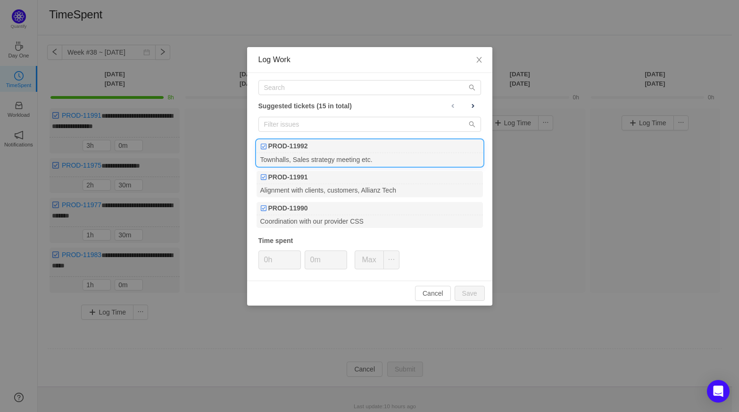
click at [297, 148] on b "PROD-11992" at bounding box center [288, 146] width 40 height 10
click at [462, 286] on button "Save" at bounding box center [469, 293] width 30 height 15
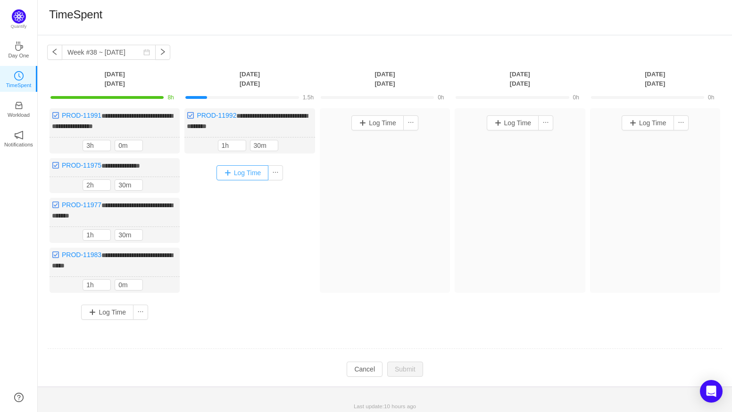
click at [246, 173] on button "Log Time" at bounding box center [242, 172] width 52 height 15
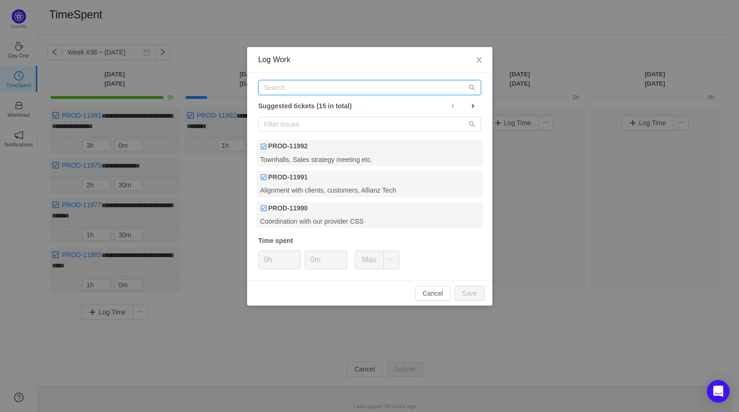
click at [291, 91] on input "text" at bounding box center [369, 87] width 223 height 15
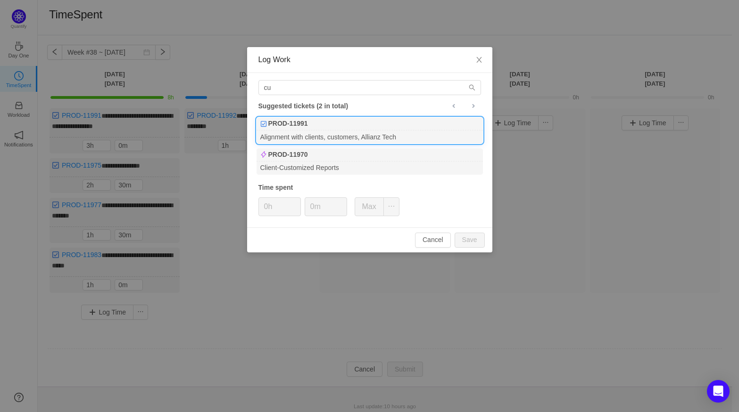
click at [318, 120] on div "PROD-11991" at bounding box center [369, 123] width 226 height 13
click at [467, 243] on button "Save" at bounding box center [469, 240] width 30 height 15
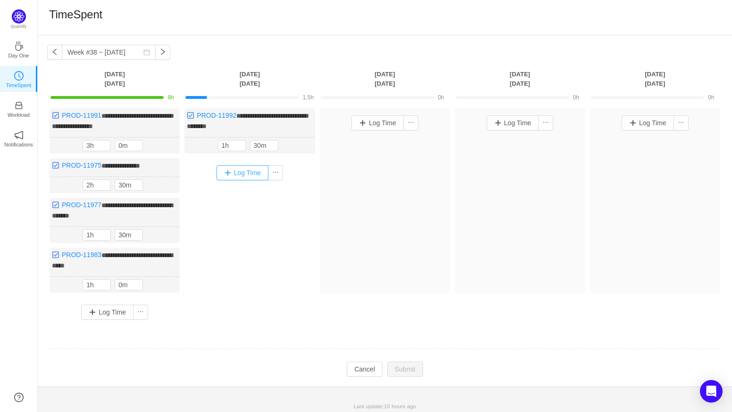
click at [239, 173] on button "Log Time" at bounding box center [242, 172] width 52 height 15
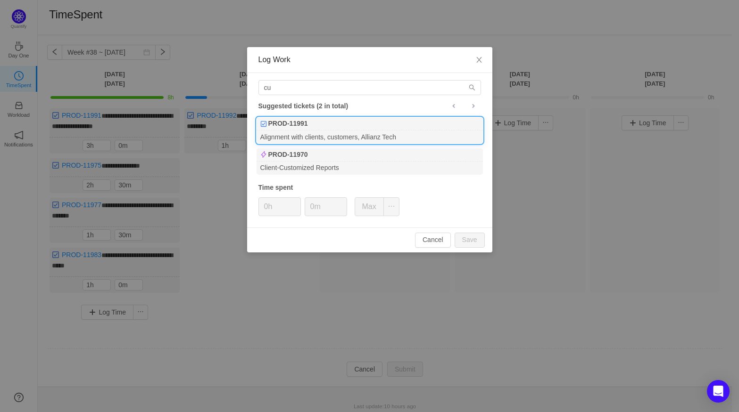
click at [314, 129] on div "PROD-11991" at bounding box center [369, 123] width 226 height 13
click at [468, 242] on button "Save" at bounding box center [469, 240] width 30 height 15
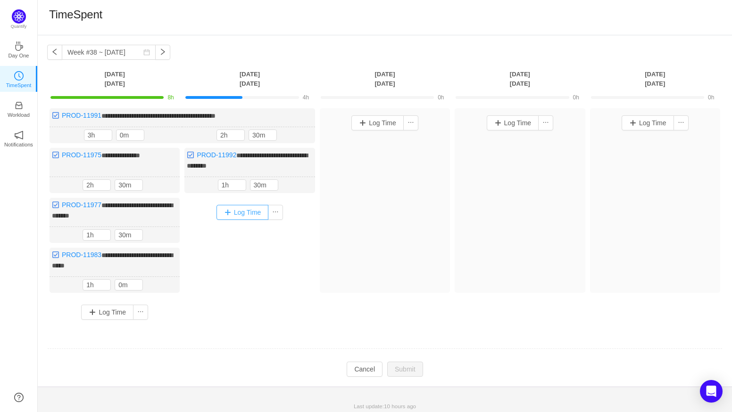
click at [254, 213] on button "Log Time" at bounding box center [242, 212] width 52 height 15
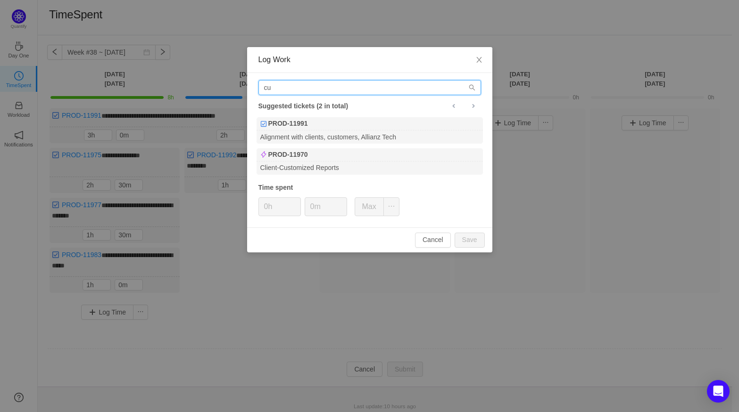
drag, startPoint x: 310, startPoint y: 87, endPoint x: 230, endPoint y: 85, distance: 80.6
click at [230, 85] on div "Log Work cu Suggested tickets (2 in total) PROD-11991 Alignment with clients, c…" at bounding box center [369, 206] width 739 height 412
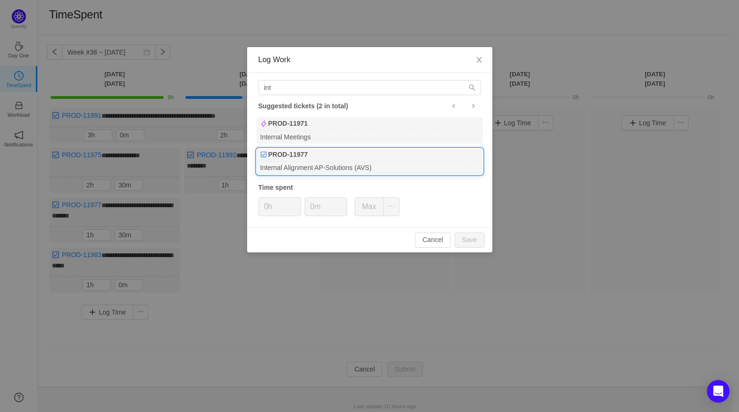
click at [317, 154] on div "PROD-11977" at bounding box center [369, 154] width 226 height 13
click at [460, 243] on button "Save" at bounding box center [469, 240] width 30 height 15
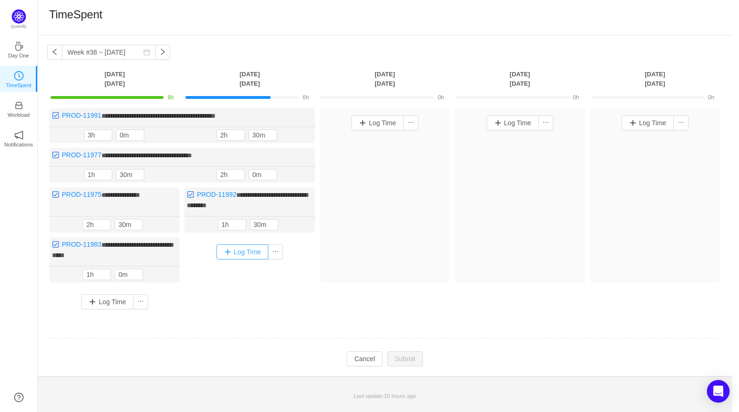
click at [249, 251] on button "Log Time" at bounding box center [242, 252] width 52 height 15
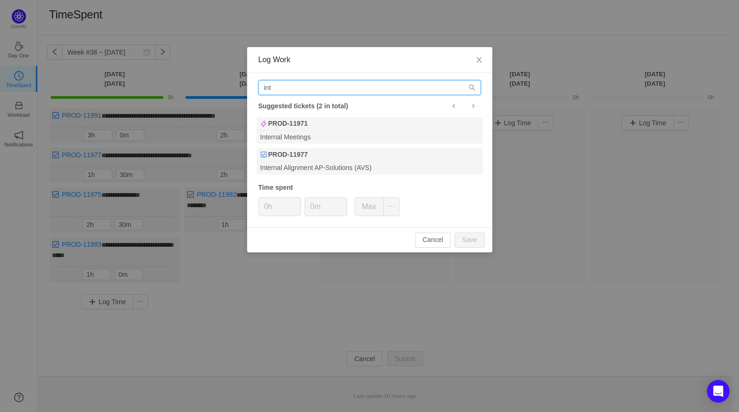
click at [359, 82] on input "int" at bounding box center [369, 87] width 223 height 15
drag, startPoint x: 314, startPoint y: 89, endPoint x: 205, endPoint y: 82, distance: 110.0
click at [205, 82] on div "Log Work int Suggested tickets (2 in total) PROD-11971 Internal Meetings PROD-1…" at bounding box center [369, 206] width 739 height 412
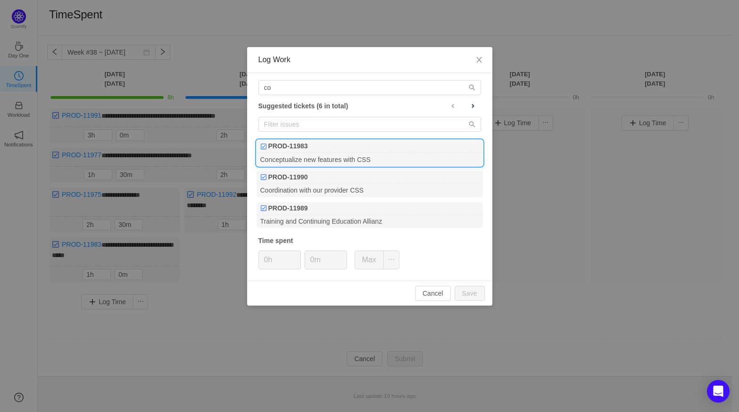
click at [326, 153] on div "PROD-11983" at bounding box center [369, 146] width 226 height 13
click at [470, 292] on button "Save" at bounding box center [469, 293] width 30 height 15
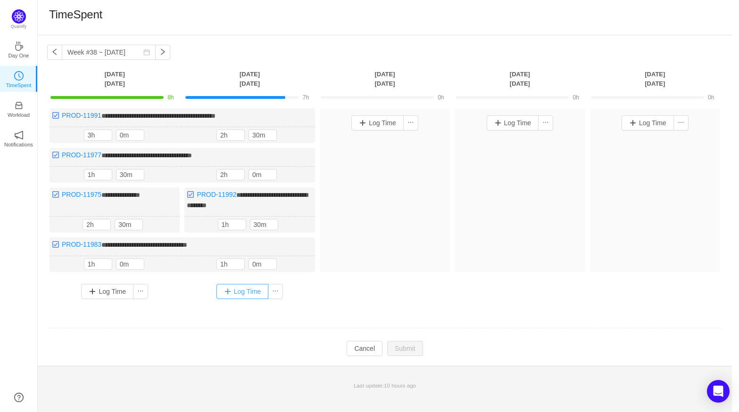
click at [238, 294] on button "Log Time" at bounding box center [242, 291] width 52 height 15
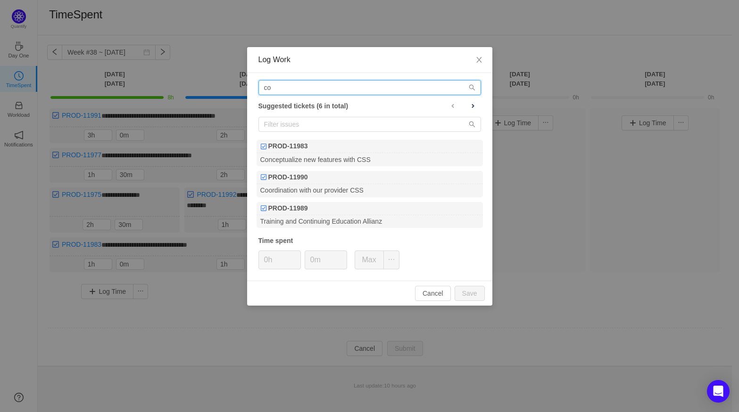
drag, startPoint x: 299, startPoint y: 90, endPoint x: 222, endPoint y: 84, distance: 77.1
click at [222, 84] on div "Log Work co Suggested tickets (6 in total) PROD-11983 Conceptualize new feature…" at bounding box center [369, 206] width 739 height 412
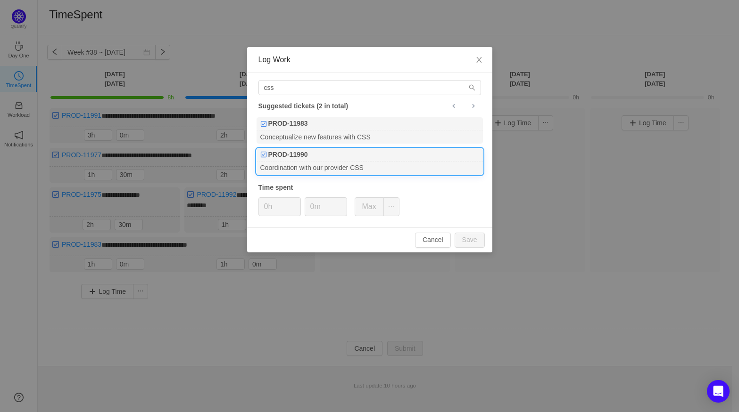
click at [308, 163] on div "Coordination with our provider CSS" at bounding box center [369, 168] width 226 height 13
click at [481, 242] on button "Save" at bounding box center [469, 240] width 30 height 15
